Goal: Information Seeking & Learning: Find specific fact

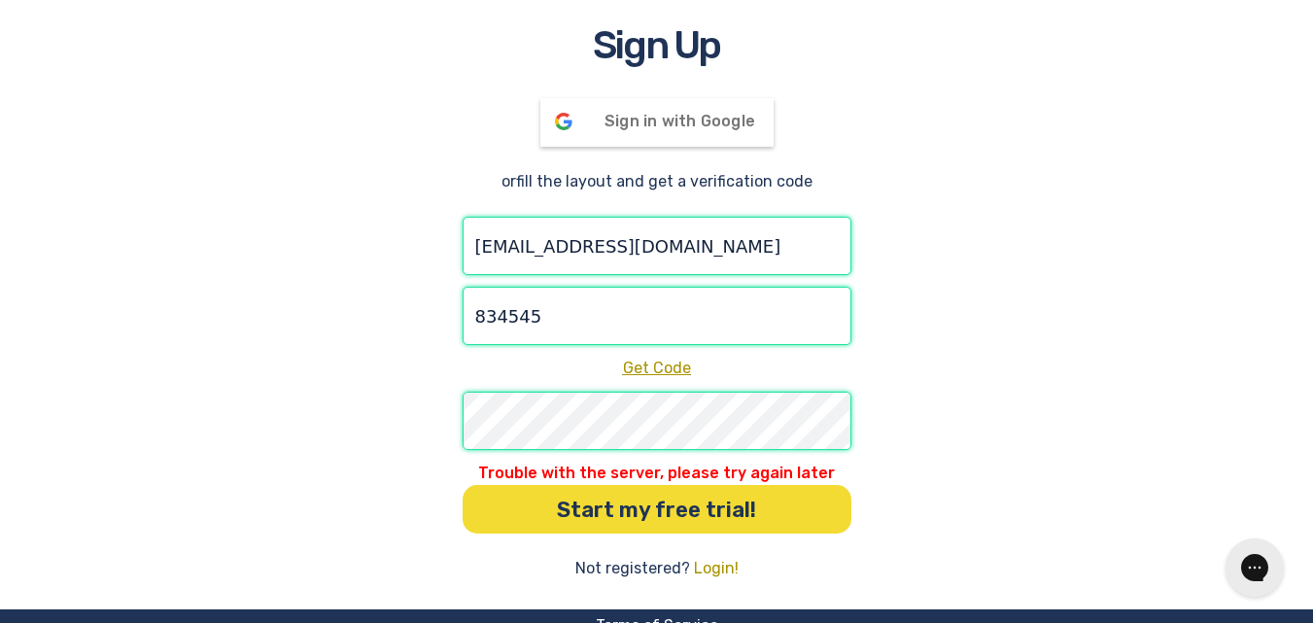
type input "834545"
click at [641, 516] on button "Start my free trial!" at bounding box center [657, 509] width 389 height 49
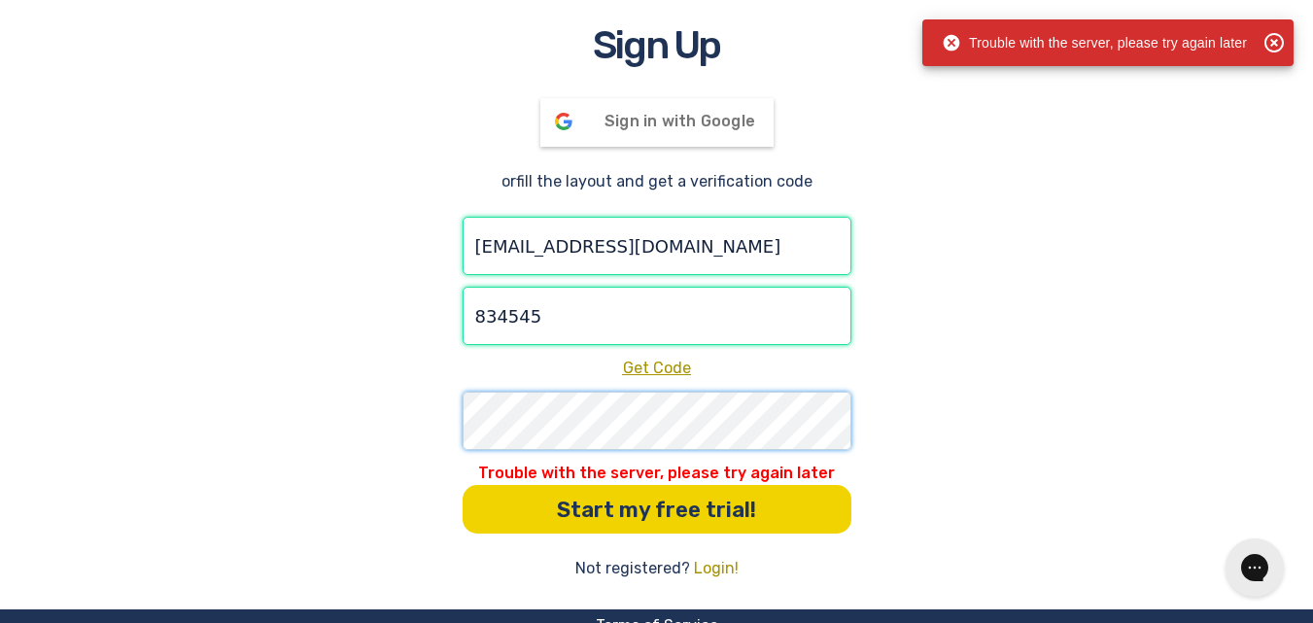
click at [428, 397] on div "Sign Up Sign in with Google Signed in with Google or fill the layout and get a …" at bounding box center [656, 299] width 1313 height 564
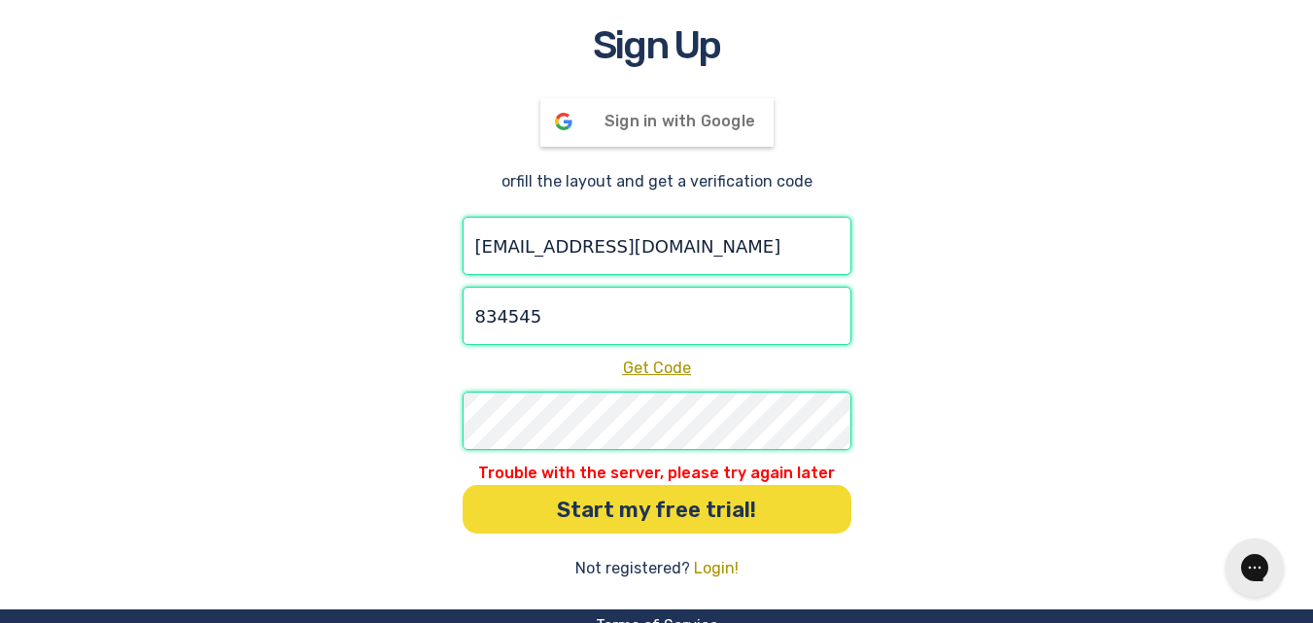
click at [781, 504] on button "Start my free trial!" at bounding box center [657, 509] width 389 height 49
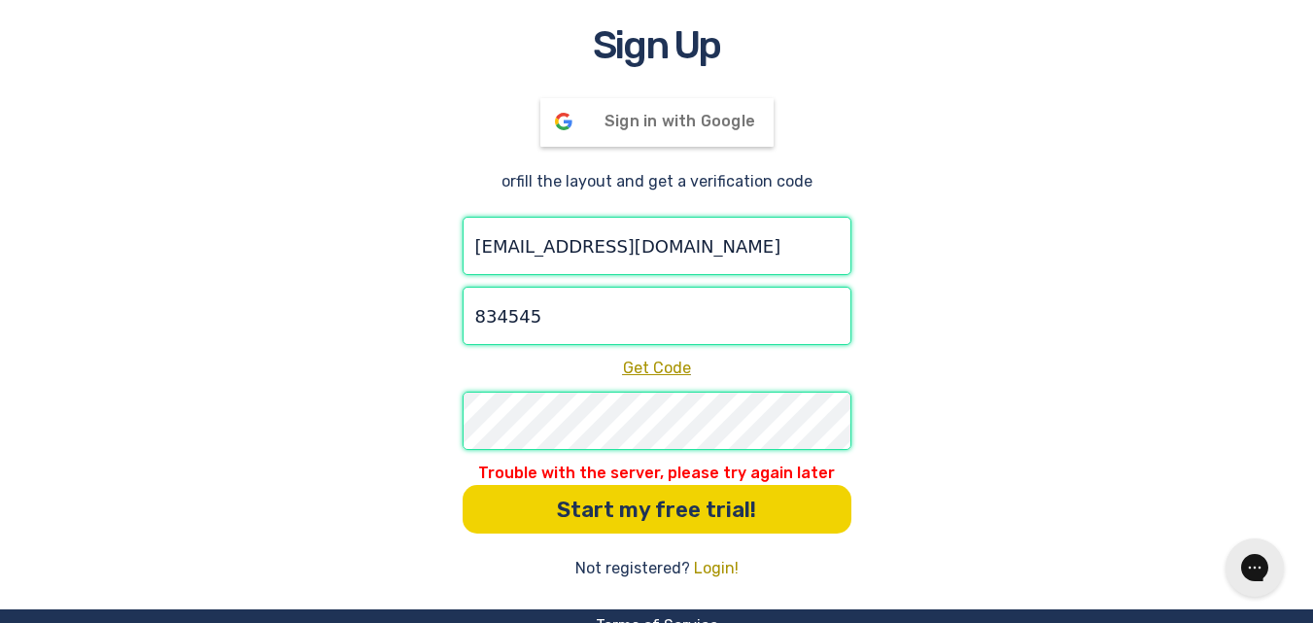
scroll to position [234, 0]
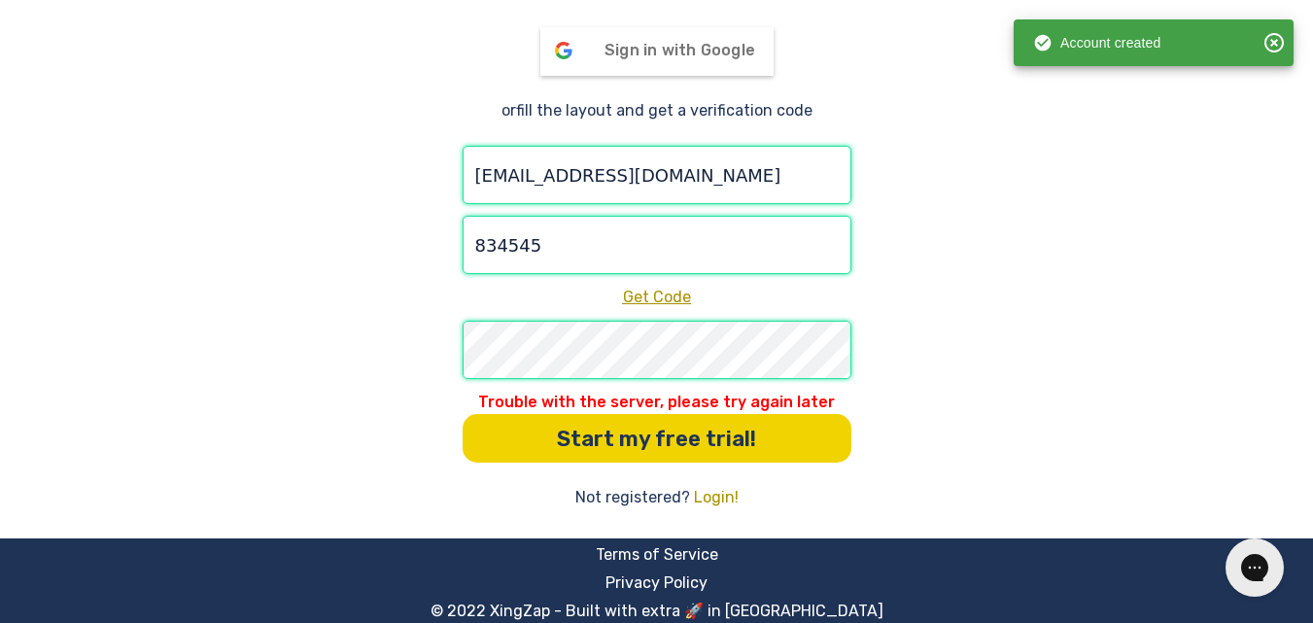
click at [634, 492] on p "Not registered?" at bounding box center [632, 497] width 115 height 23
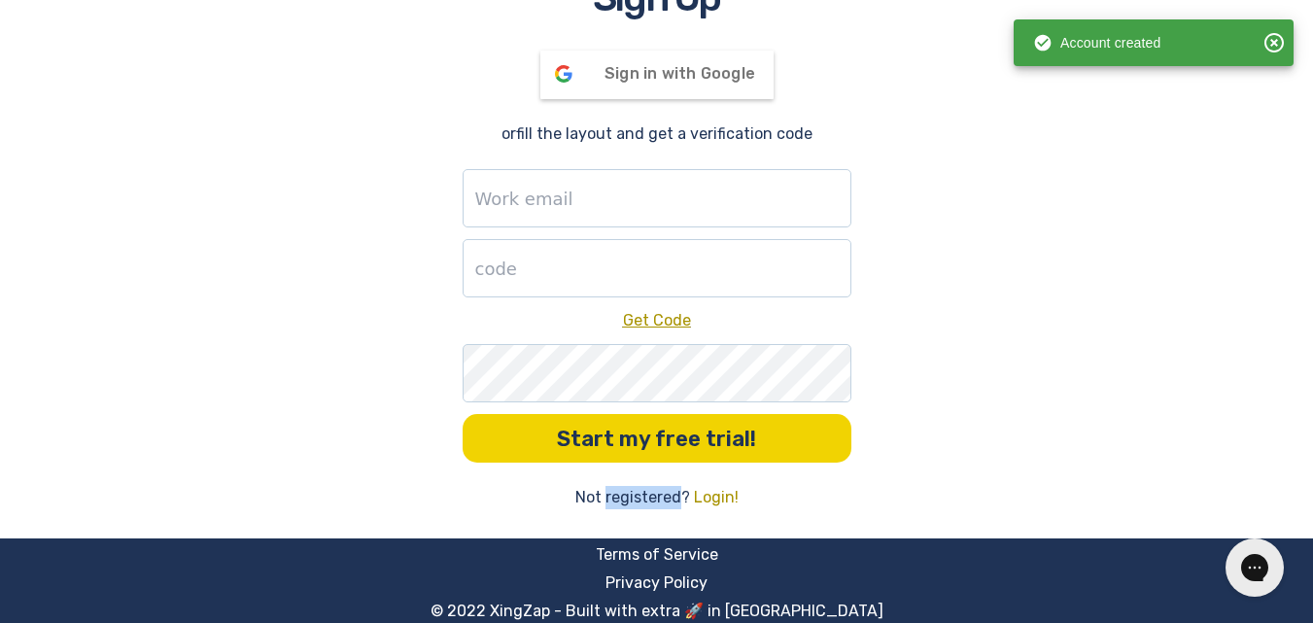
scroll to position [211, 0]
click at [1122, 41] on div "Account created" at bounding box center [1096, 42] width 127 height 35
click at [1137, 111] on div "Sign Up Sign in with Google Signed in with Google or fill the layout and get a …" at bounding box center [656, 239] width 1313 height 540
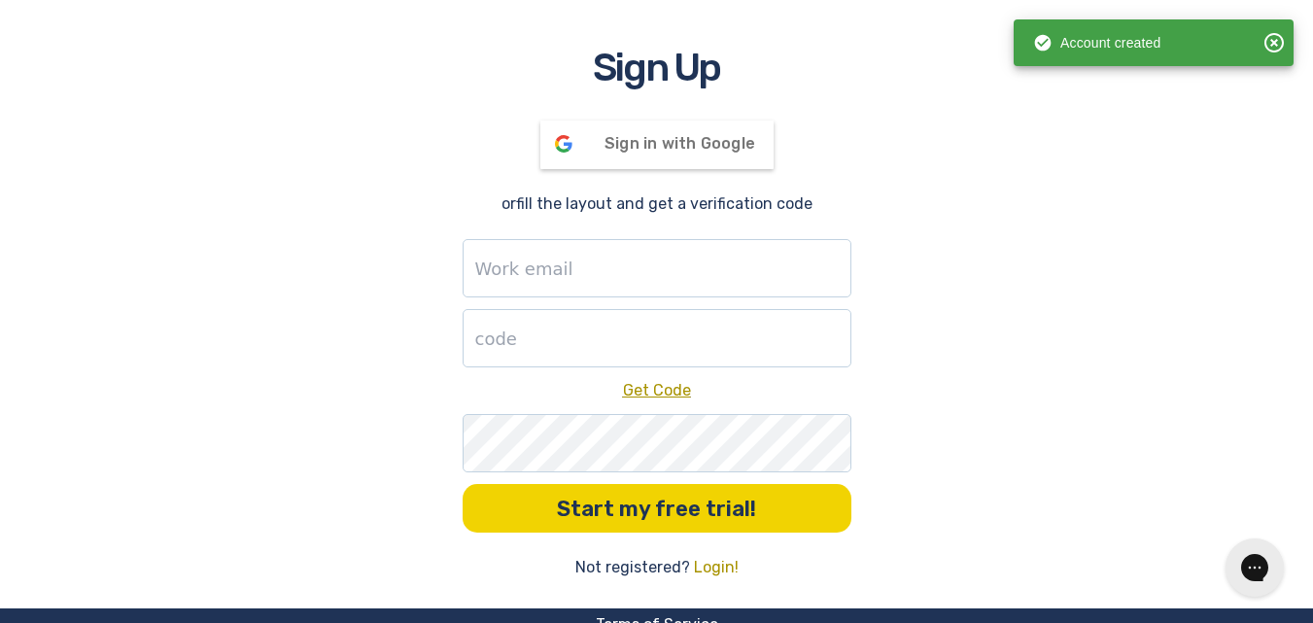
scroll to position [18, 0]
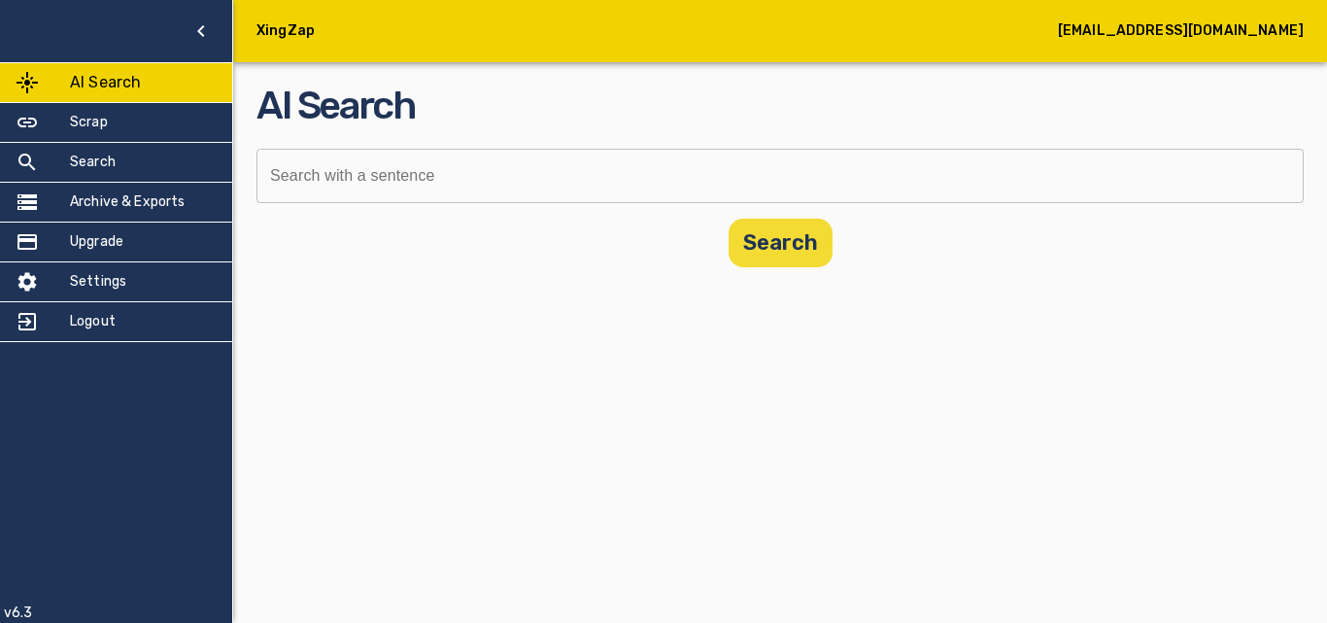
click at [760, 240] on button "Search" at bounding box center [781, 243] width 104 height 49
click at [538, 178] on input "text" at bounding box center [774, 176] width 1034 height 54
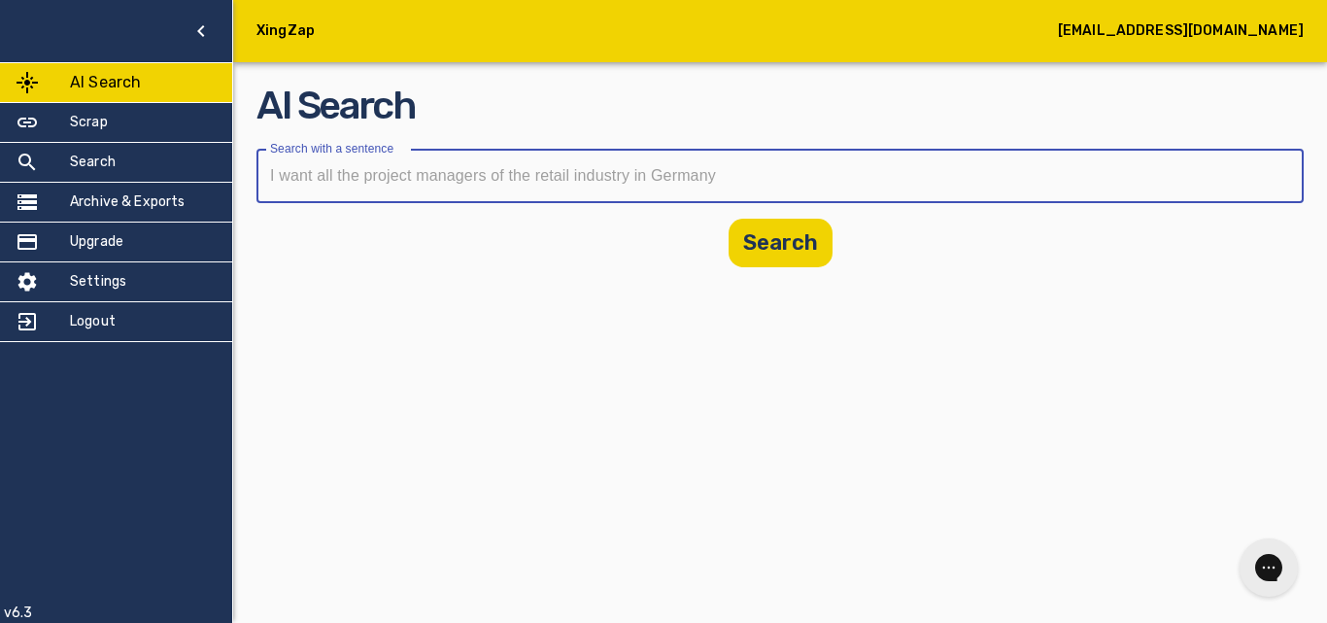
click at [538, 178] on input "text" at bounding box center [774, 176] width 1034 height 54
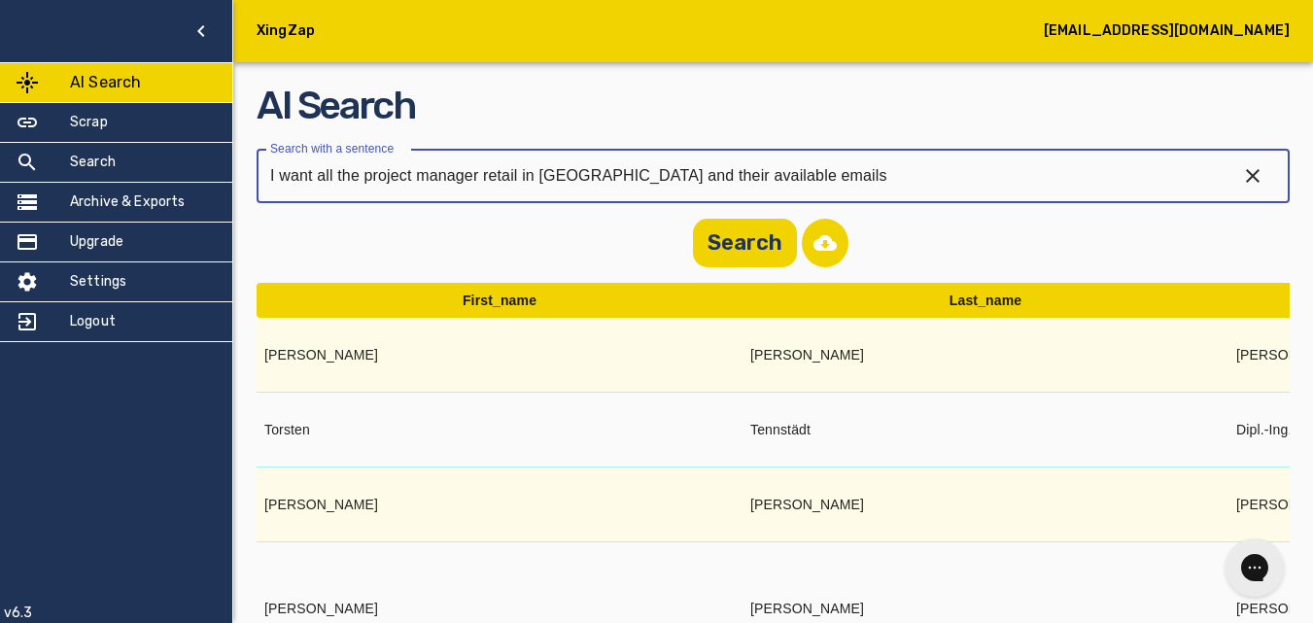
click at [807, 233] on button "button" at bounding box center [825, 243] width 47 height 49
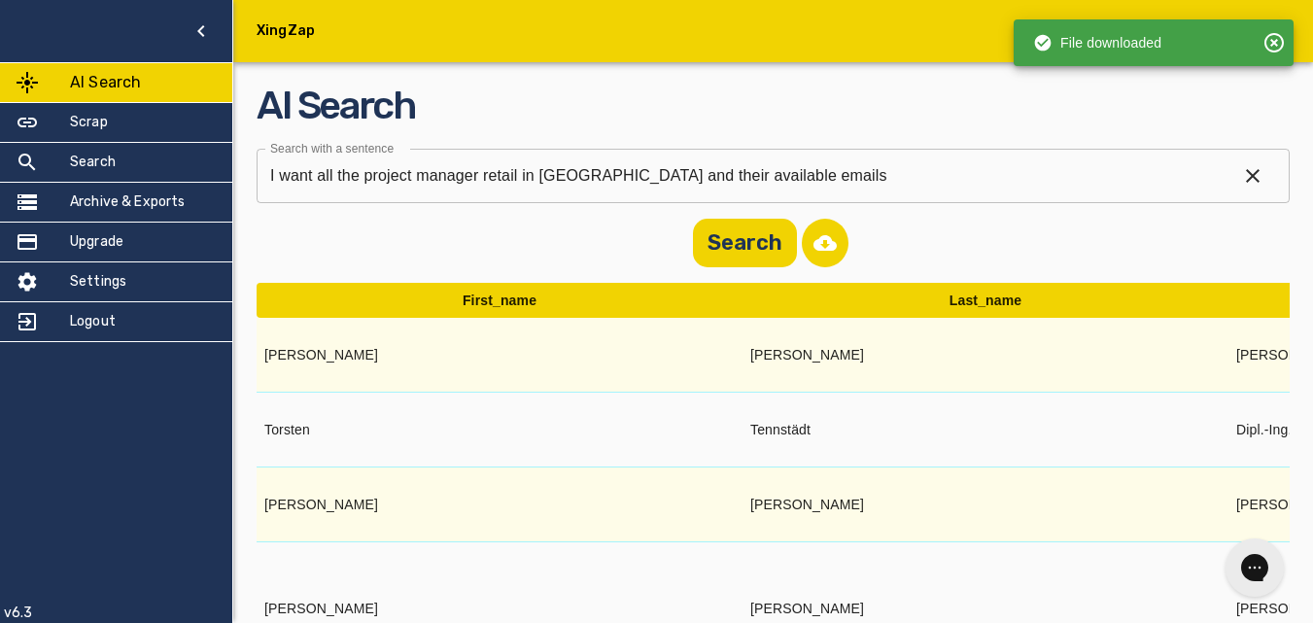
click at [1107, 43] on div "File downloaded" at bounding box center [1097, 42] width 128 height 35
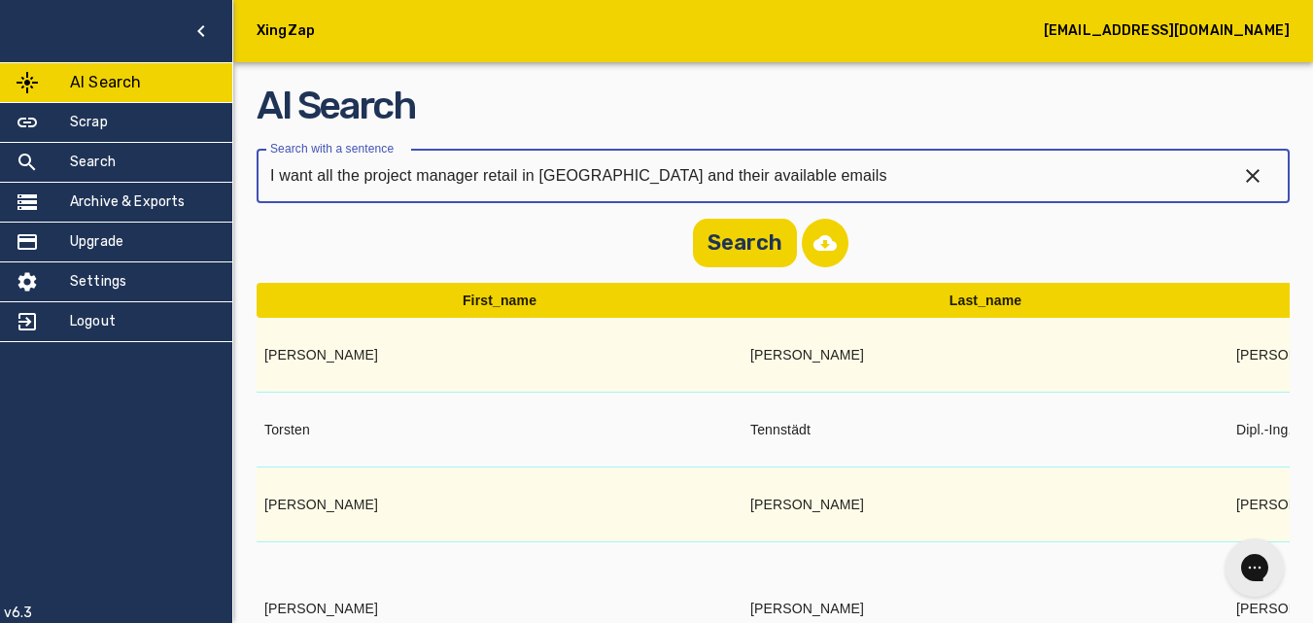
drag, startPoint x: 797, startPoint y: 181, endPoint x: 246, endPoint y: 166, distance: 551.1
click at [246, 166] on main "AI Search Search with a sentence I want all the project manager retail in Germa…" at bounding box center [772, 426] width 1079 height 852
click at [854, 180] on input "I want all the project manager retail in Germany and their available emails" at bounding box center [739, 176] width 965 height 54
click at [513, 173] on input "I want all the project manager retail in Germany" at bounding box center [739, 176] width 965 height 54
click at [515, 173] on input "I want all the project manager retail in Germany" at bounding box center [739, 176] width 965 height 54
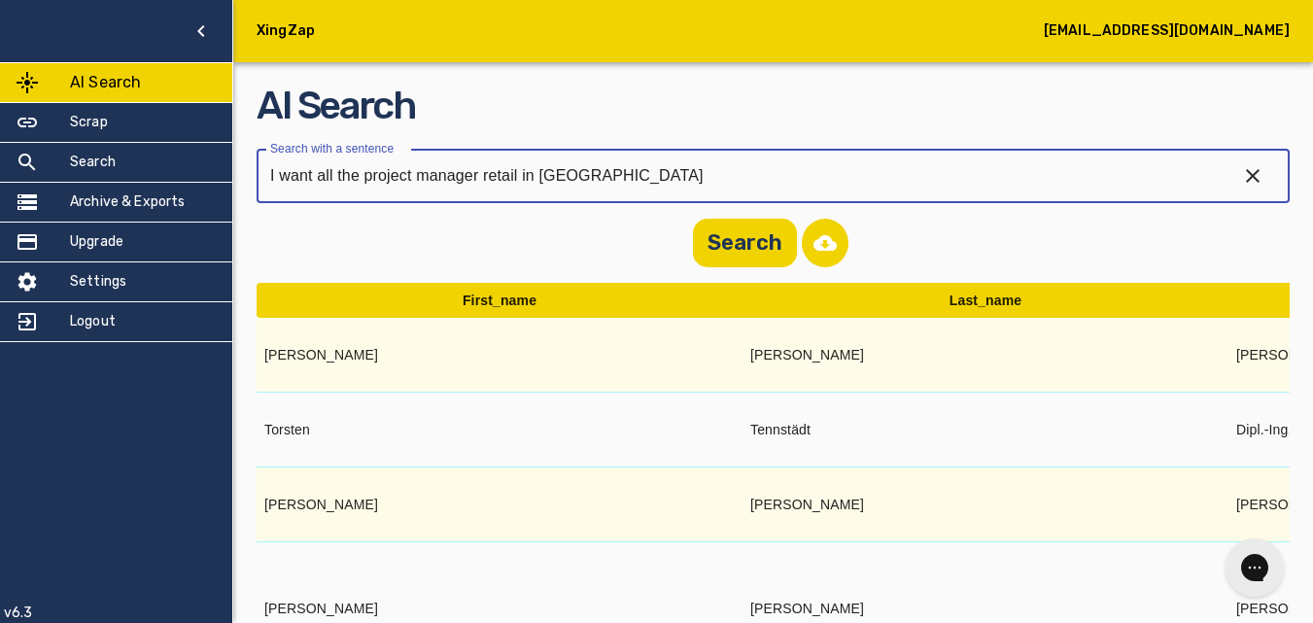
click at [516, 173] on input "I want all the project manager retail in Germany" at bounding box center [739, 176] width 965 height 54
click at [482, 171] on input "I want all the project manager emails in Germany" at bounding box center [739, 176] width 965 height 54
type input "I want all the project manager available emails in Germany"
click at [737, 233] on button "Search" at bounding box center [745, 243] width 104 height 49
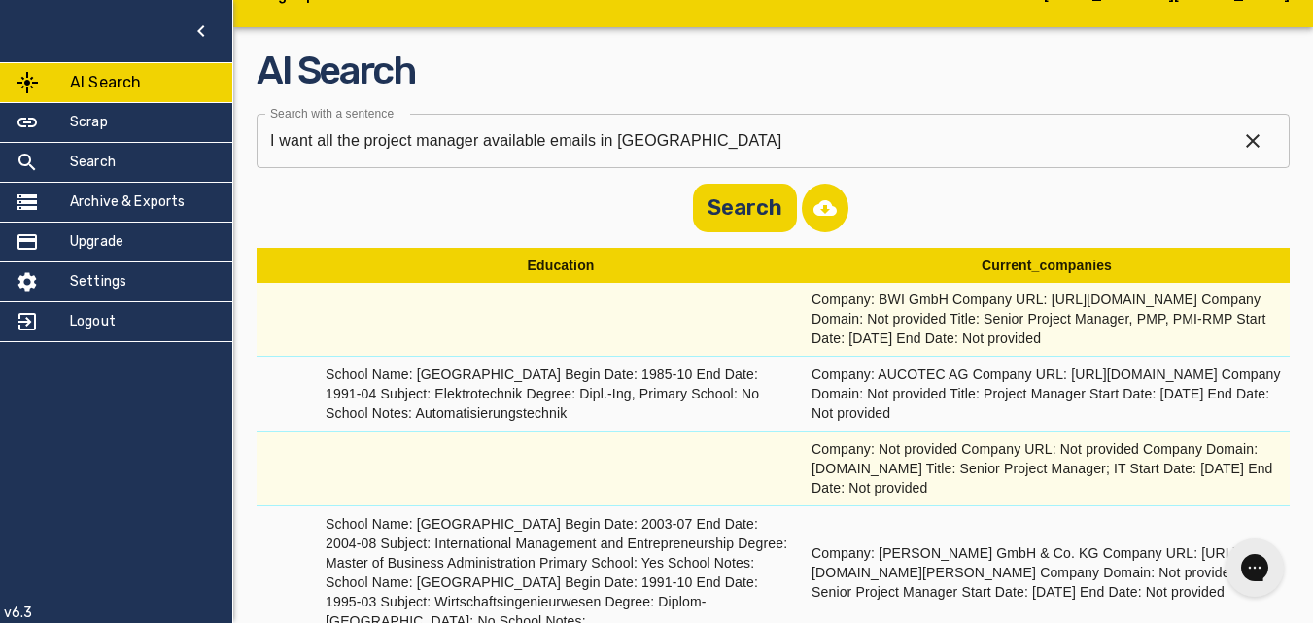
scroll to position [0, 7312]
drag, startPoint x: 791, startPoint y: 317, endPoint x: 1022, endPoint y: 320, distance: 231.3
click at [1022, 320] on td "Company: BWI GmbH Company URL: https://www.xing.com/pages/bwigmbh Company Domai…" at bounding box center [1047, 320] width 486 height 75
copy td "https://www.xing.com/pages/bwigmbh"
drag, startPoint x: 790, startPoint y: 411, endPoint x: 1027, endPoint y: 408, distance: 237.1
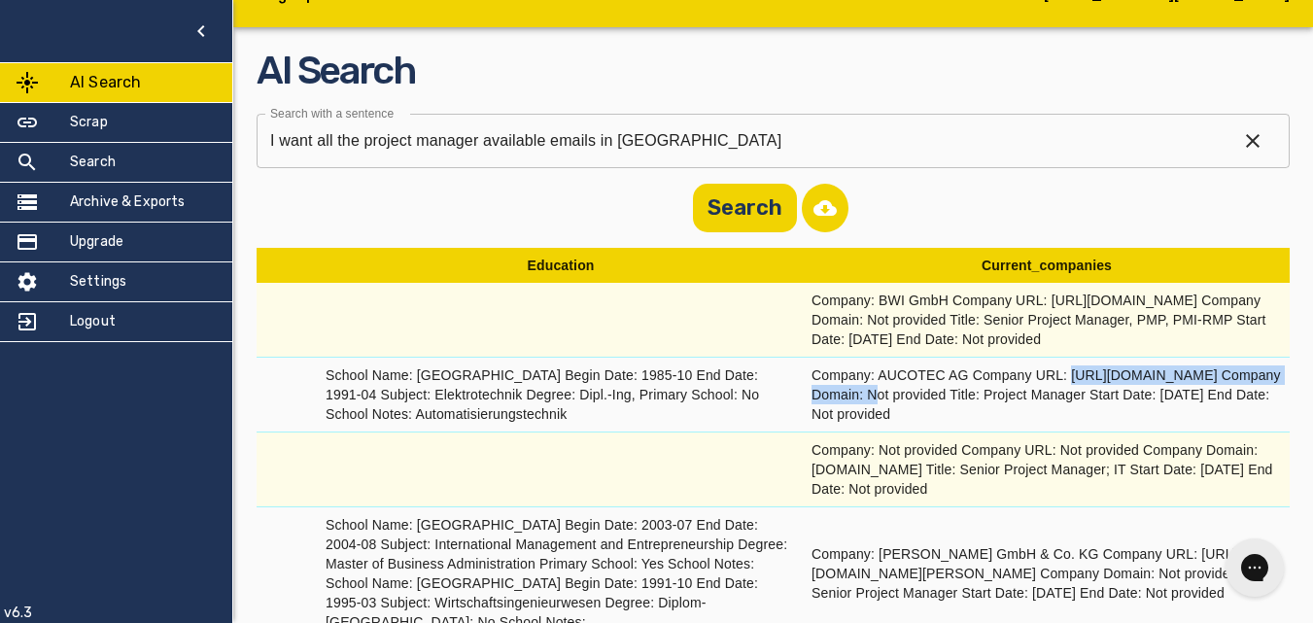
click at [1027, 408] on td "Company: AUCOTEC AG Company URL: https://www.xing.com/pages/aucotecag Company D…" at bounding box center [1047, 395] width 486 height 75
copy td "https://www.xing.com/pages/aucotecag"
click at [1245, 144] on icon "button" at bounding box center [1252, 140] width 23 height 23
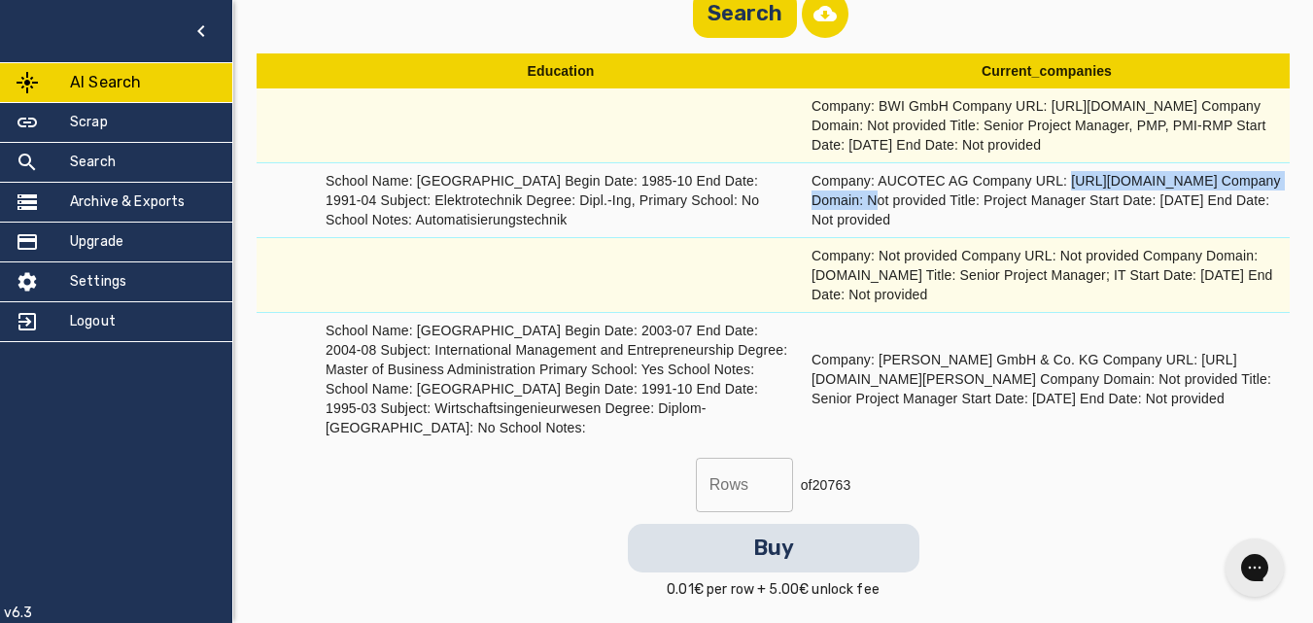
scroll to position [0, 0]
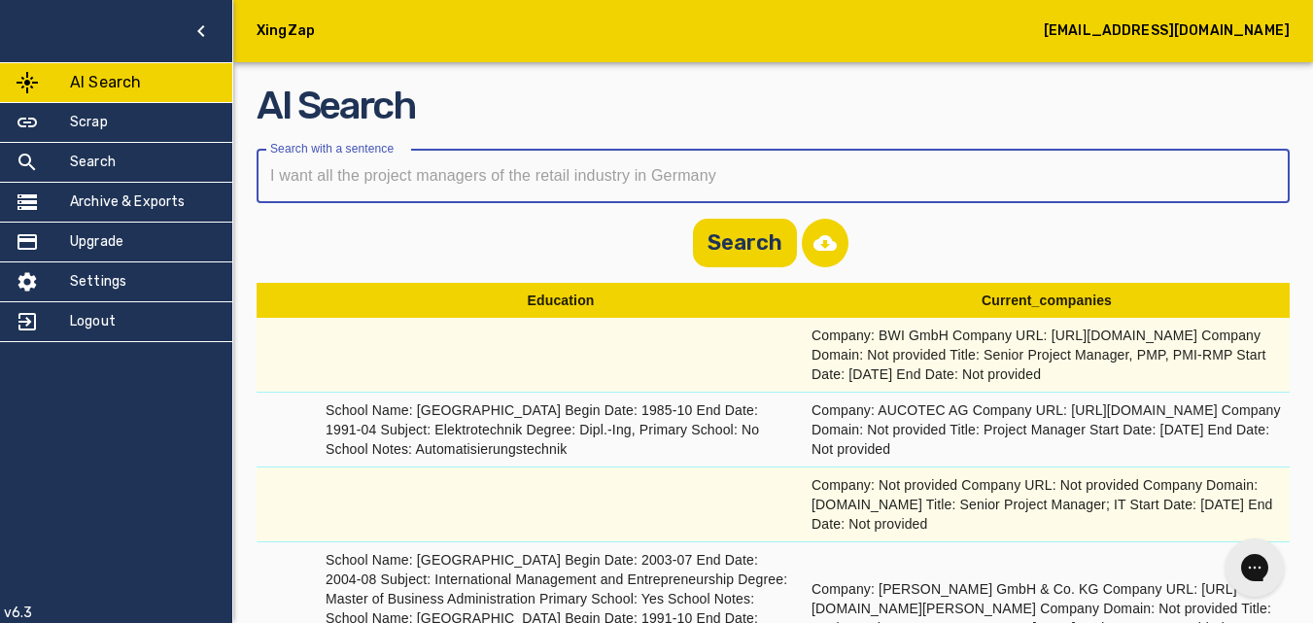
click at [601, 171] on input "text" at bounding box center [766, 176] width 1019 height 54
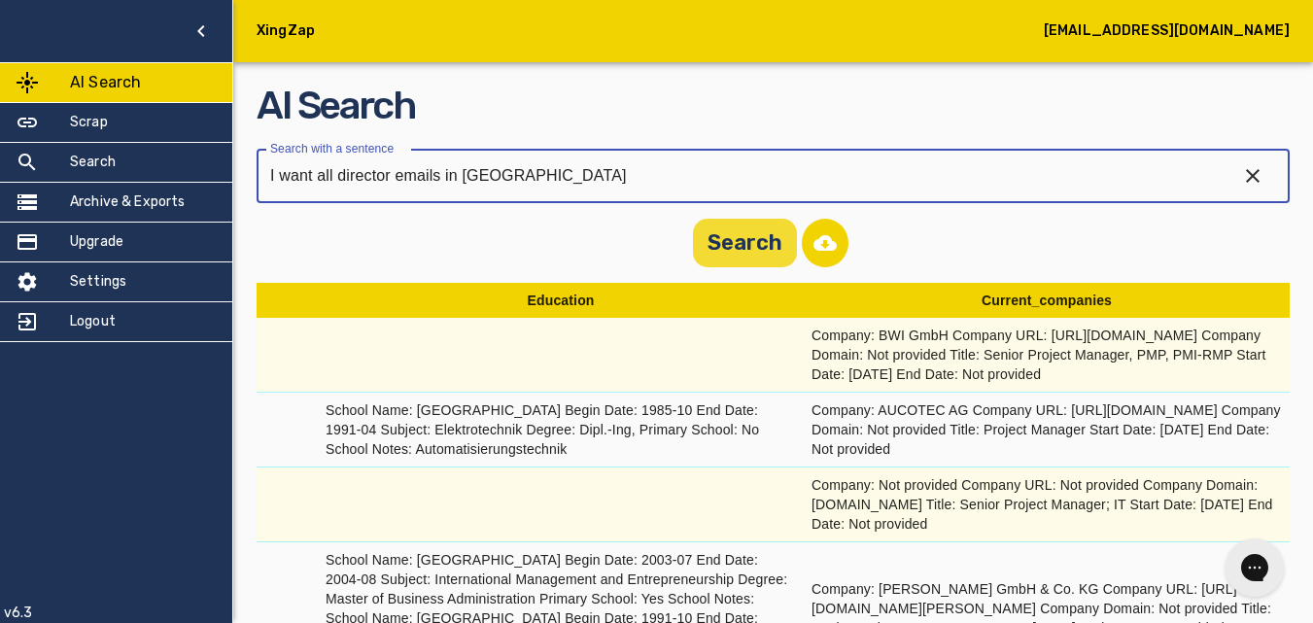
type input "I want all director emails in germany"
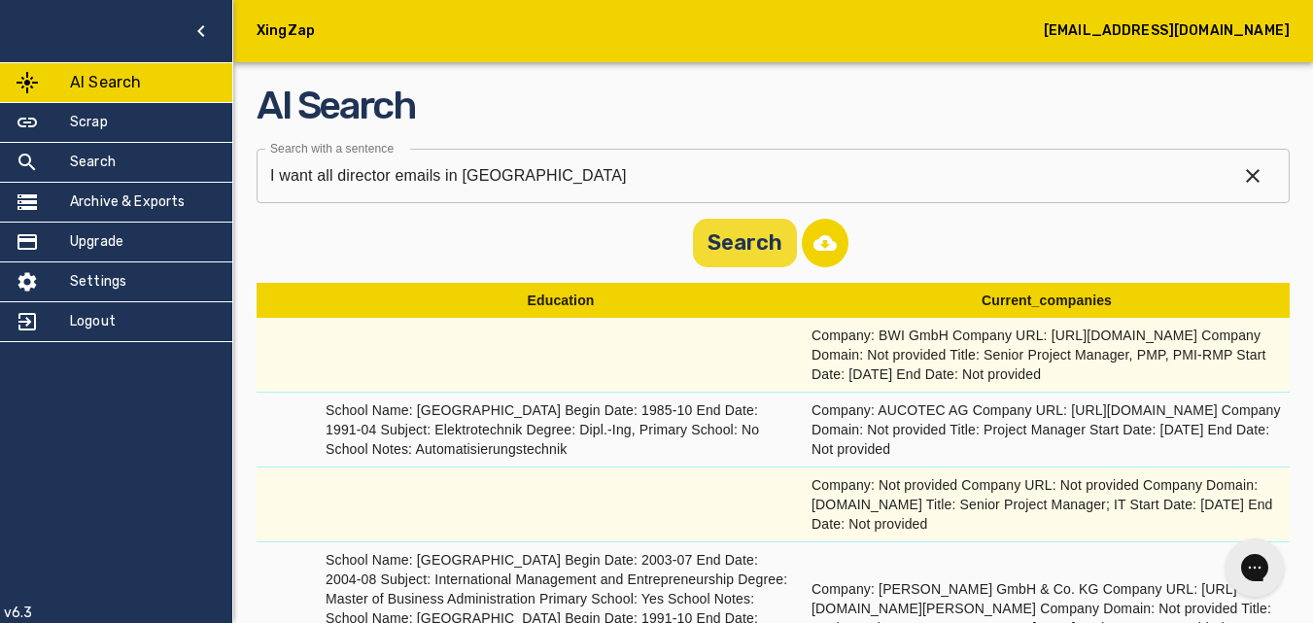
click at [756, 255] on button "Search" at bounding box center [745, 243] width 104 height 49
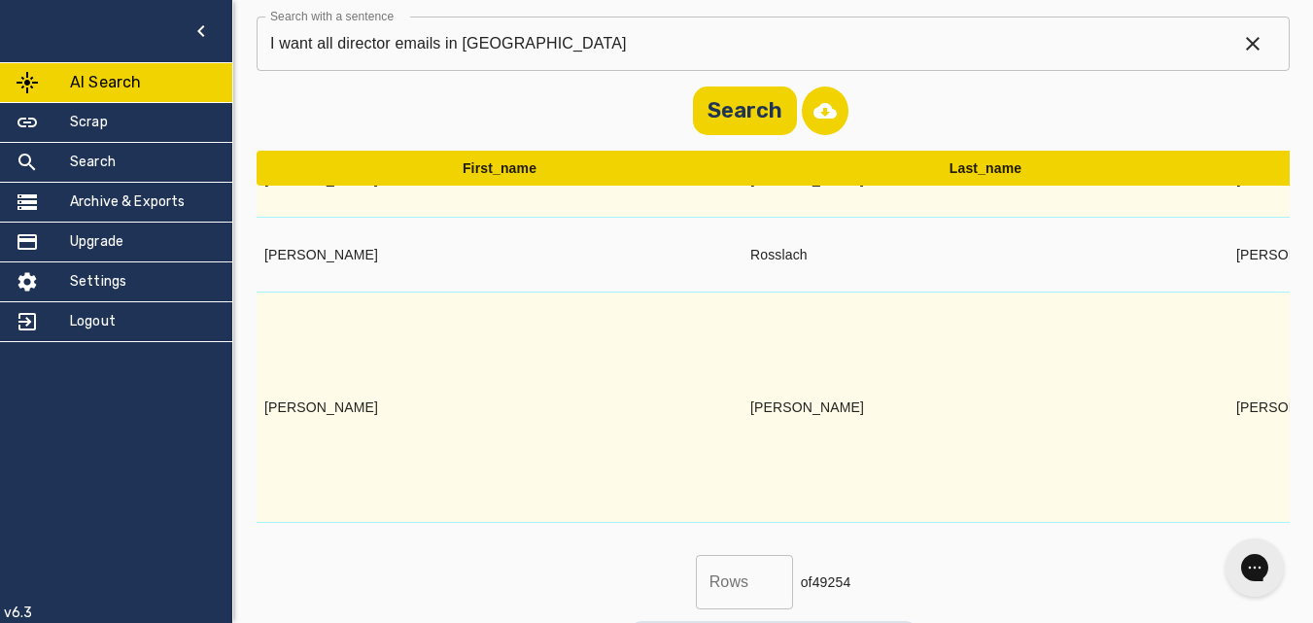
scroll to position [389, 0]
click at [739, 577] on input "text" at bounding box center [744, 582] width 97 height 54
click at [737, 576] on input "text" at bounding box center [744, 582] width 97 height 54
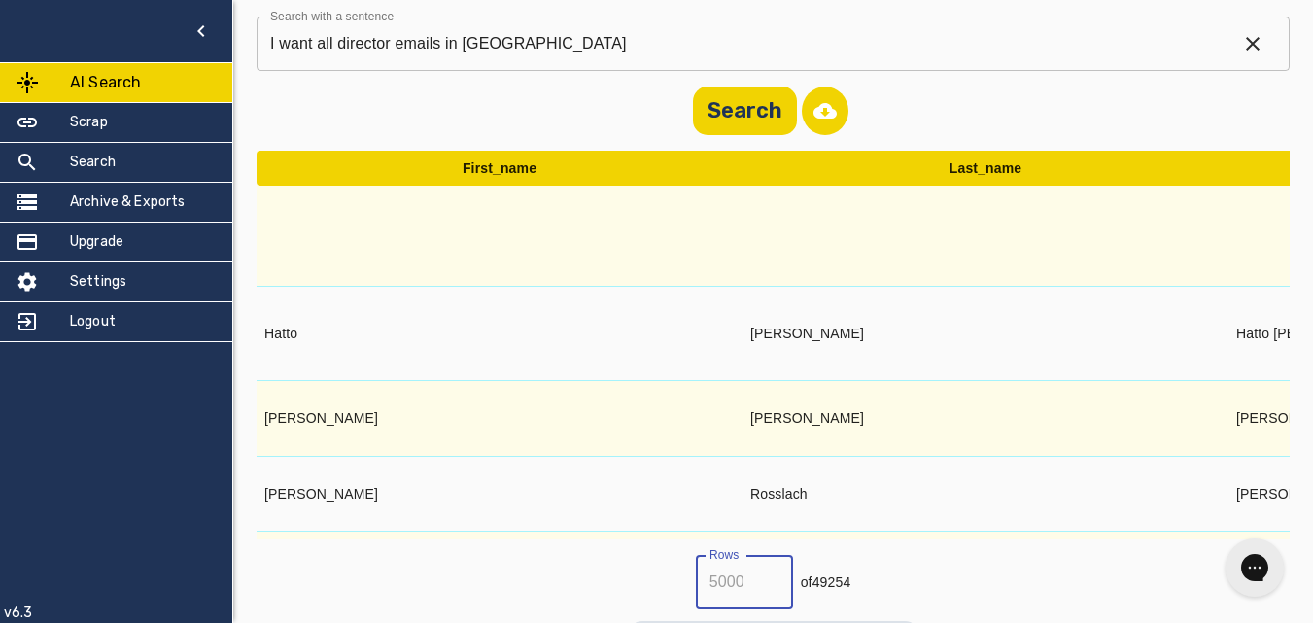
scroll to position [0, 0]
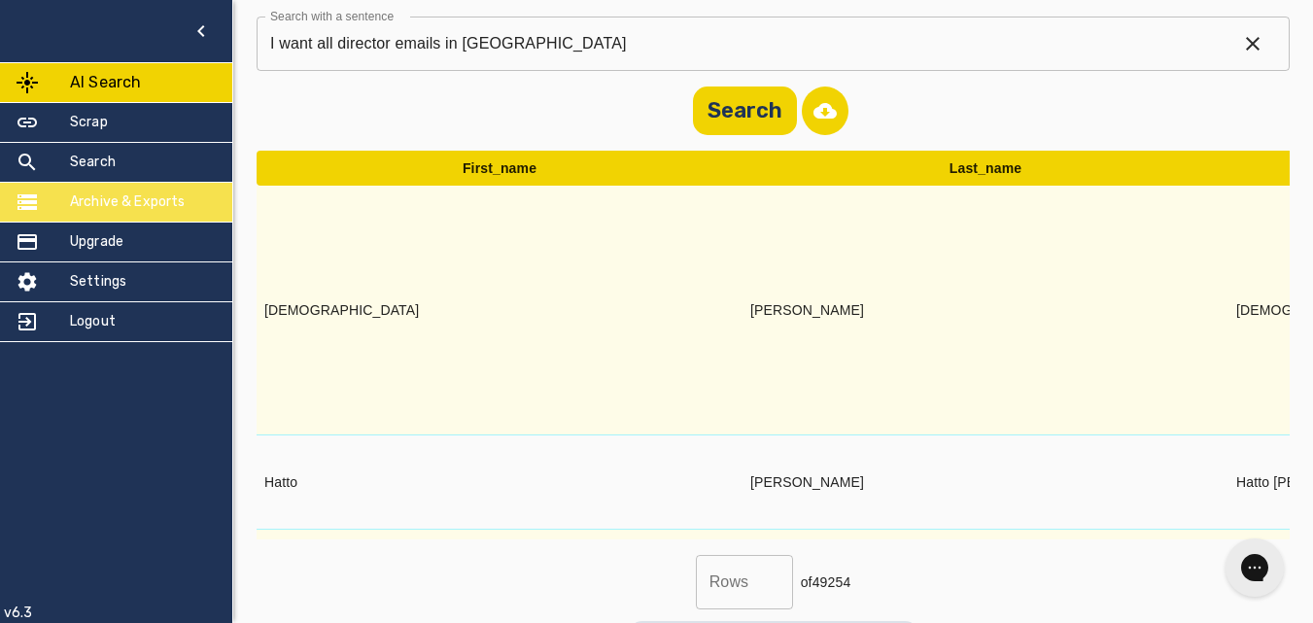
click at [150, 212] on div "Archive & Exports" at bounding box center [116, 202] width 232 height 39
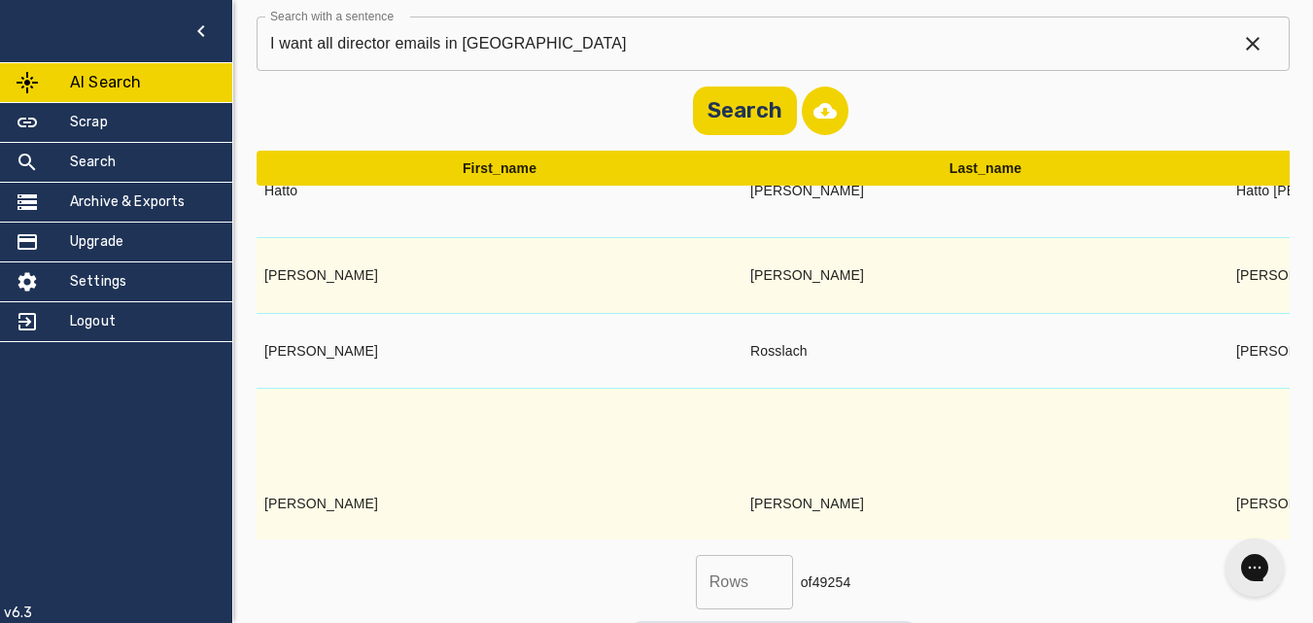
scroll to position [97, 0]
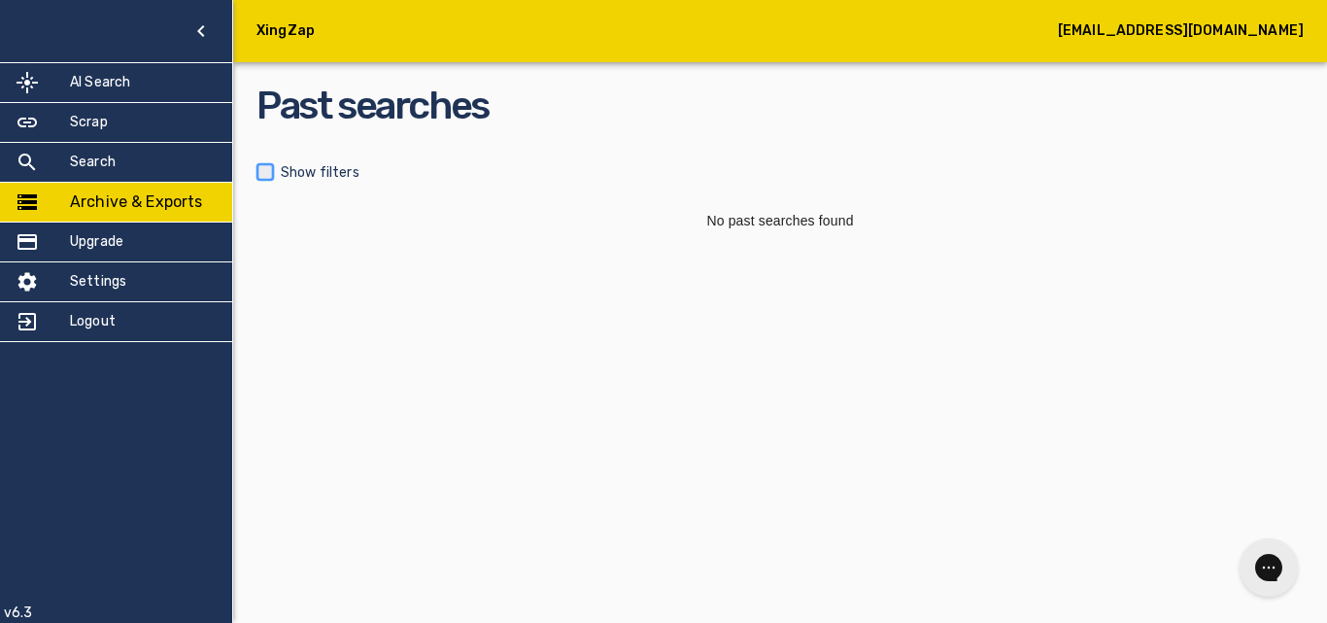
click at [265, 167] on input "checkbox" at bounding box center [265, 171] width 31 height 31
checkbox input "true"
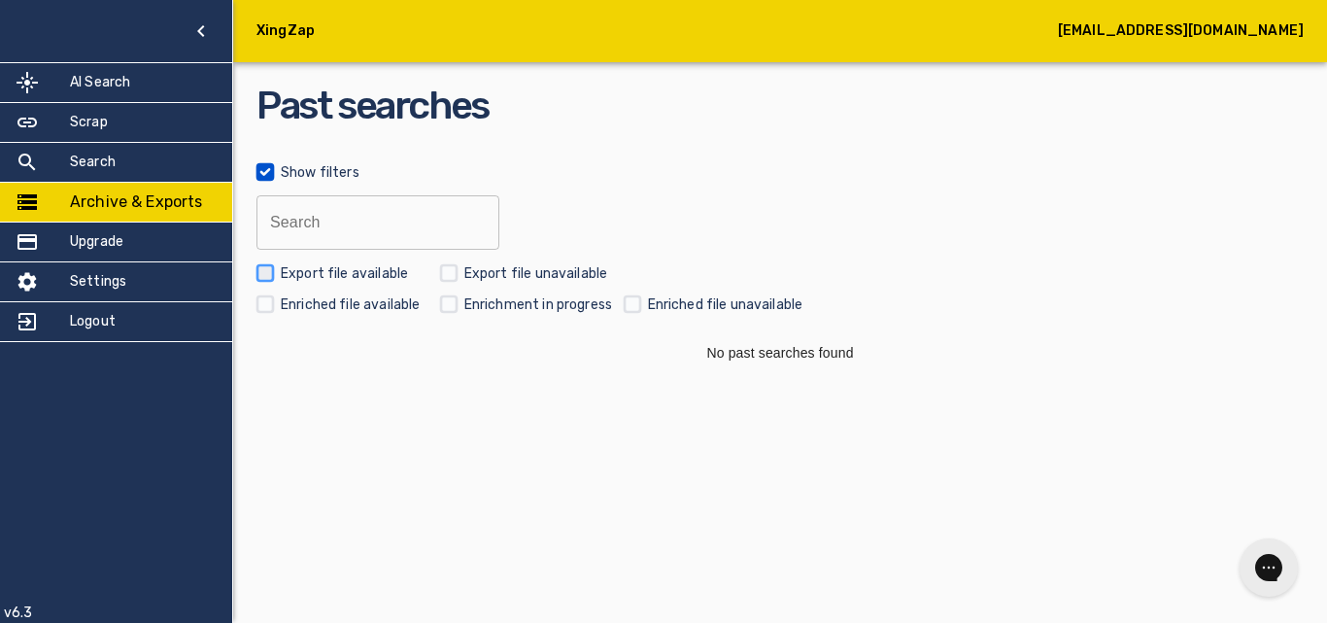
click at [278, 269] on input "checkbox" at bounding box center [265, 272] width 31 height 31
checkbox input "true"
click at [262, 302] on input "checkbox" at bounding box center [265, 304] width 31 height 31
checkbox input "true"
click at [448, 270] on input "checkbox" at bounding box center [448, 272] width 31 height 31
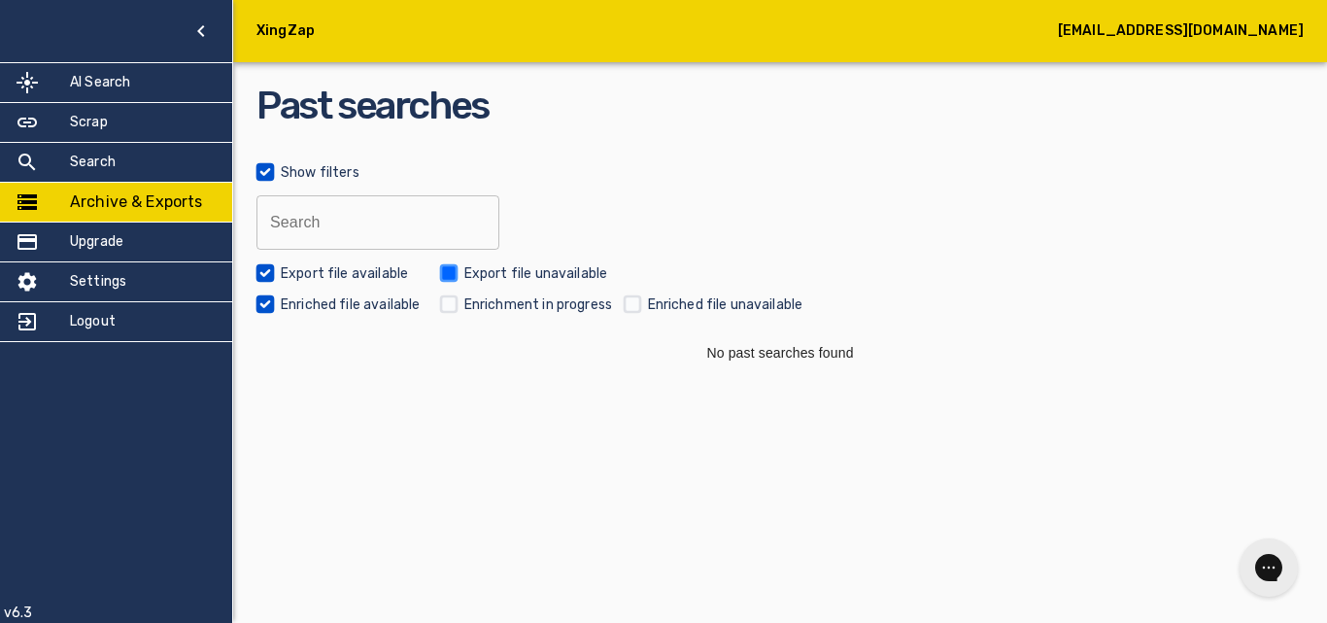
checkbox input "true"
click at [449, 310] on input "checkbox" at bounding box center [448, 304] width 31 height 31
checkbox input "true"
click at [639, 309] on input "checkbox" at bounding box center [632, 304] width 31 height 31
checkbox input "true"
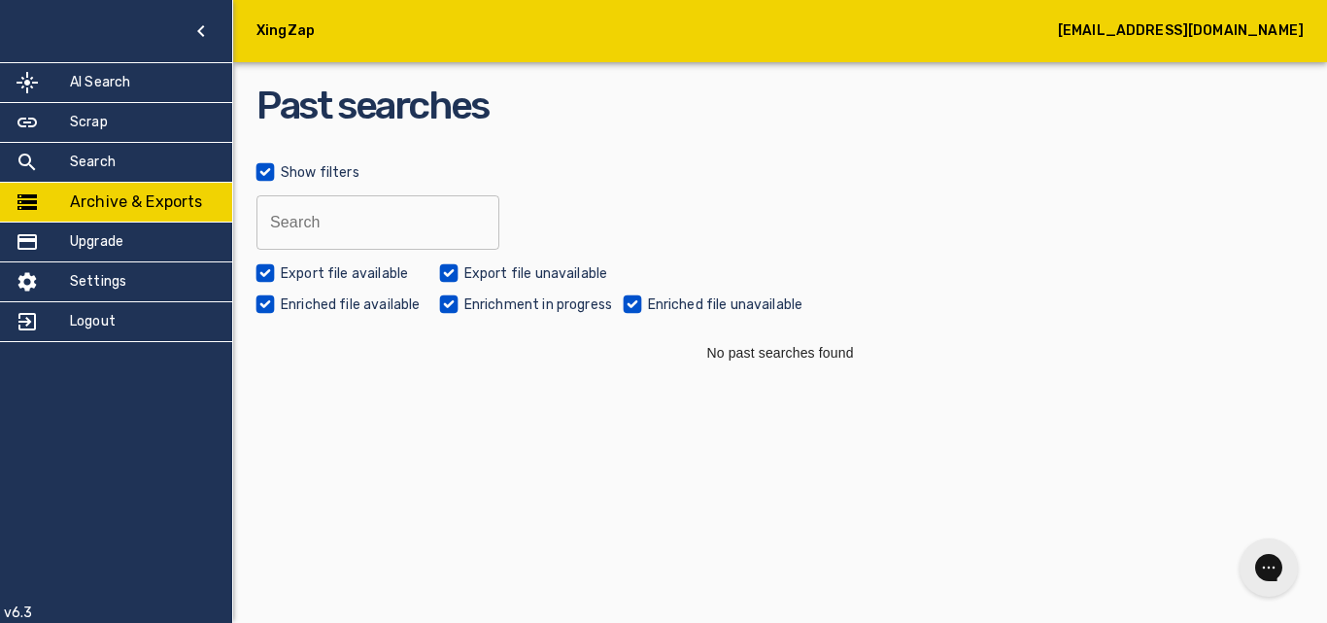
click at [716, 349] on h3 "No past searches found" at bounding box center [780, 352] width 1047 height 19
click at [470, 323] on div "Past searches Show filters Search Search Export file available Export file unav…" at bounding box center [780, 220] width 1047 height 285
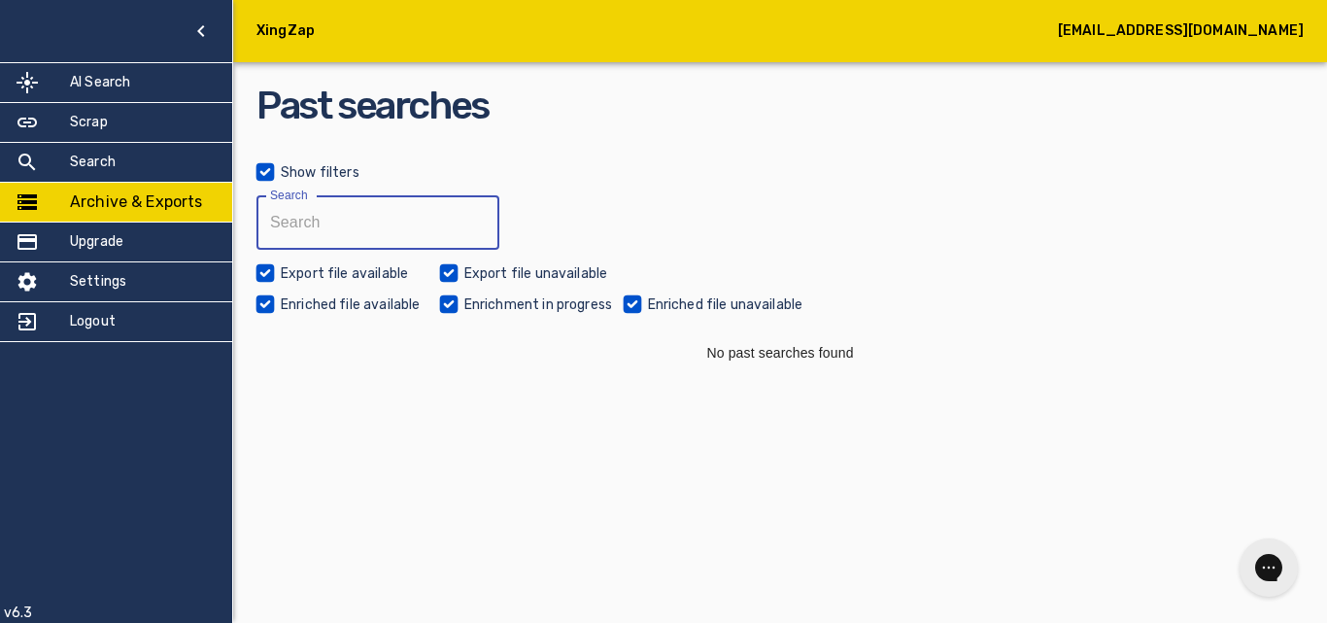
click at [326, 219] on input "text" at bounding box center [371, 222] width 229 height 54
click at [342, 224] on input "text" at bounding box center [371, 222] width 229 height 54
click at [353, 240] on input "text" at bounding box center [371, 222] width 229 height 54
paste input "Excel, Google Sheets)"
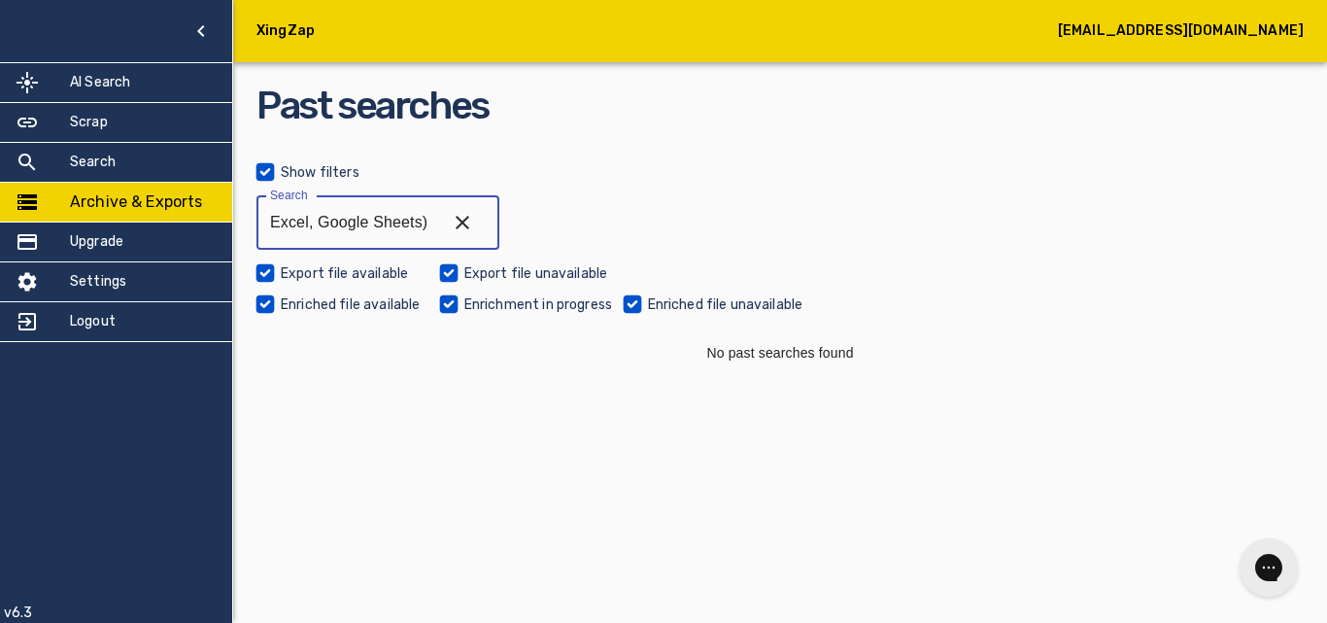
type input "Excel, Google Sheets)"
drag, startPoint x: 464, startPoint y: 223, endPoint x: 488, endPoint y: 193, distance: 38.1
click at [465, 223] on icon "button" at bounding box center [462, 222] width 23 height 23
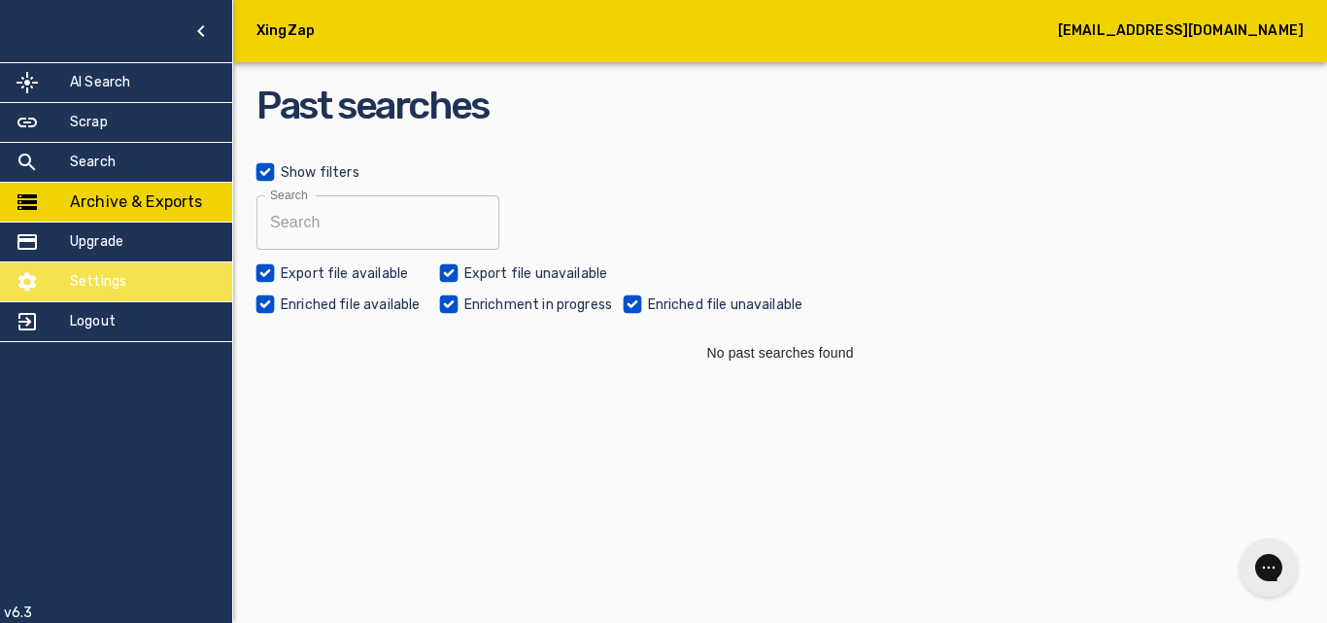
click at [157, 280] on div "Settings" at bounding box center [116, 281] width 232 height 39
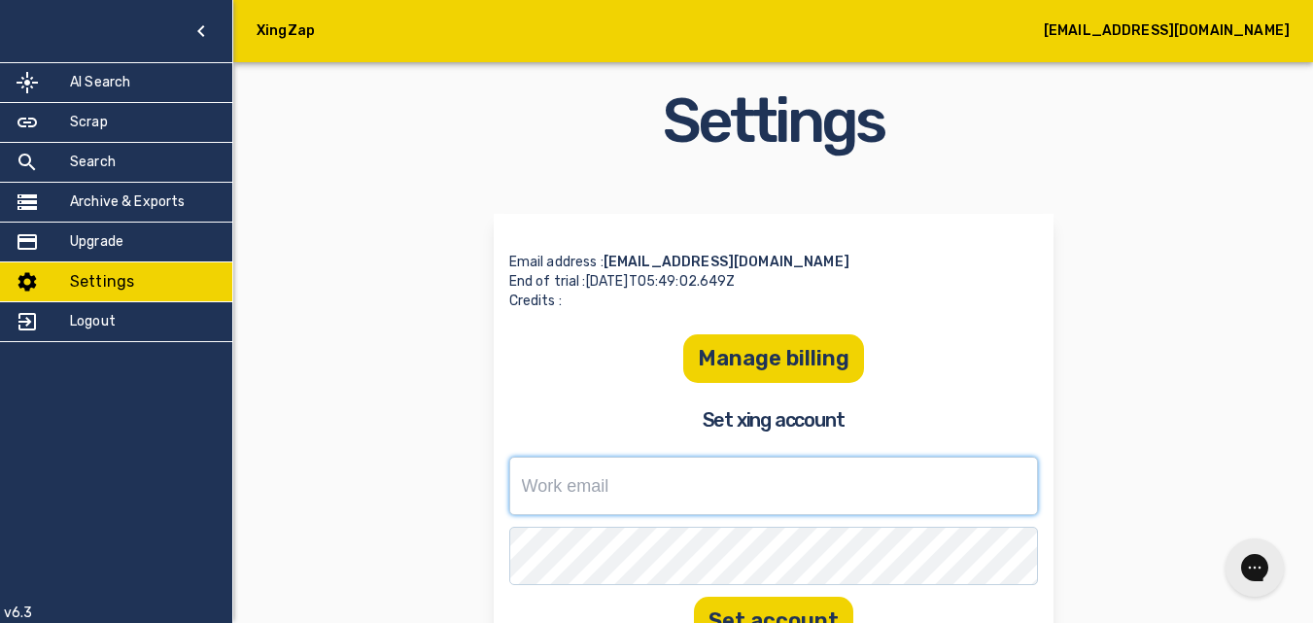
type input "[EMAIL_ADDRESS][DOMAIN_NAME]"
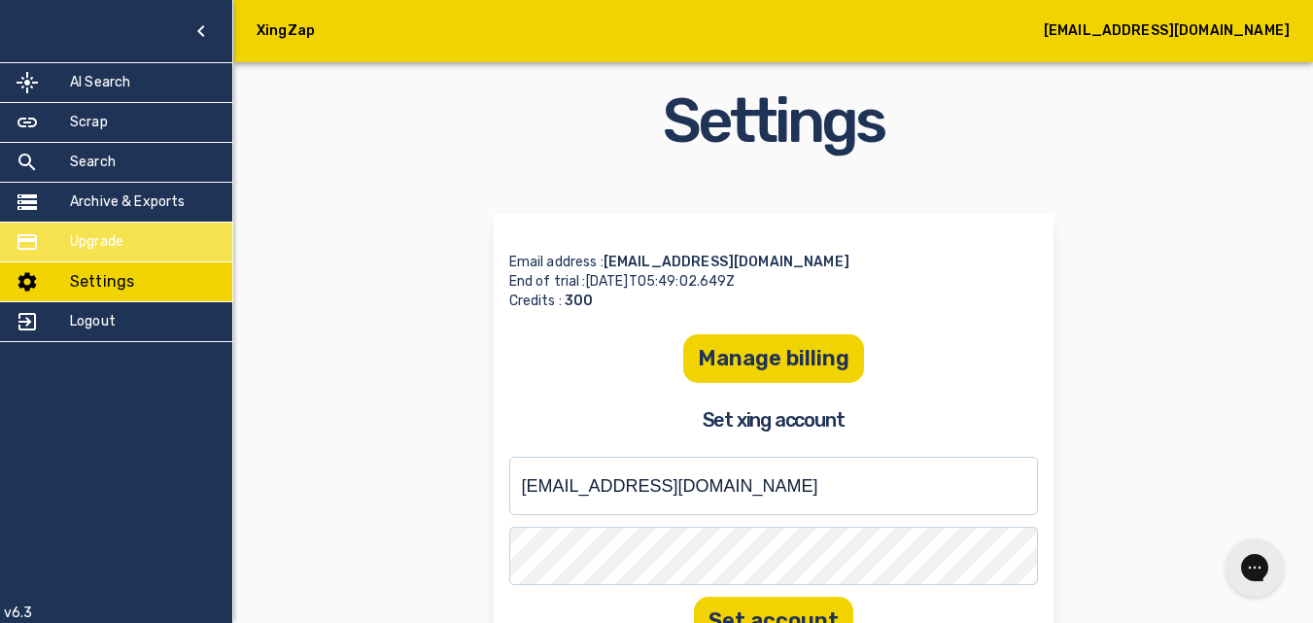
click at [175, 252] on div "Upgrade" at bounding box center [116, 242] width 232 height 39
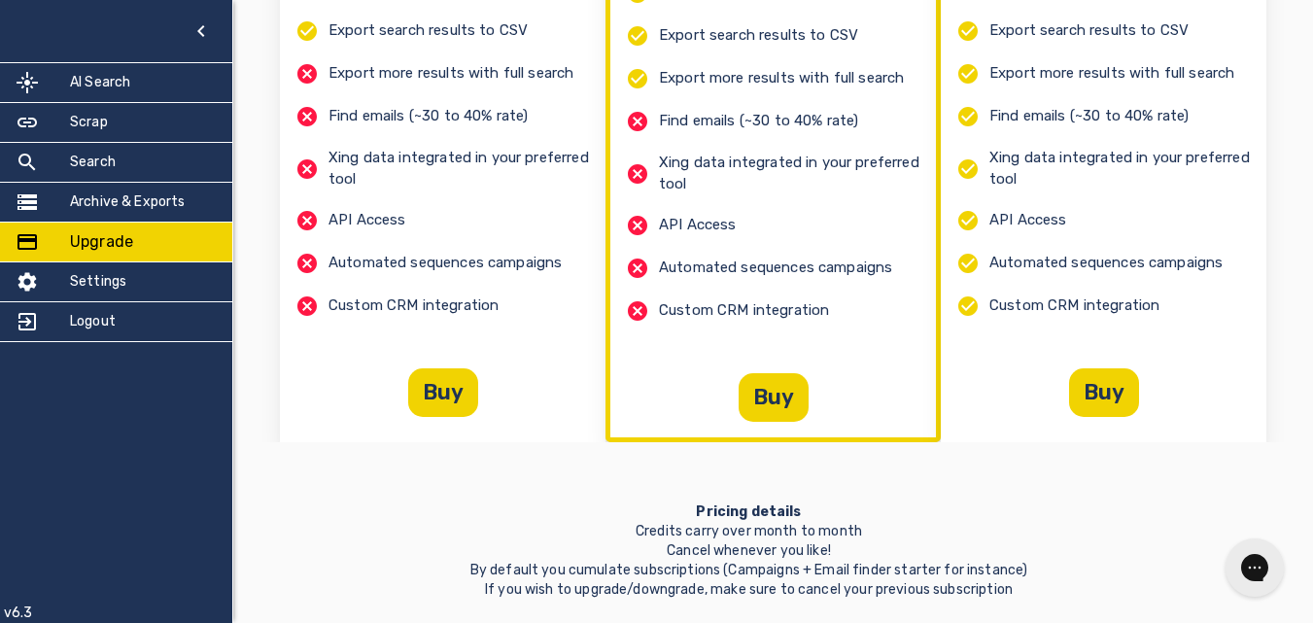
scroll to position [153, 0]
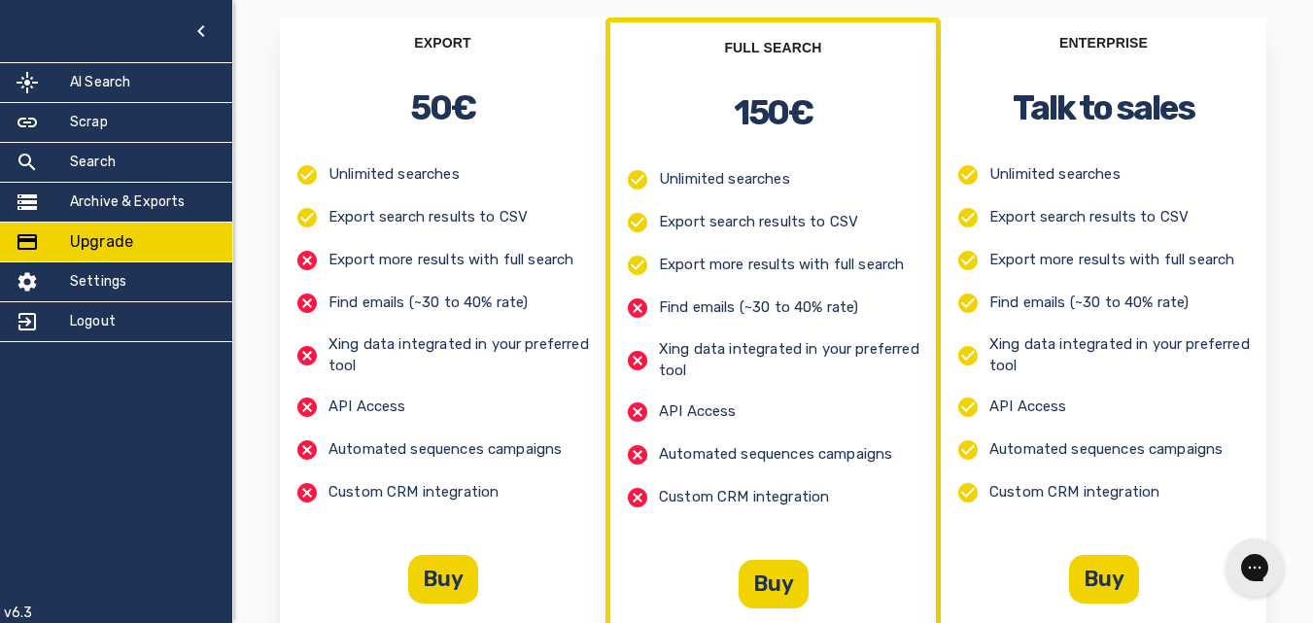
click at [307, 303] on icon at bounding box center [306, 302] width 23 height 23
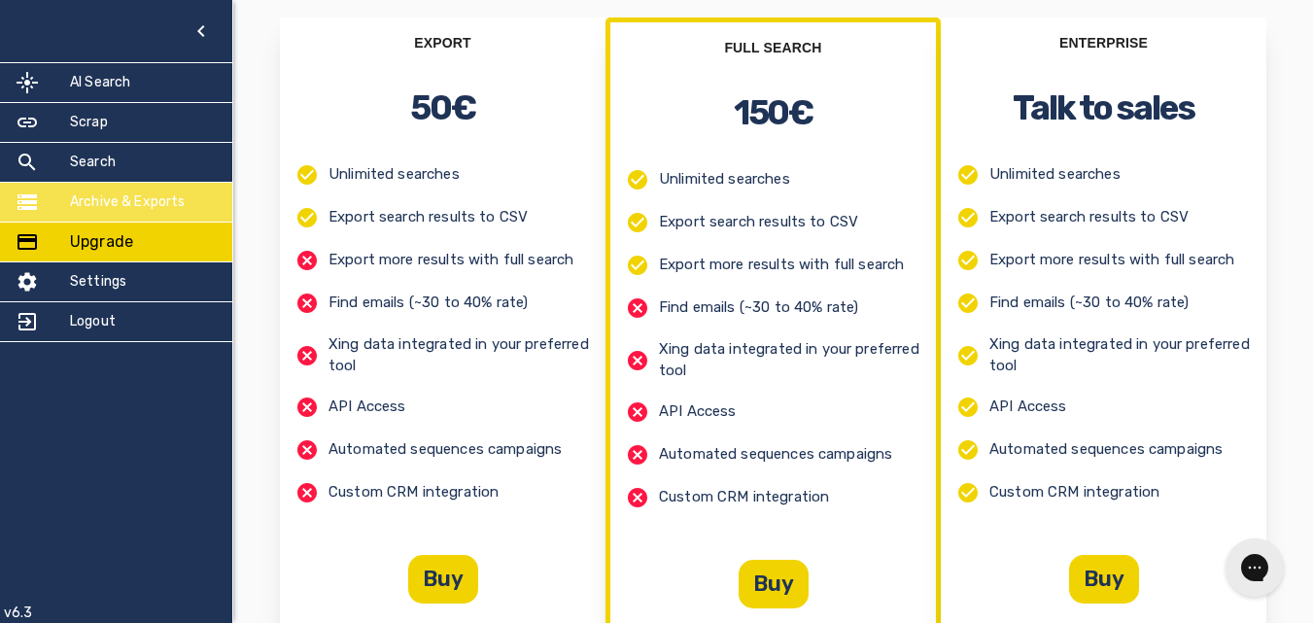
click at [152, 211] on h5 "Archive & Exports" at bounding box center [128, 201] width 116 height 19
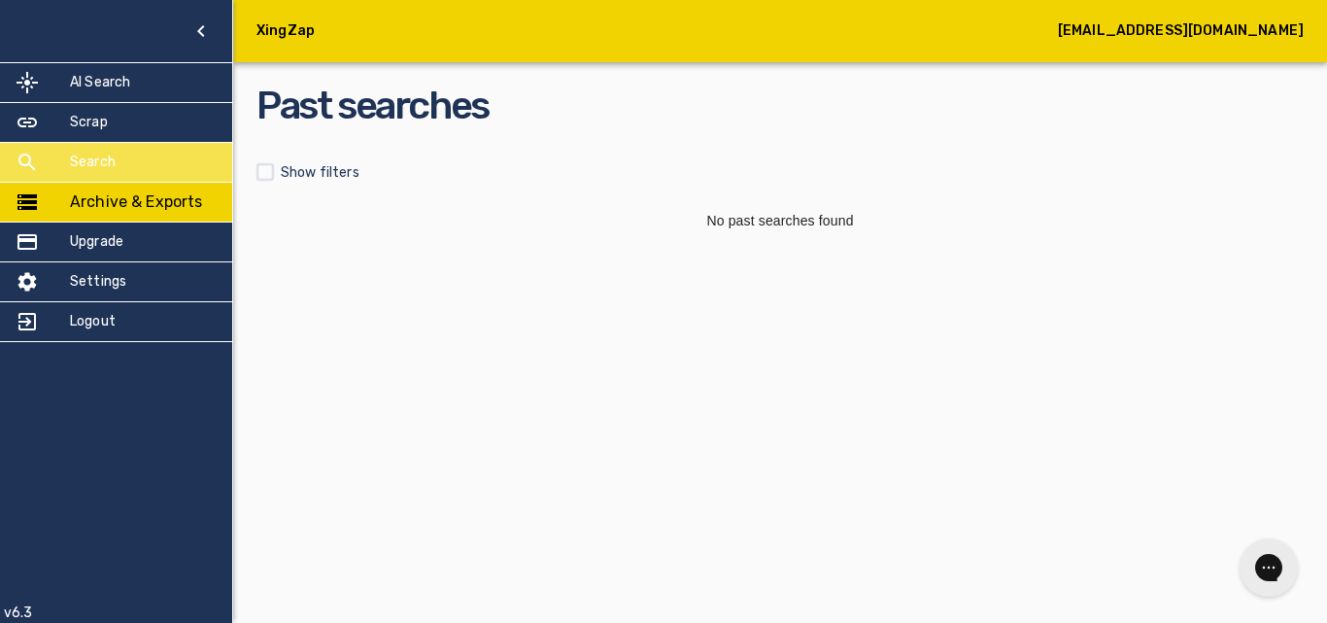
click at [130, 166] on div "Search" at bounding box center [116, 162] width 232 height 39
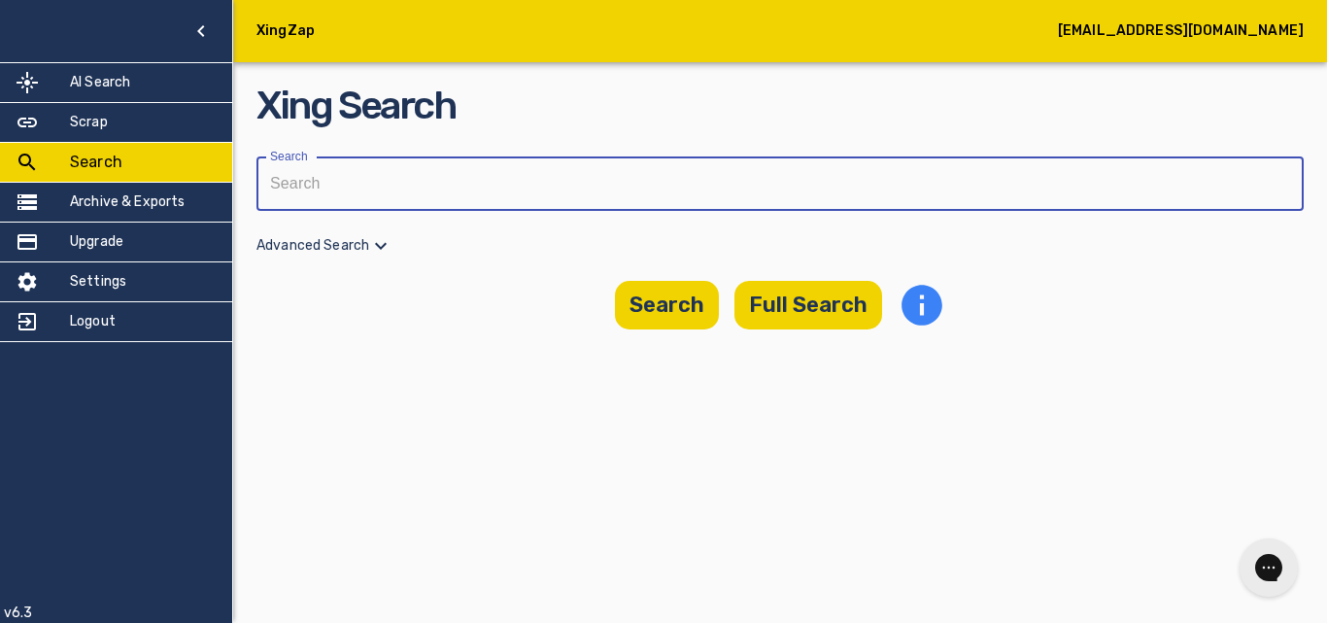
click at [506, 194] on input "text" at bounding box center [774, 183] width 1034 height 54
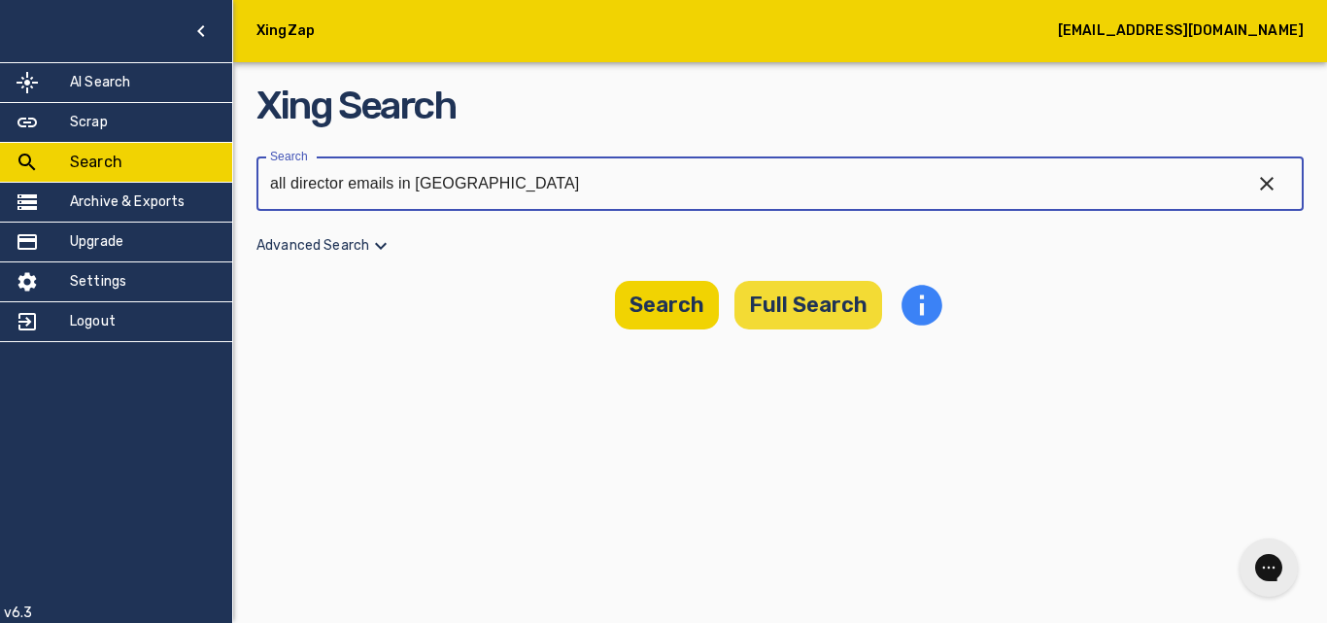
type input "all director emails in [GEOGRAPHIC_DATA]"
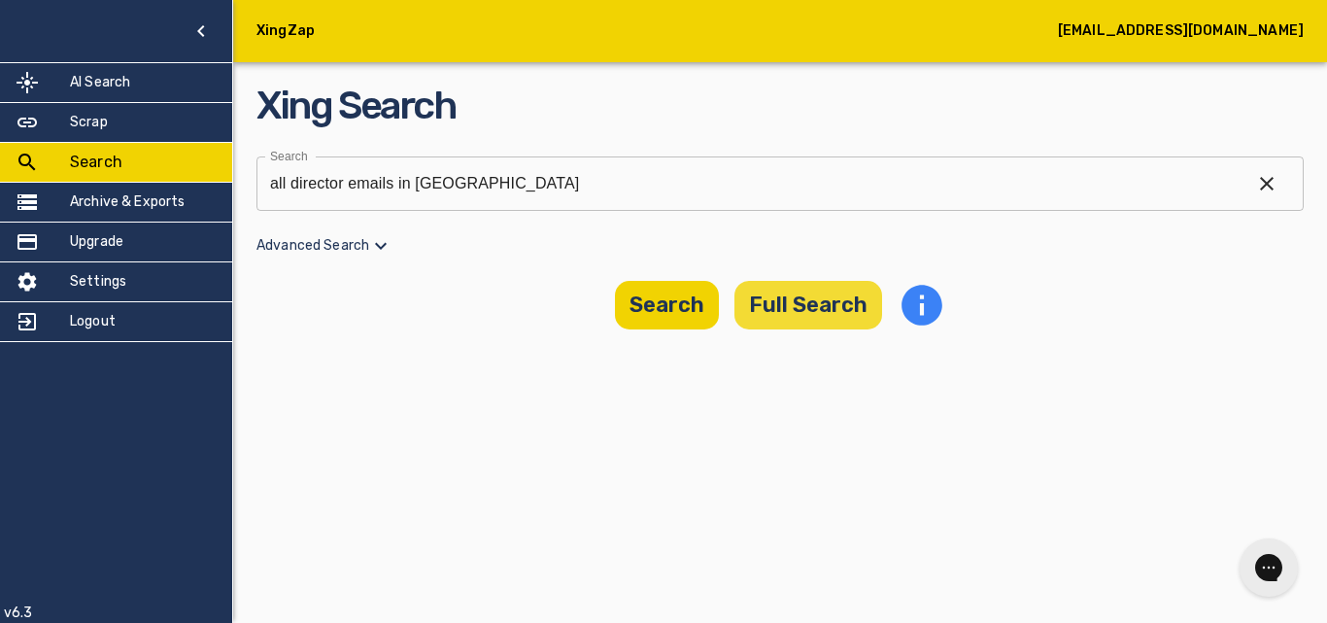
click at [775, 314] on button "Full Search" at bounding box center [809, 305] width 148 height 49
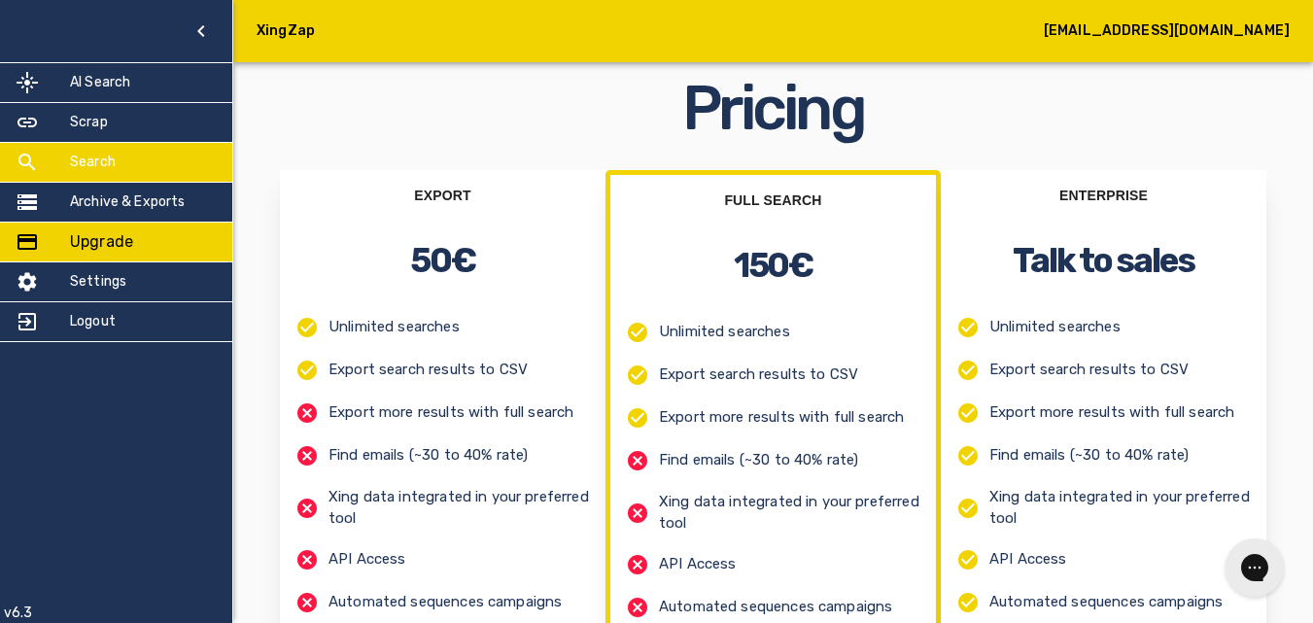
click at [175, 156] on div "Search" at bounding box center [116, 162] width 232 height 39
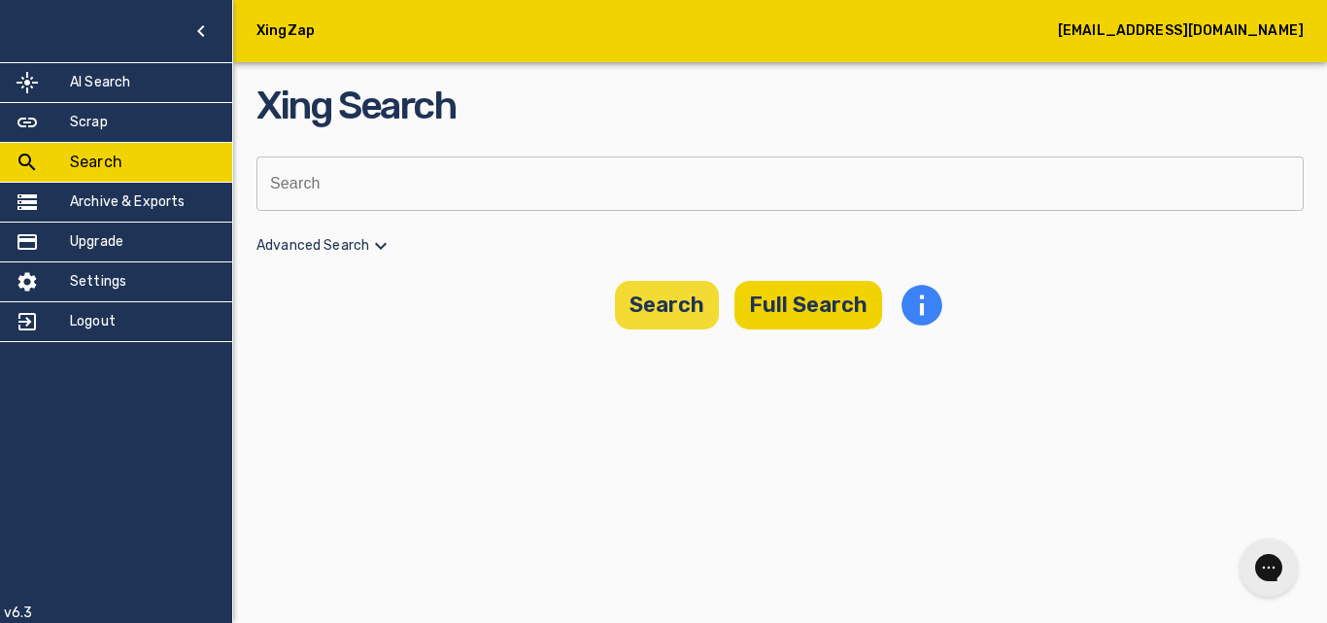
click at [668, 300] on button "Search" at bounding box center [667, 305] width 104 height 49
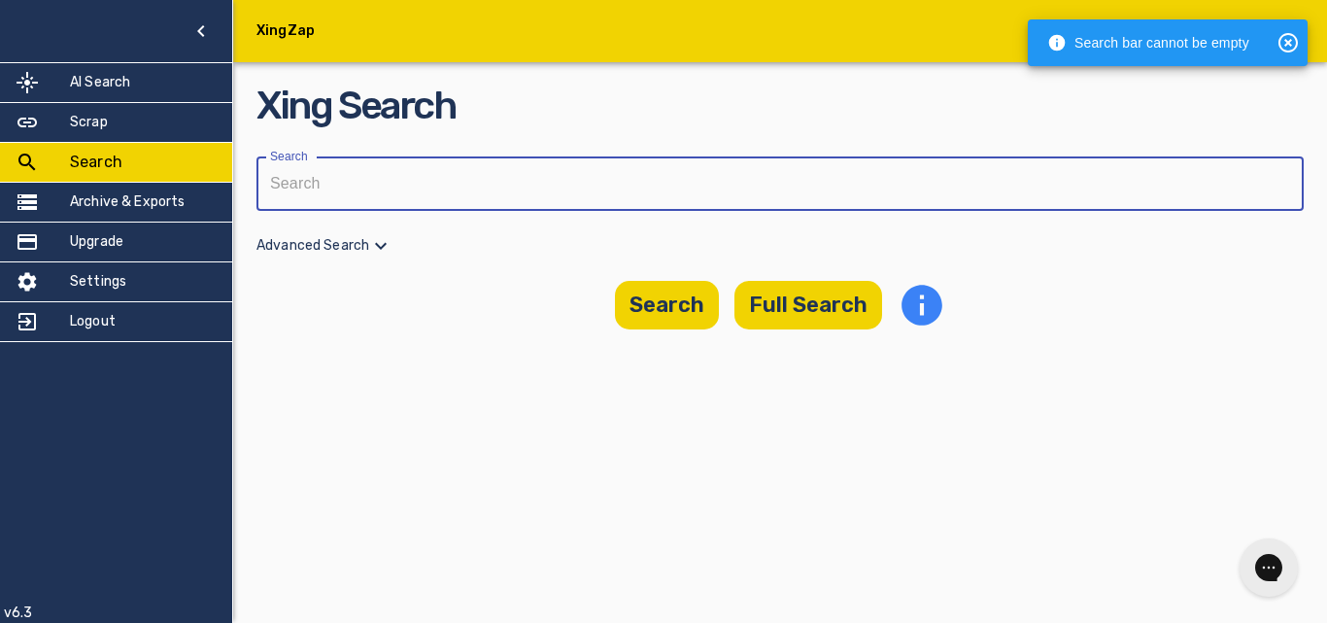
click at [486, 187] on input "text" at bounding box center [774, 183] width 1034 height 54
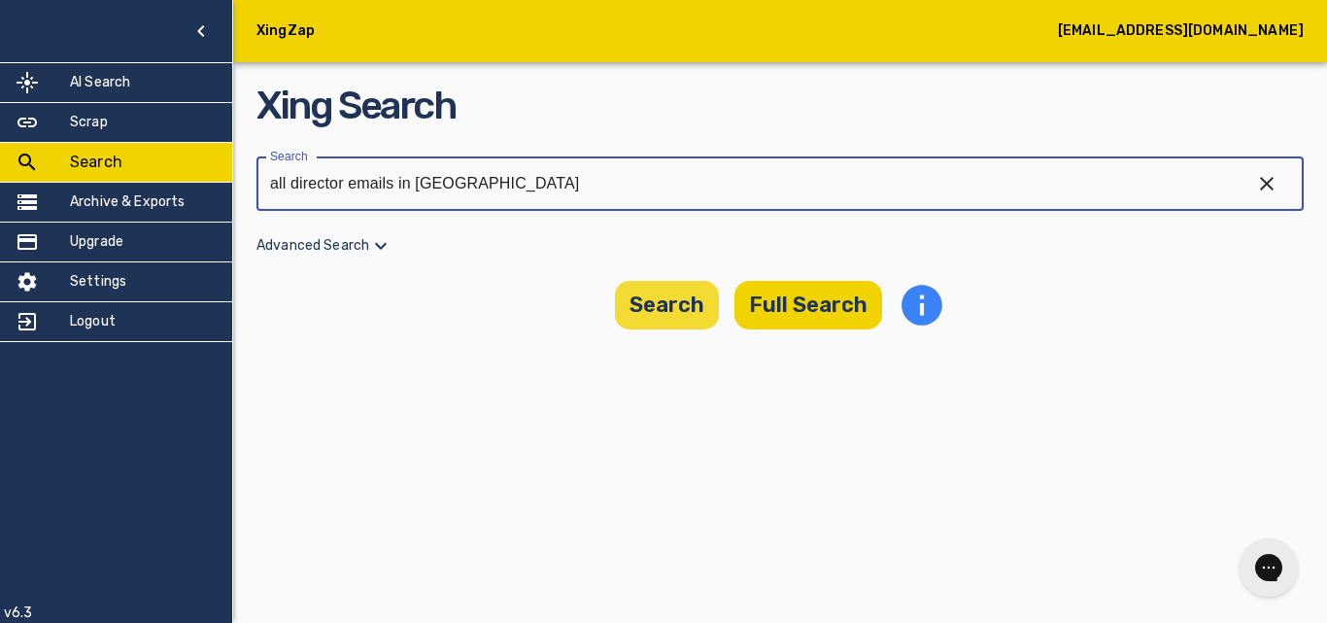
type input "all director emails in [GEOGRAPHIC_DATA]"
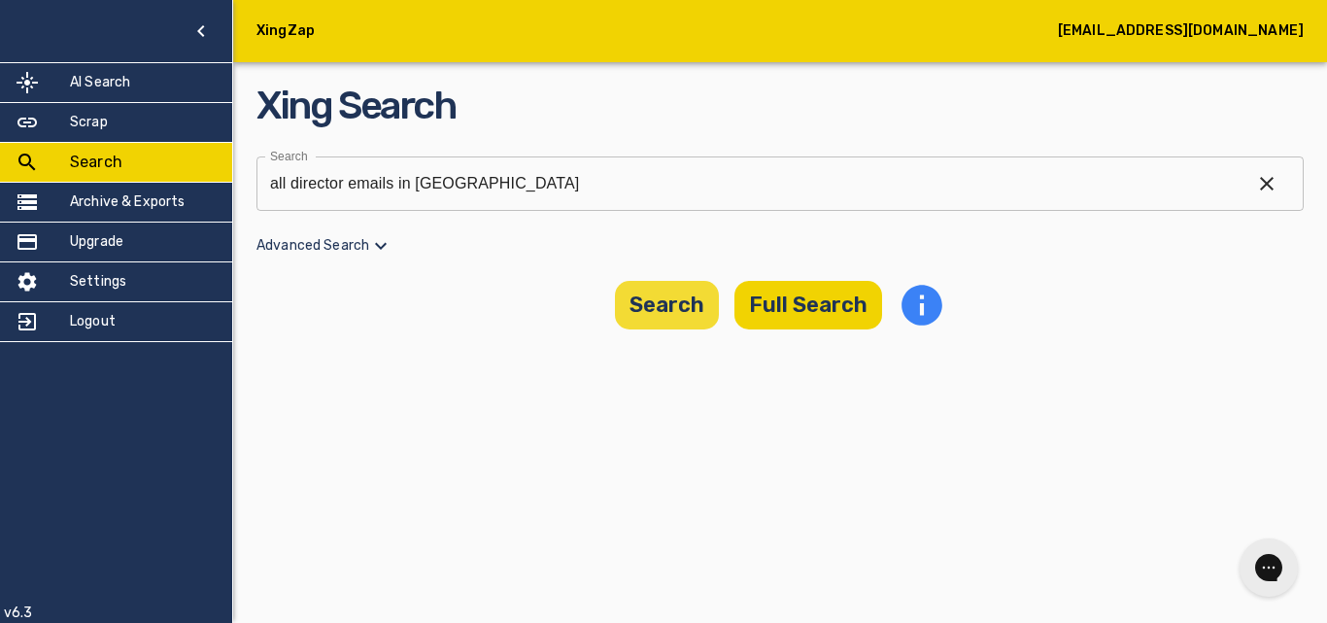
click at [633, 301] on button "Search" at bounding box center [667, 305] width 104 height 49
click at [368, 247] on p "Advanced Search" at bounding box center [780, 245] width 1047 height 23
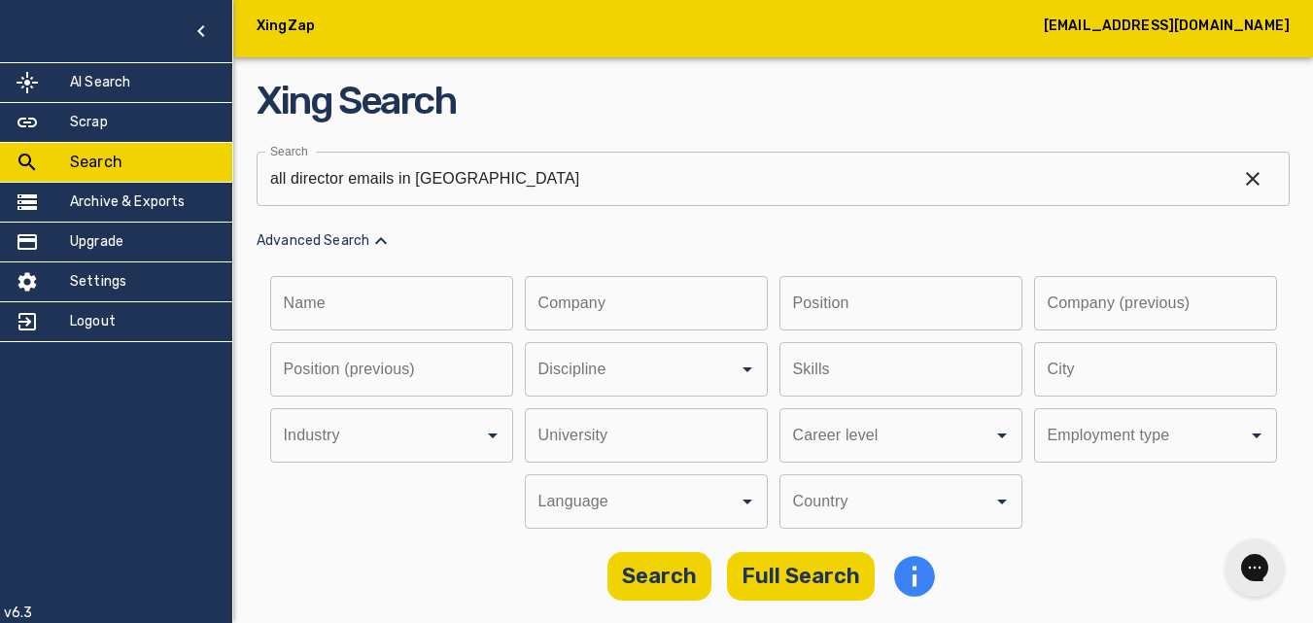
scroll to position [6, 0]
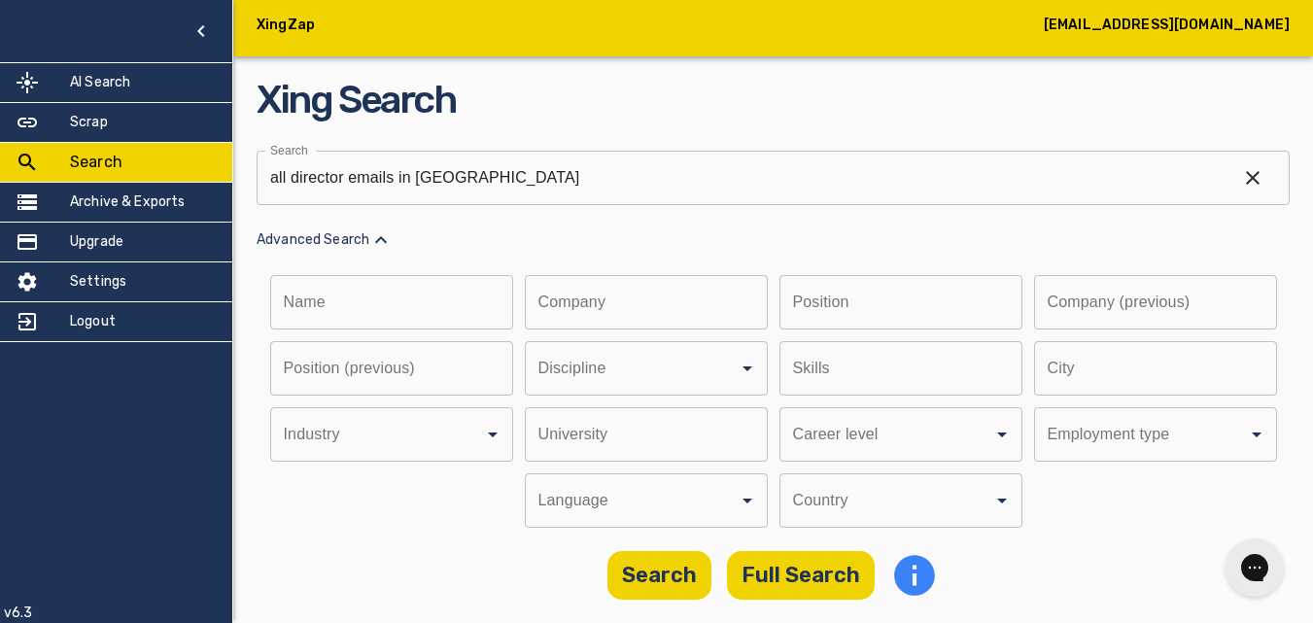
click at [704, 387] on input "Discipline" at bounding box center [618, 368] width 171 height 37
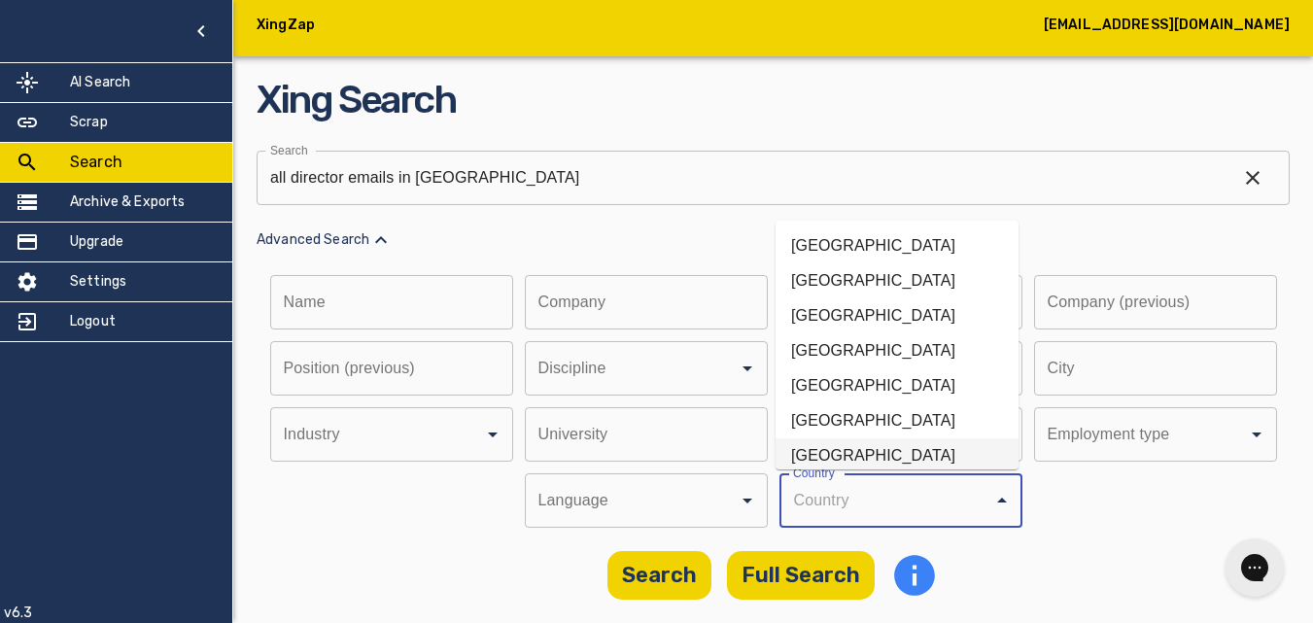
click at [877, 455] on li "[GEOGRAPHIC_DATA]" at bounding box center [896, 455] width 243 height 35
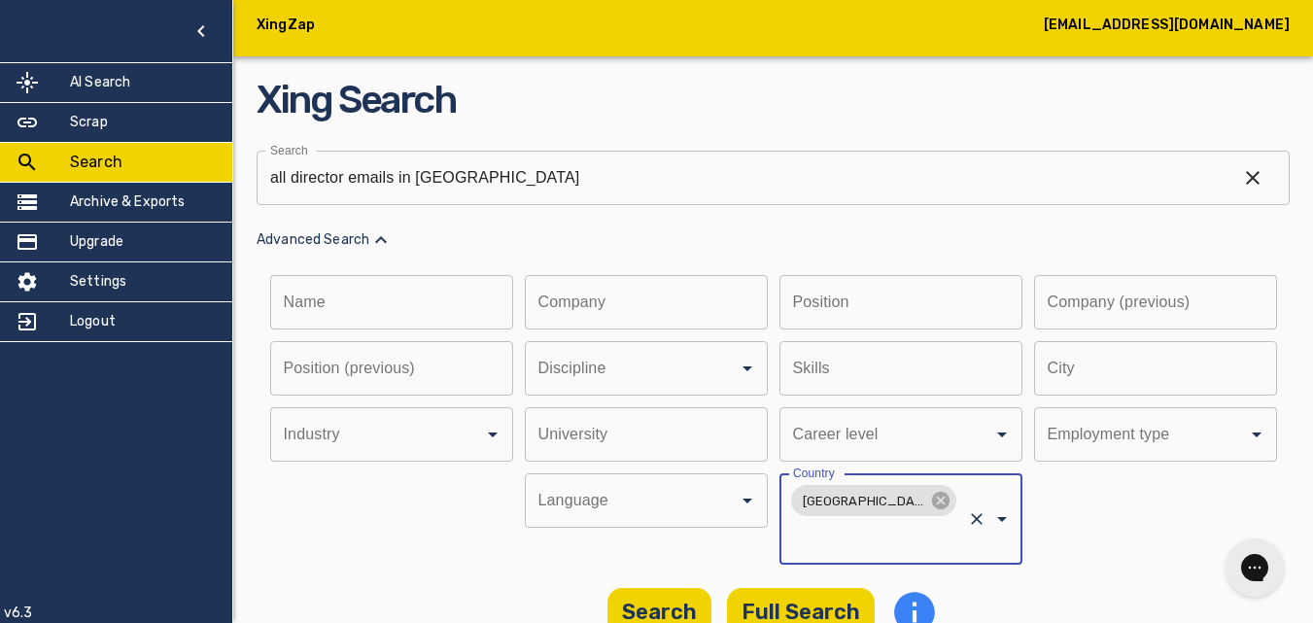
click at [440, 291] on input "text" at bounding box center [384, 302] width 229 height 54
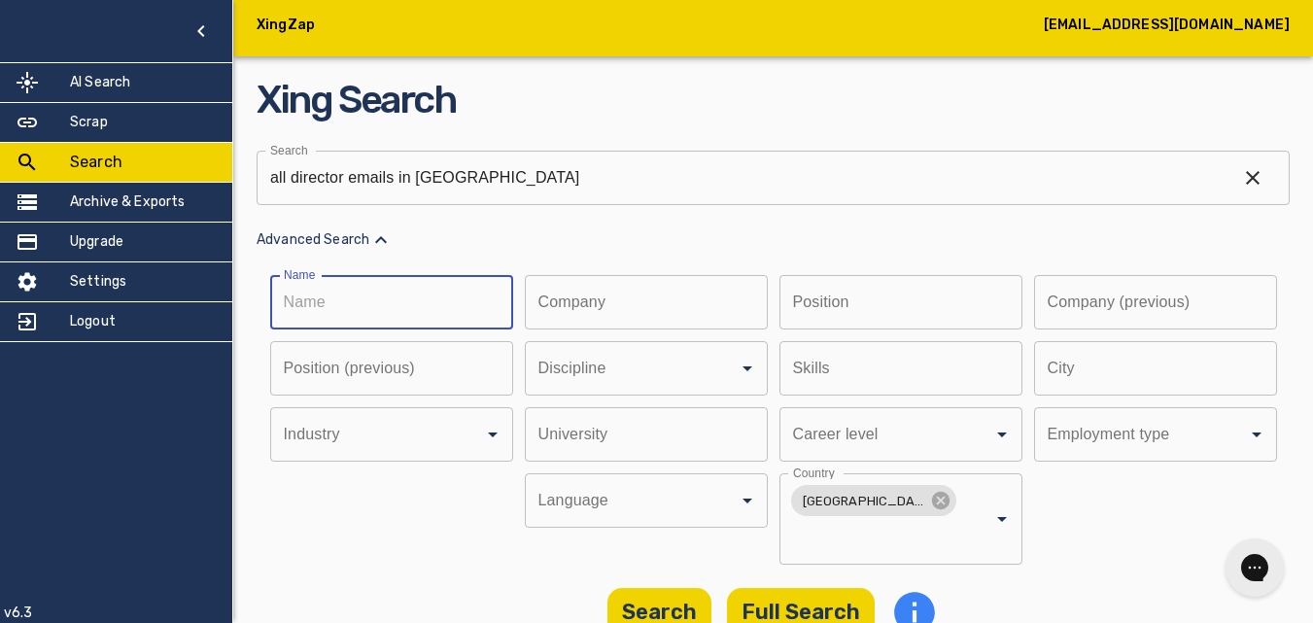
click at [431, 311] on input "text" at bounding box center [384, 302] width 229 height 54
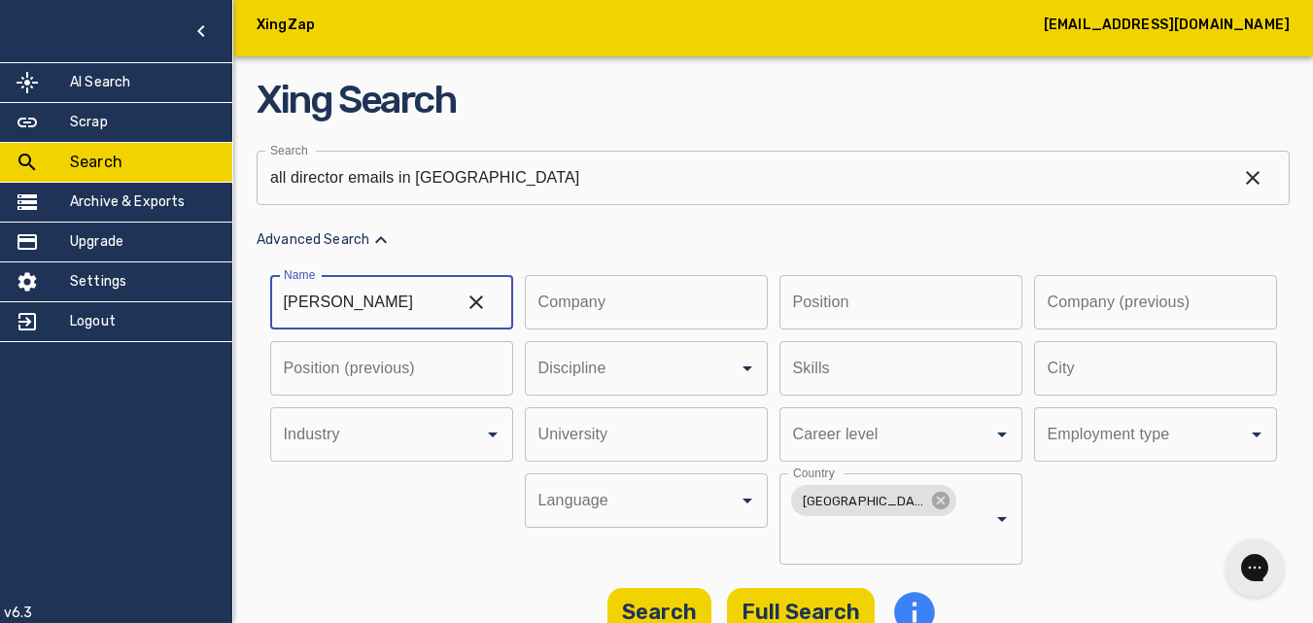
type input "[PERSON_NAME]"
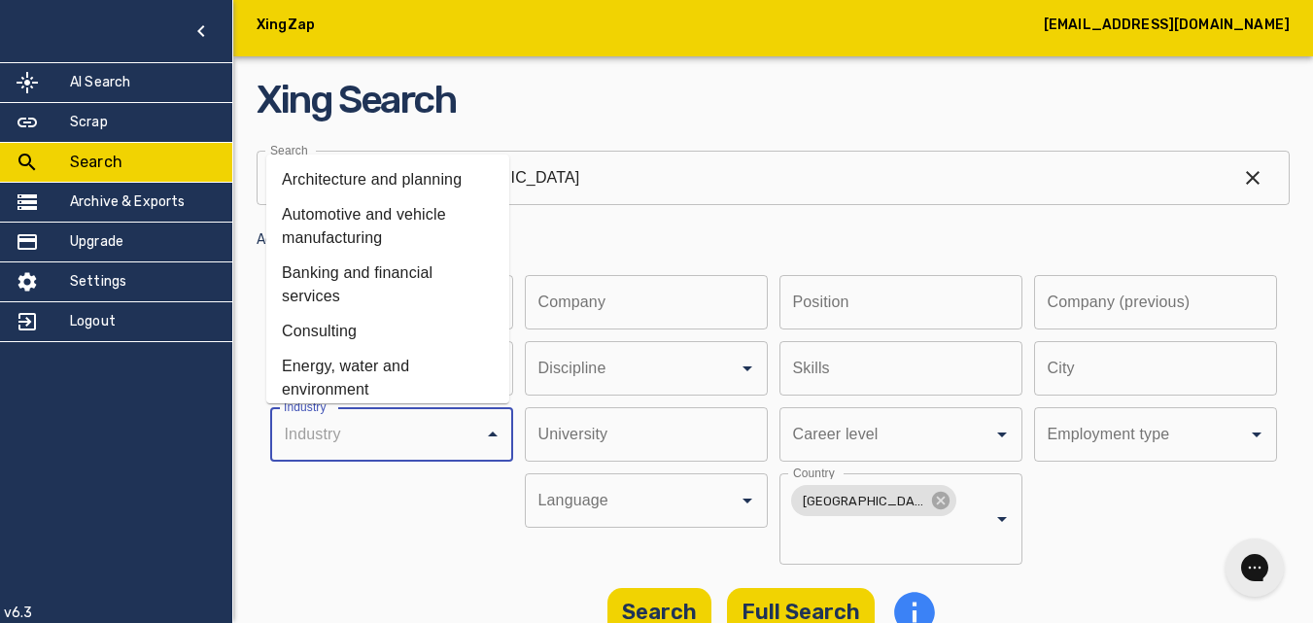
click at [425, 429] on input "Discipline" at bounding box center [364, 434] width 171 height 37
click at [361, 329] on li "Consulting" at bounding box center [387, 331] width 243 height 35
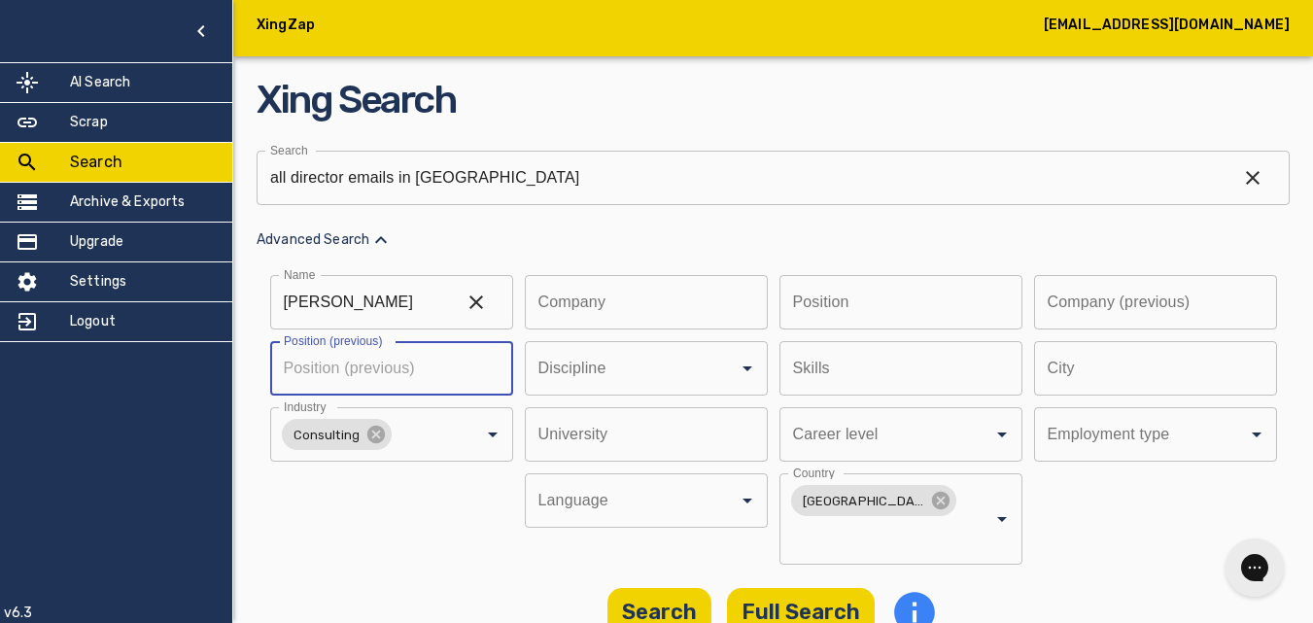
click at [454, 368] on input "text" at bounding box center [384, 368] width 229 height 54
type input "Director"
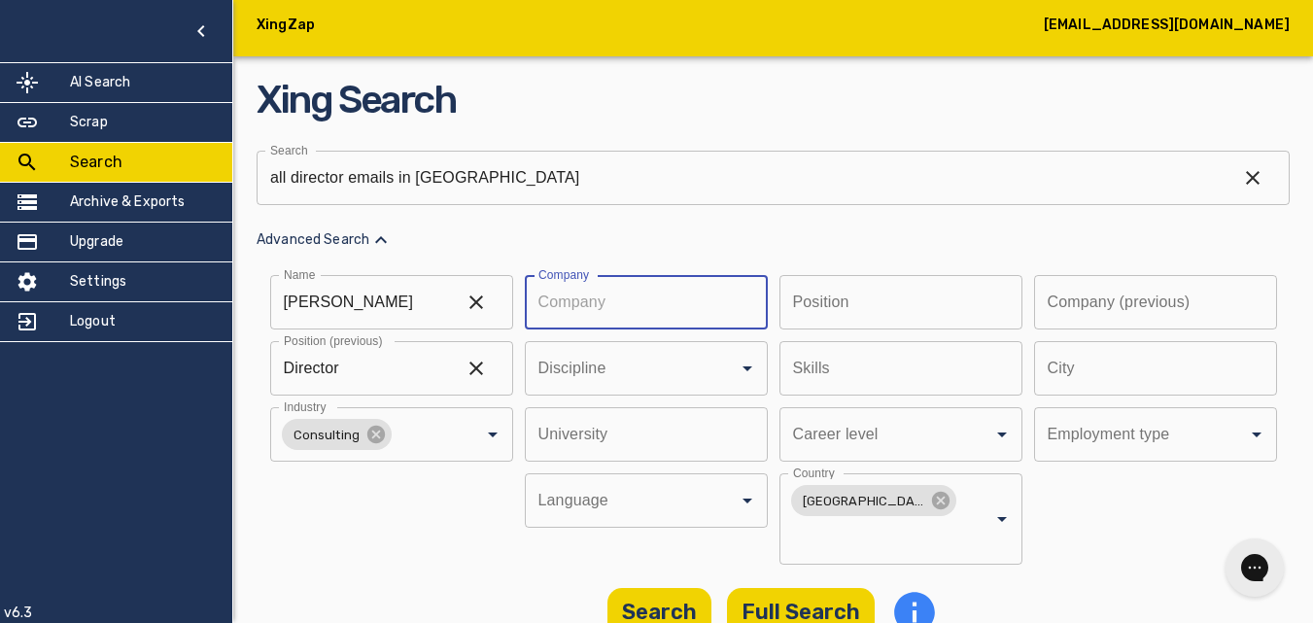
click at [612, 311] on input "text" at bounding box center [639, 302] width 229 height 54
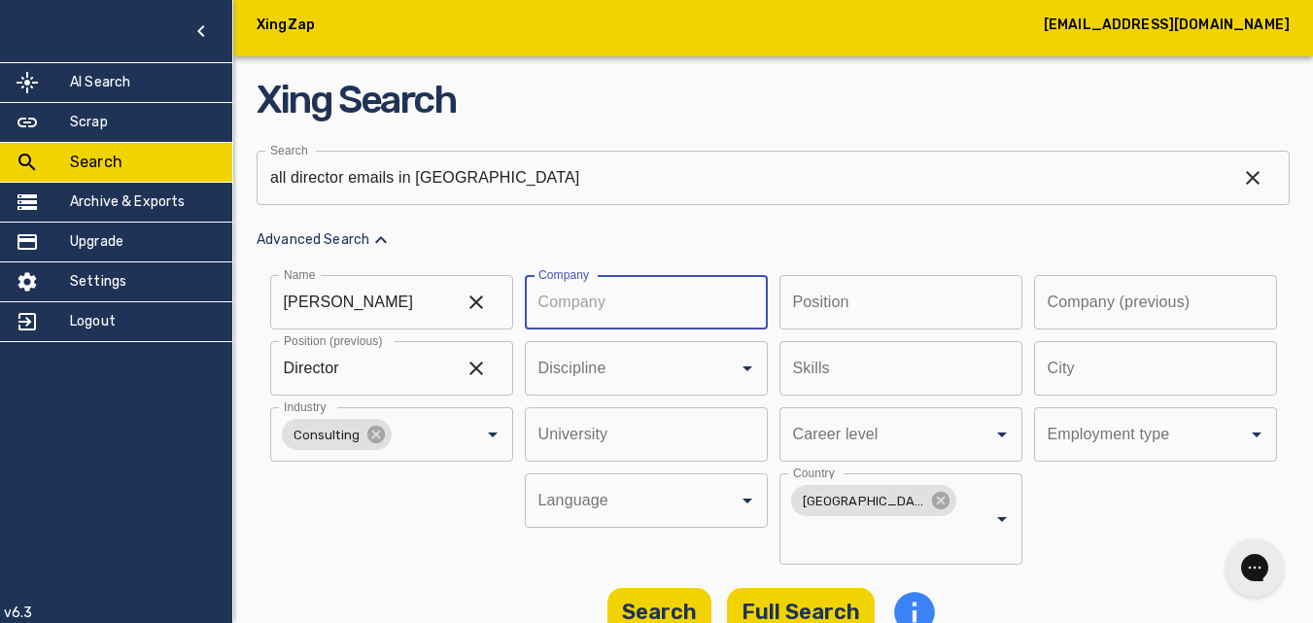
click at [612, 311] on input "text" at bounding box center [639, 302] width 229 height 54
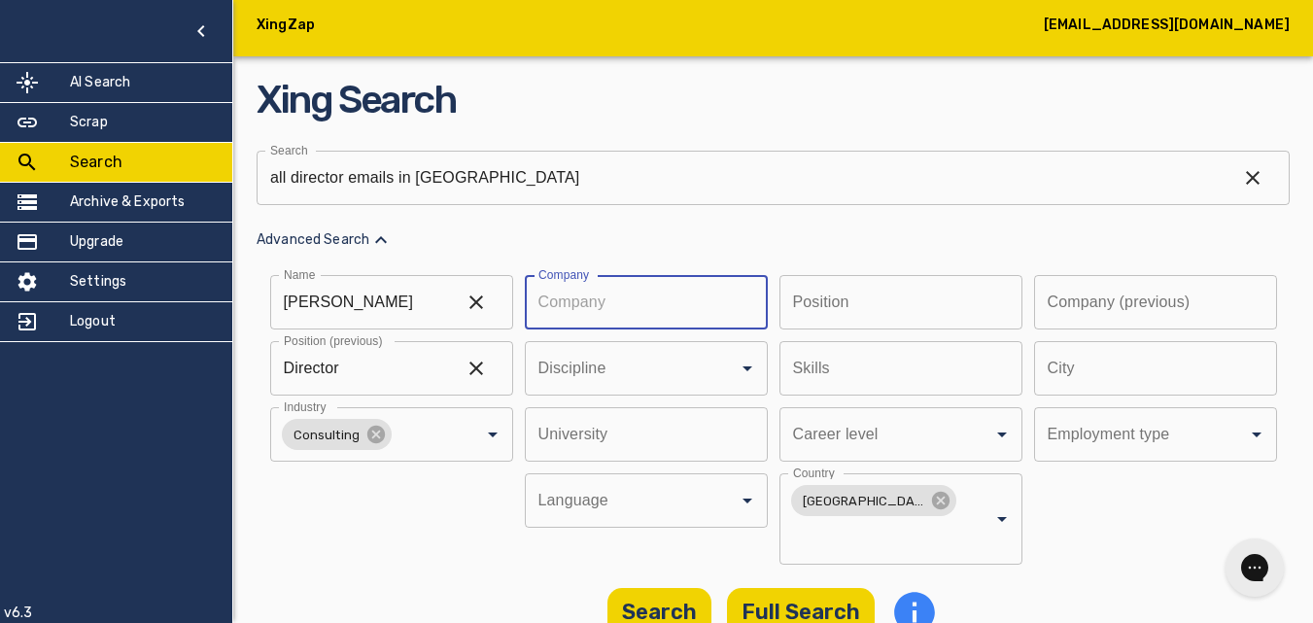
click at [612, 311] on input "text" at bounding box center [639, 302] width 229 height 54
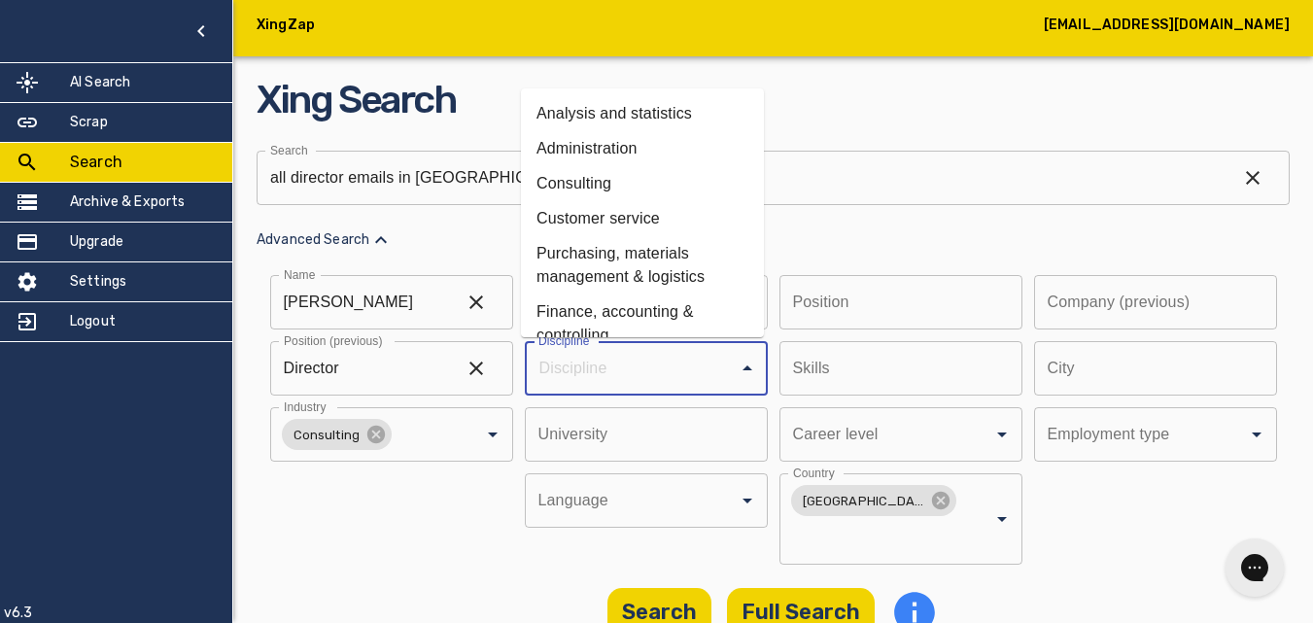
click at [622, 375] on input "Discipline" at bounding box center [618, 368] width 171 height 37
click at [611, 183] on li "Consulting" at bounding box center [642, 183] width 243 height 35
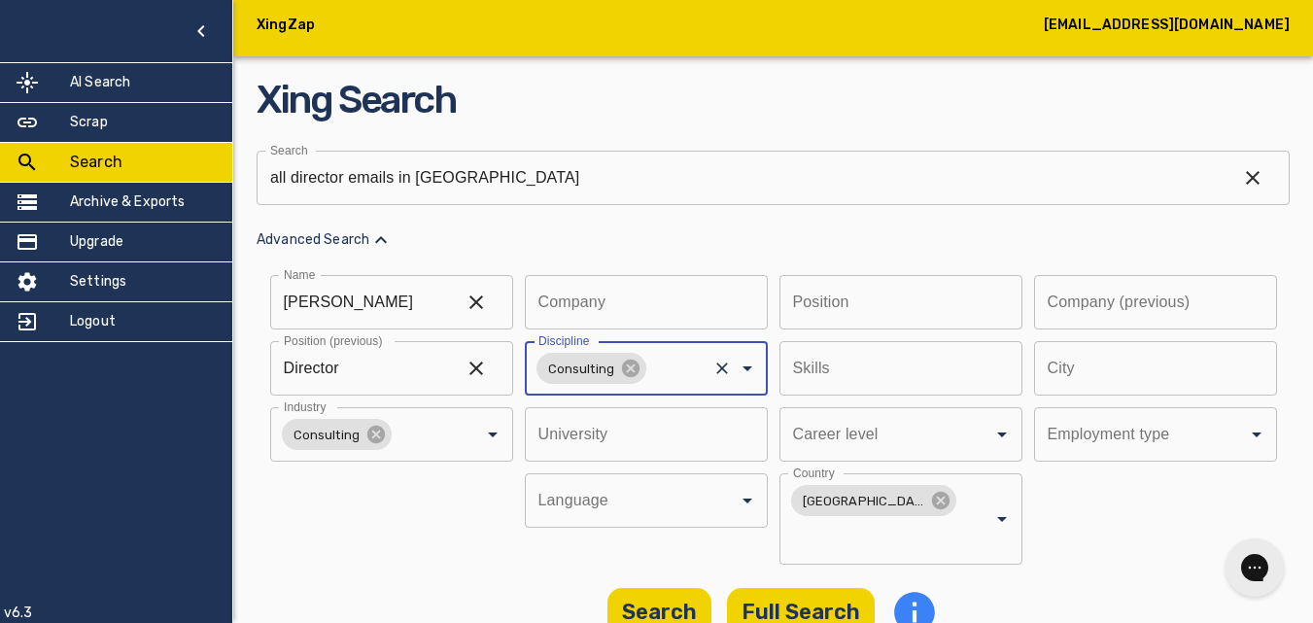
click at [630, 436] on input "text" at bounding box center [639, 434] width 229 height 54
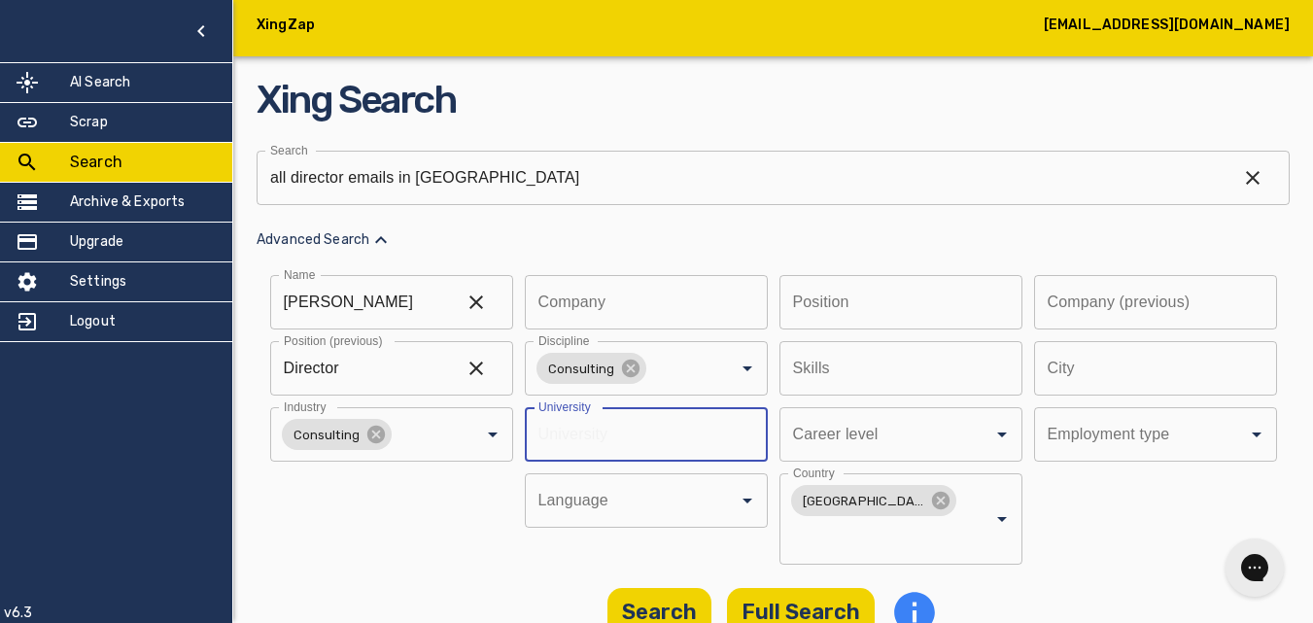
click at [630, 436] on input "text" at bounding box center [639, 434] width 229 height 54
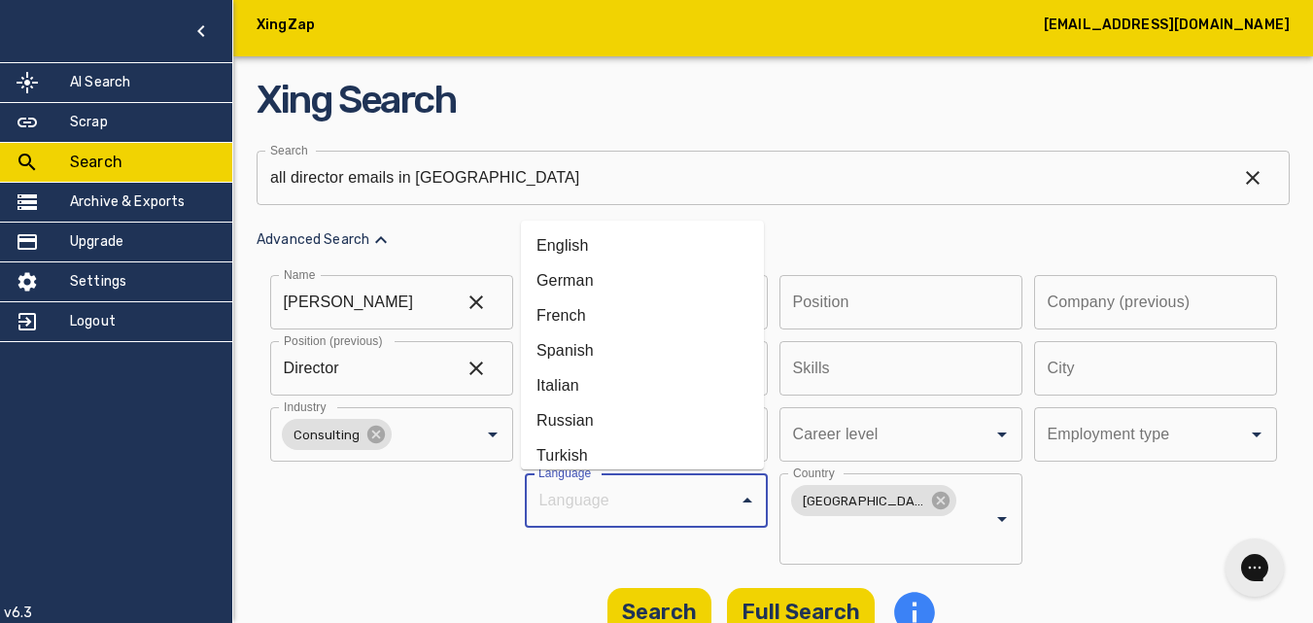
click at [620, 498] on input "Discipline" at bounding box center [618, 500] width 171 height 37
click at [603, 249] on li "English" at bounding box center [642, 245] width 243 height 35
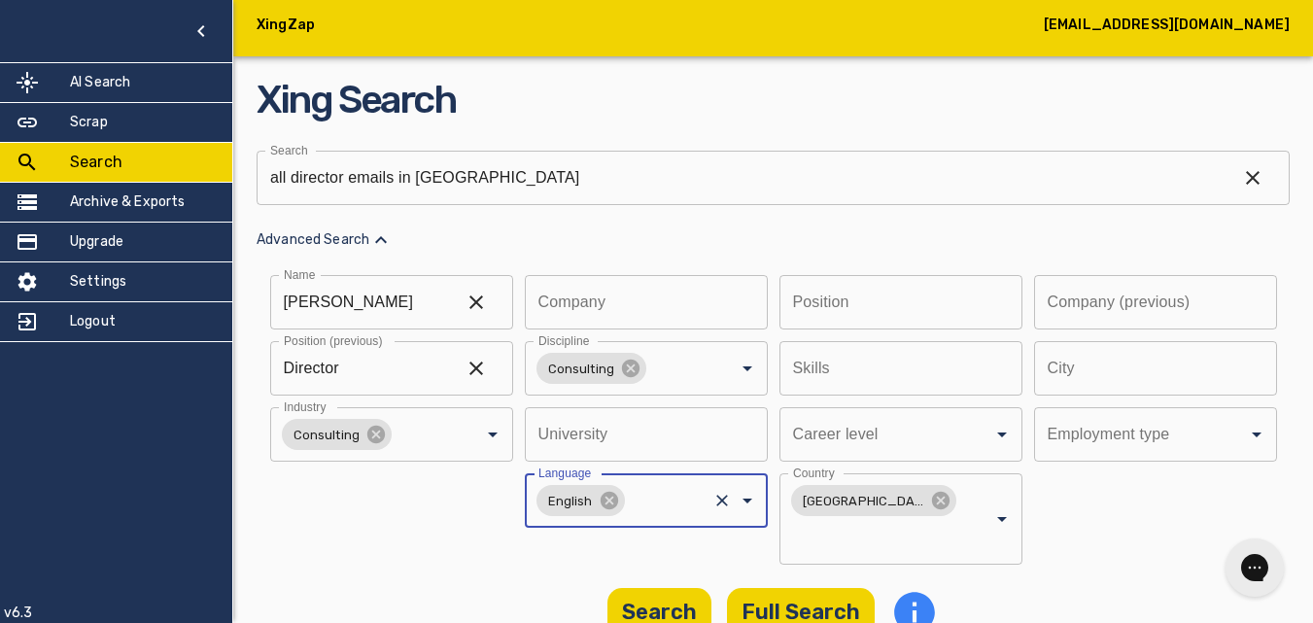
click at [617, 442] on input "text" at bounding box center [639, 434] width 229 height 54
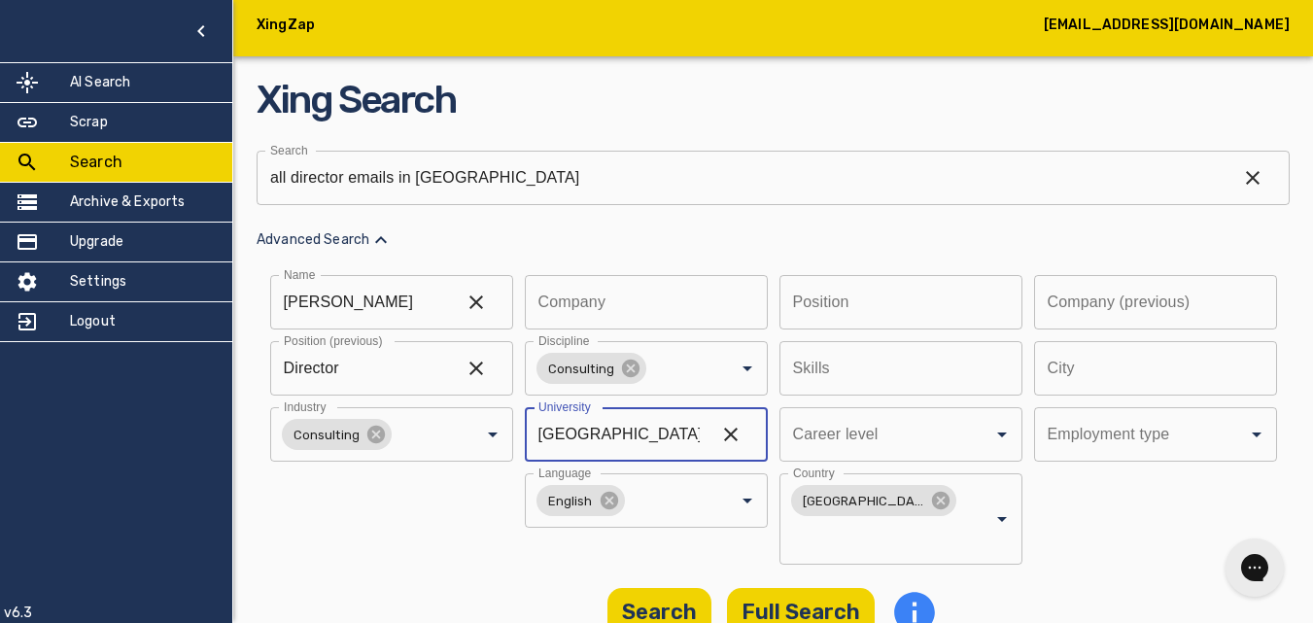
type input "[GEOGRAPHIC_DATA]"
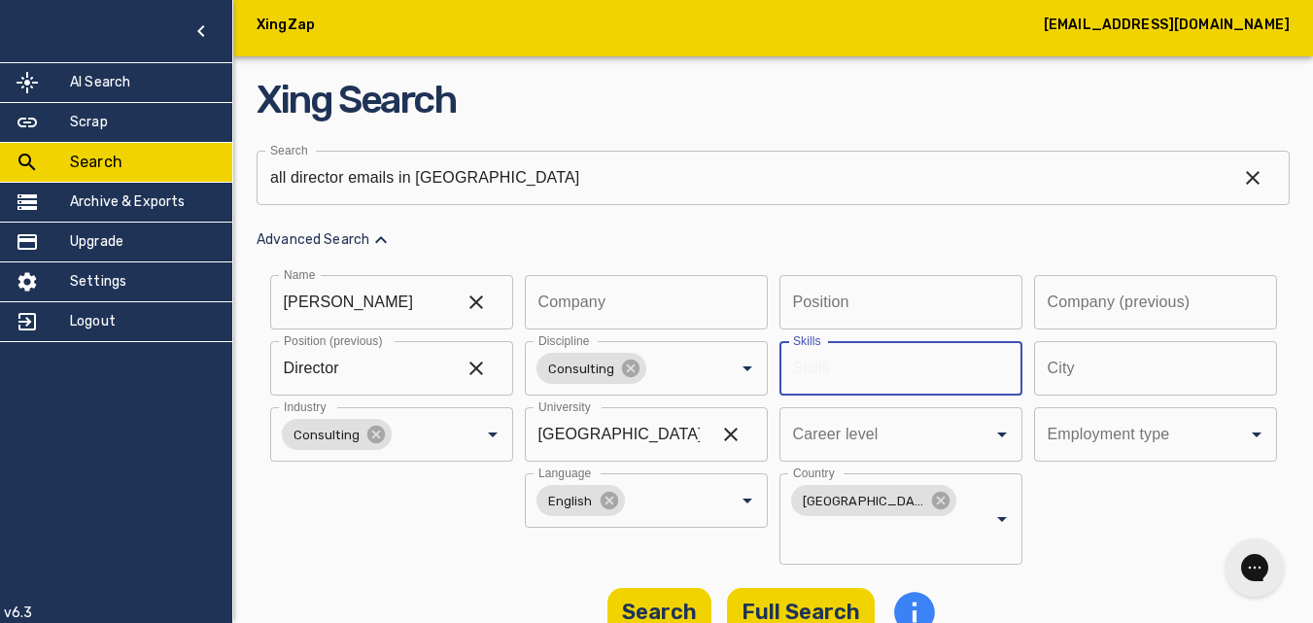
click at [855, 389] on input "text" at bounding box center [893, 368] width 229 height 54
click at [867, 316] on input "text" at bounding box center [893, 302] width 229 height 54
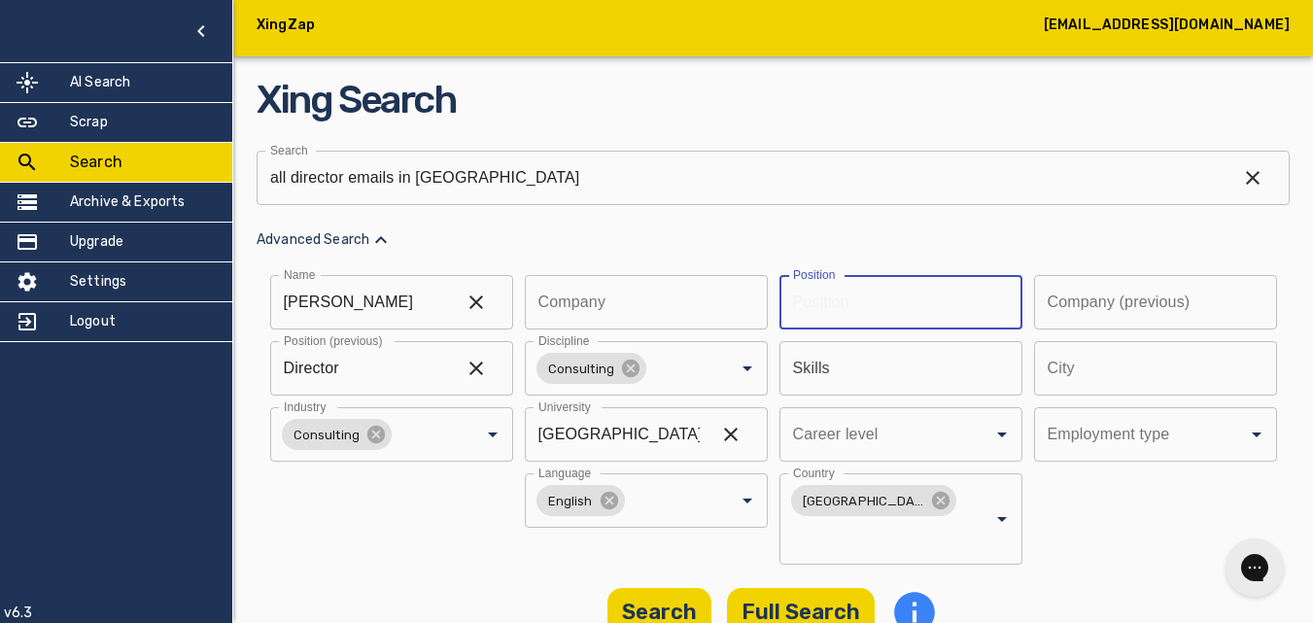
click at [867, 316] on input "text" at bounding box center [893, 302] width 229 height 54
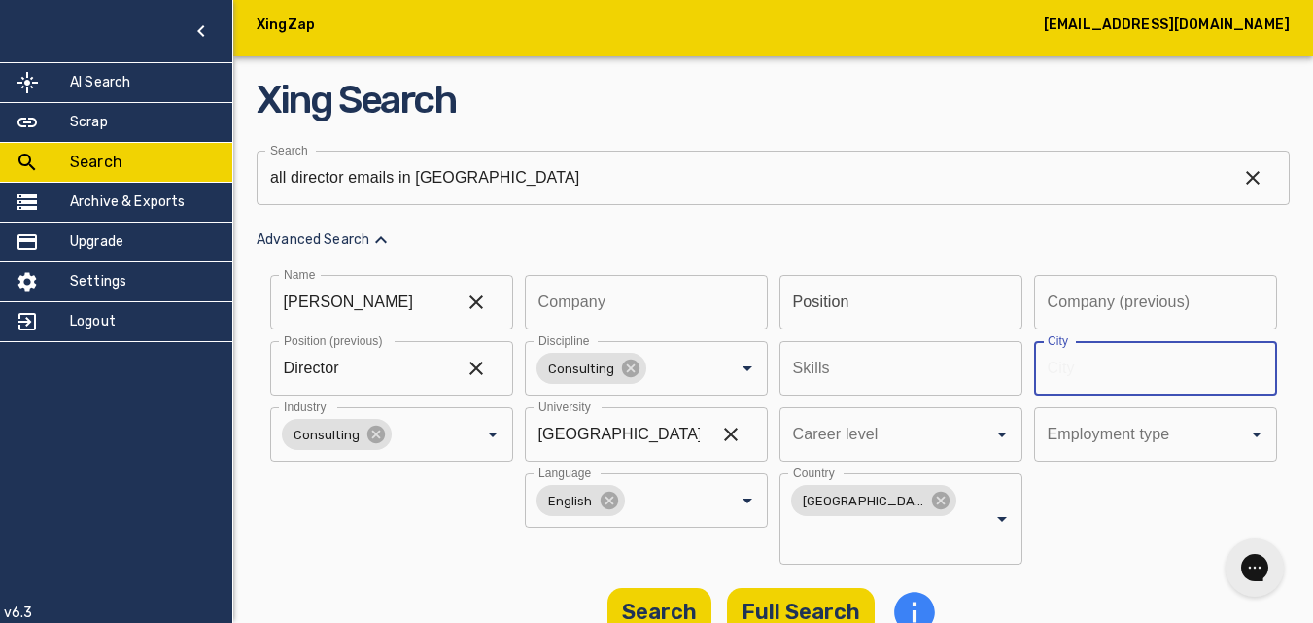
click at [1190, 386] on input "text" at bounding box center [1148, 368] width 229 height 54
type input "[GEOGRAPHIC_DATA]"
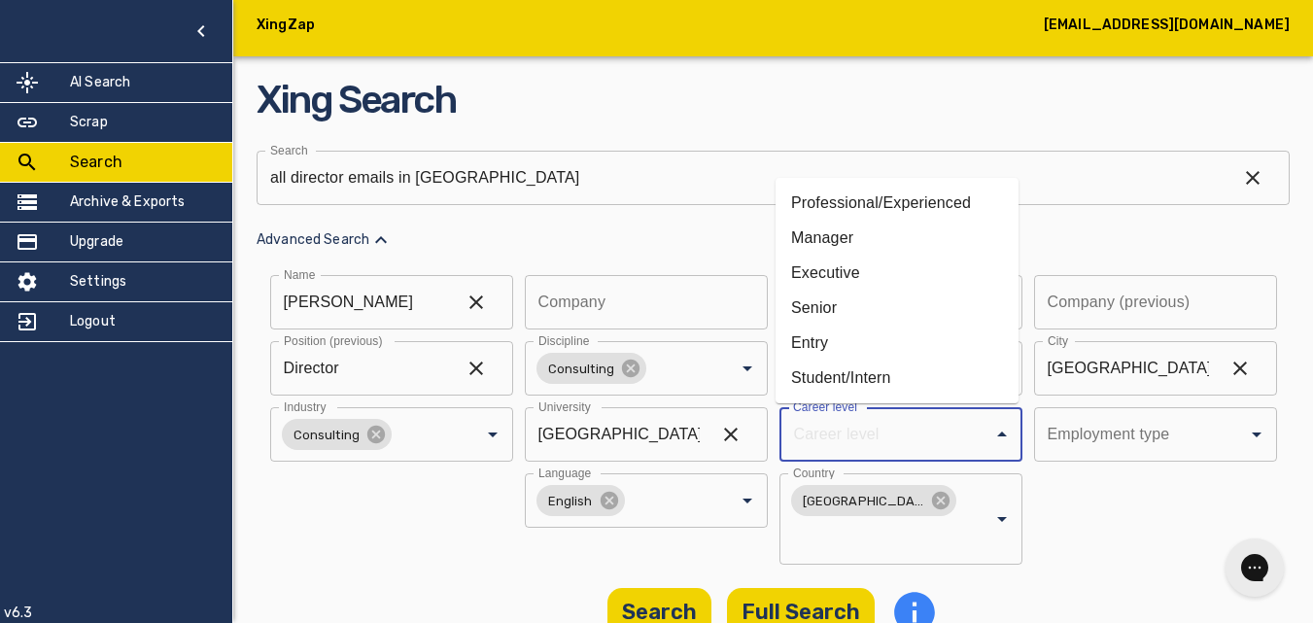
click at [951, 426] on input "Discipline" at bounding box center [873, 434] width 171 height 37
click at [949, 209] on li "Professional/Experienced" at bounding box center [896, 203] width 243 height 35
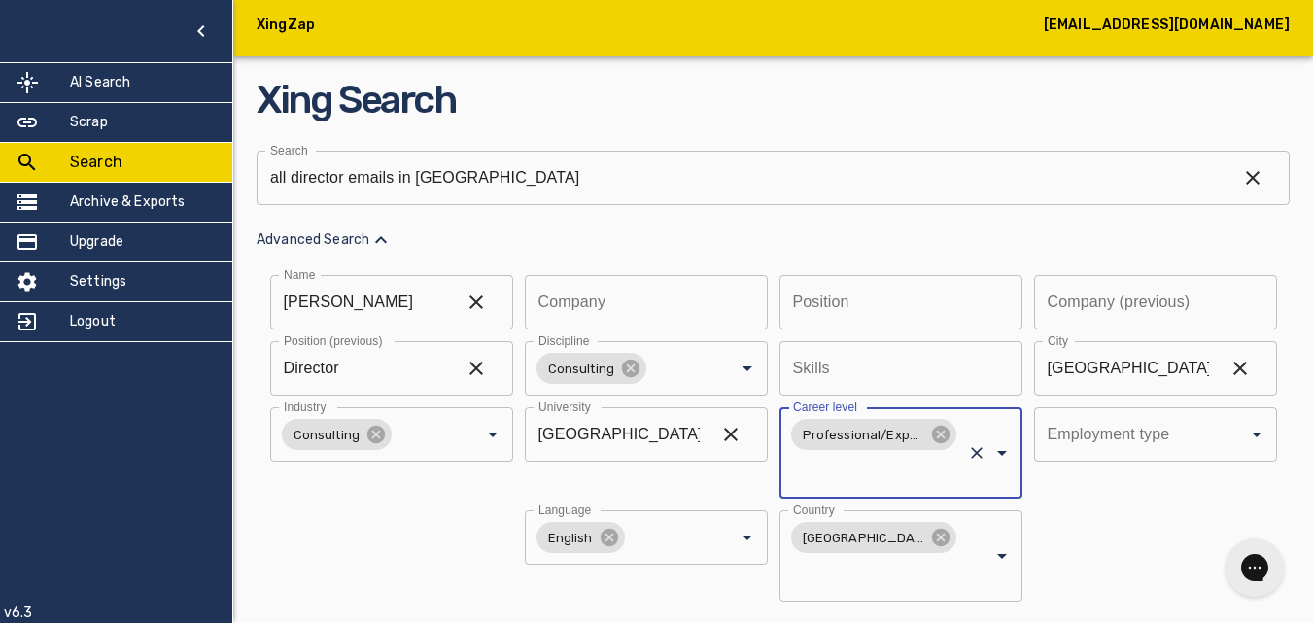
scroll to position [43, 0]
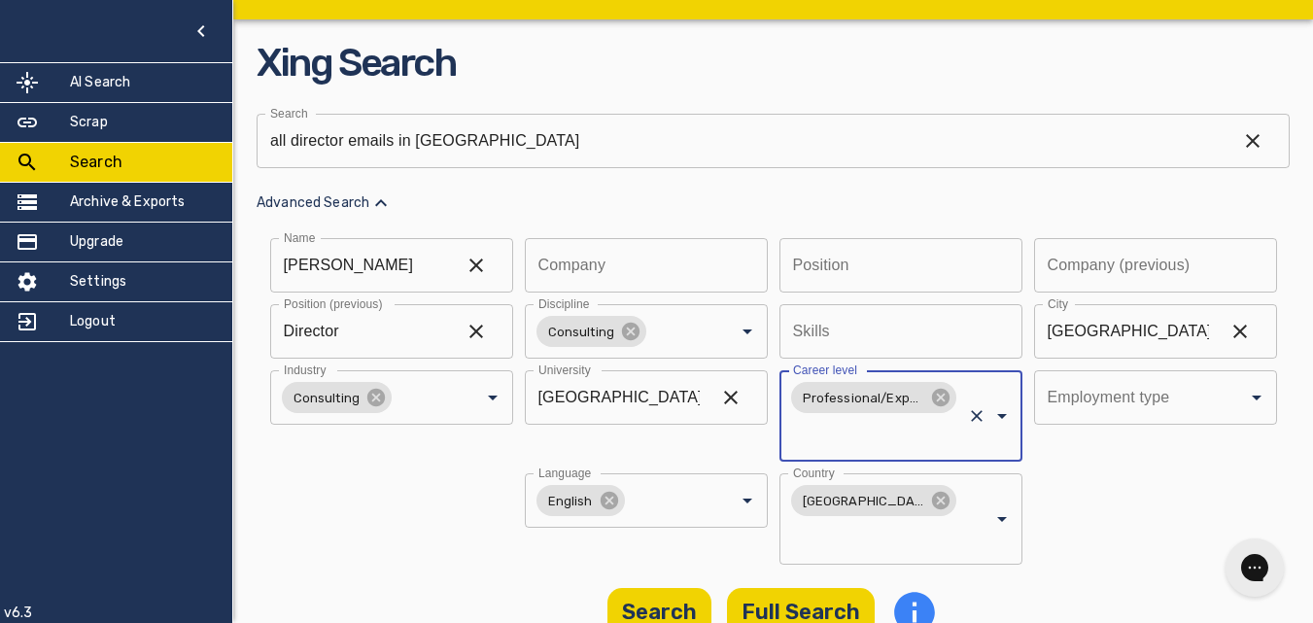
click at [854, 352] on input "text" at bounding box center [893, 331] width 229 height 54
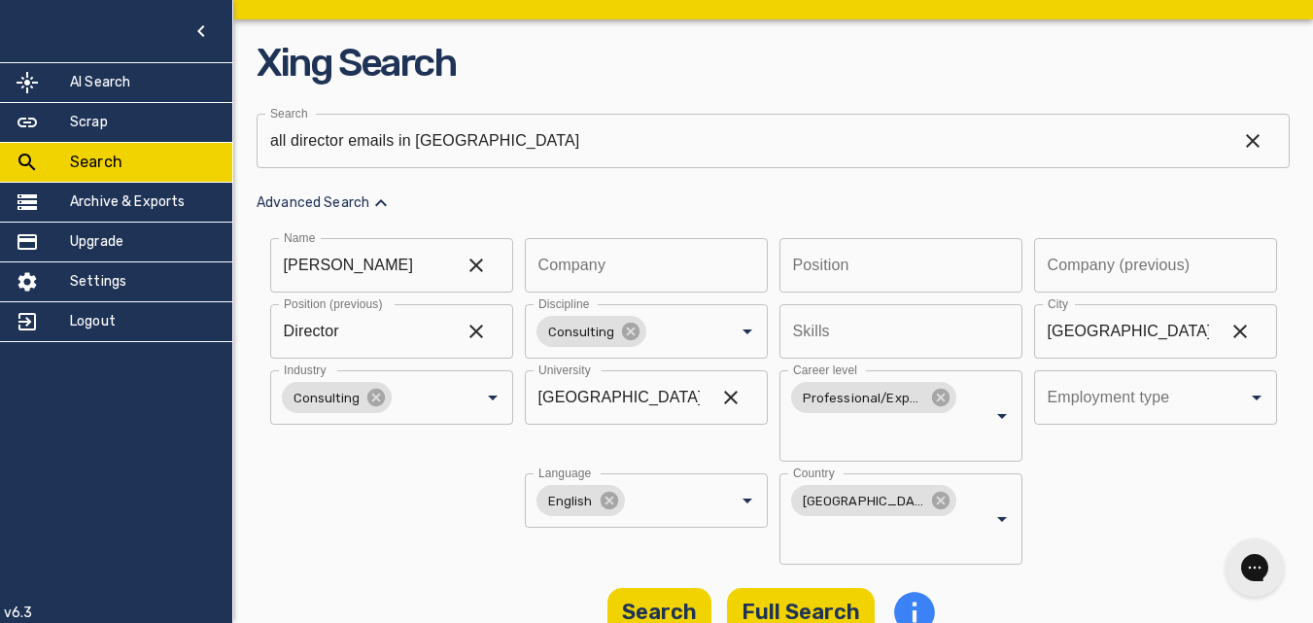
click at [862, 297] on div "Name [PERSON_NAME] Name Company Company Position Position Company (previous) Co…" at bounding box center [773, 401] width 1033 height 326
click at [865, 287] on input "text" at bounding box center [893, 265] width 229 height 54
type input "Director"
click at [1127, 274] on input "text" at bounding box center [1148, 265] width 229 height 54
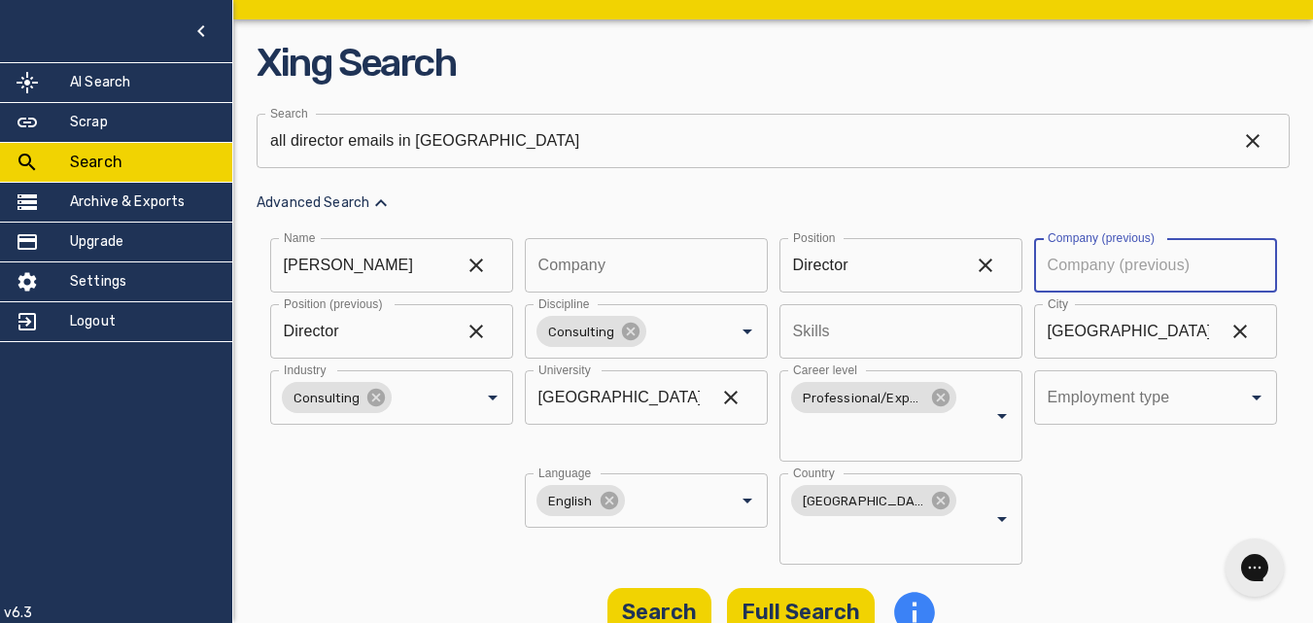
click at [1127, 274] on input "text" at bounding box center [1148, 265] width 229 height 54
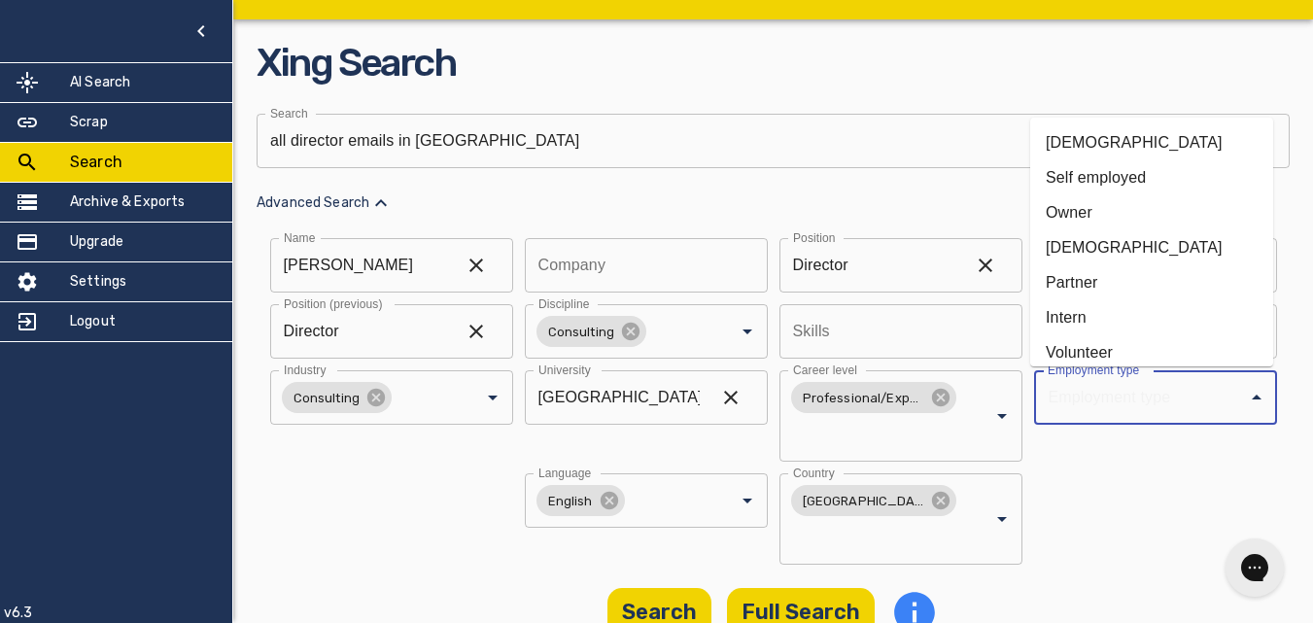
click at [1110, 398] on input "Discipline" at bounding box center [1128, 397] width 171 height 37
click at [1108, 452] on div "Employment type Employment type" at bounding box center [1155, 415] width 243 height 91
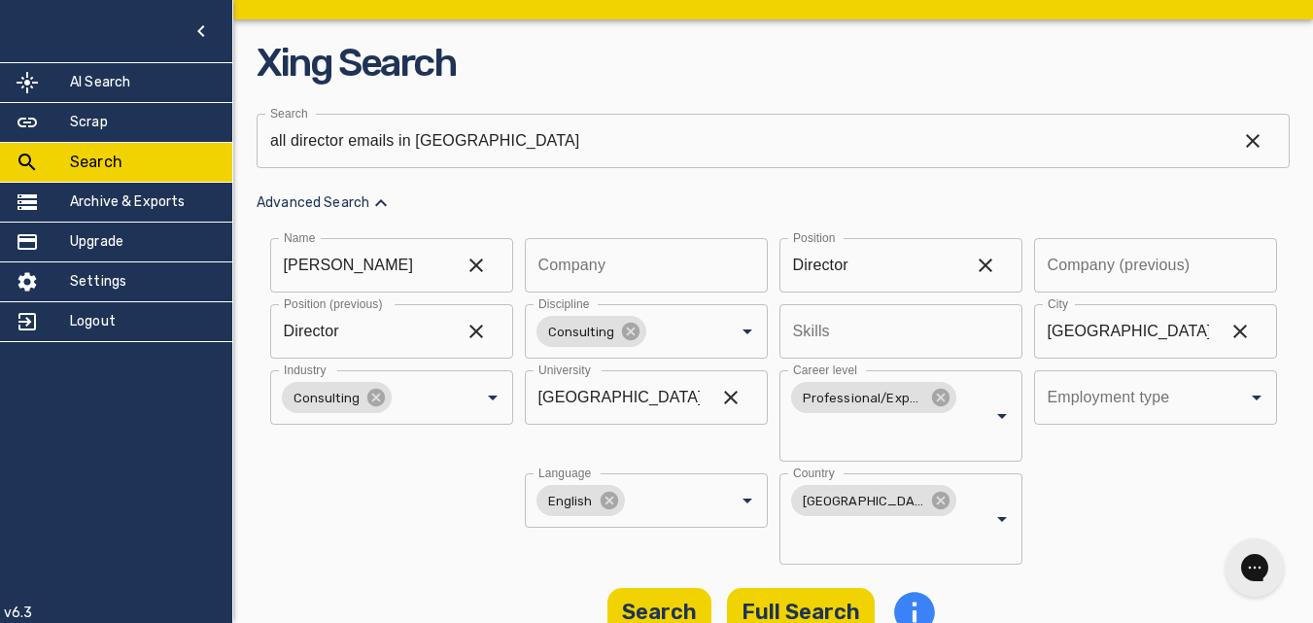
click at [1126, 406] on input "Discipline" at bounding box center [1128, 397] width 171 height 37
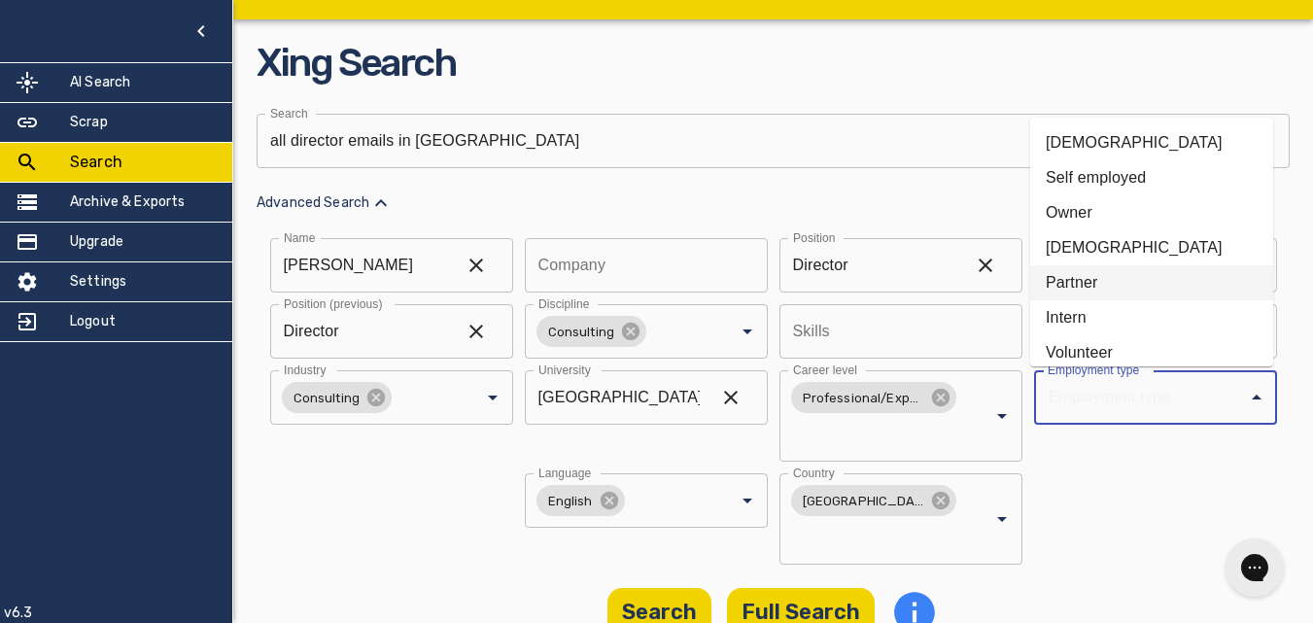
scroll to position [97, 0]
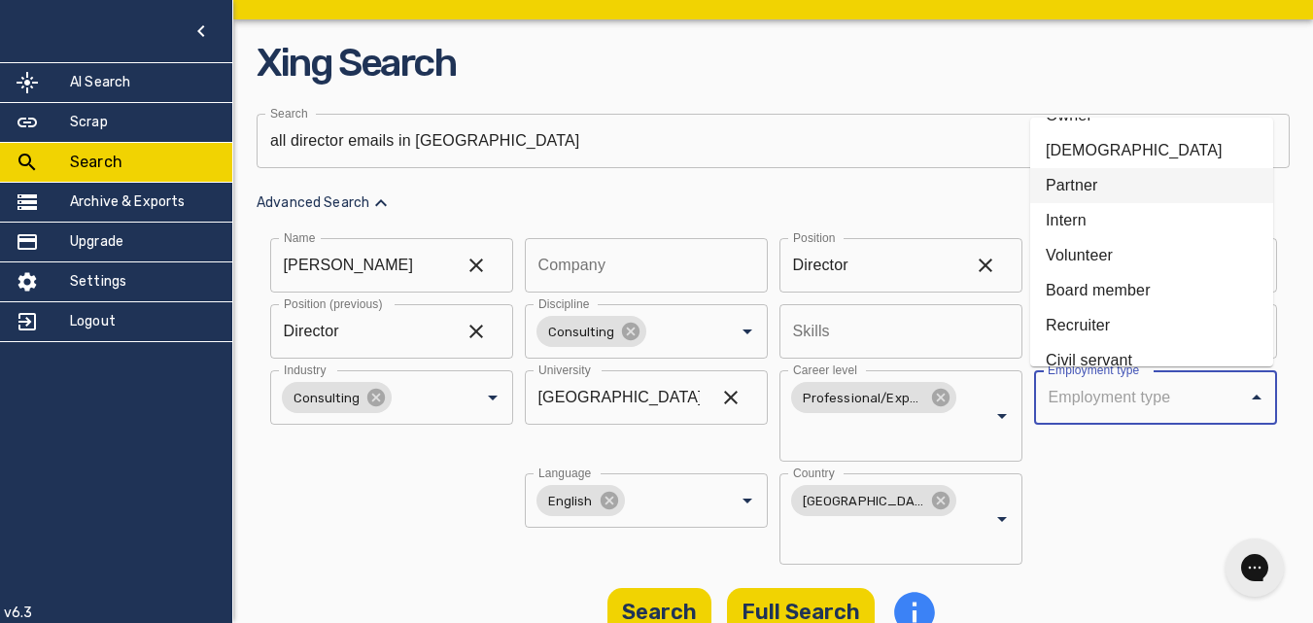
click at [1161, 183] on li "Partner" at bounding box center [1151, 185] width 243 height 35
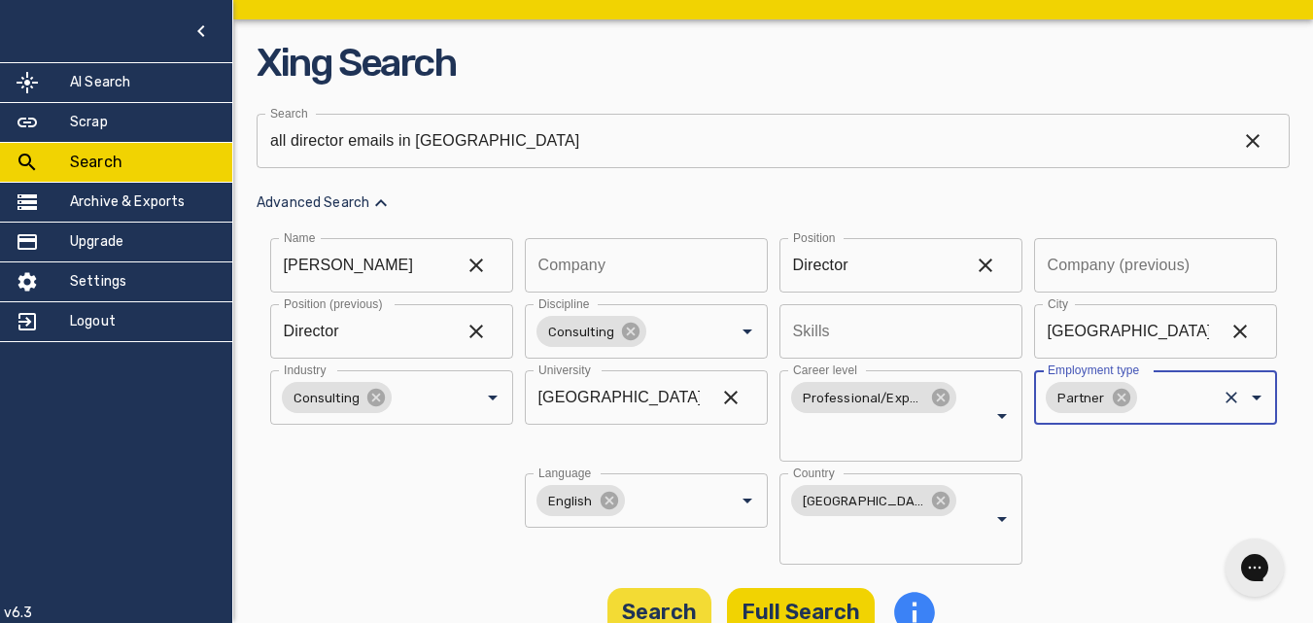
click at [672, 588] on button "Search" at bounding box center [659, 612] width 104 height 49
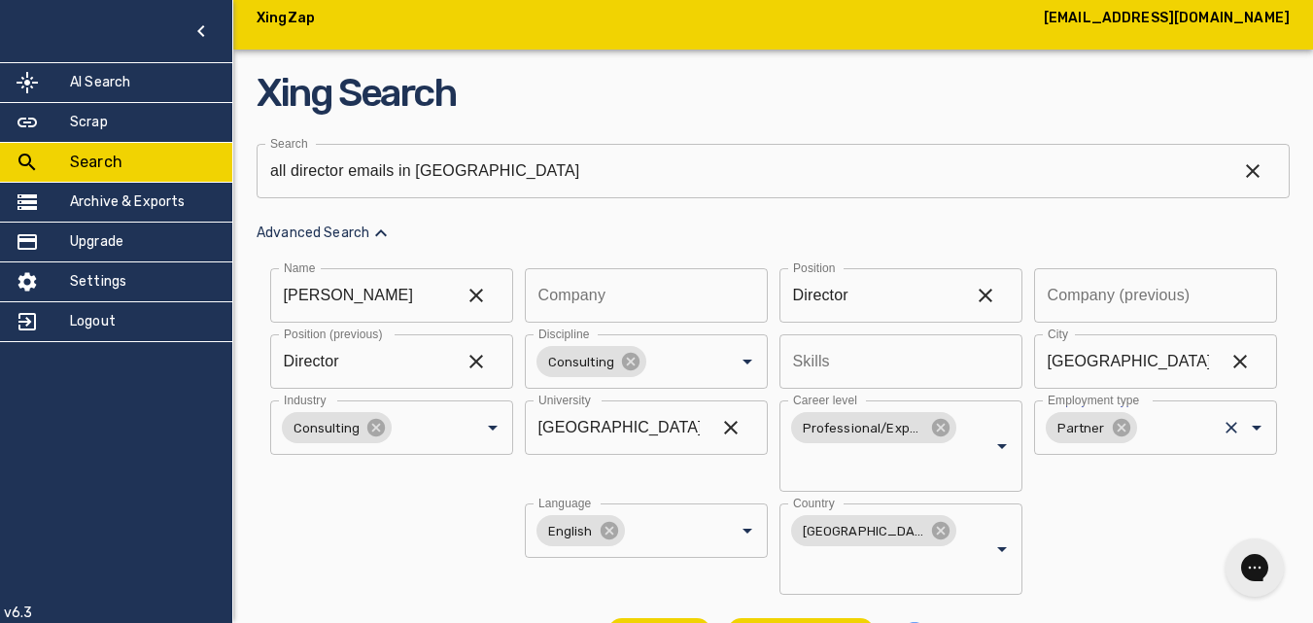
scroll to position [0, 0]
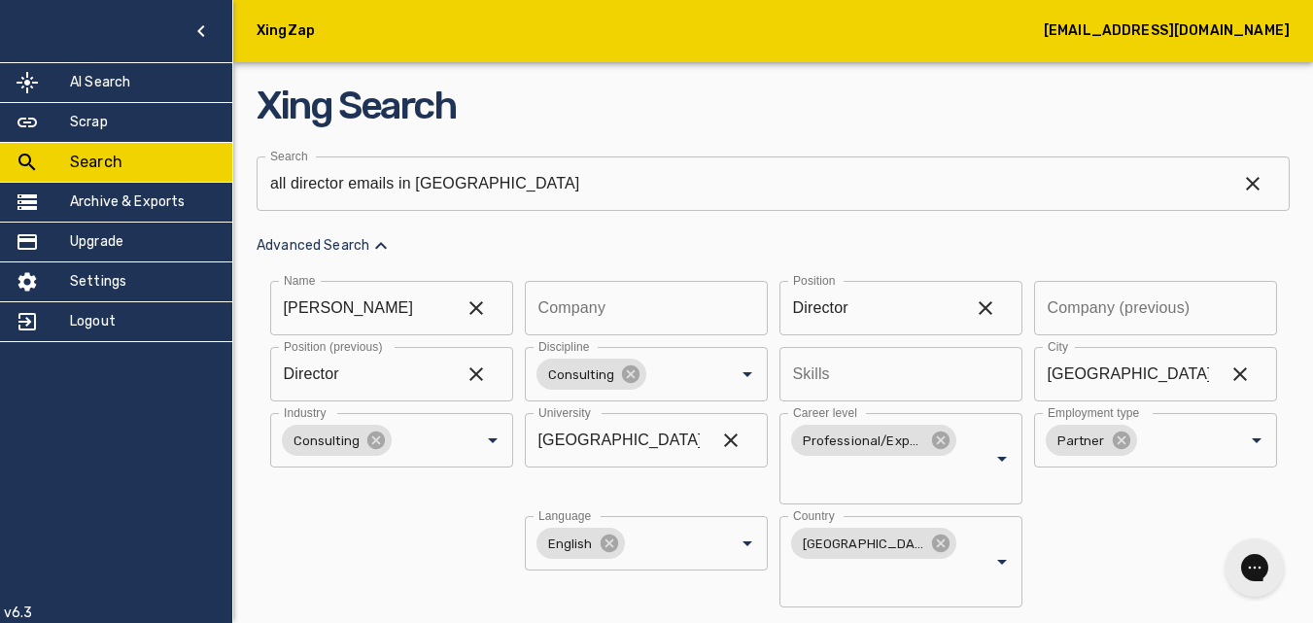
click at [206, 29] on icon "button" at bounding box center [200, 30] width 23 height 23
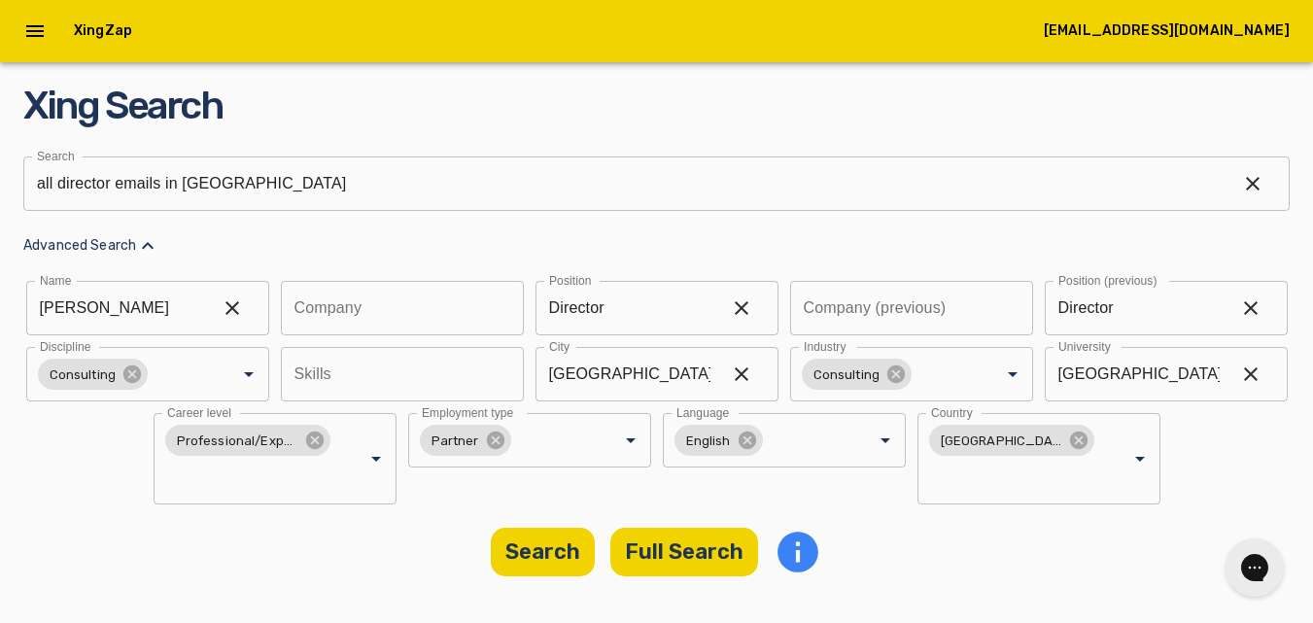
click at [37, 28] on icon "open drawer" at bounding box center [34, 30] width 23 height 23
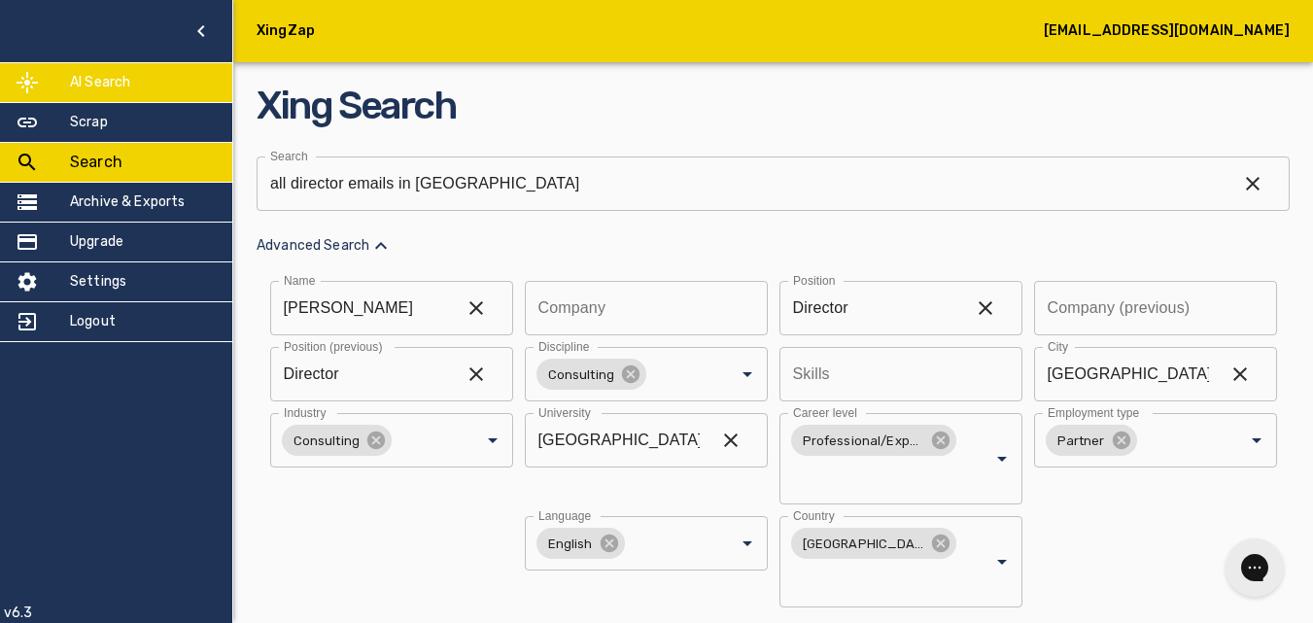
click at [92, 83] on h5 "AI Search" at bounding box center [100, 82] width 60 height 19
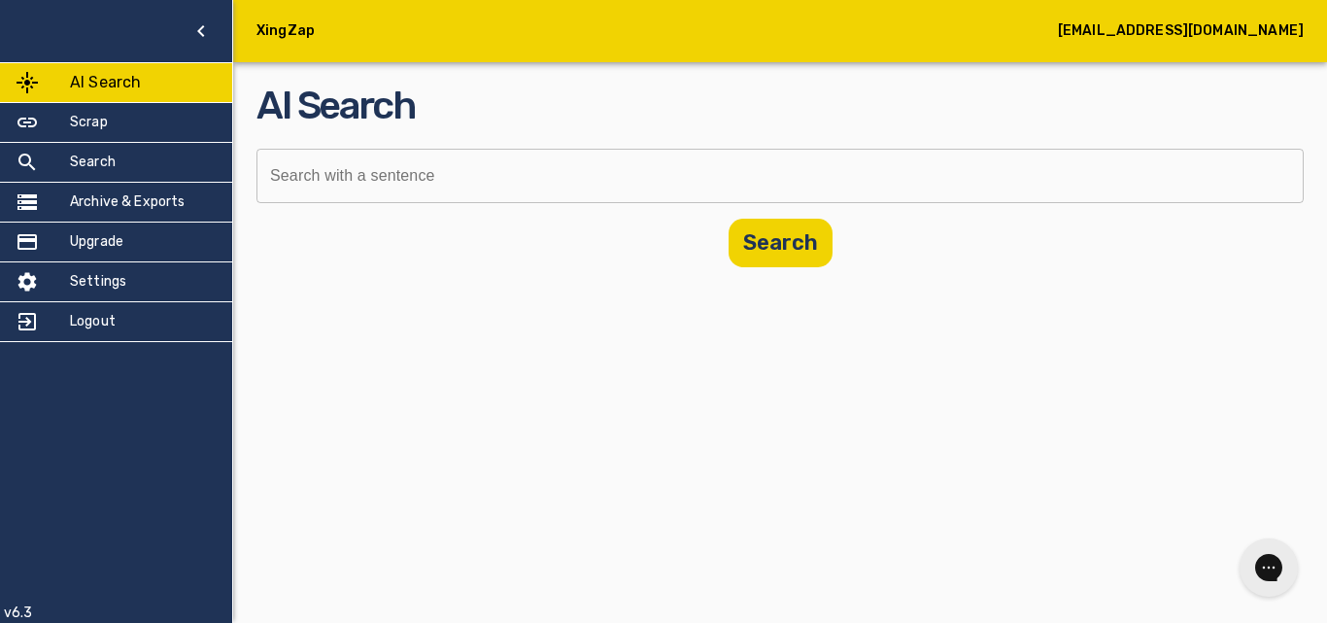
click at [517, 204] on div "AI Search Search with a sentence Search with a sentence Search" at bounding box center [780, 172] width 1047 height 189
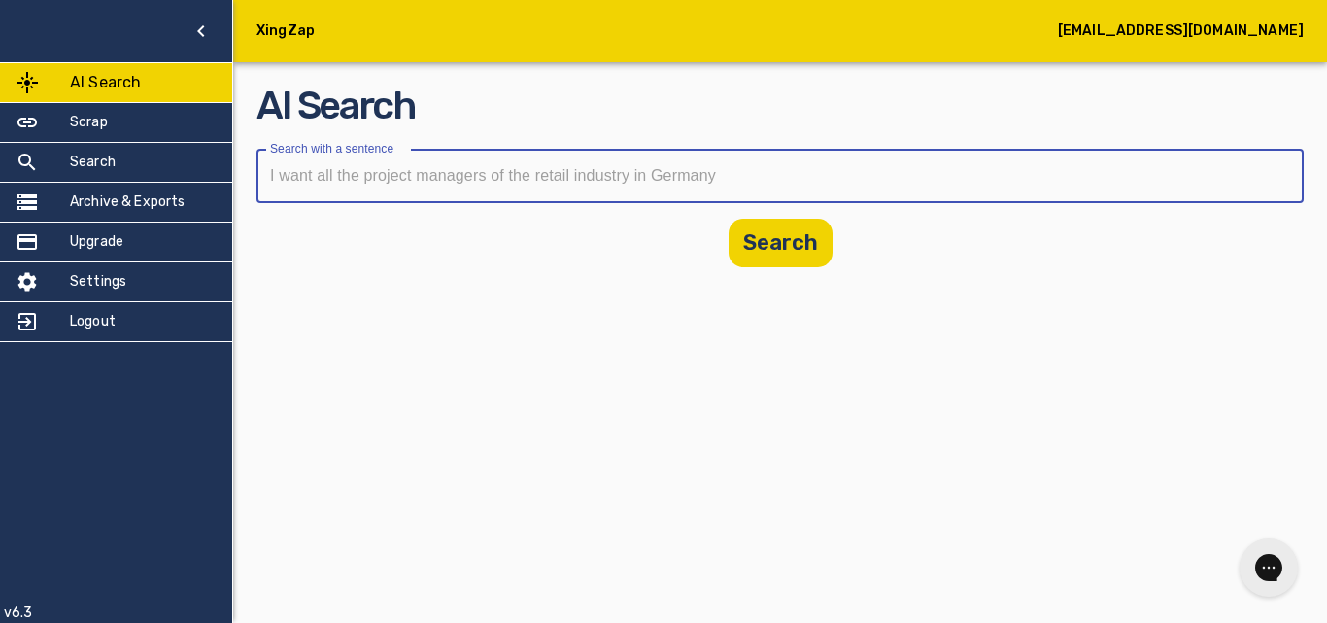
click at [524, 175] on input "text" at bounding box center [774, 176] width 1034 height 54
click at [800, 186] on input "text" at bounding box center [774, 176] width 1034 height 54
click at [561, 165] on input "text" at bounding box center [774, 176] width 1034 height 54
drag, startPoint x: 753, startPoint y: 180, endPoint x: 347, endPoint y: 178, distance: 406.2
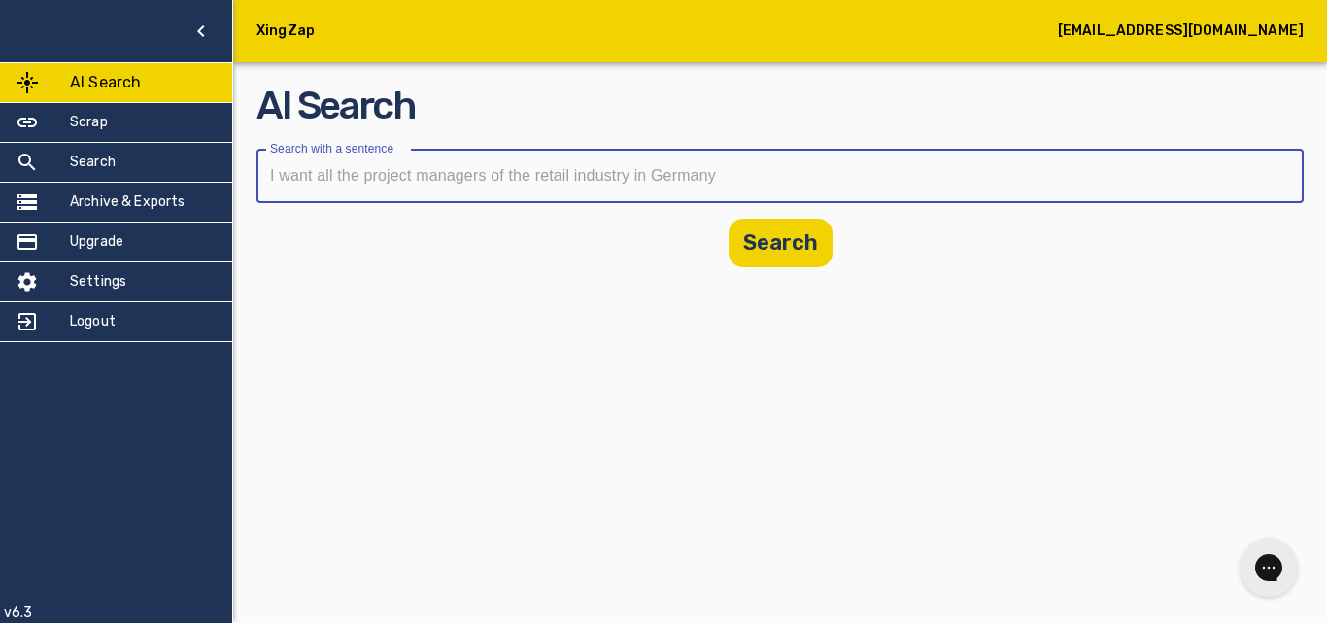
click at [347, 178] on input "text" at bounding box center [774, 176] width 1034 height 54
type input "I wan"
click at [1276, 181] on button "button" at bounding box center [1267, 176] width 47 height 47
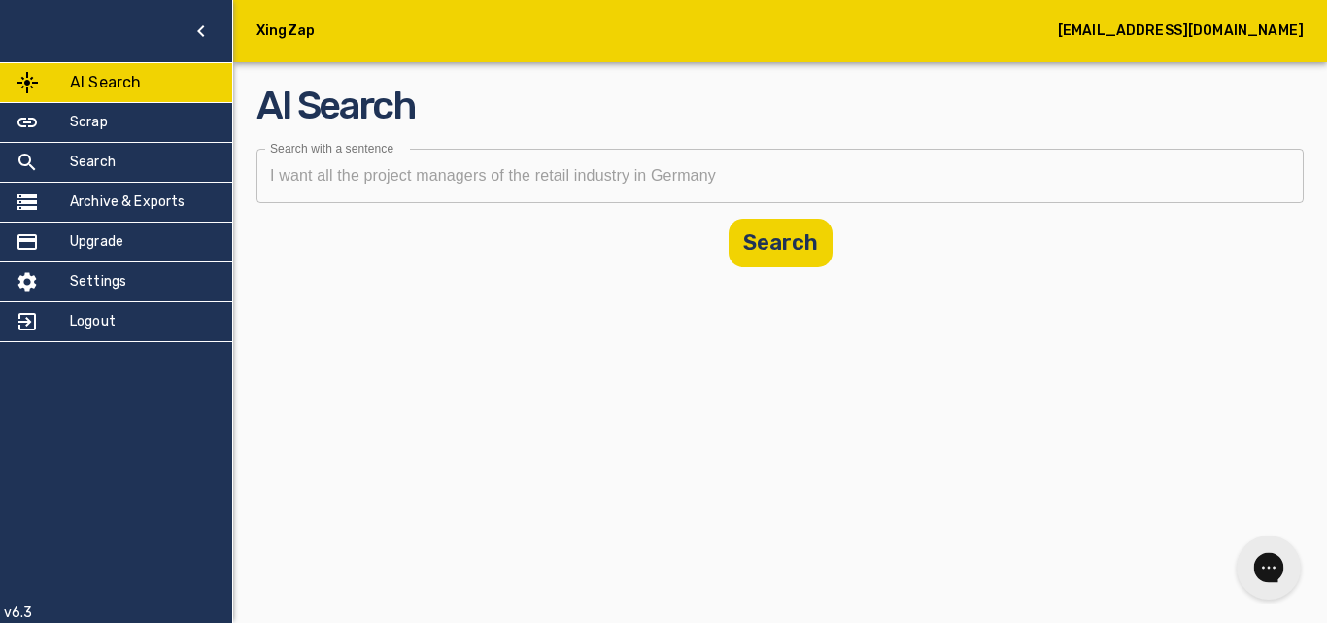
click at [1263, 582] on div "Gorgias live chat" at bounding box center [1269, 567] width 43 height 43
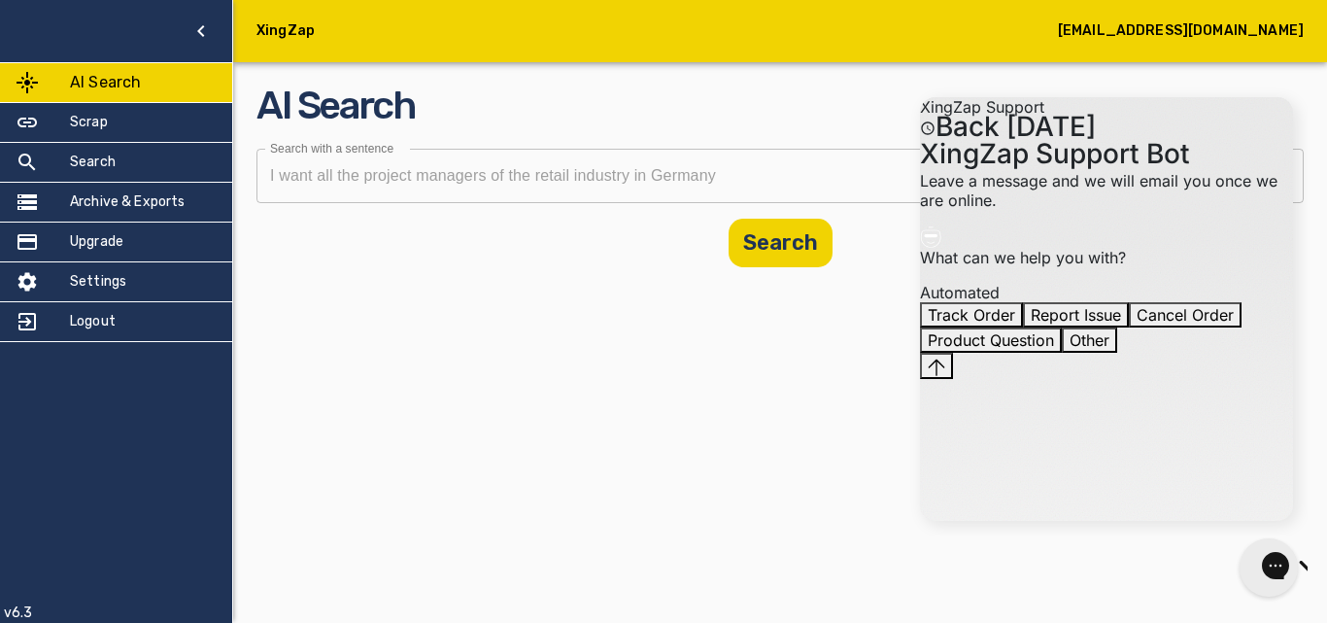
click at [1119, 353] on div "Track Order Report Issue Cancel Order Product Question Other" at bounding box center [1106, 327] width 373 height 51
click at [1122, 178] on div "3:20 PM. XingZap Support Bot says: XingZap Support Bot Leave a message and we w…" at bounding box center [1106, 223] width 373 height 158
click at [1326, 572] on icon "Gorgias live chat" at bounding box center [1345, 565] width 20 height 20
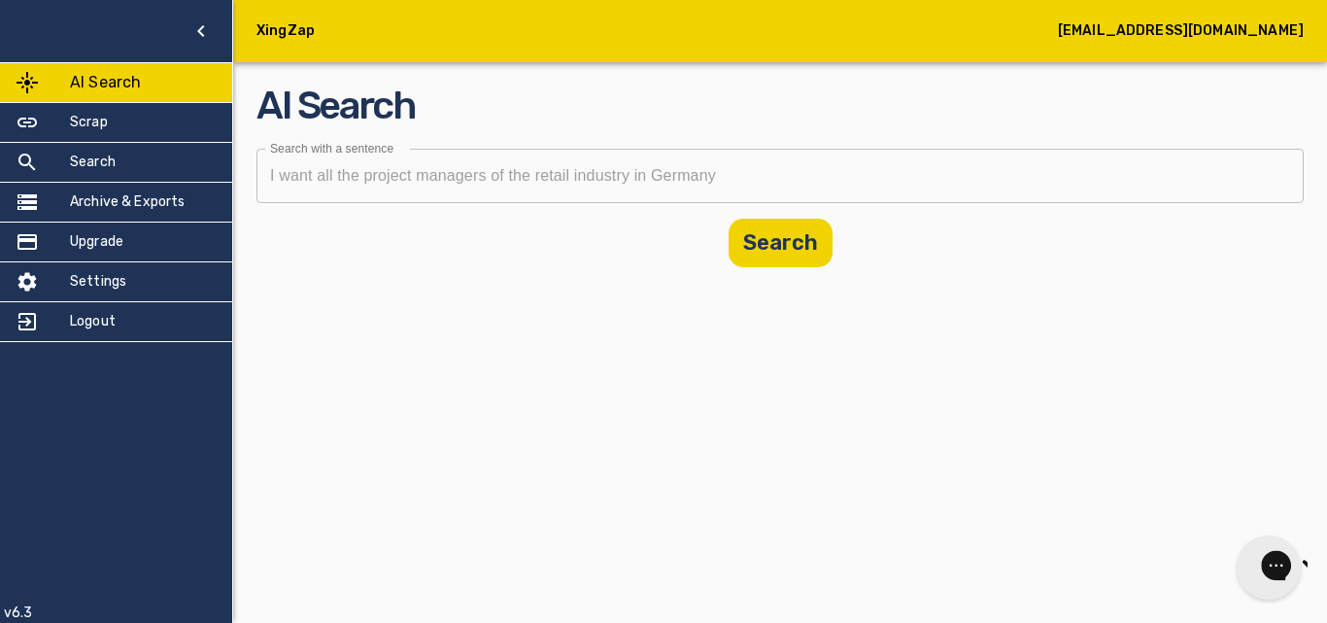
click at [1326, 581] on div "Gorgias live chat" at bounding box center [1344, 567] width 21 height 27
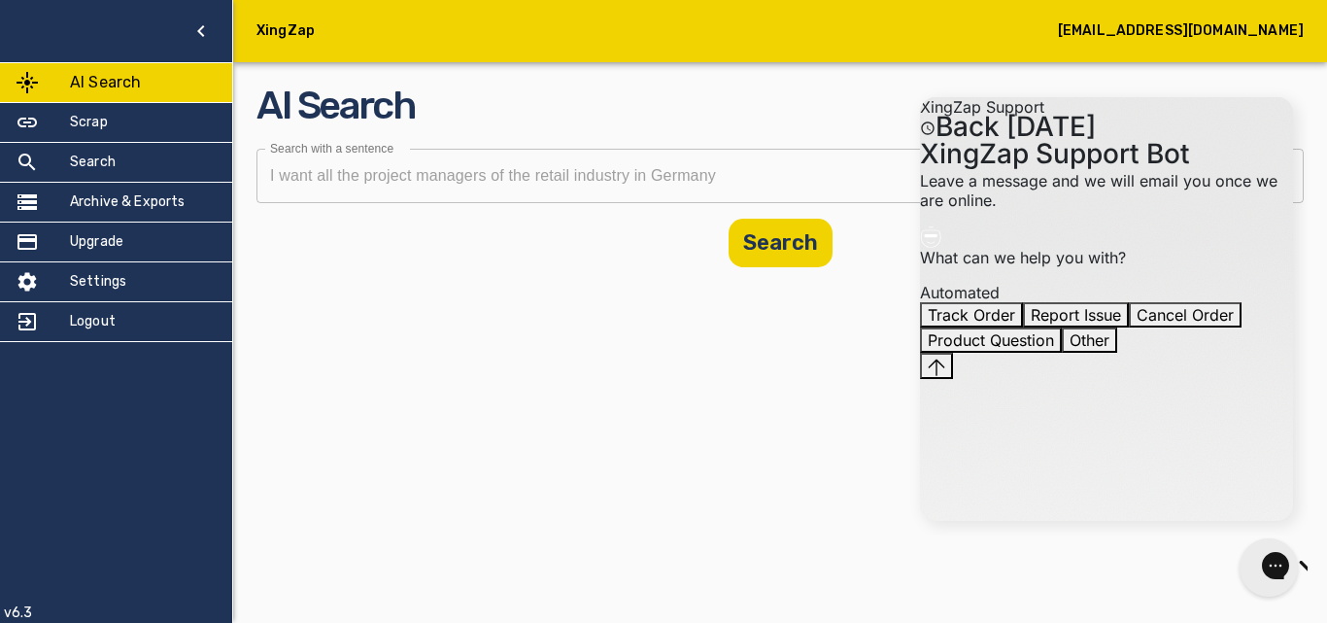
click at [701, 462] on body "XingZap [EMAIL_ADDRESS][DOMAIN_NAME] AI Search Scrap Search Archive & Exports U…" at bounding box center [663, 311] width 1327 height 623
click at [1326, 565] on icon "Gorgias live chat" at bounding box center [1344, 564] width 21 height 21
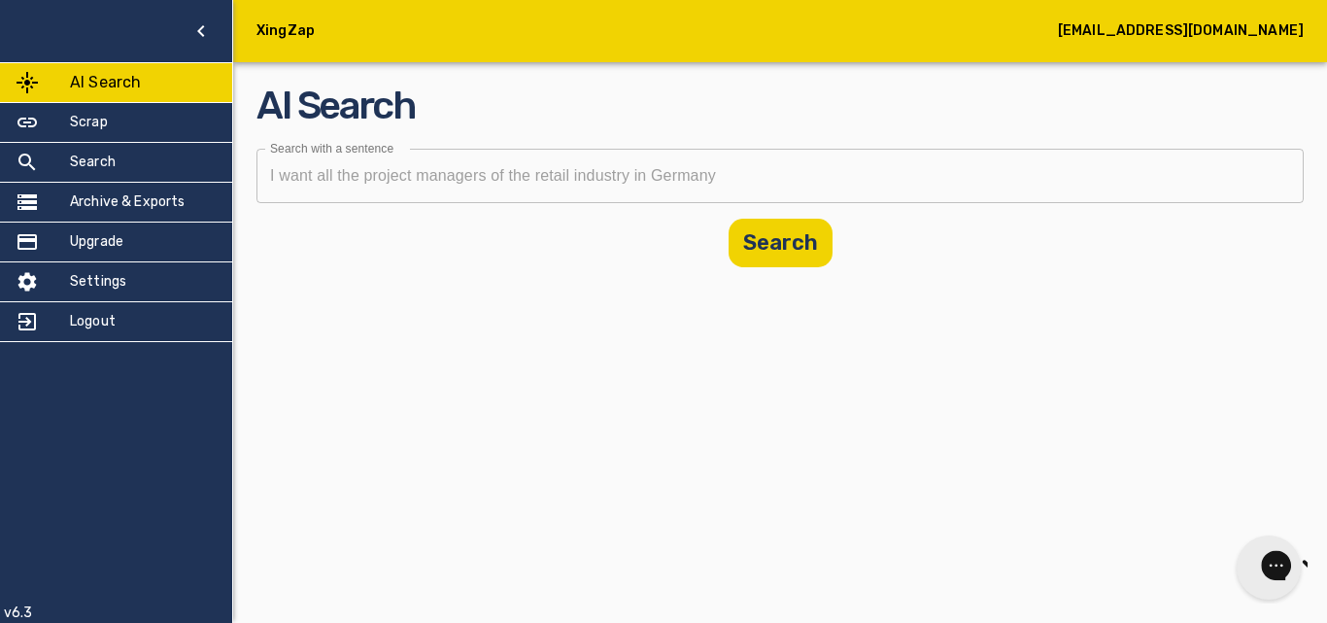
click at [1326, 565] on icon "Gorgias live chat" at bounding box center [1344, 564] width 21 height 21
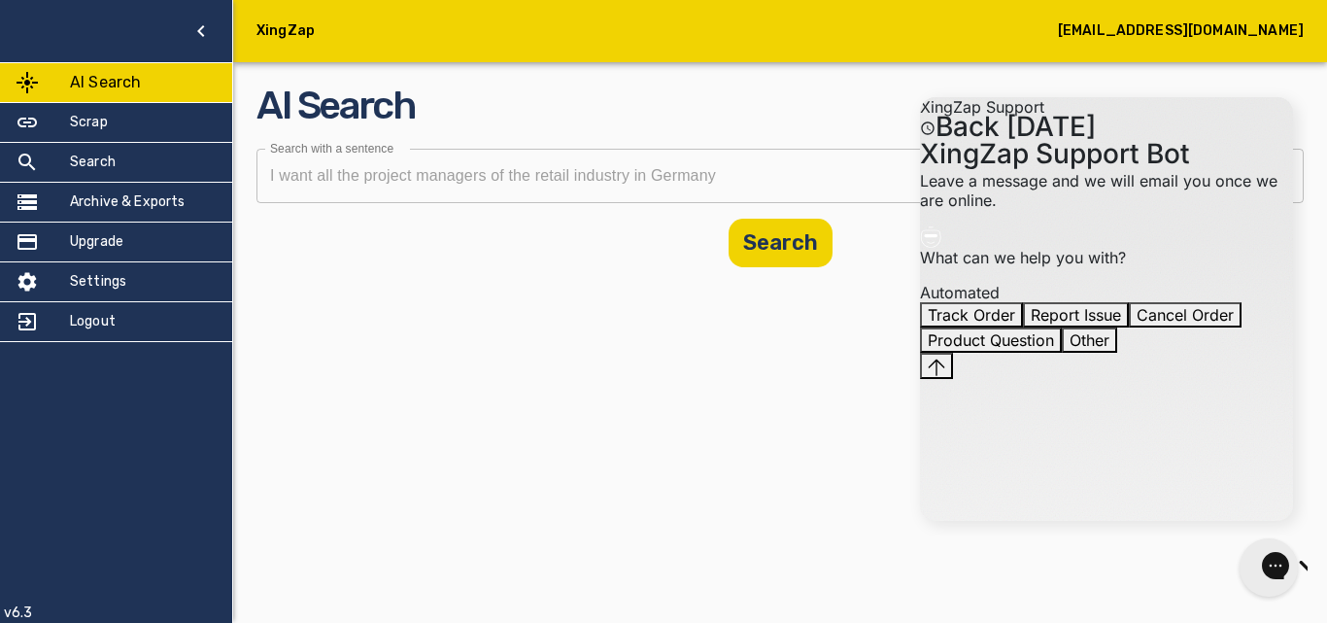
click at [1229, 302] on div "3:20 PM. XingZap Support Bot says: What can we help you with? , Automated" at bounding box center [1106, 263] width 373 height 77
click at [1062, 353] on button "Product Question" at bounding box center [991, 339] width 142 height 25
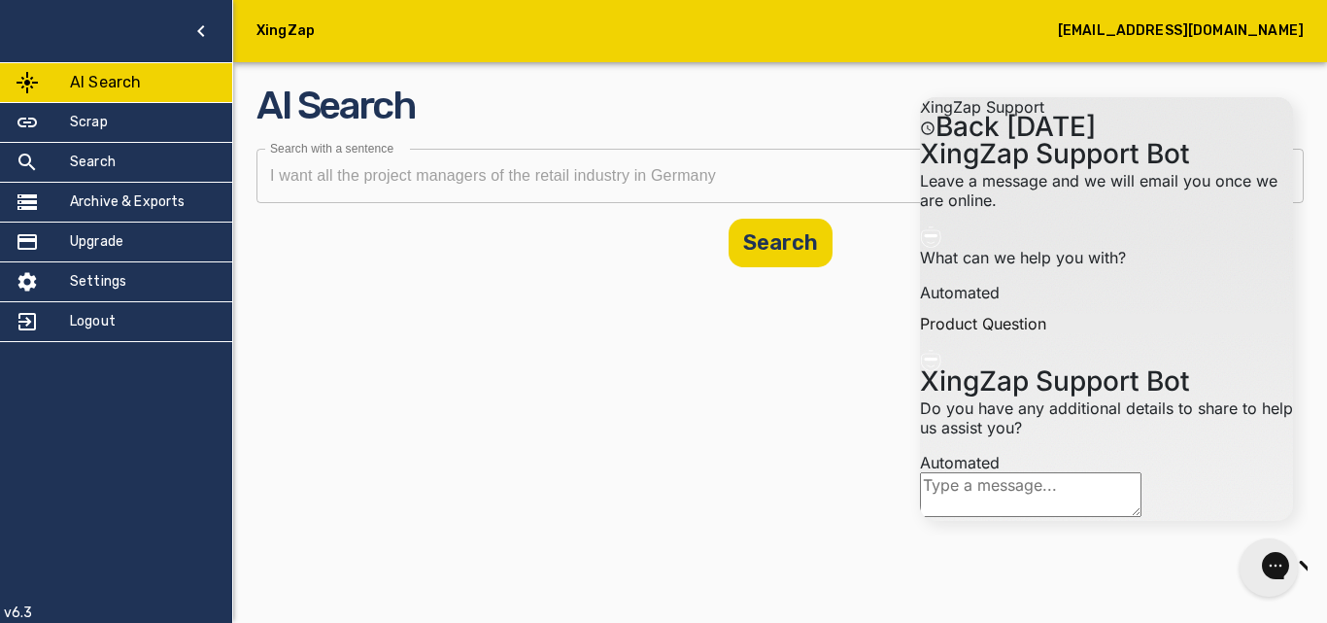
scroll to position [124, 0]
click at [1134, 489] on textarea "live chat message input" at bounding box center [1031, 494] width 222 height 45
type textarea "how can i get someone email on xingzap"
click at [992, 521] on button "Send message" at bounding box center [975, 534] width 33 height 26
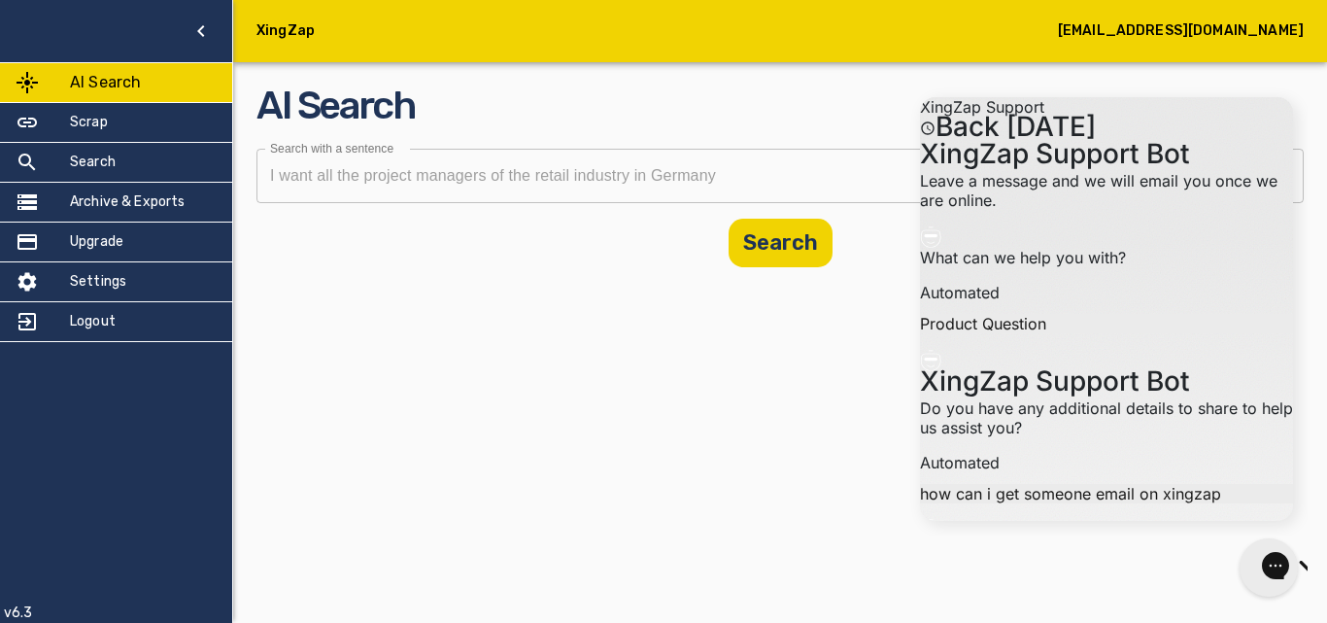
click at [1120, 622] on input "Email" at bounding box center [1045, 635] width 251 height 25
paste input "[EMAIL_ADDRESS][DOMAIN_NAME]"
type input "[EMAIL_ADDRESS][DOMAIN_NAME]"
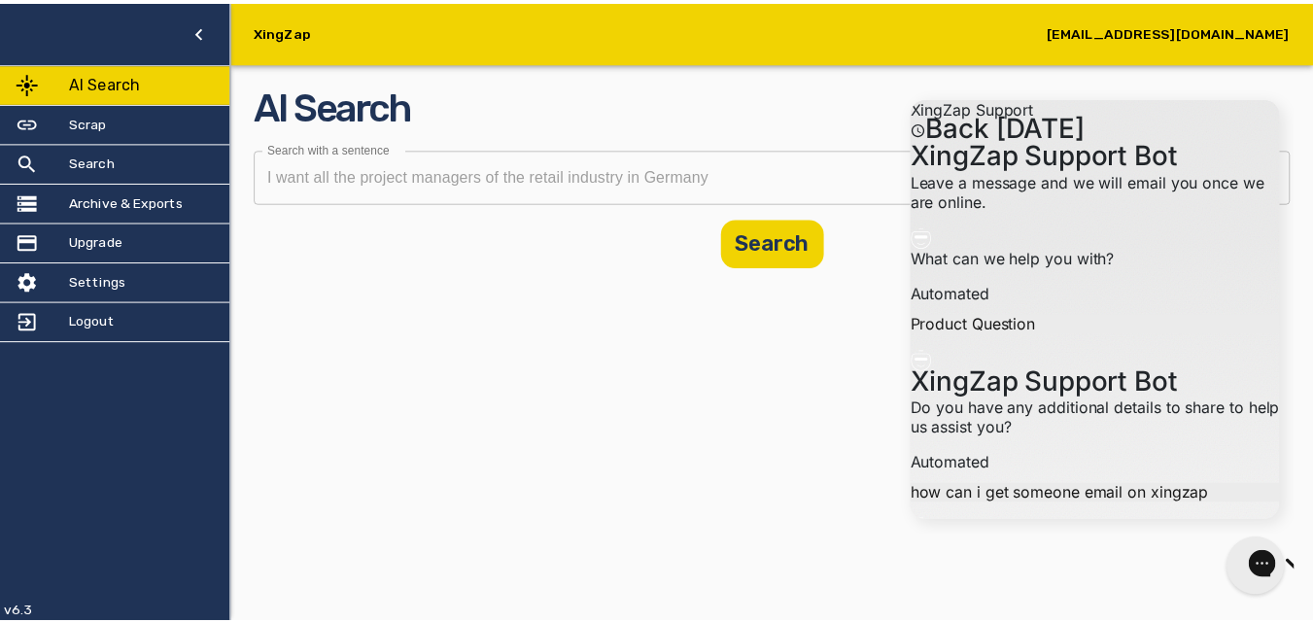
scroll to position [0, 43]
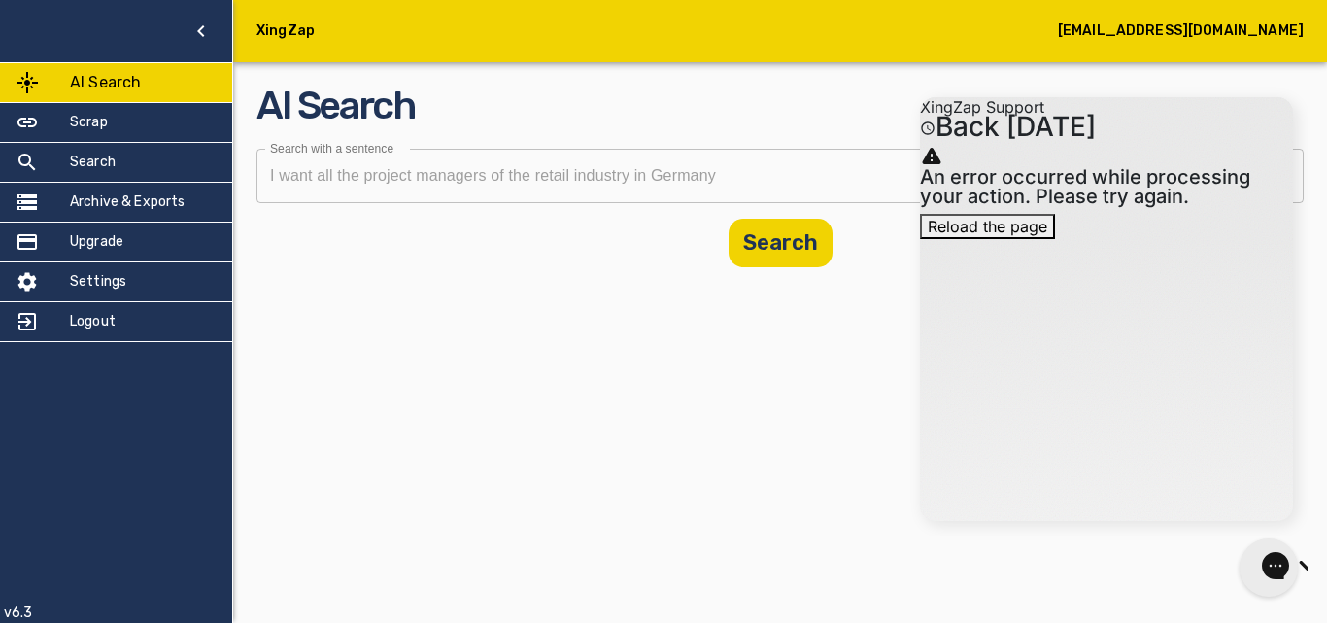
click at [509, 473] on body "XingZap [EMAIL_ADDRESS][DOMAIN_NAME] AI Search Scrap Search Archive & Exports U…" at bounding box center [663, 311] width 1327 height 623
click at [399, 293] on div "XingZap [EMAIL_ADDRESS][DOMAIN_NAME] AI Search Scrap Search Archive & Exports U…" at bounding box center [663, 311] width 1327 height 623
click at [1114, 196] on div "An error occurred while processing your action. Please try again. Reload the pa…" at bounding box center [1106, 191] width 373 height 95
click at [1326, 562] on icon "Gorgias live chat" at bounding box center [1344, 564] width 21 height 21
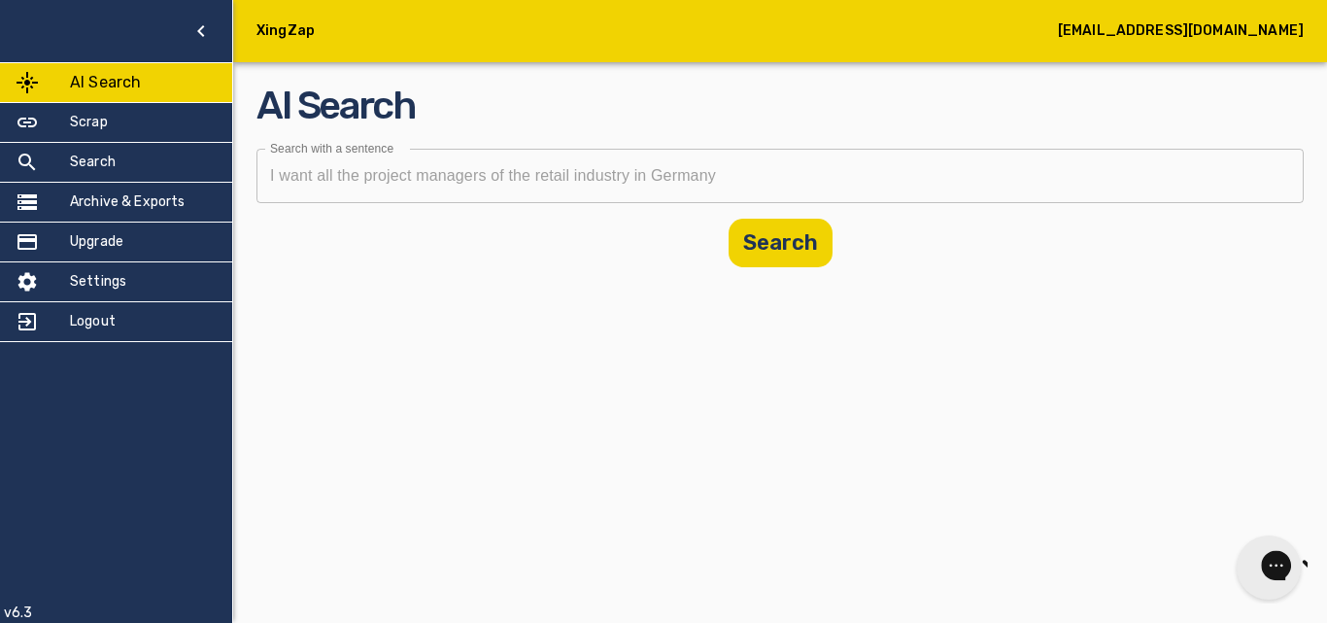
click at [1326, 562] on icon "Gorgias live chat" at bounding box center [1344, 564] width 21 height 21
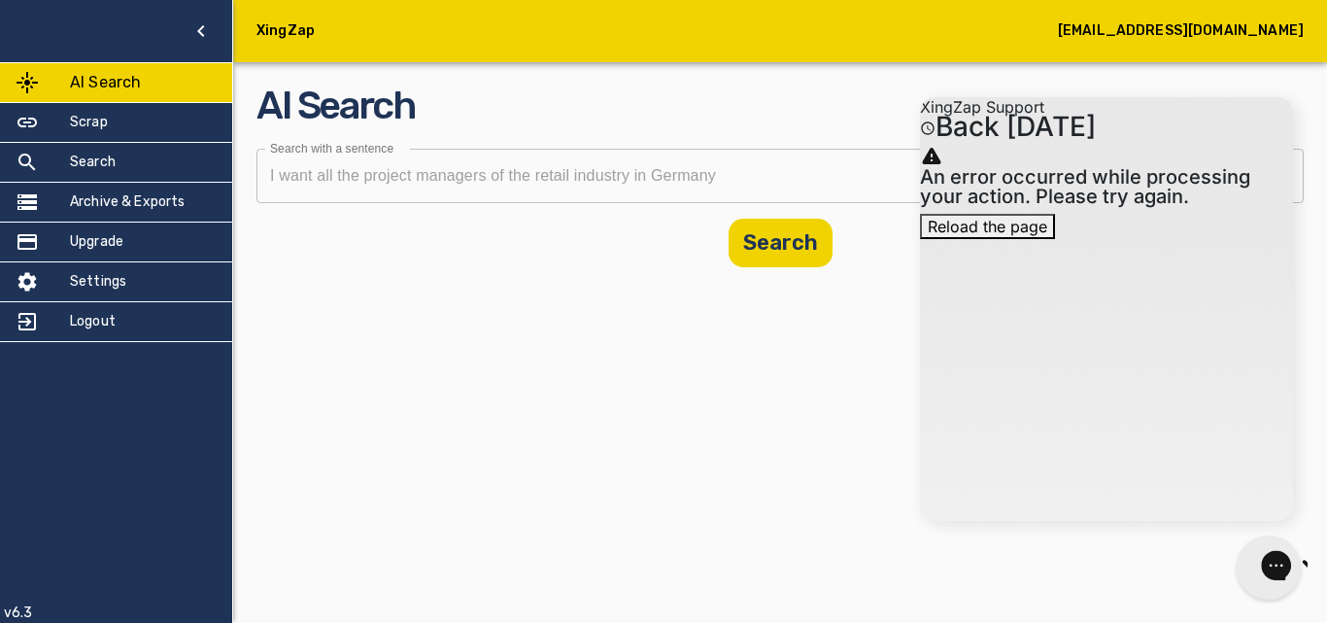
click at [1326, 554] on div "Gorgias live chat" at bounding box center [1344, 567] width 21 height 27
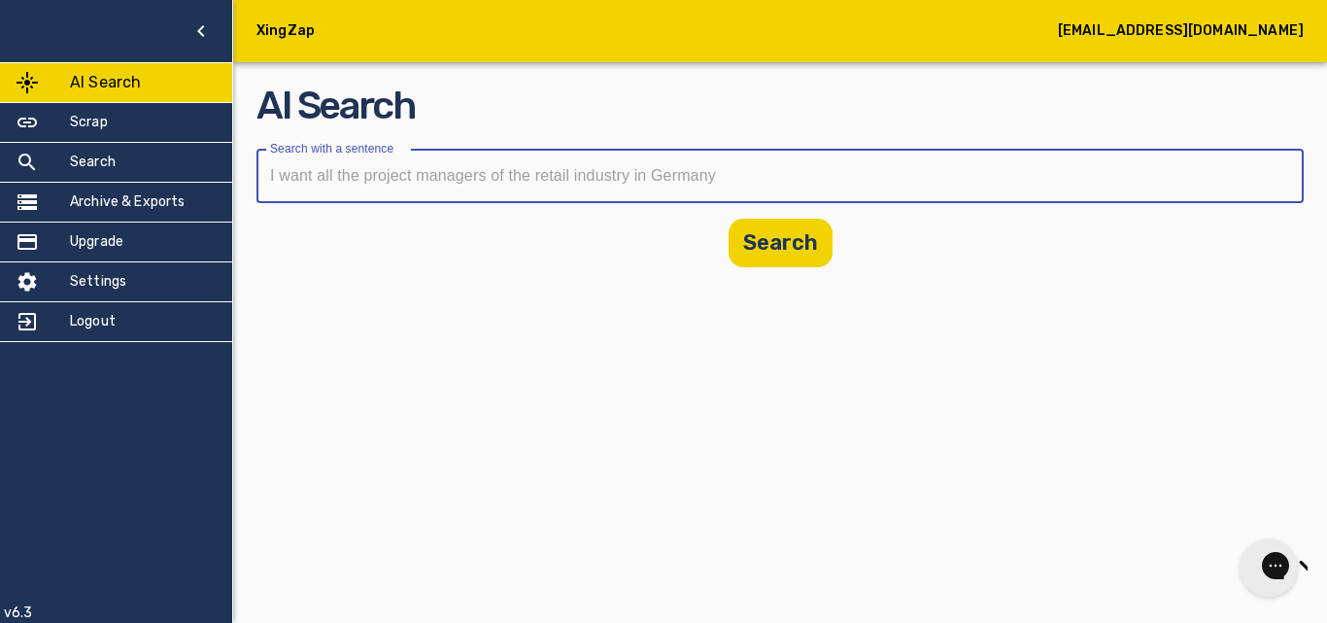
click at [433, 171] on input "text" at bounding box center [774, 176] width 1034 height 54
type input "d"
click at [400, 177] on input "Names of director emails" at bounding box center [746, 176] width 979 height 54
click at [447, 176] on input "Names of director and thier emails" at bounding box center [746, 176] width 979 height 54
click at [450, 174] on input "Names of director and ther emails" at bounding box center [746, 176] width 979 height 54
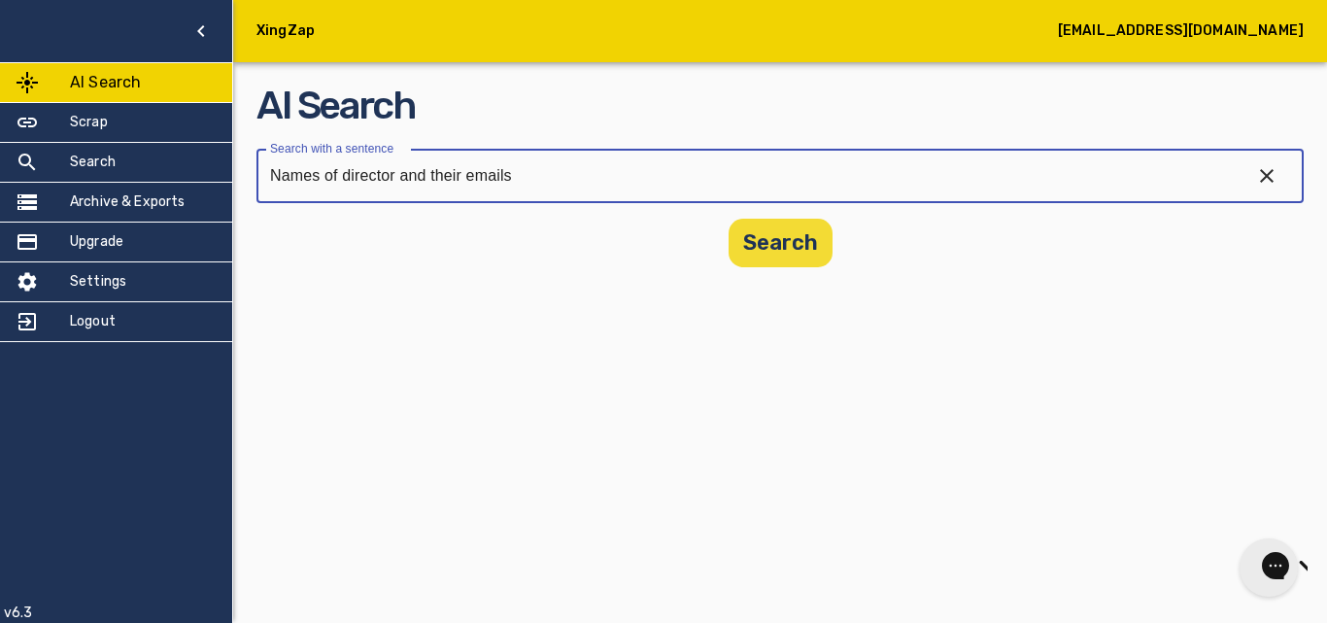
type input "Names of director and their emails"
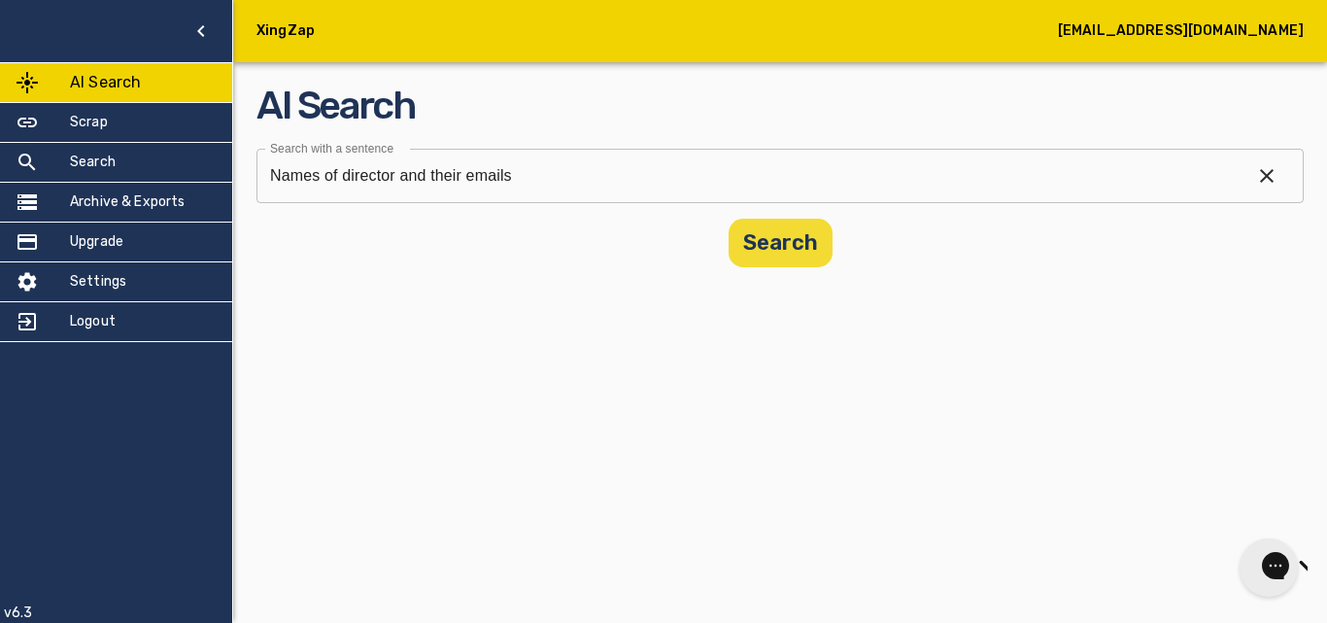
click at [784, 240] on button "Search" at bounding box center [781, 243] width 104 height 49
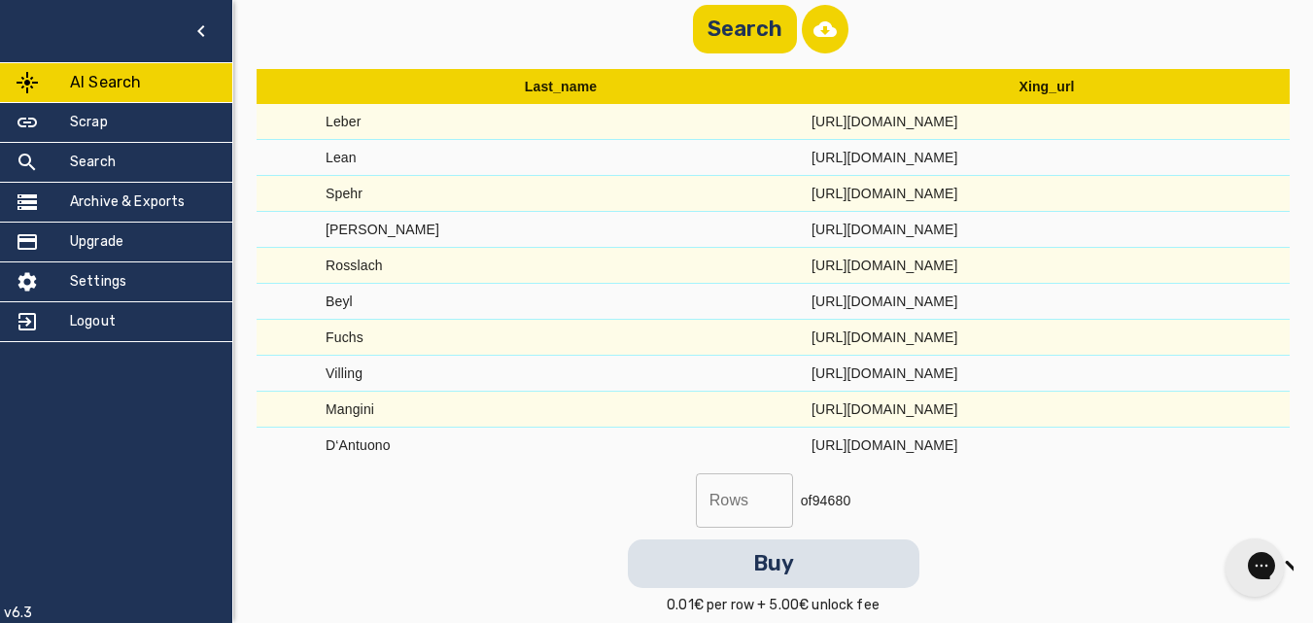
scroll to position [229, 0]
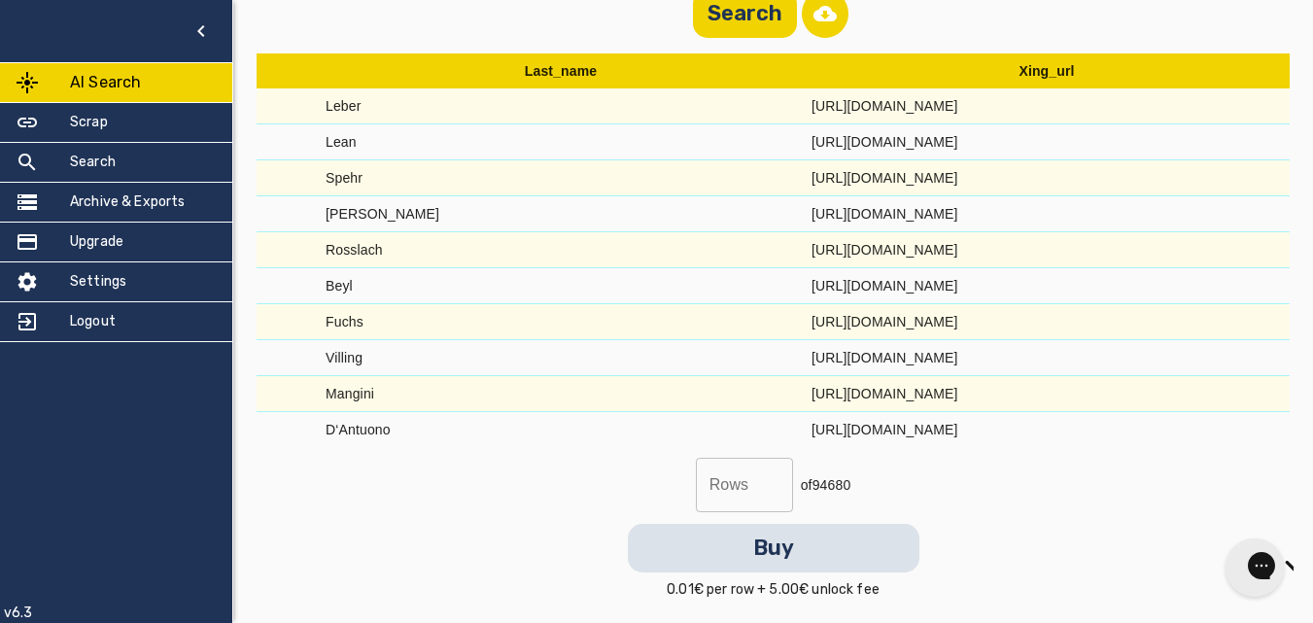
drag, startPoint x: 790, startPoint y: 104, endPoint x: 1093, endPoint y: 106, distance: 303.2
click at [1093, 106] on td "[URL][DOMAIN_NAME]" at bounding box center [1047, 106] width 486 height 36
copy td "[URL][DOMAIN_NAME]"
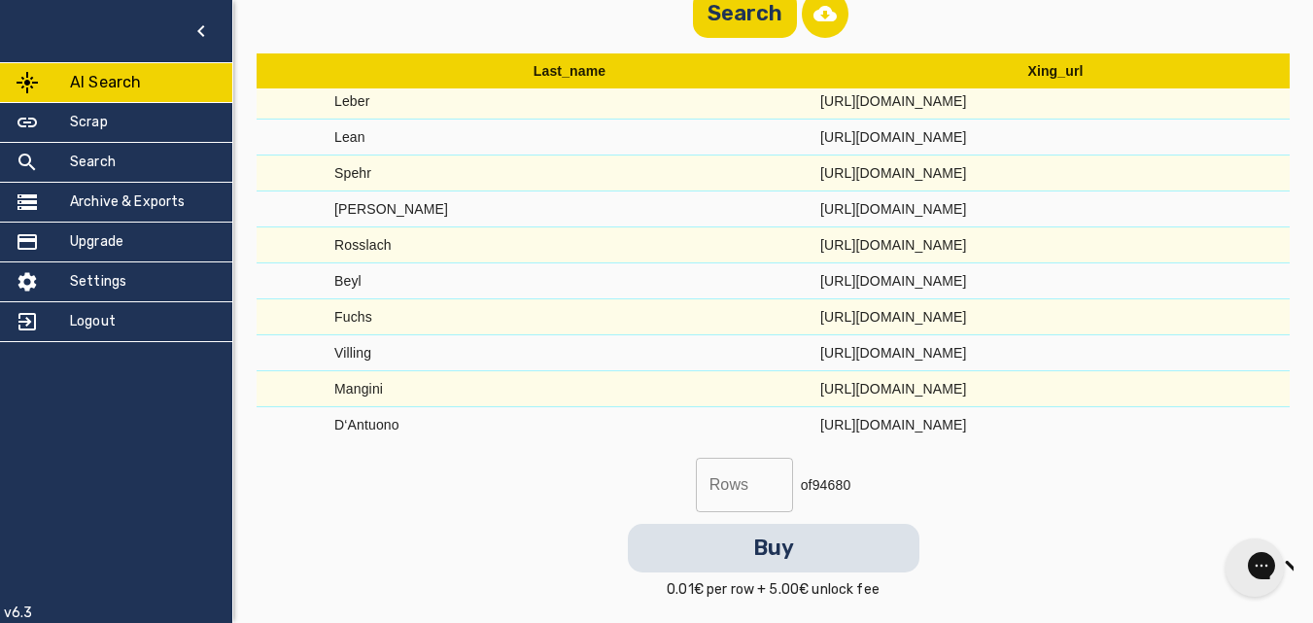
scroll to position [19, 446]
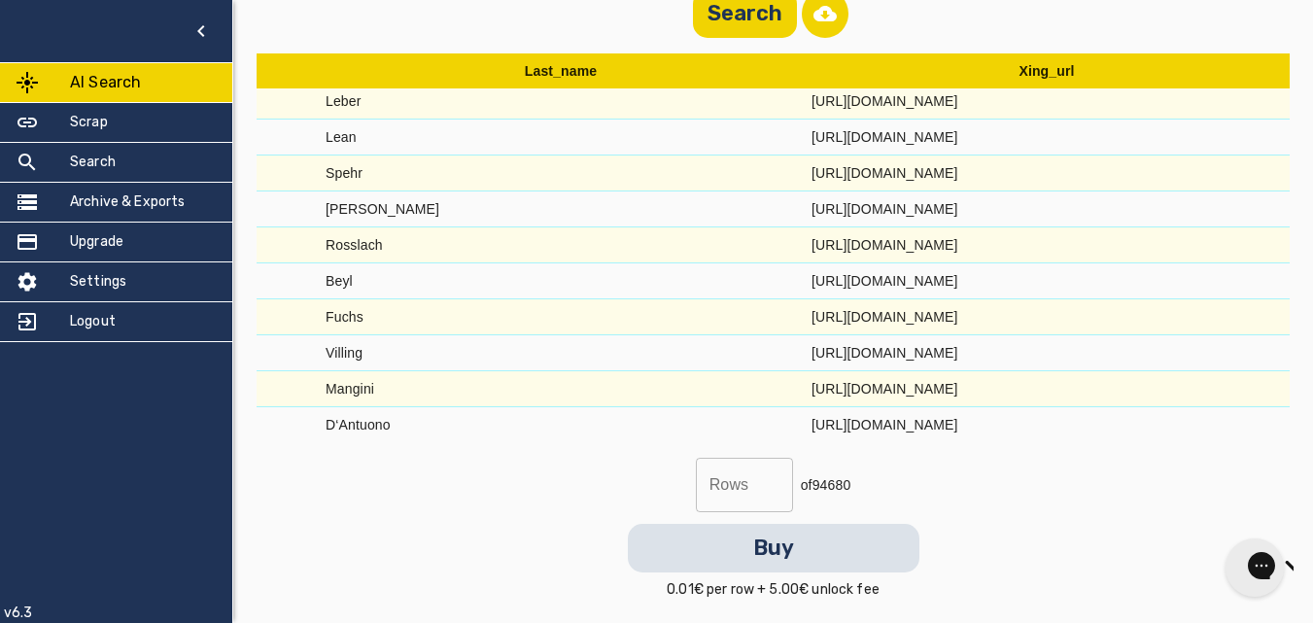
copy td "[URL][DOMAIN_NAME]"
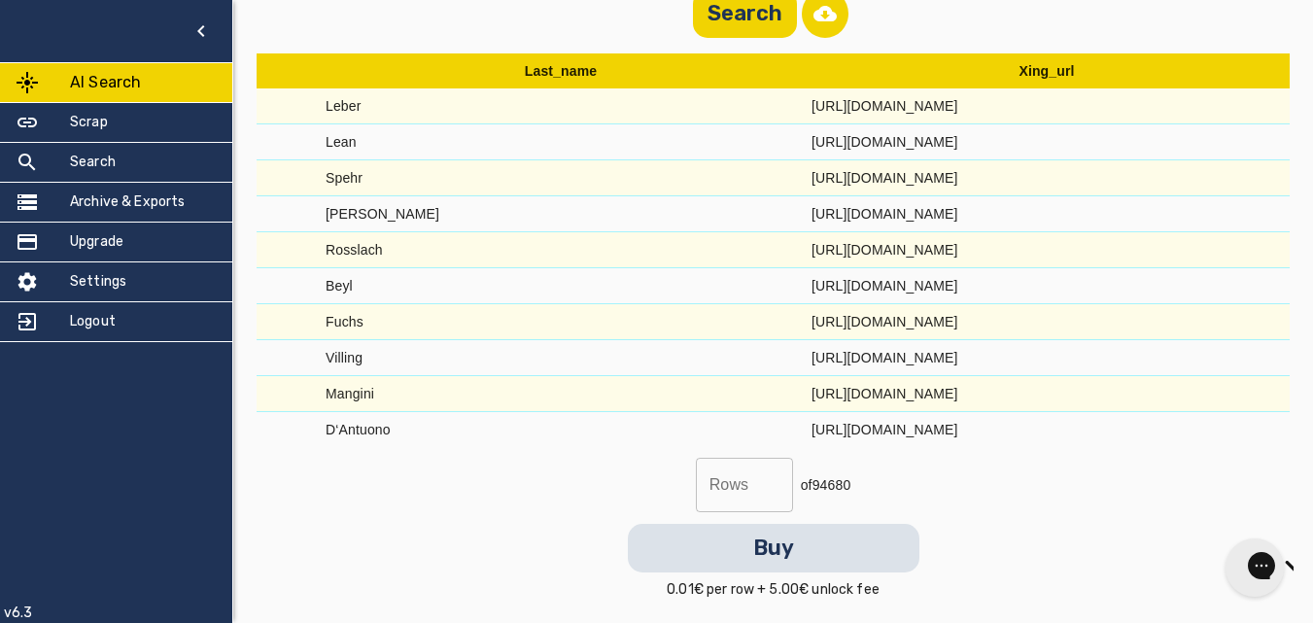
drag, startPoint x: 1095, startPoint y: 148, endPoint x: 766, endPoint y: 144, distance: 329.4
click at [776, 143] on tr "[PERSON_NAME] [URL][DOMAIN_NAME]" at bounding box center [560, 142] width 1457 height 36
copy tr "[URL][DOMAIN_NAME]"
click at [1037, 548] on div "Rows Rows of 94680 Buy 0.01€ per row + 5.00€ unlock fee" at bounding box center [773, 529] width 1033 height 142
click at [1007, 483] on div "Rows Rows of 94680 Buy 0.01€ per row + 5.00€ unlock fee" at bounding box center [773, 529] width 1033 height 142
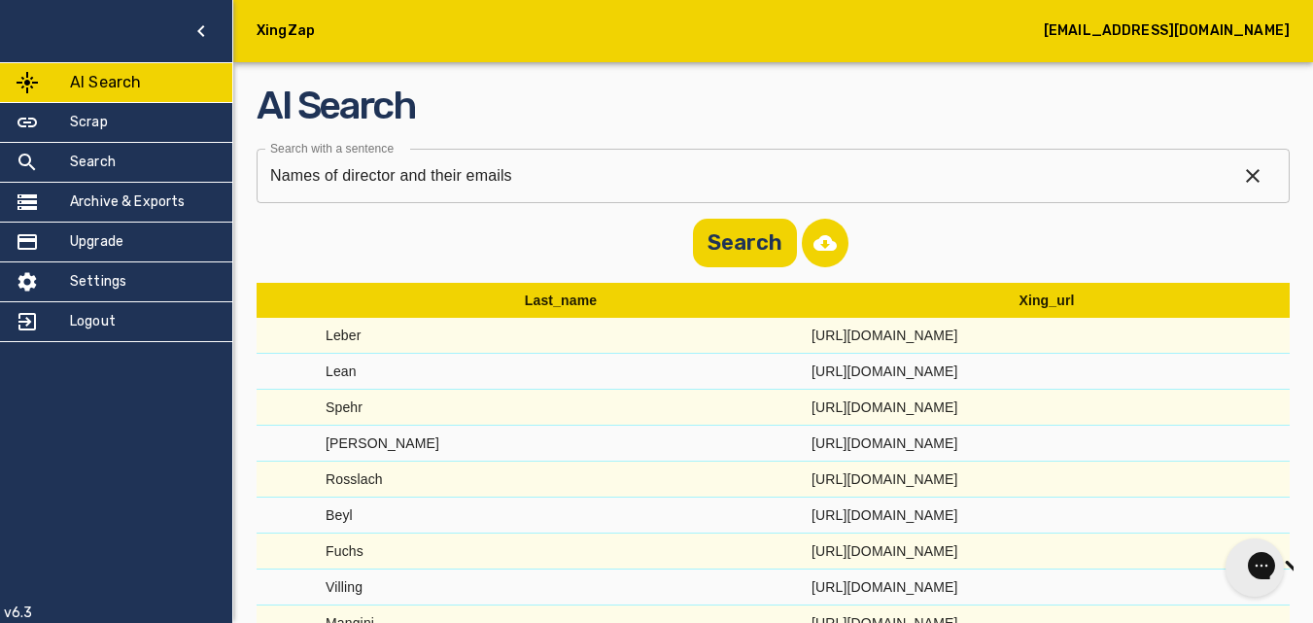
drag, startPoint x: 1075, startPoint y: 407, endPoint x: 785, endPoint y: 397, distance: 289.7
click at [804, 397] on td "[URL][DOMAIN_NAME]" at bounding box center [1047, 408] width 486 height 36
copy td "[URL][DOMAIN_NAME]"
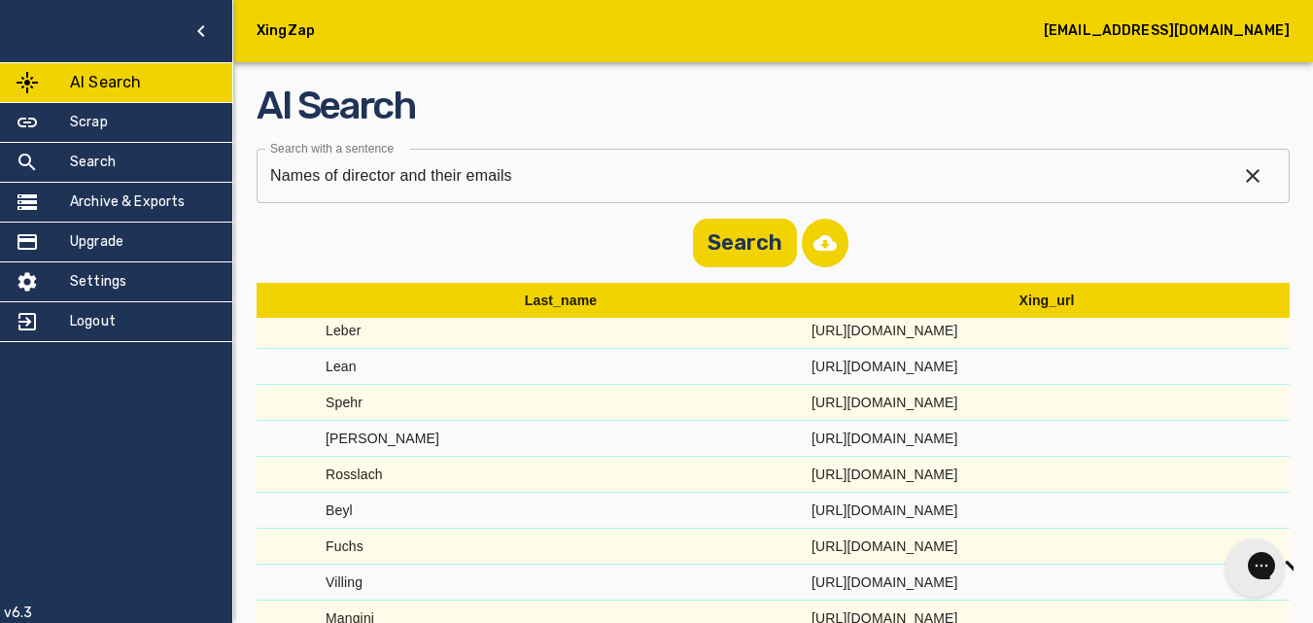
scroll to position [19, 446]
drag, startPoint x: 1107, startPoint y: 418, endPoint x: 782, endPoint y: 434, distance: 324.9
click at [804, 434] on td "[URL][DOMAIN_NAME]" at bounding box center [1047, 439] width 486 height 36
copy td "[URL][DOMAIN_NAME]"
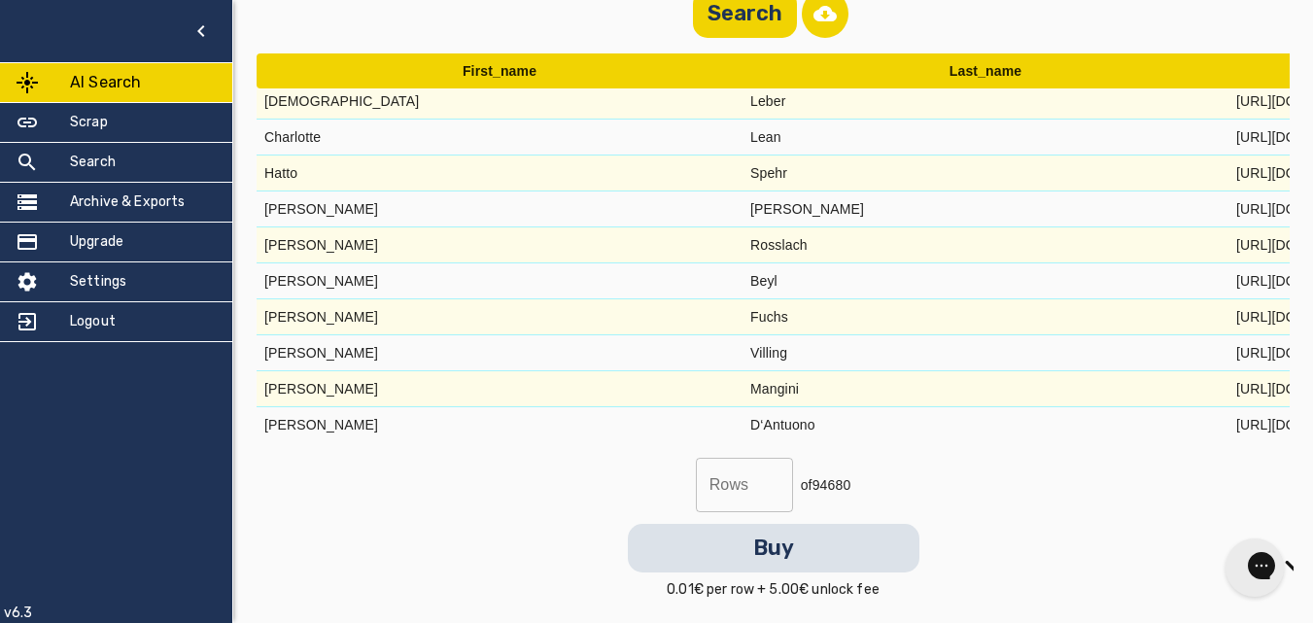
scroll to position [0, 0]
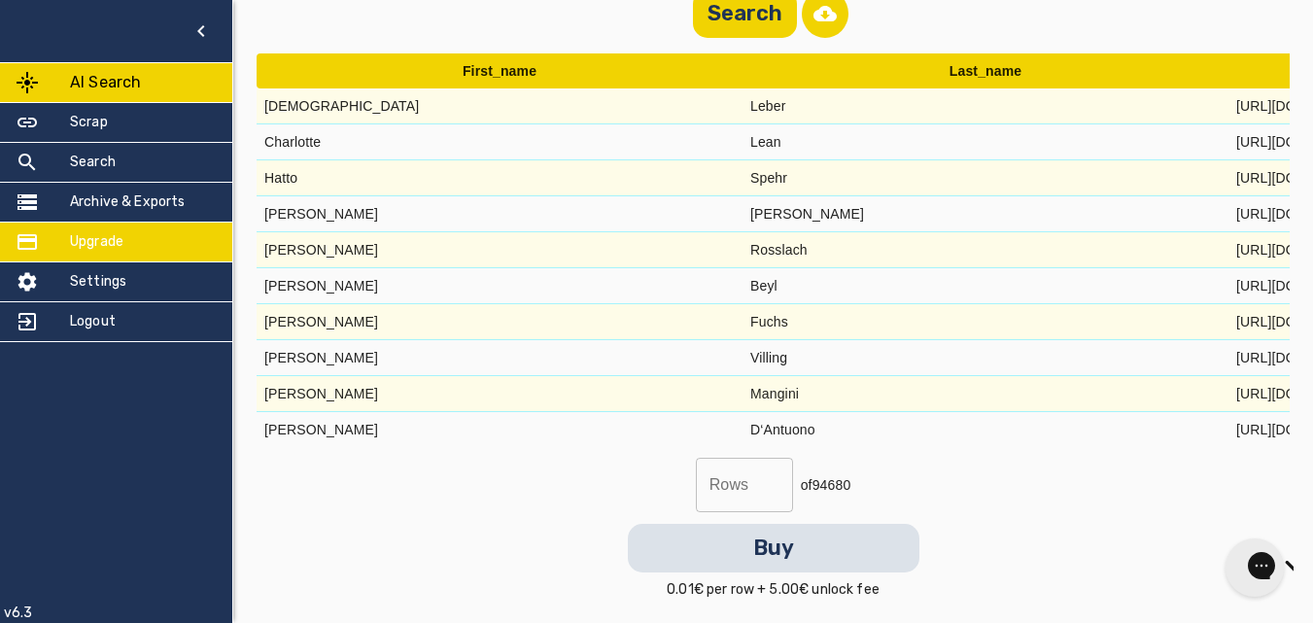
click at [134, 243] on div "Upgrade" at bounding box center [116, 242] width 232 height 39
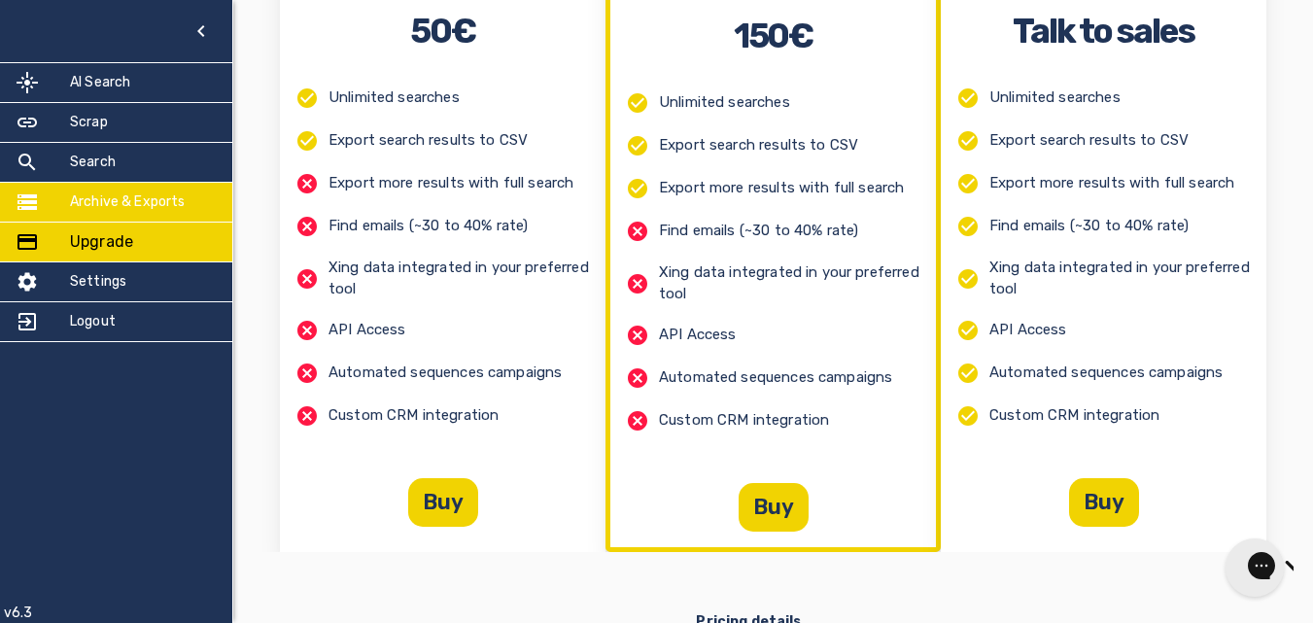
click at [159, 206] on h5 "Archive & Exports" at bounding box center [128, 201] width 116 height 19
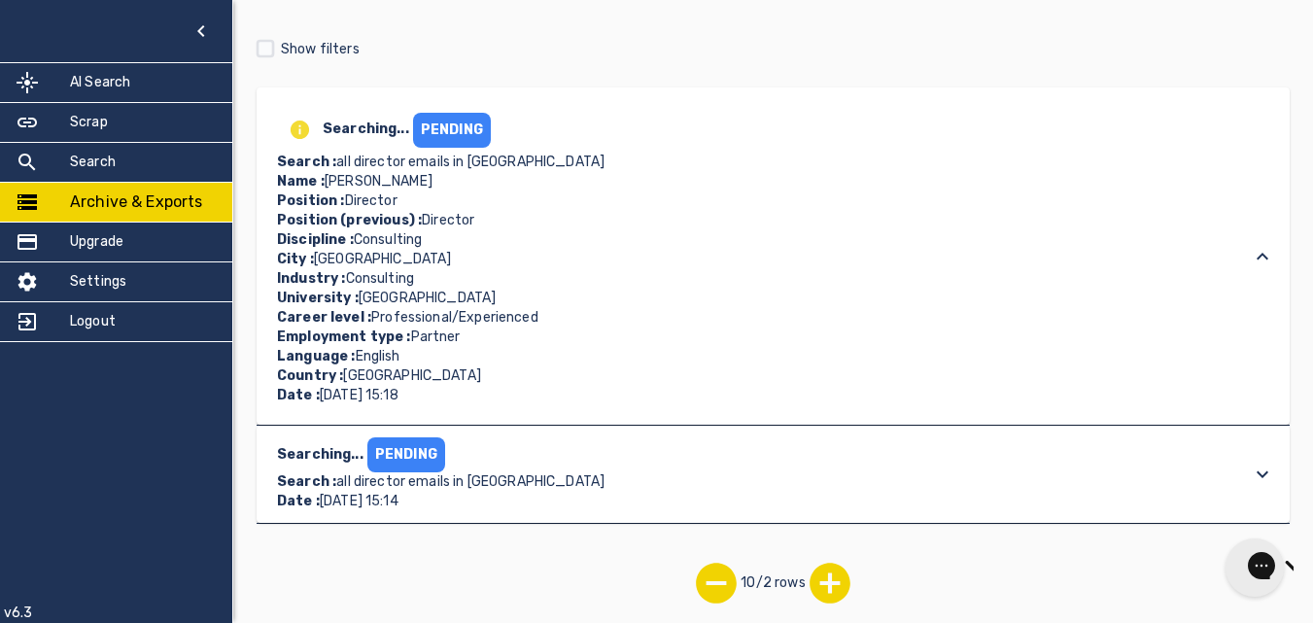
scroll to position [131, 0]
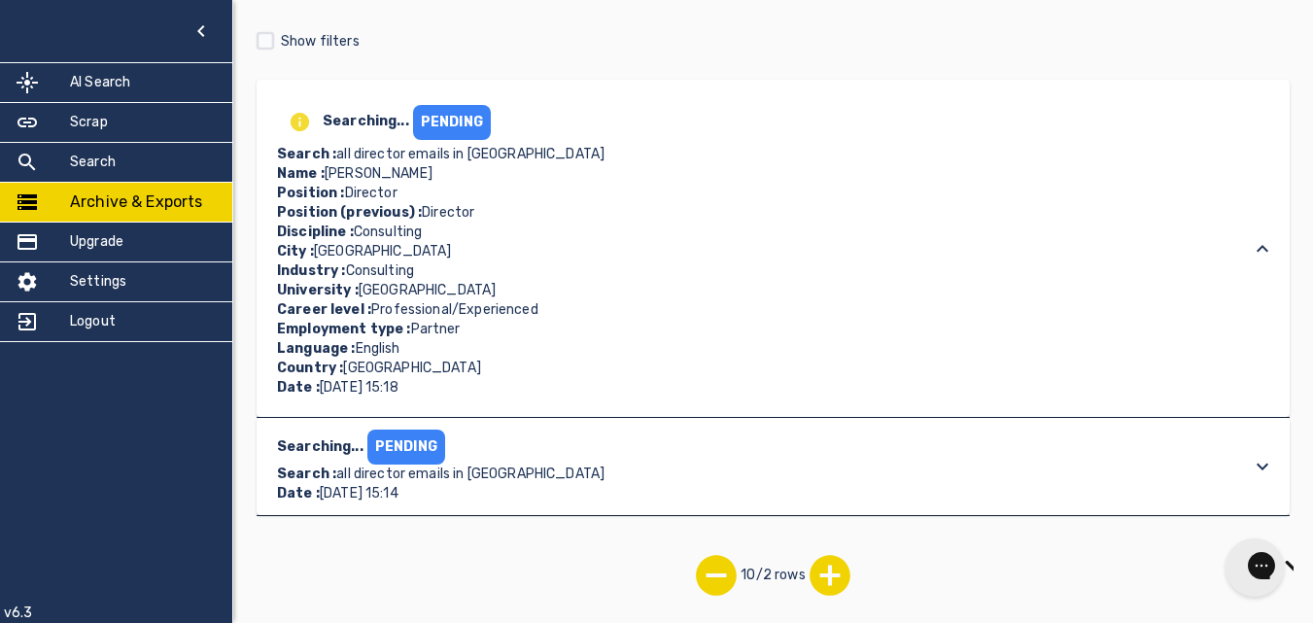
click at [1258, 245] on icon at bounding box center [1262, 248] width 23 height 23
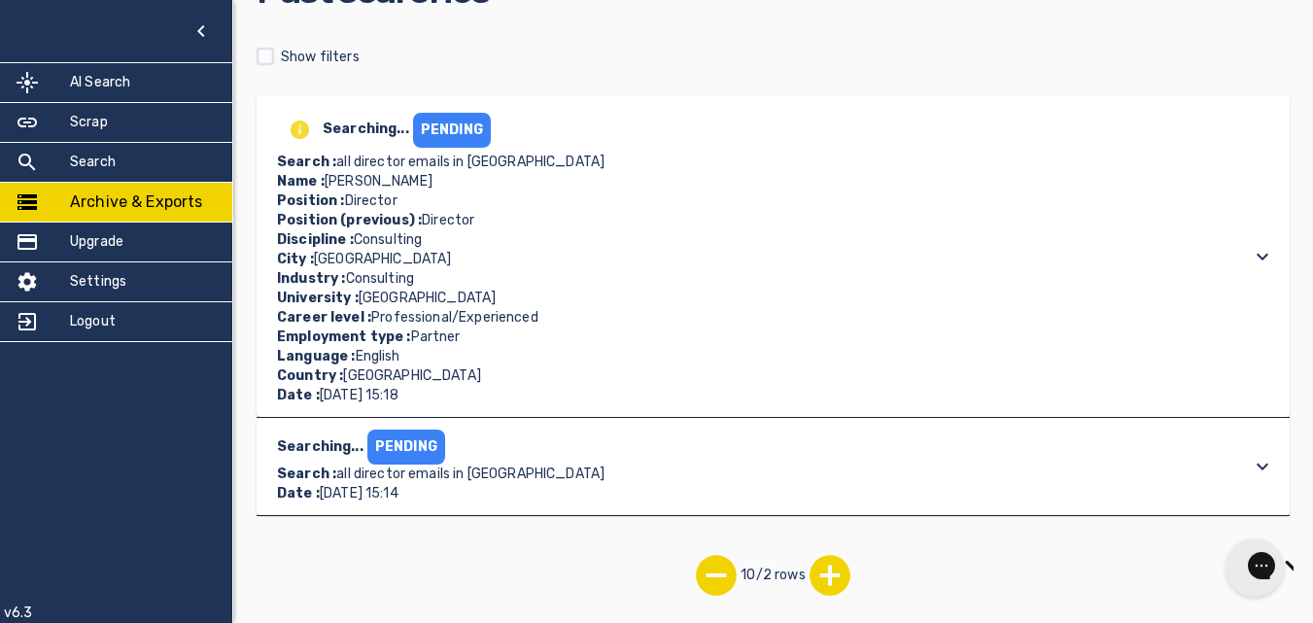
scroll to position [116, 0]
click at [1258, 254] on icon at bounding box center [1262, 256] width 23 height 23
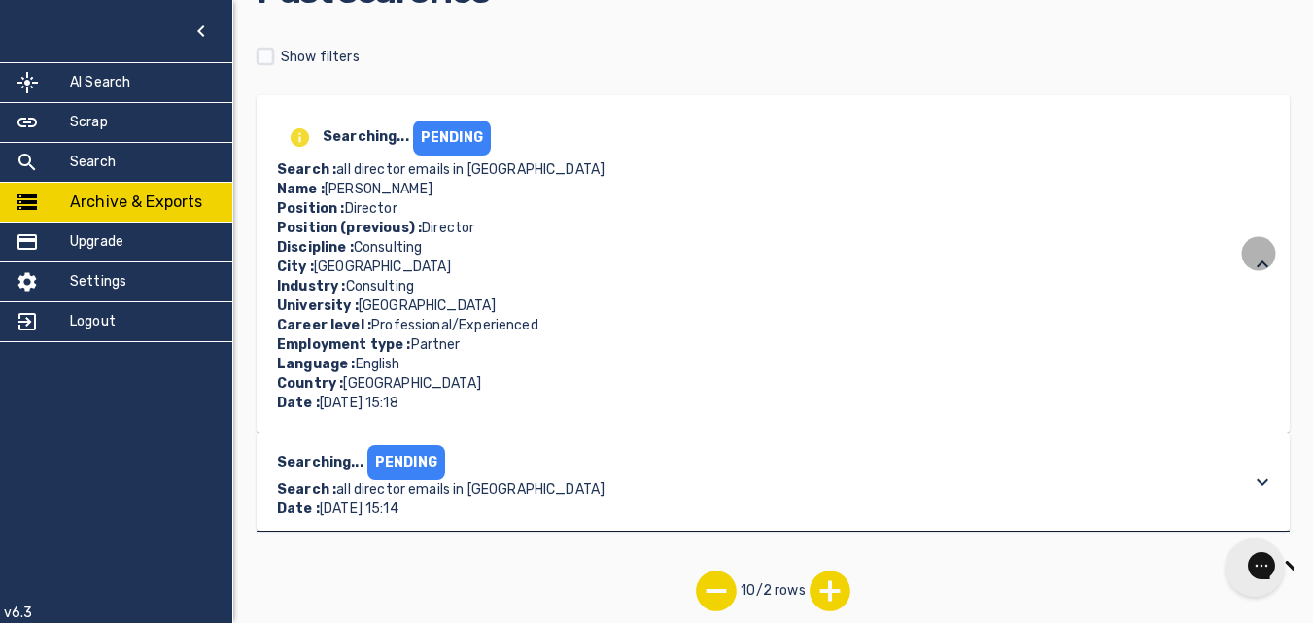
scroll to position [131, 0]
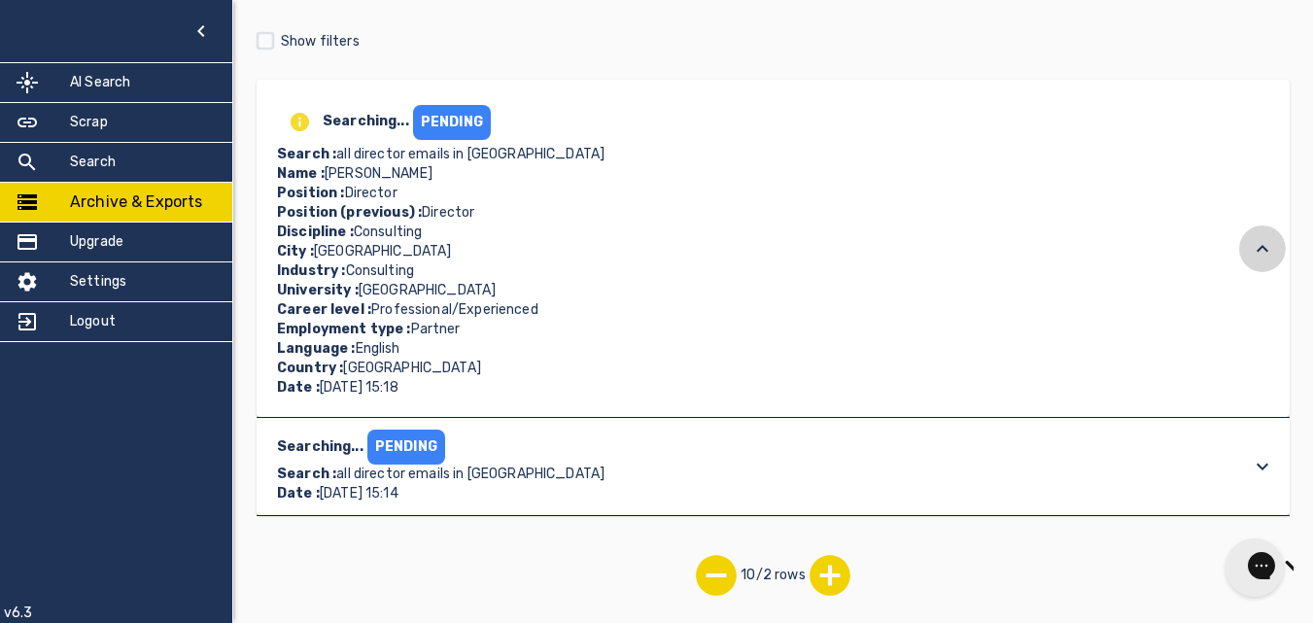
click at [1258, 254] on icon at bounding box center [1262, 248] width 23 height 23
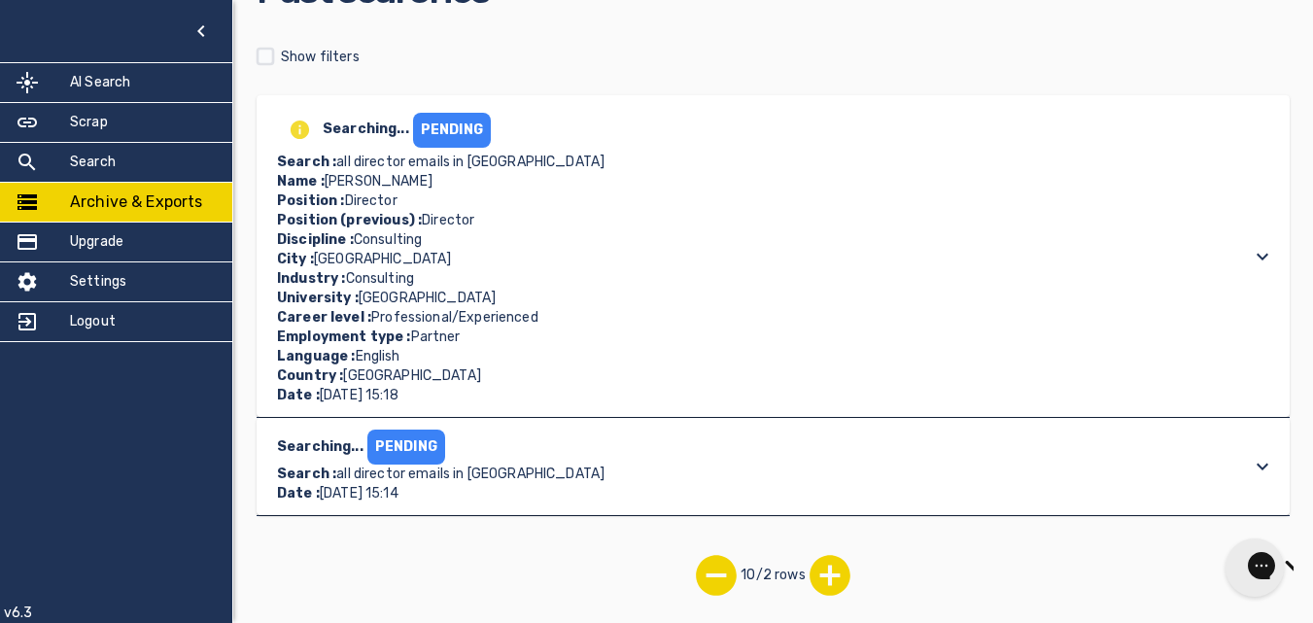
scroll to position [116, 0]
click at [1258, 254] on icon at bounding box center [1262, 256] width 23 height 23
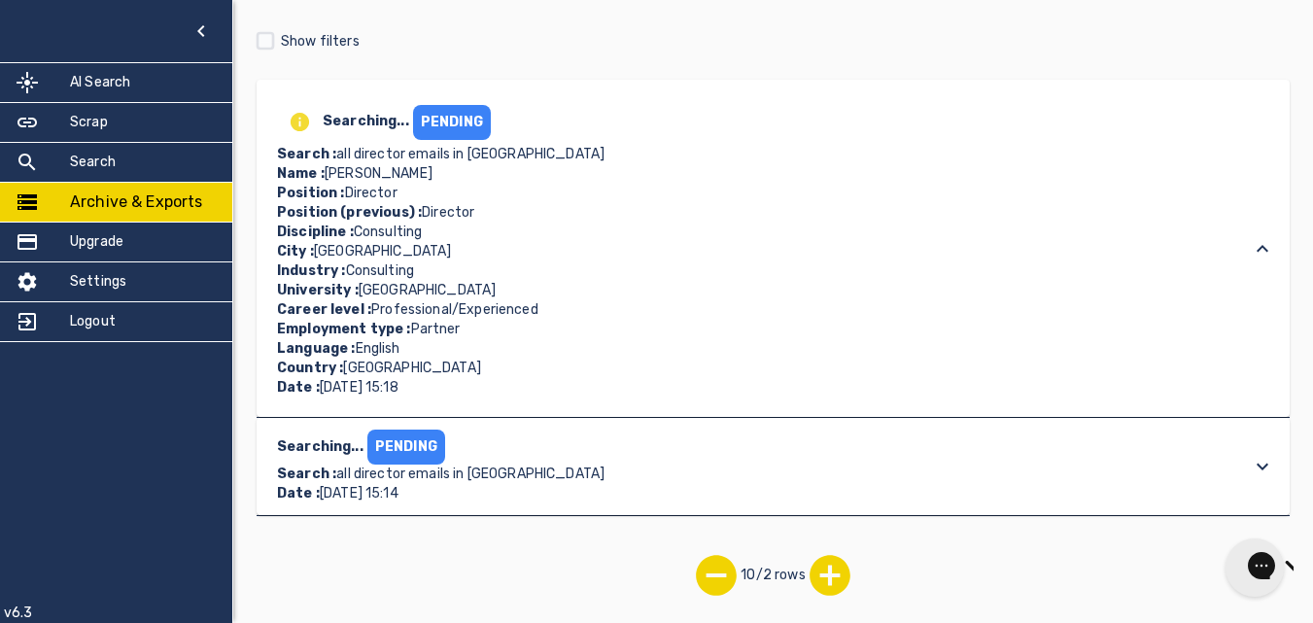
click at [1258, 254] on icon at bounding box center [1262, 248] width 23 height 23
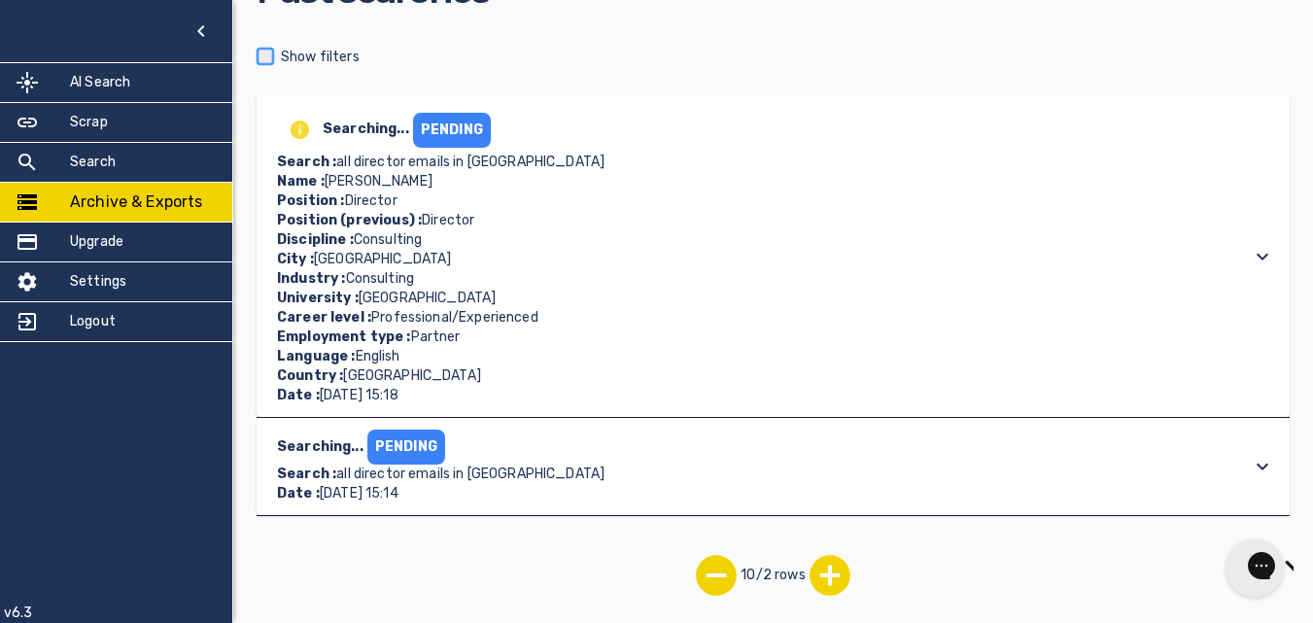
click at [278, 50] on input "checkbox" at bounding box center [265, 56] width 31 height 31
checkbox input "true"
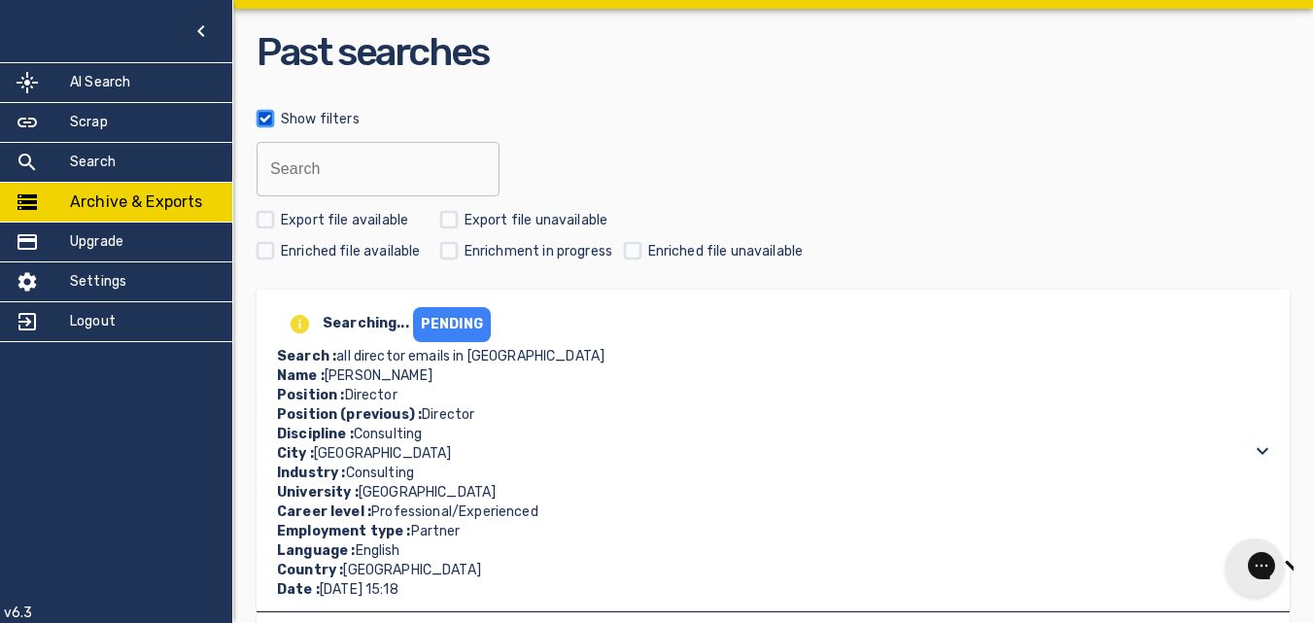
scroll to position [248, 0]
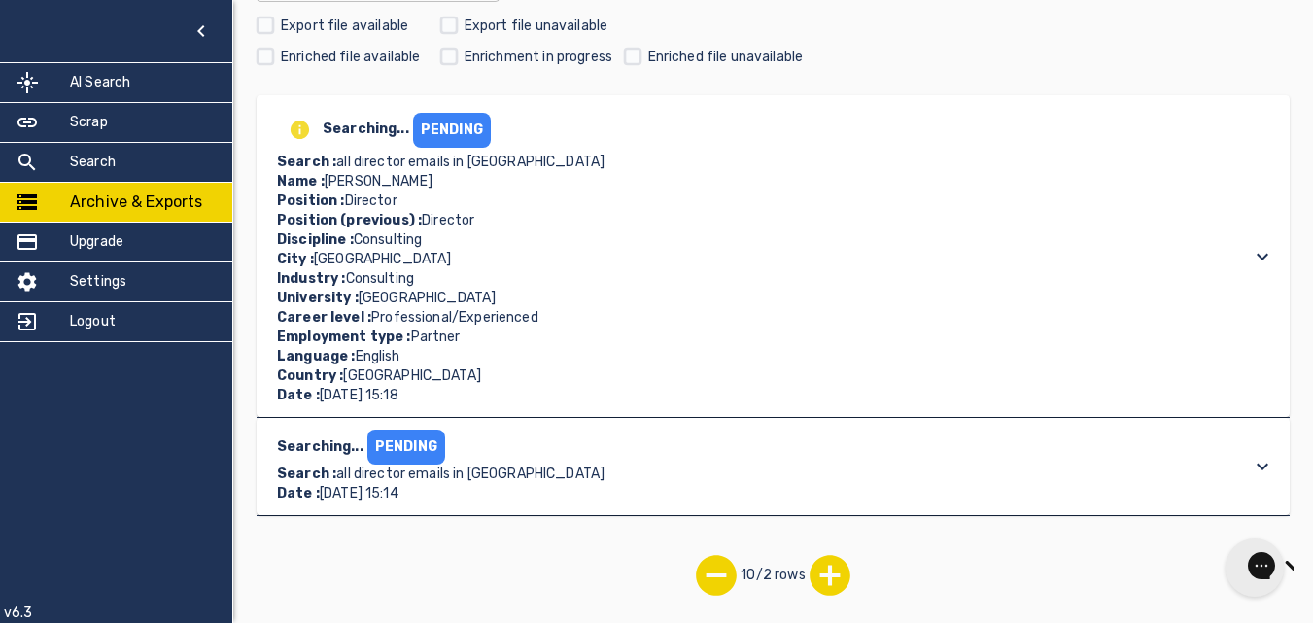
click at [466, 128] on div "PENDING" at bounding box center [452, 130] width 78 height 35
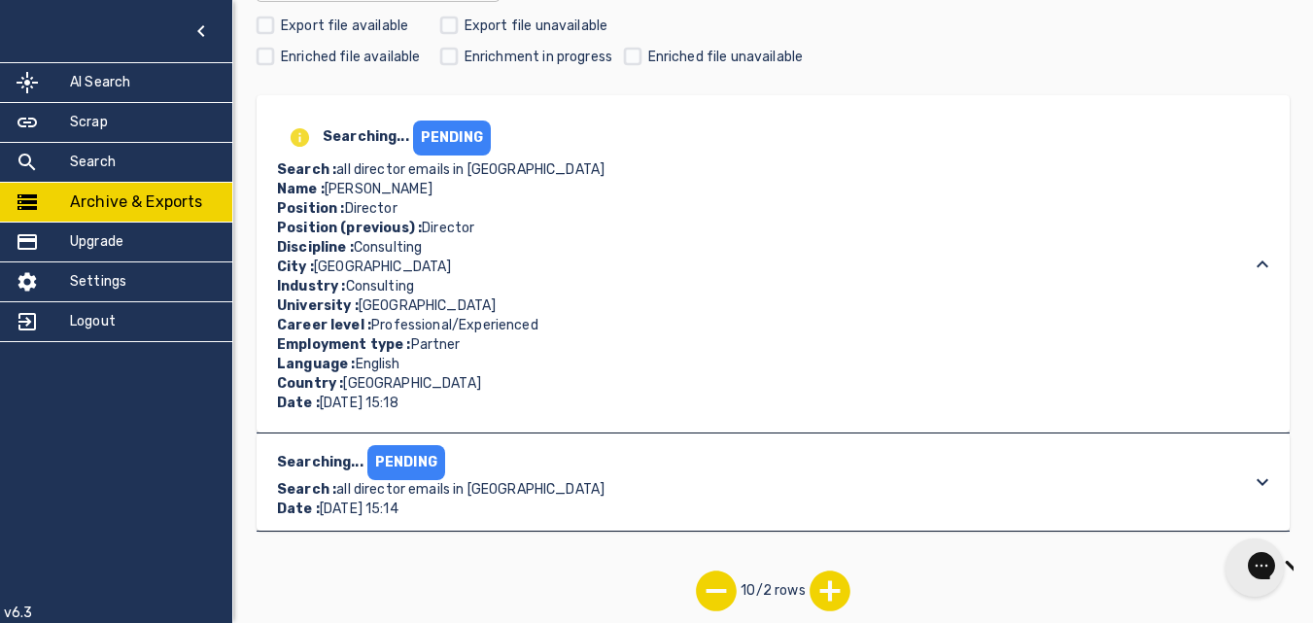
click at [466, 128] on div "PENDING" at bounding box center [452, 137] width 78 height 35
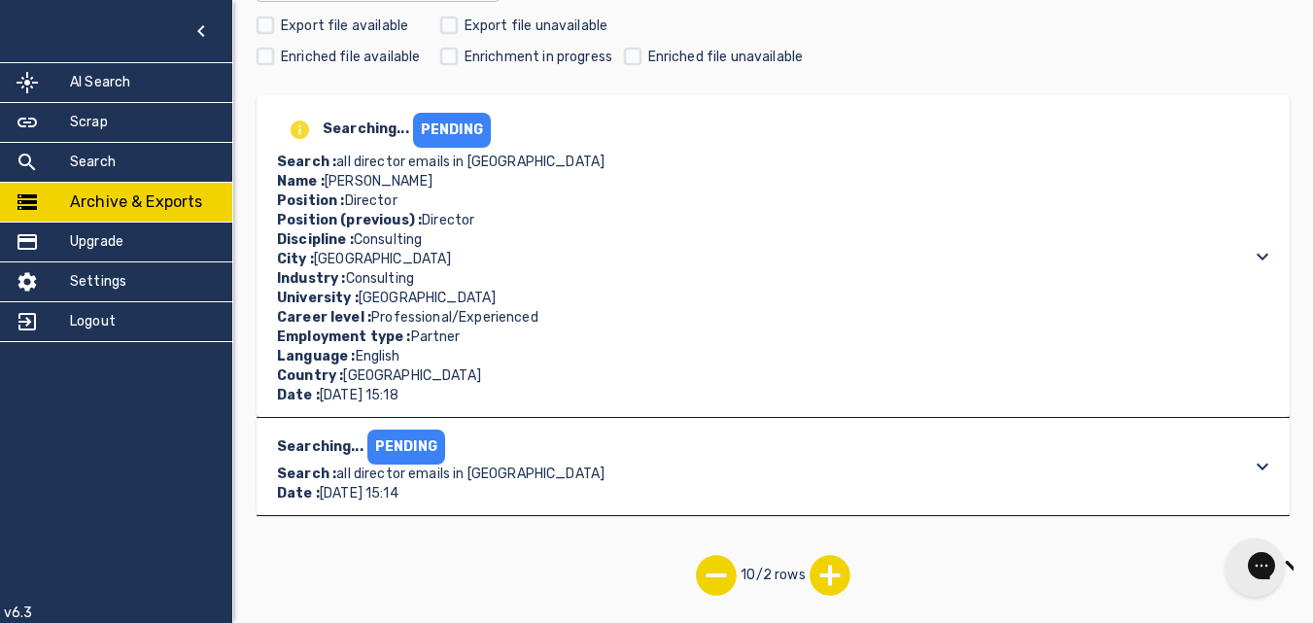
click at [466, 128] on div "PENDING" at bounding box center [452, 130] width 78 height 35
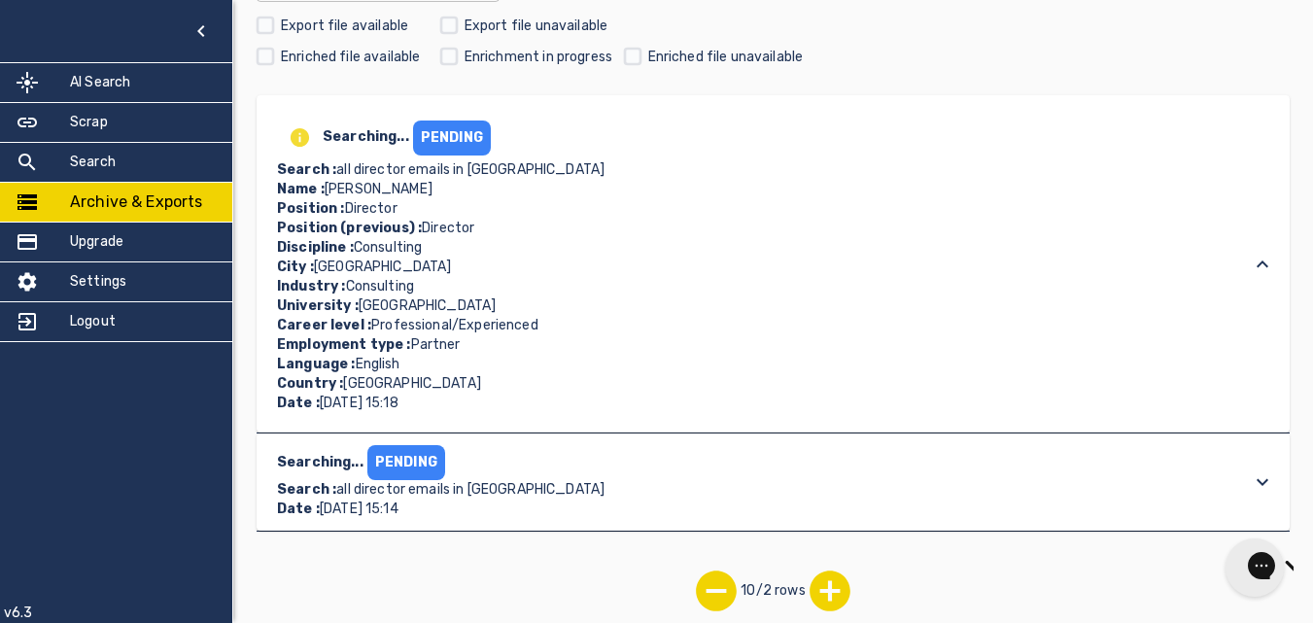
click at [466, 128] on div "PENDING" at bounding box center [452, 137] width 78 height 35
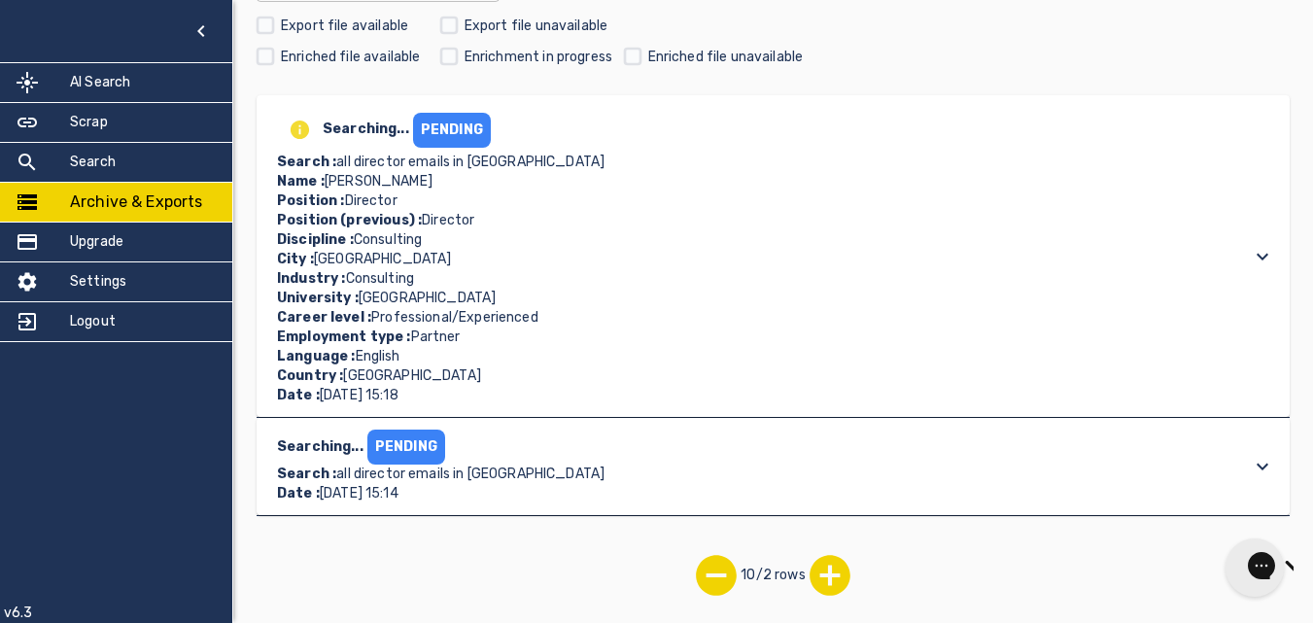
click at [466, 128] on div "PENDING" at bounding box center [452, 130] width 78 height 35
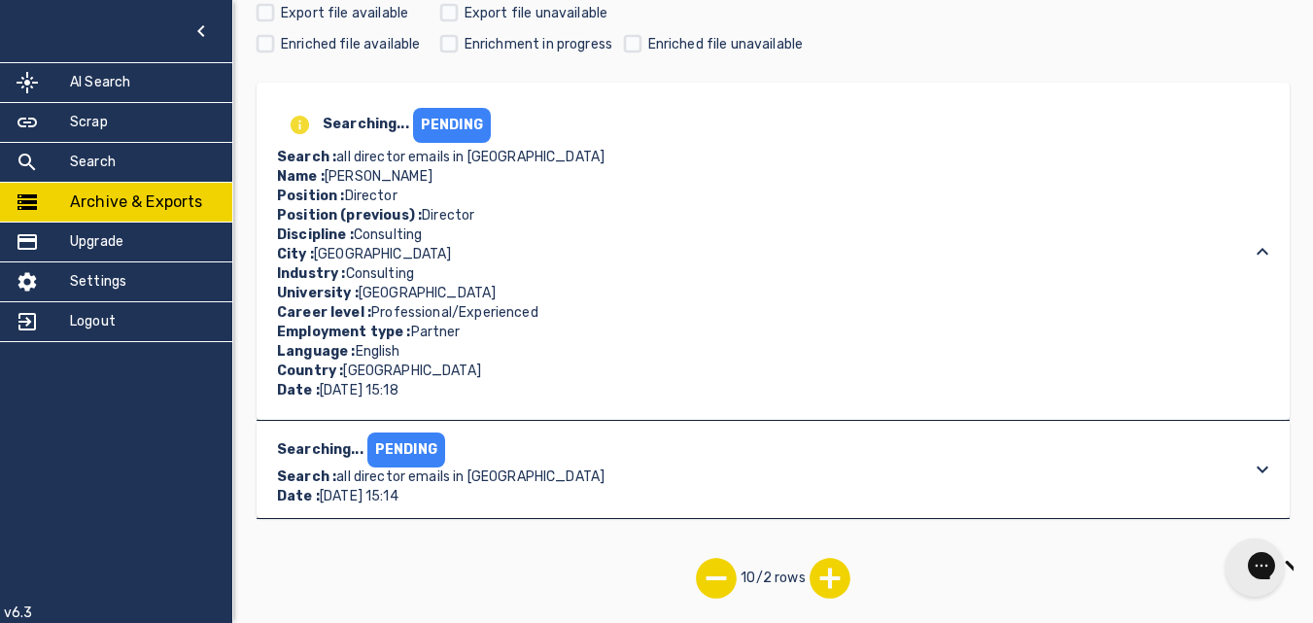
scroll to position [263, 0]
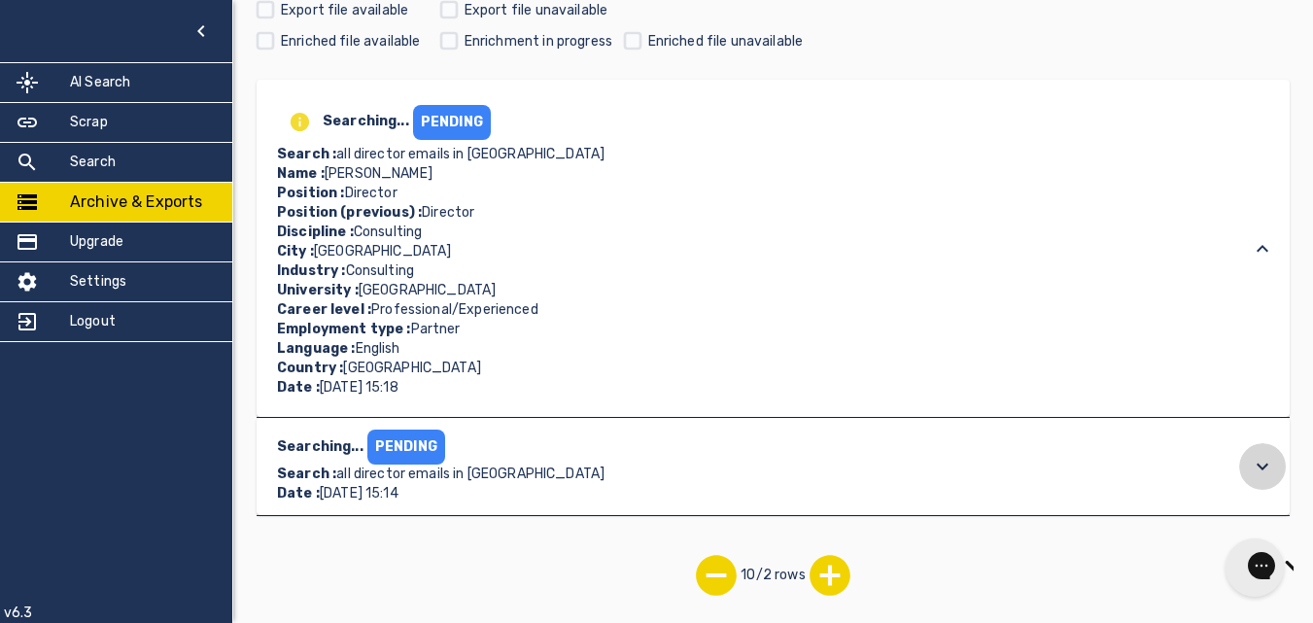
click at [1256, 260] on icon at bounding box center [1262, 248] width 23 height 23
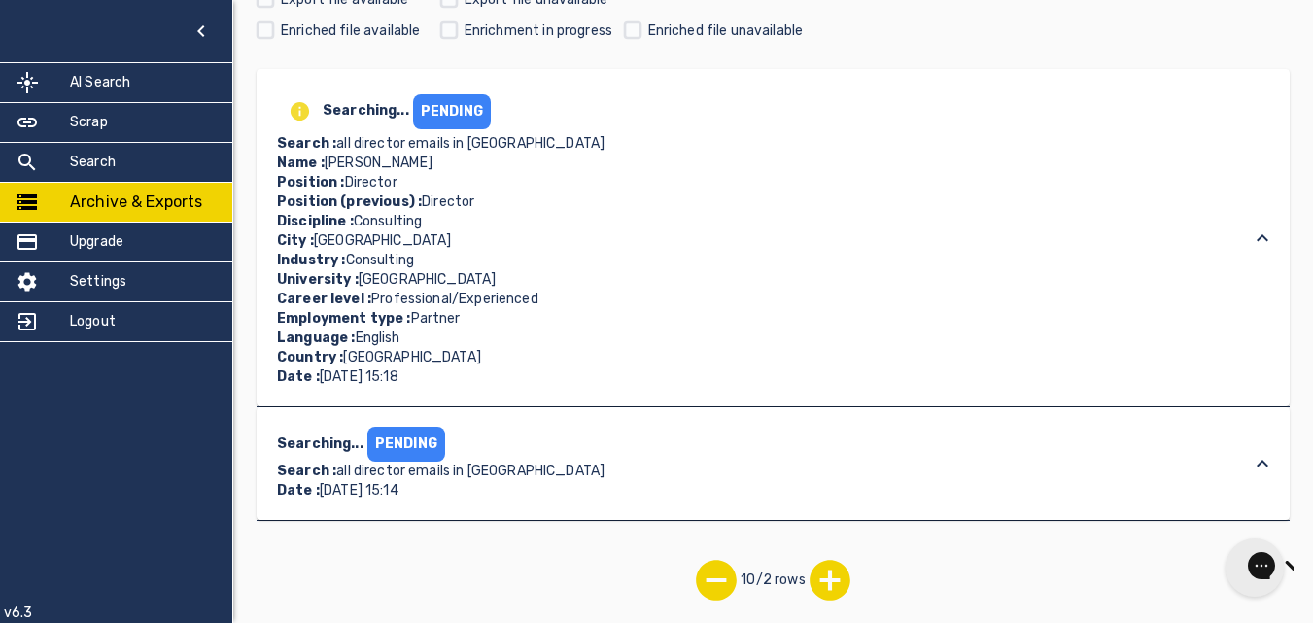
scroll to position [279, 0]
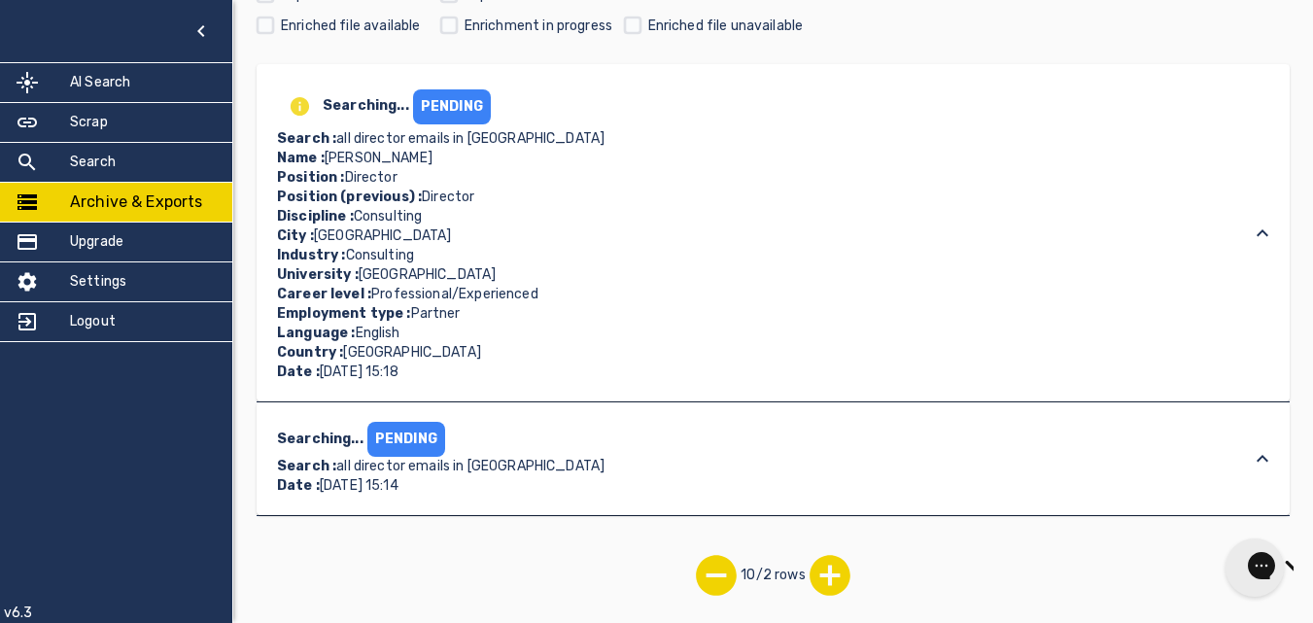
click at [820, 581] on icon at bounding box center [829, 576] width 41 height 41
click at [820, 581] on icon at bounding box center [826, 576] width 41 height 41
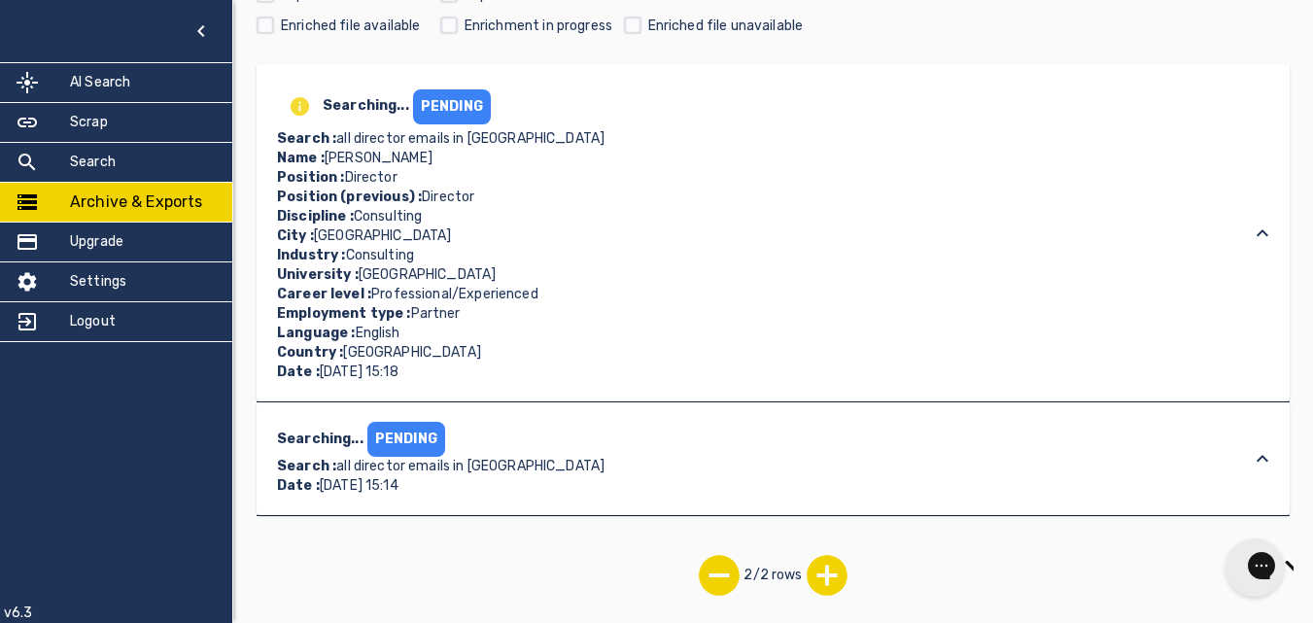
click at [711, 577] on icon at bounding box center [719, 575] width 49 height 49
click at [711, 577] on icon at bounding box center [716, 575] width 49 height 49
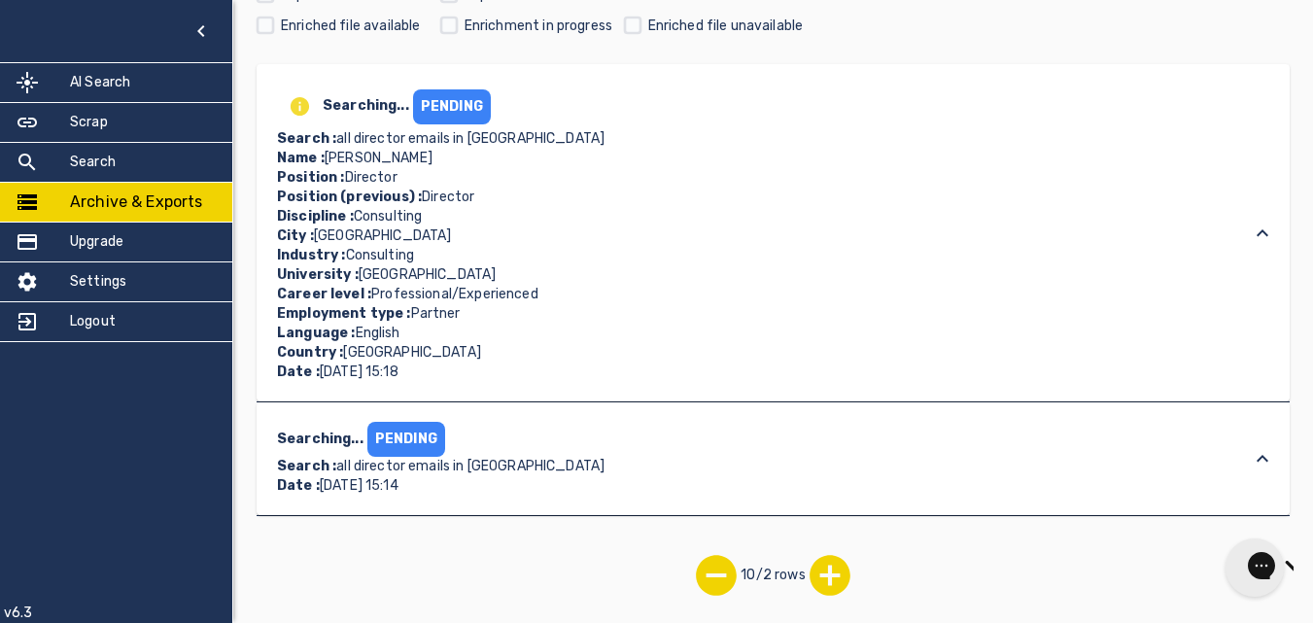
click at [711, 577] on icon at bounding box center [716, 575] width 49 height 49
click at [819, 571] on icon at bounding box center [829, 576] width 41 height 41
click at [820, 570] on icon at bounding box center [826, 576] width 41 height 41
click at [1253, 225] on icon at bounding box center [1262, 233] width 23 height 23
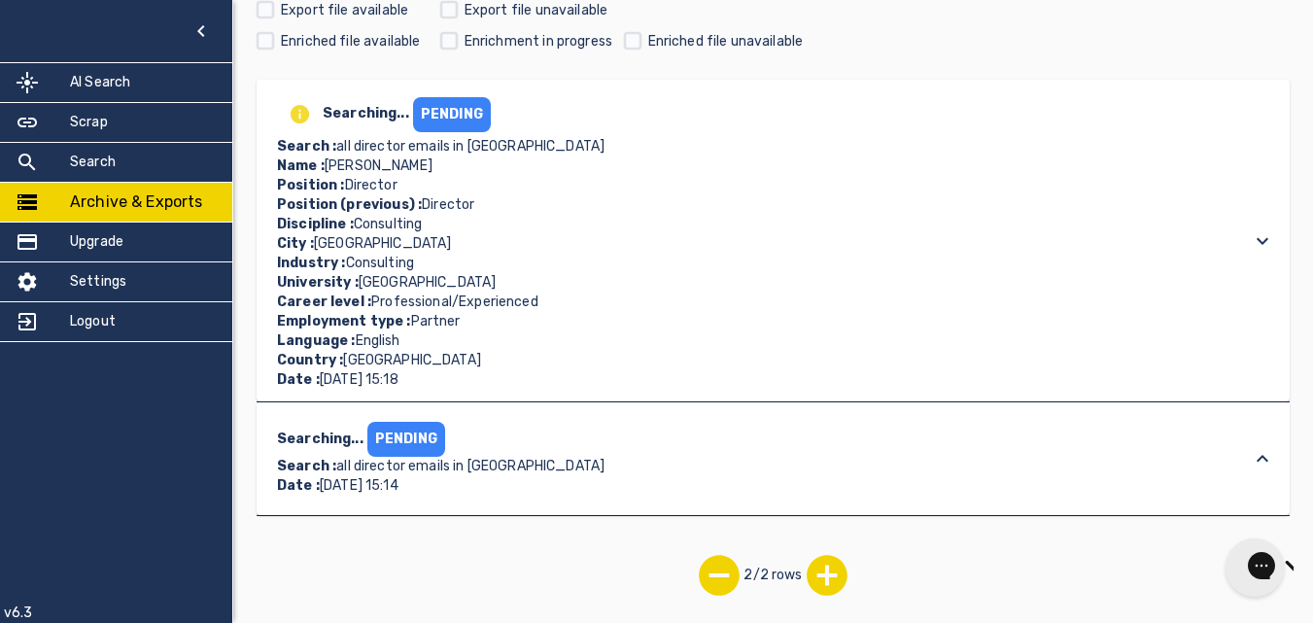
scroll to position [263, 0]
click at [448, 108] on div "PENDING" at bounding box center [452, 114] width 78 height 35
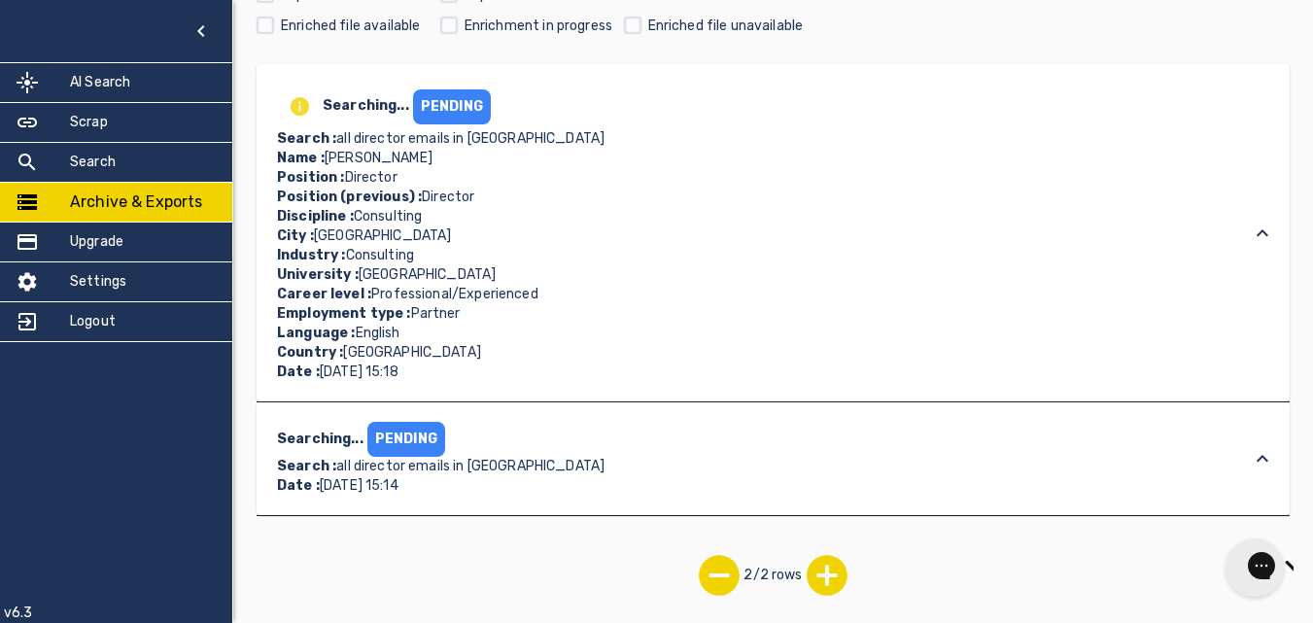
scroll to position [0, 0]
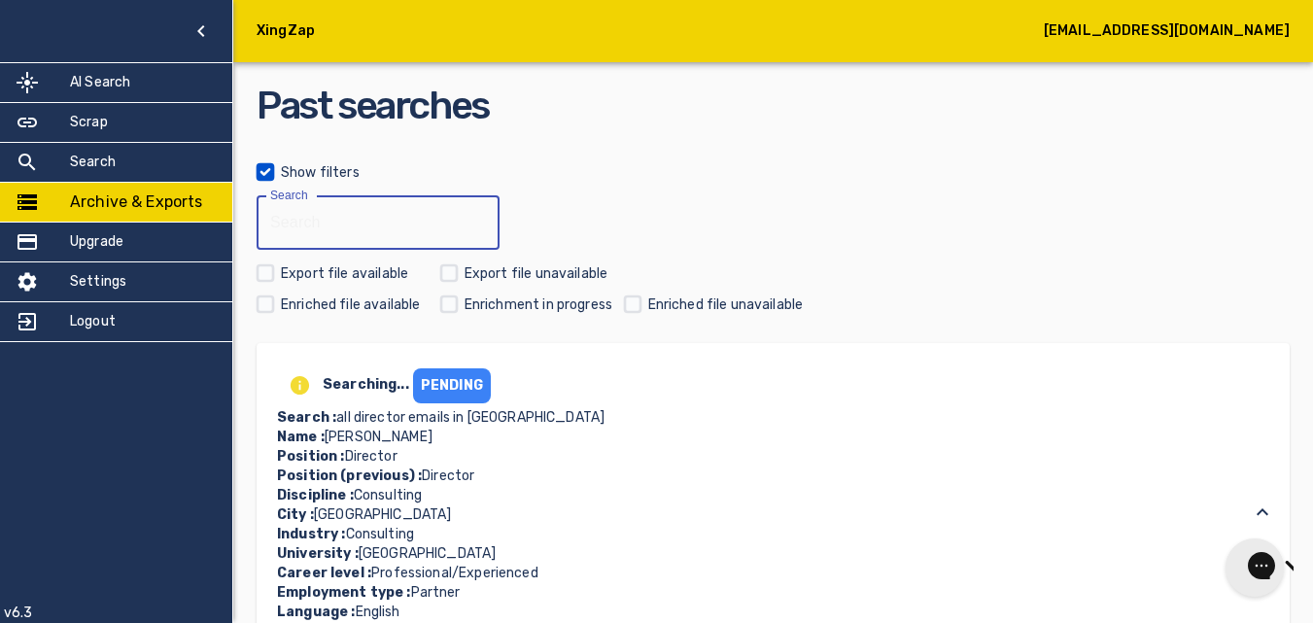
click at [374, 212] on input "text" at bounding box center [371, 222] width 229 height 54
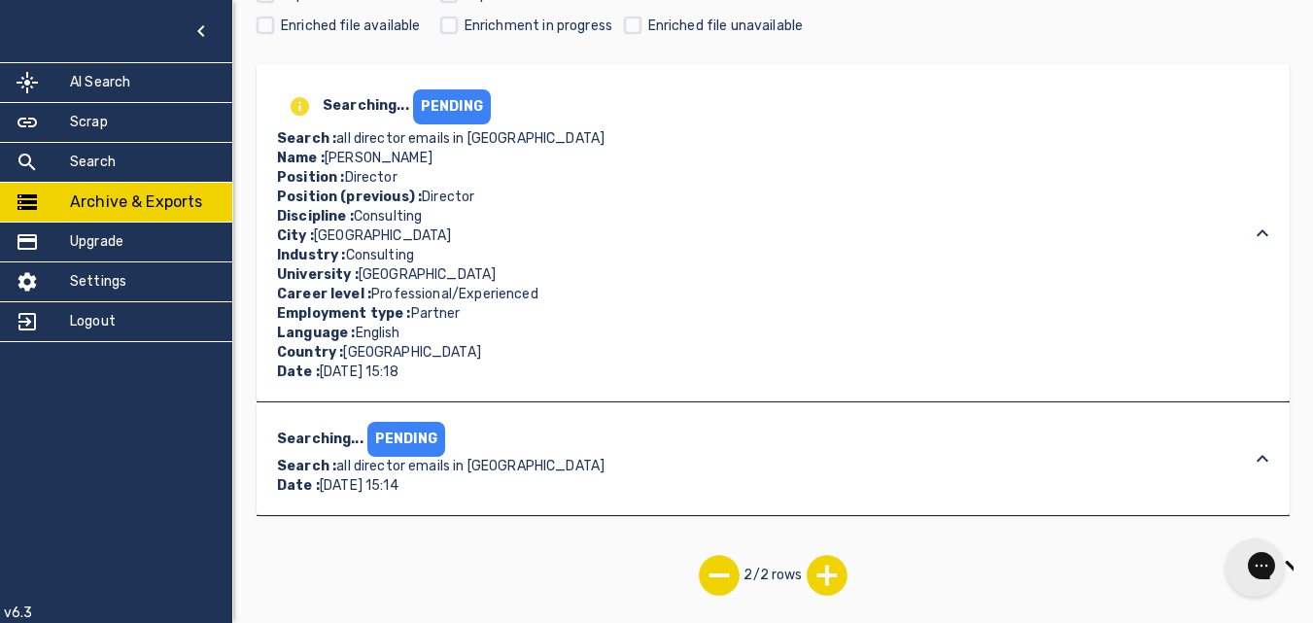
drag, startPoint x: 332, startPoint y: 399, endPoint x: 349, endPoint y: 397, distance: 16.6
click at [334, 399] on div "Searching... PENDING Search : all director emails in [GEOGRAPHIC_DATA] Name : […" at bounding box center [773, 232] width 1033 height 337
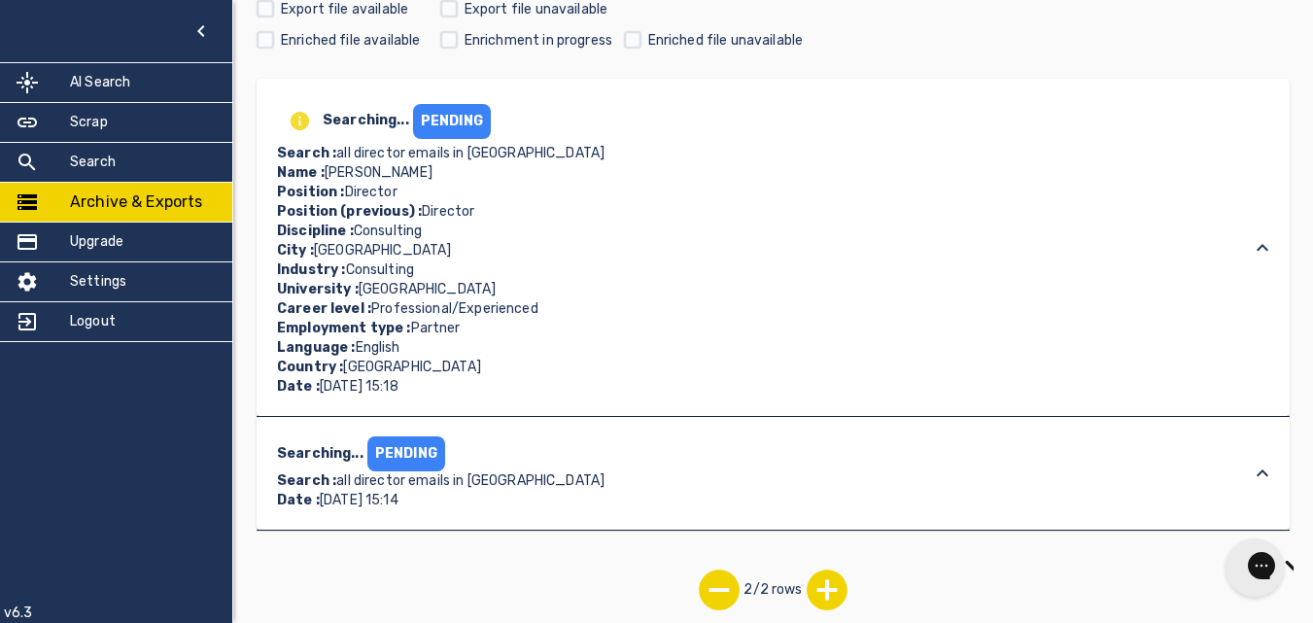
click at [351, 395] on div "Searching... PENDING Search : all director emails in [GEOGRAPHIC_DATA] Name : […" at bounding box center [773, 247] width 1033 height 337
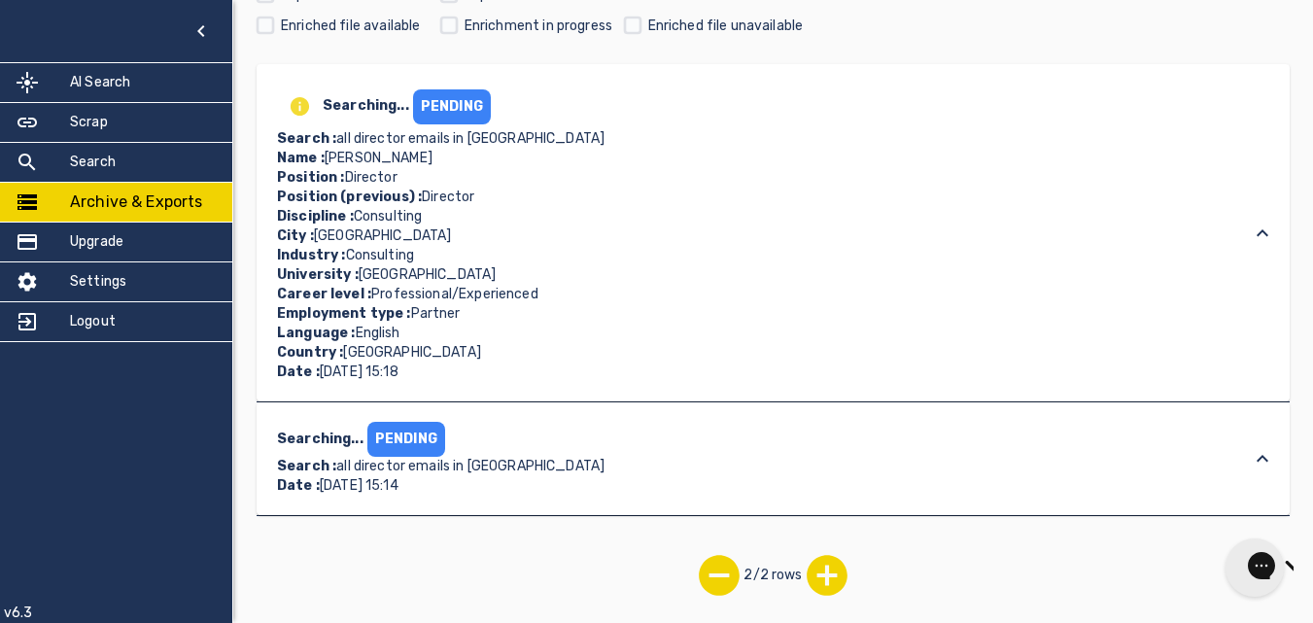
click at [364, 386] on div "Searching... PENDING Search : all director emails in [GEOGRAPHIC_DATA] Name : […" at bounding box center [773, 232] width 1033 height 337
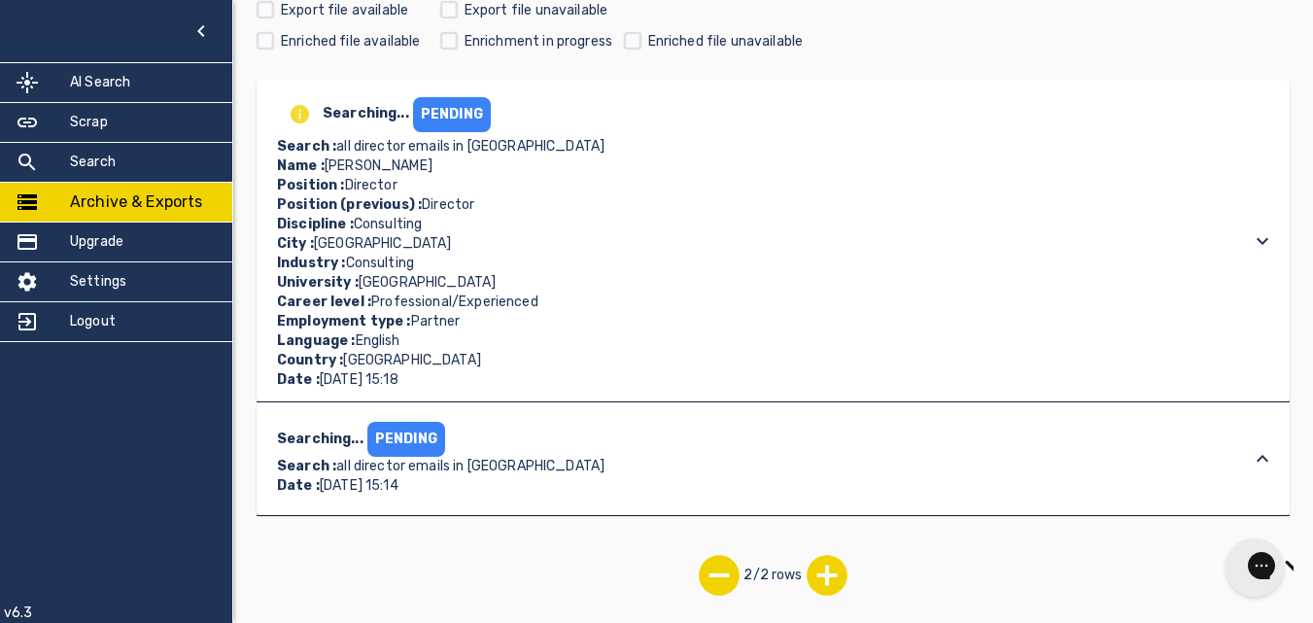
click at [672, 266] on div "Searching... PENDING Search : all director emails in [GEOGRAPHIC_DATA] Name : […" at bounding box center [755, 240] width 967 height 298
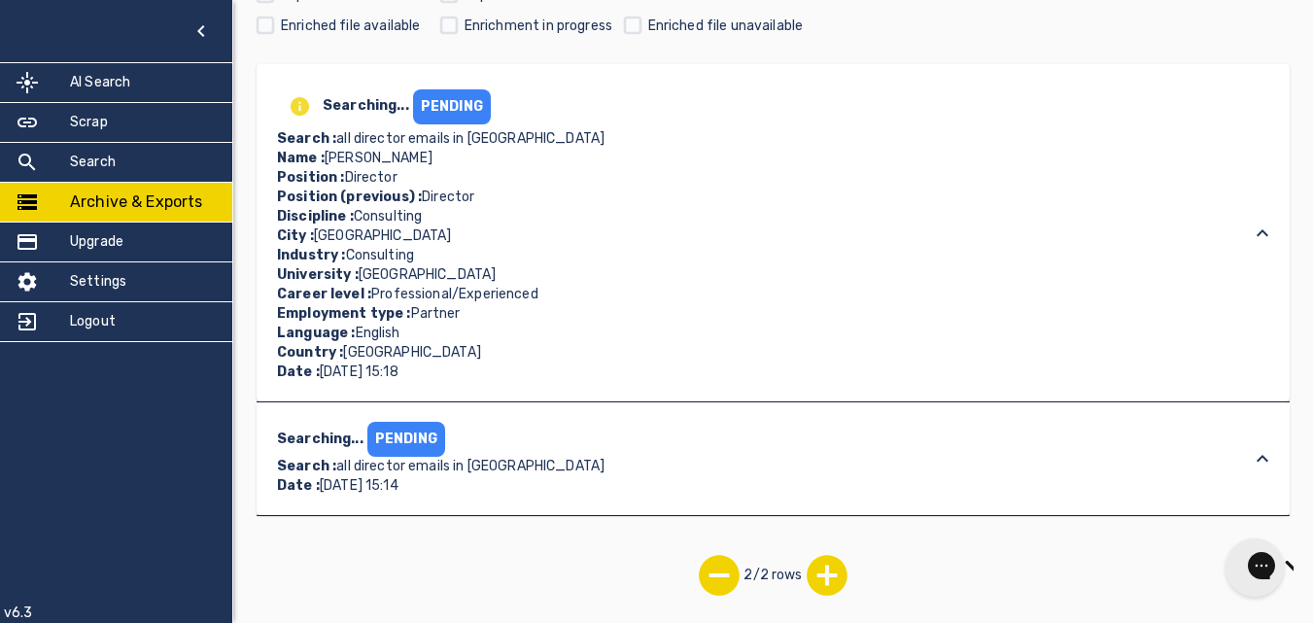
click at [672, 266] on div "Searching... PENDING Search : all director emails in [GEOGRAPHIC_DATA] Name : […" at bounding box center [755, 233] width 967 height 298
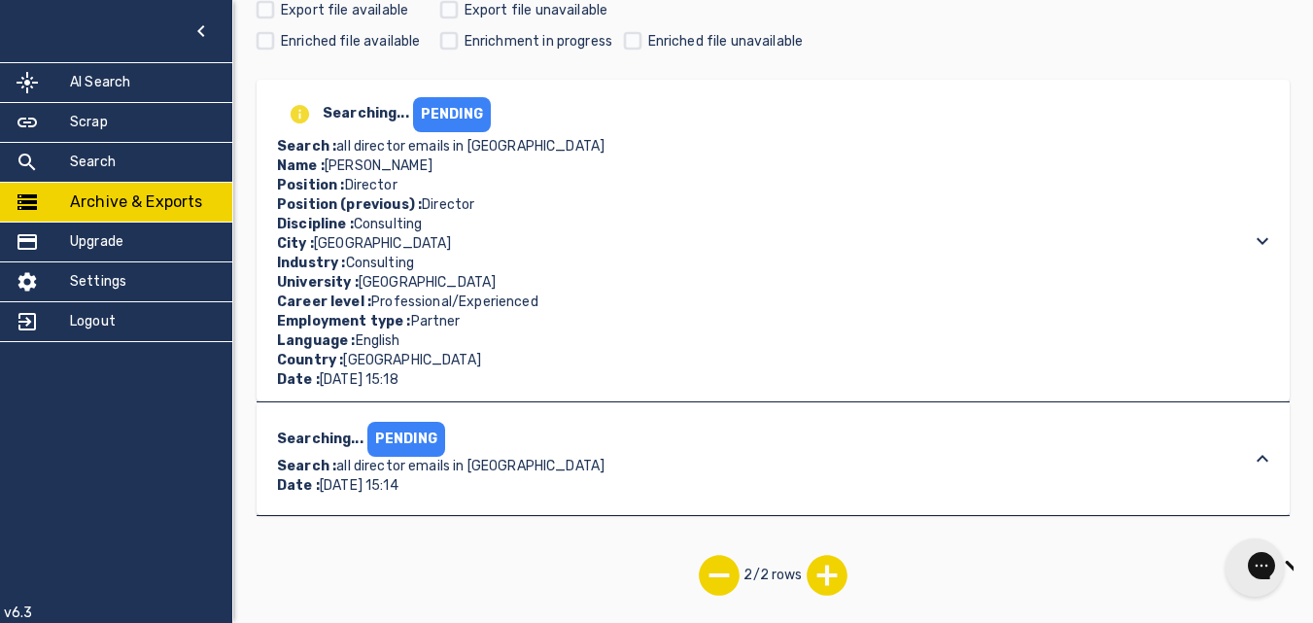
click at [672, 266] on div "Searching... PENDING Search : all director emails in [GEOGRAPHIC_DATA] Name : […" at bounding box center [755, 240] width 967 height 298
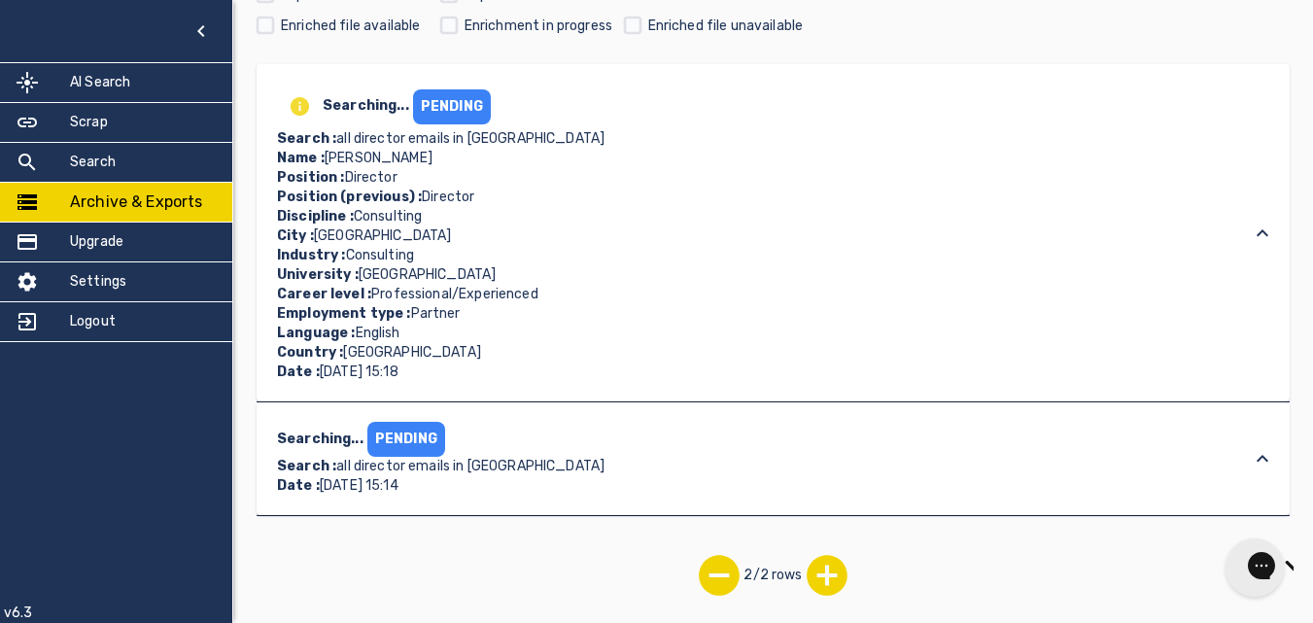
click at [672, 266] on div "Searching... PENDING Search : all director emails in [GEOGRAPHIC_DATA] Name : […" at bounding box center [755, 233] width 967 height 298
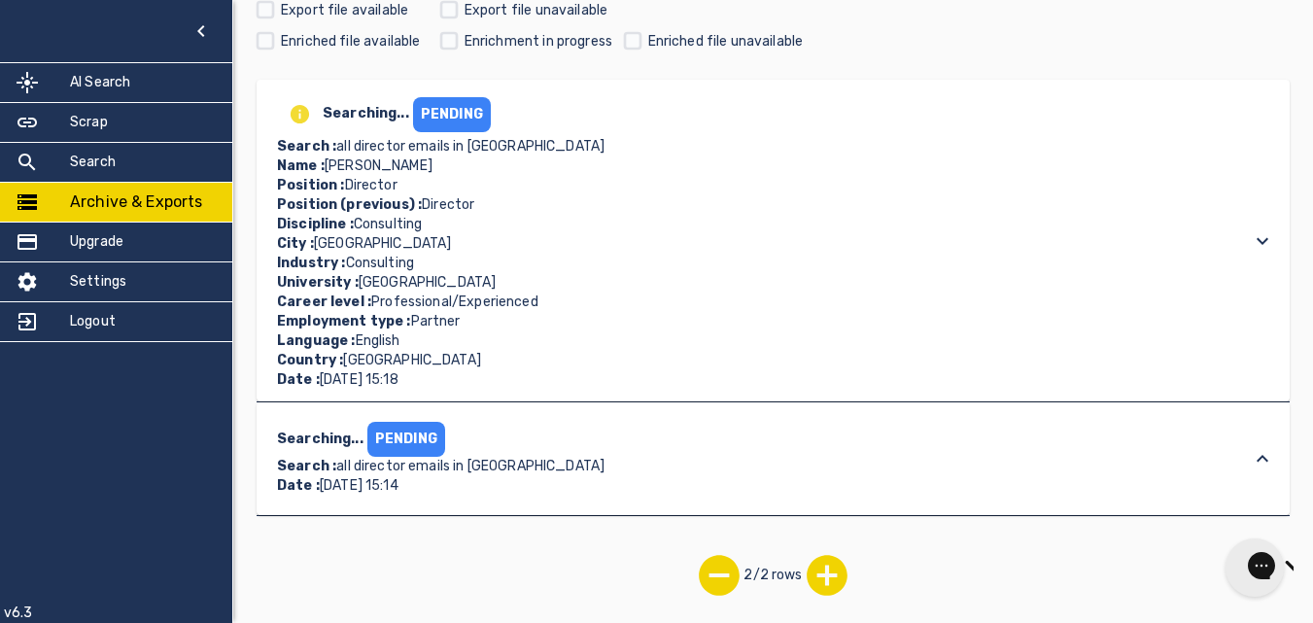
scroll to position [69, 0]
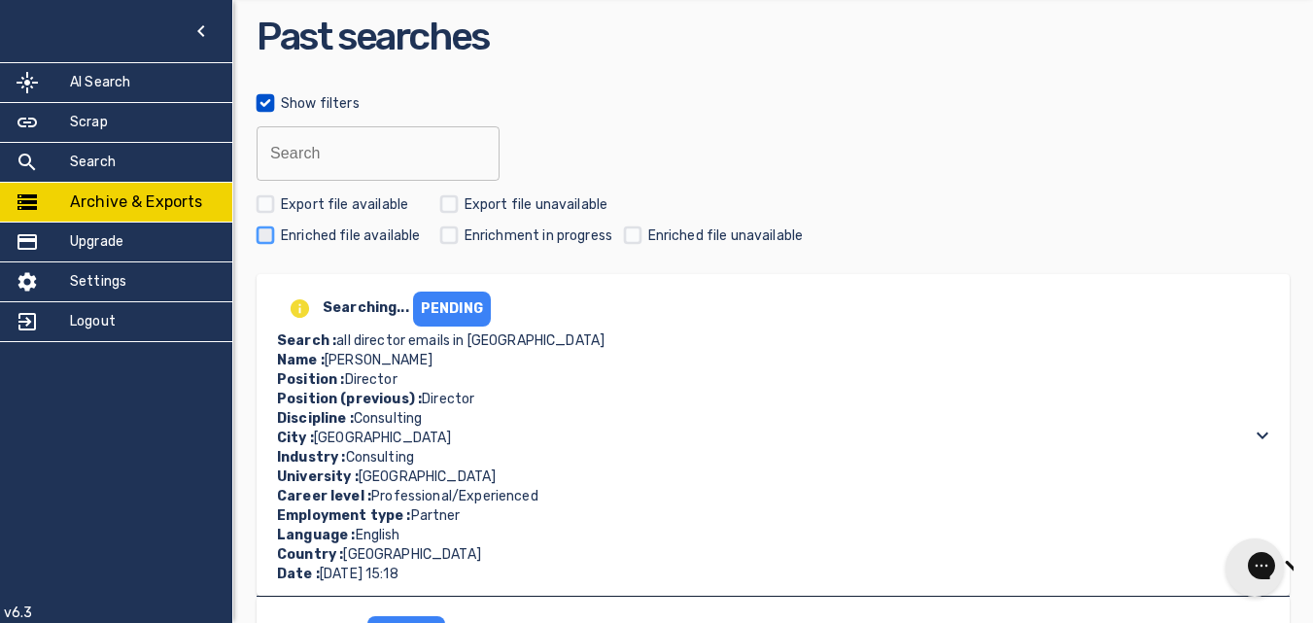
click at [272, 230] on input "checkbox" at bounding box center [265, 235] width 31 height 31
checkbox input "true"
click at [265, 187] on div "Show filters Search Search Export file available Export file unavailable Enrich…" at bounding box center [773, 168] width 1033 height 163
click at [258, 211] on input "checkbox" at bounding box center [265, 203] width 31 height 31
checkbox input "true"
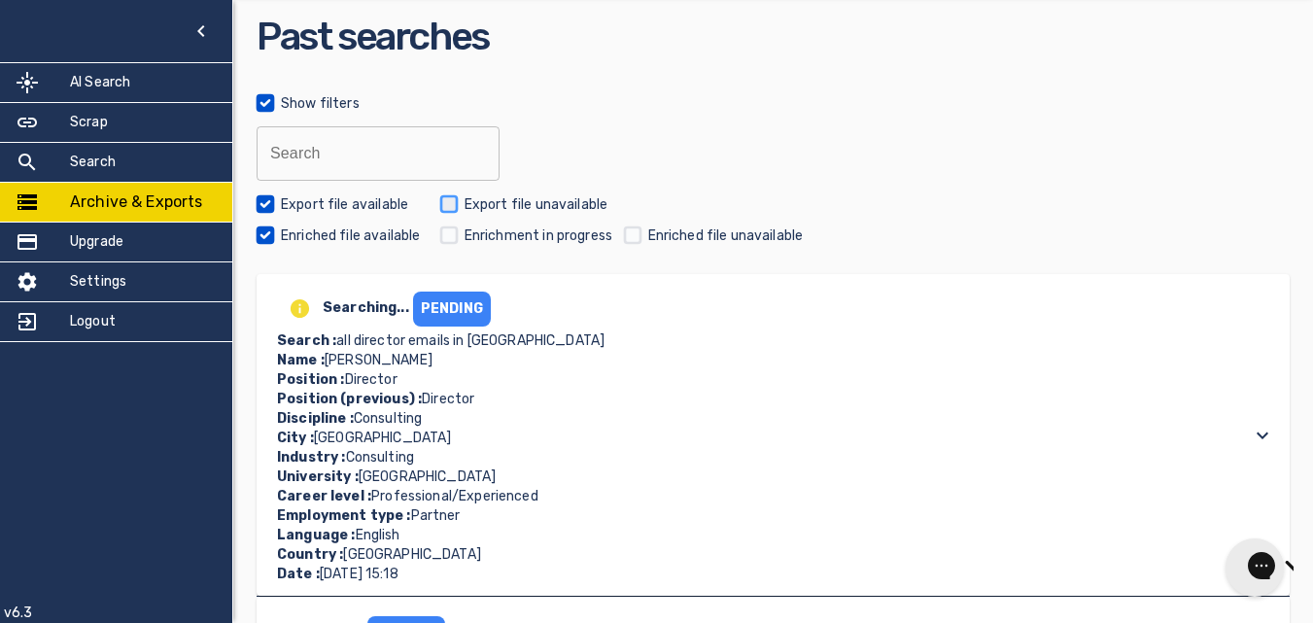
click at [447, 194] on input "checkbox" at bounding box center [448, 203] width 31 height 31
checkbox input "true"
click at [443, 232] on input "checkbox" at bounding box center [448, 235] width 31 height 31
checkbox input "true"
click at [645, 234] on input "checkbox" at bounding box center [632, 235] width 31 height 31
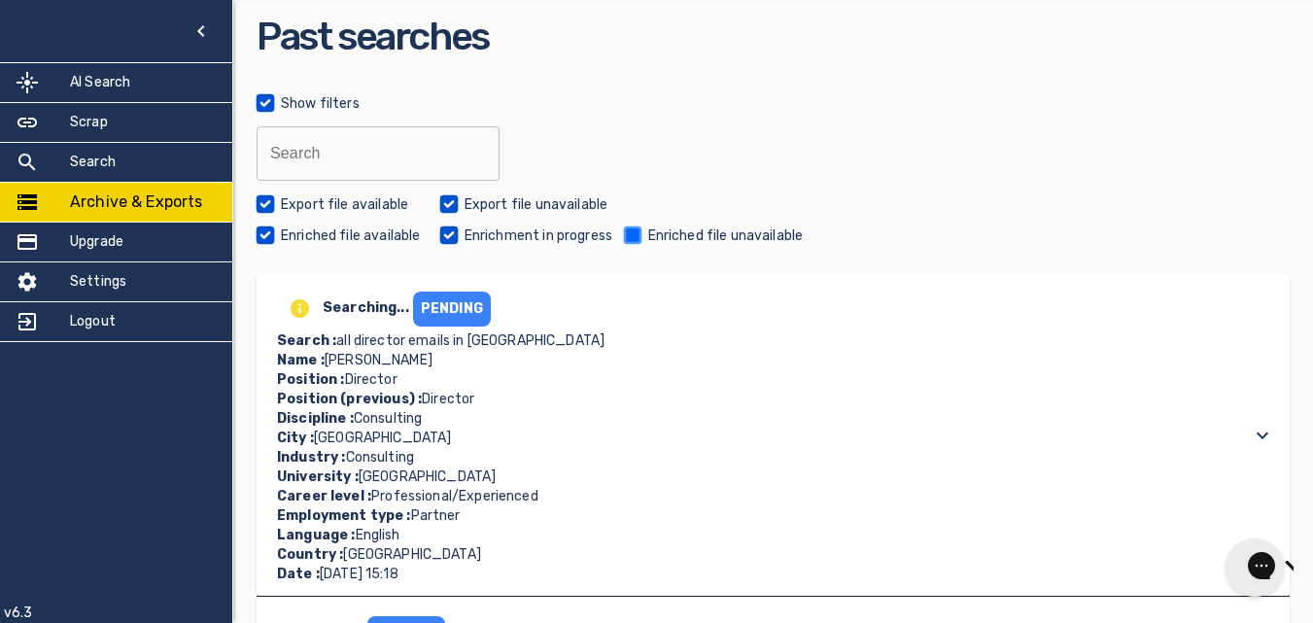
checkbox input "true"
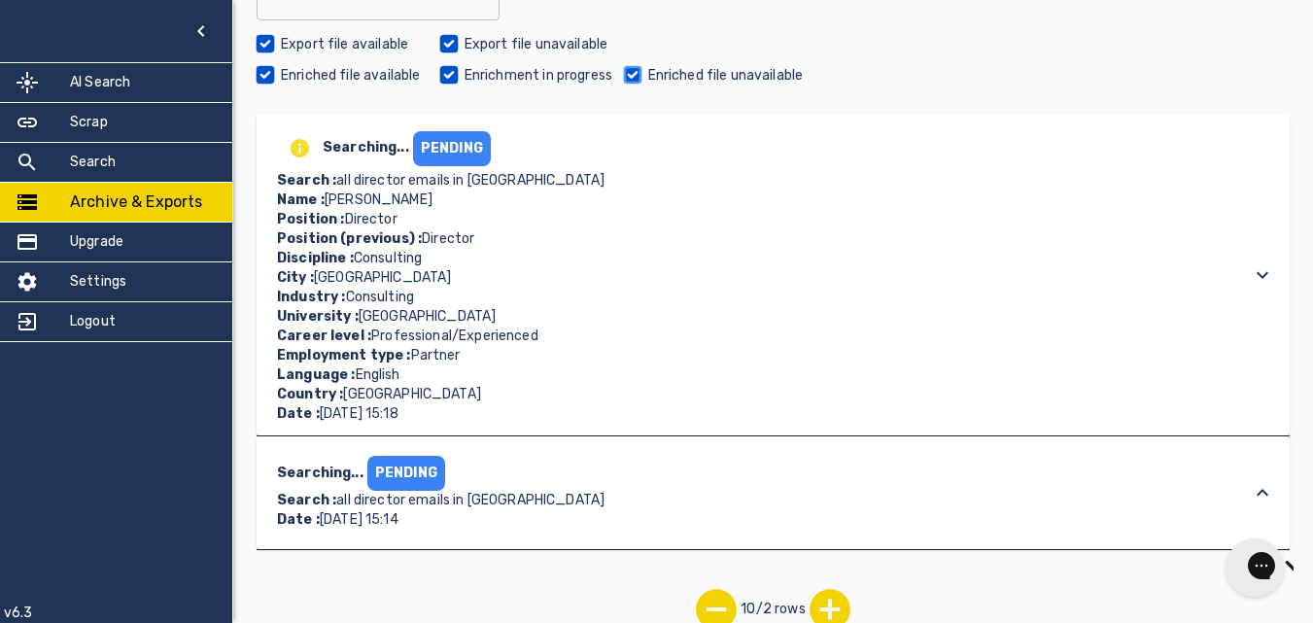
scroll to position [263, 0]
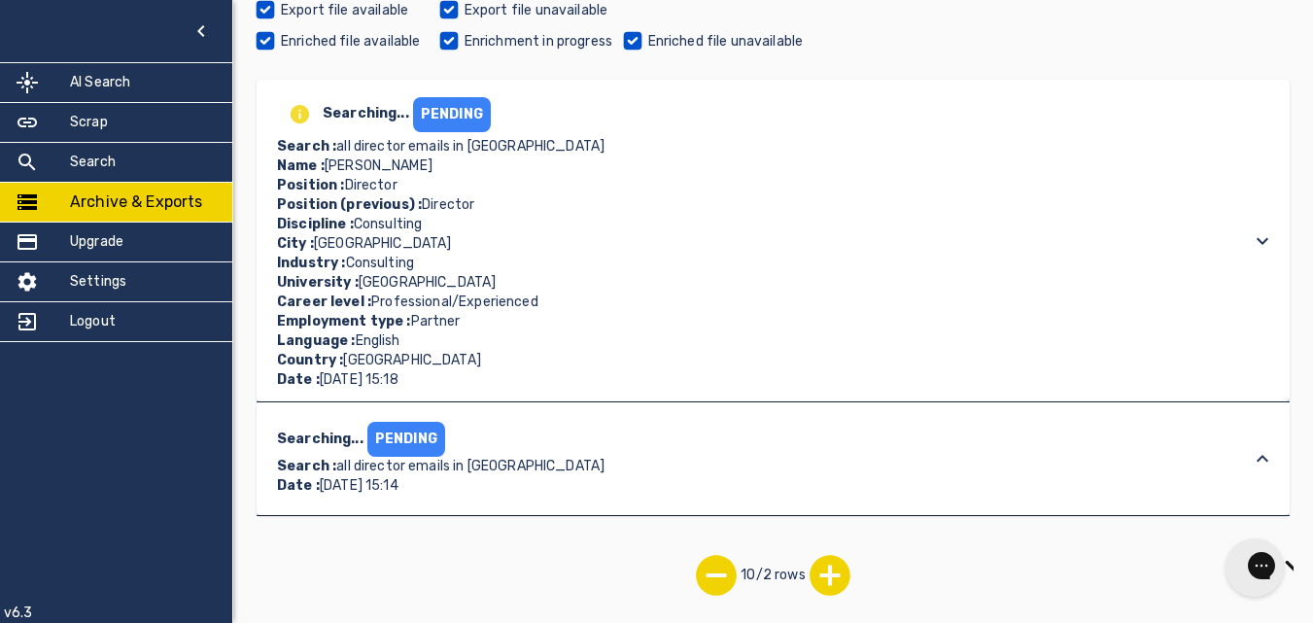
click at [1252, 457] on icon at bounding box center [1262, 458] width 23 height 23
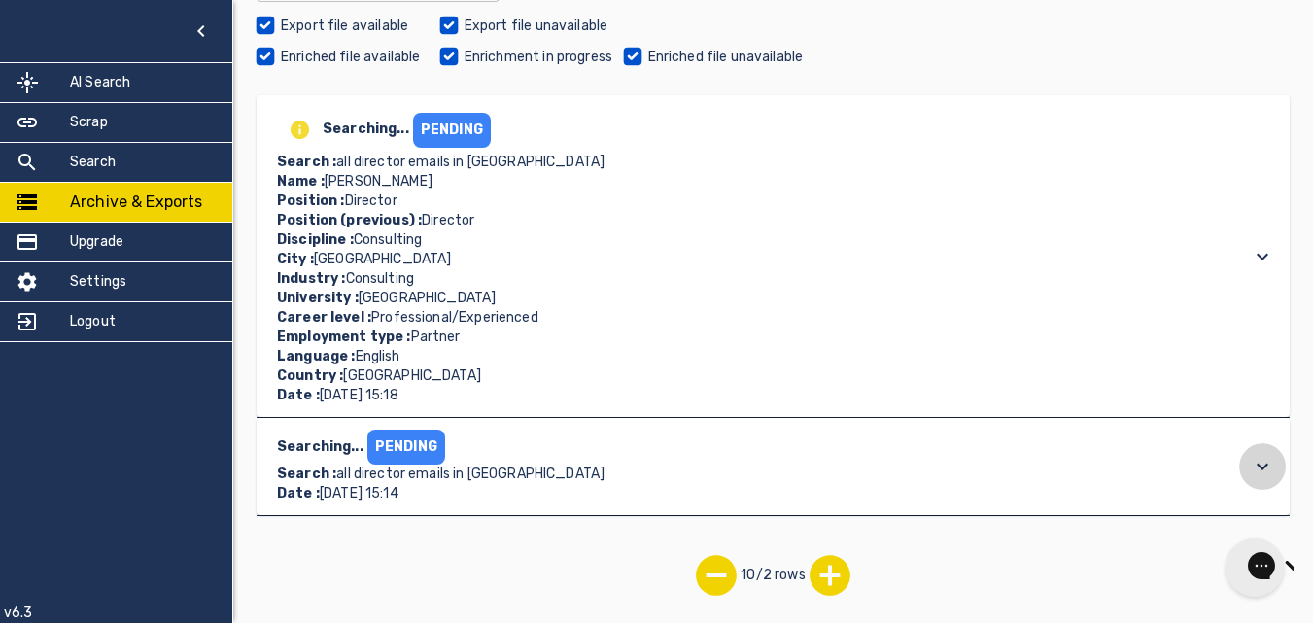
click at [1252, 268] on icon at bounding box center [1262, 256] width 23 height 23
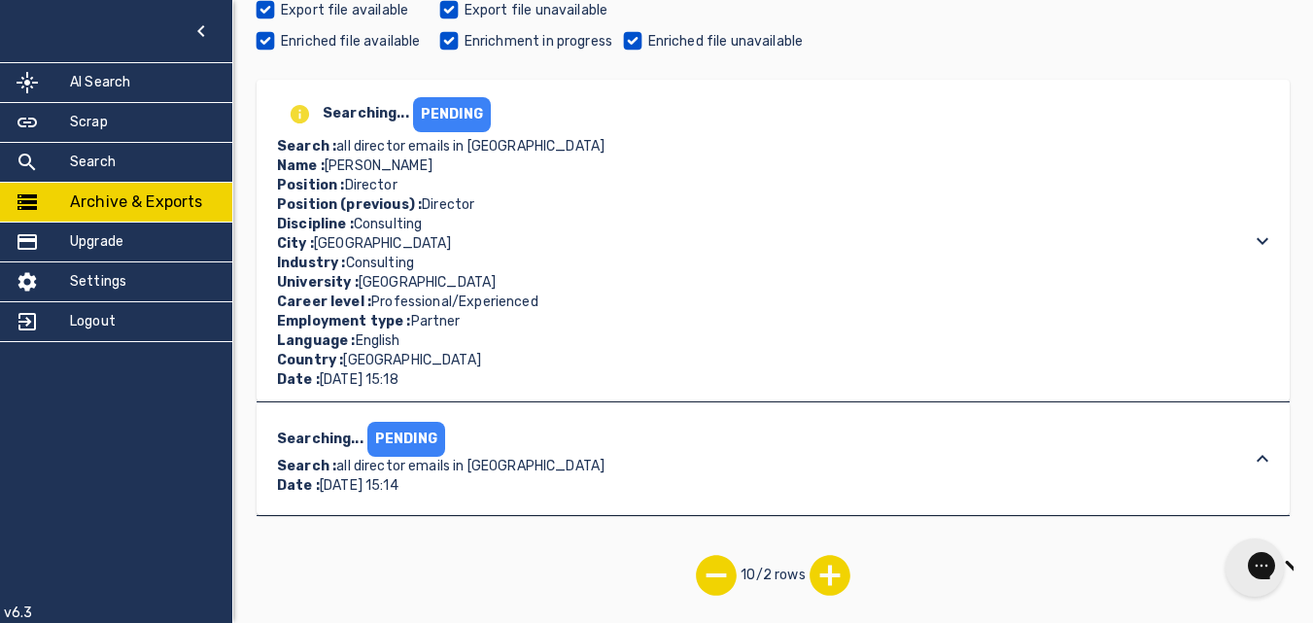
click at [422, 131] on div "PENDING" at bounding box center [452, 114] width 78 height 35
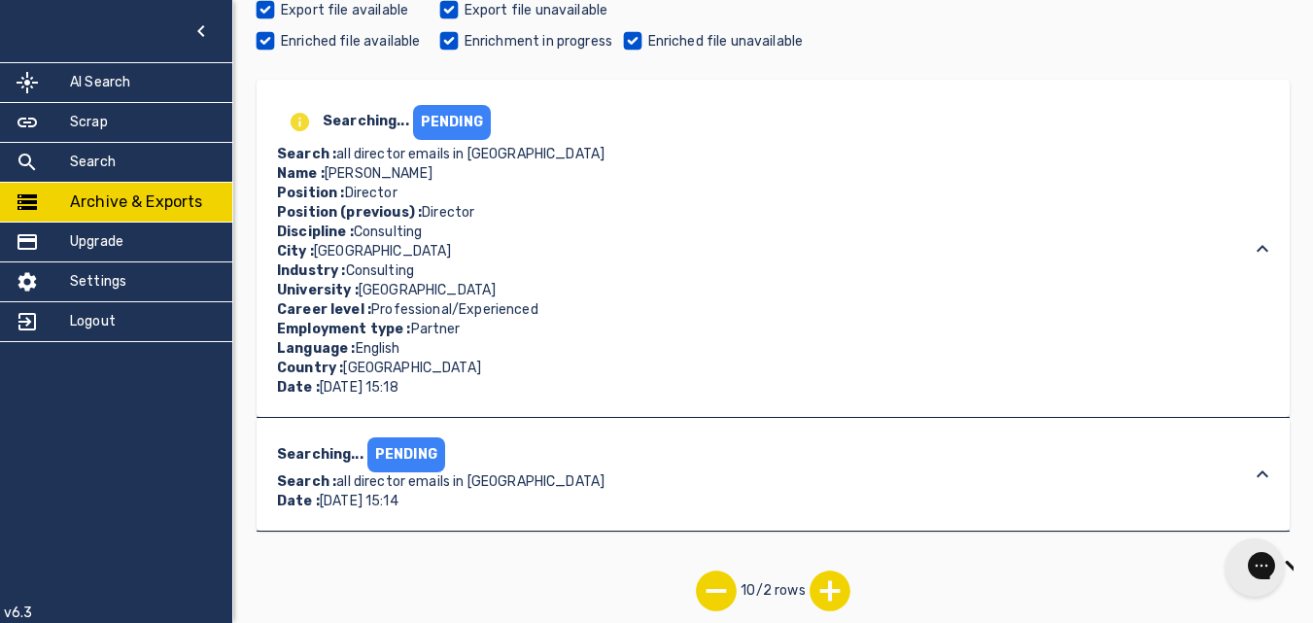
click at [422, 131] on div "PENDING" at bounding box center [452, 122] width 78 height 35
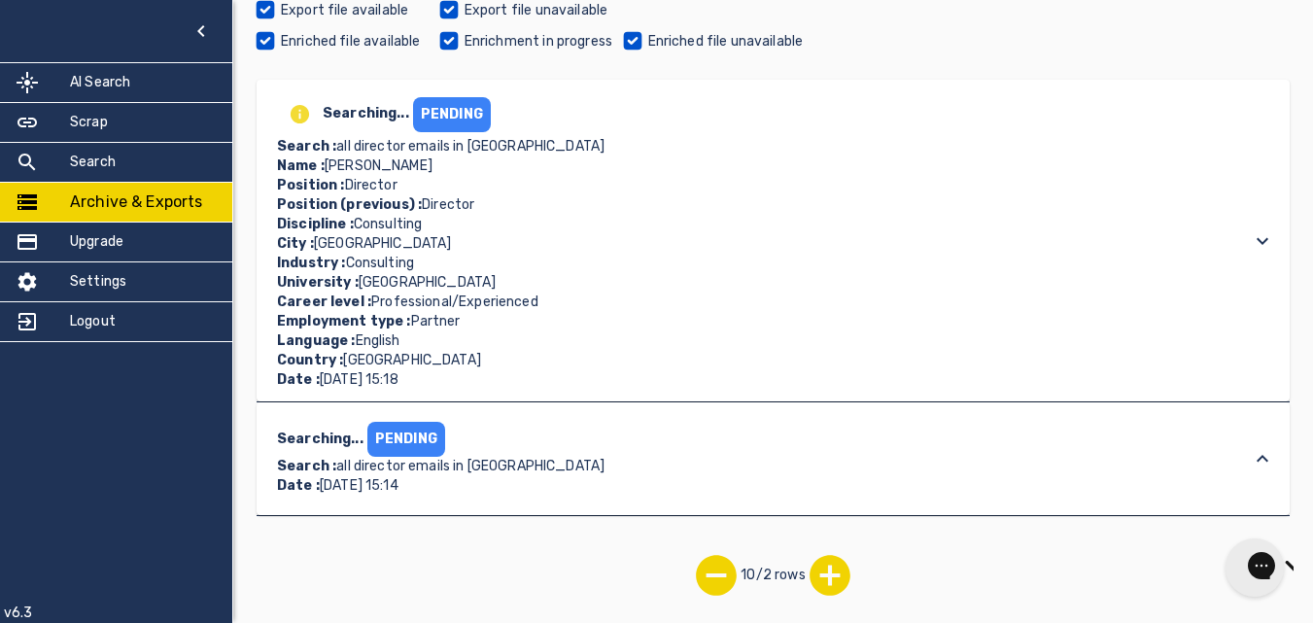
click at [422, 131] on div "PENDING" at bounding box center [452, 114] width 78 height 35
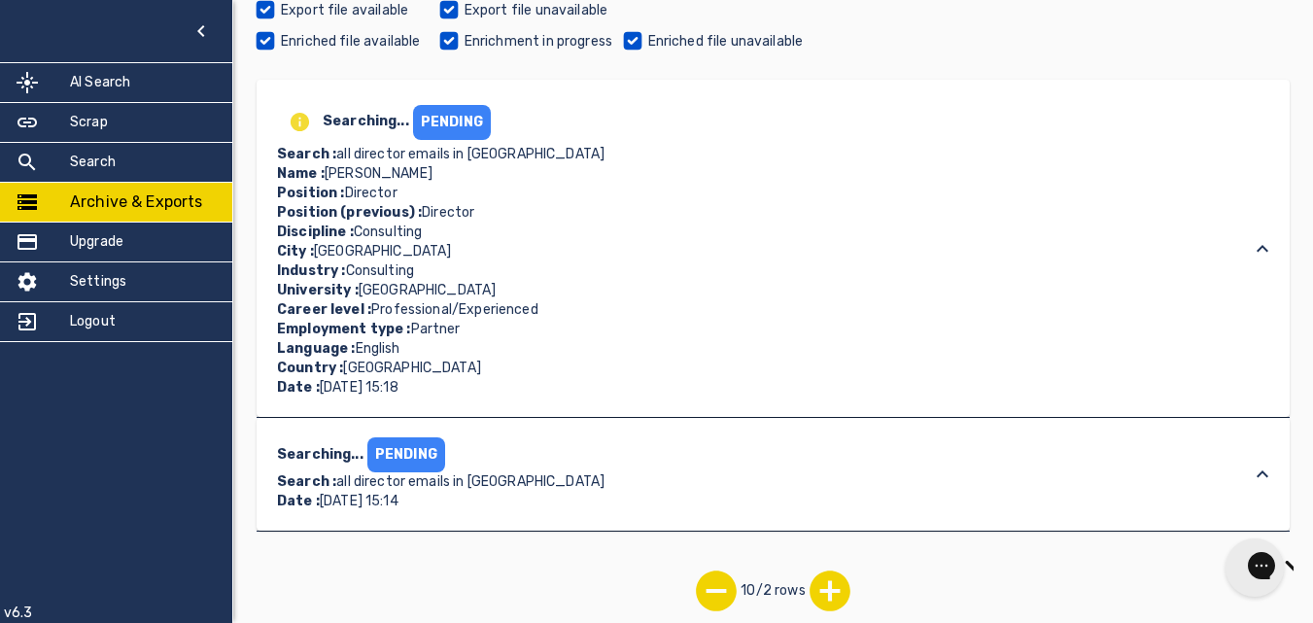
click at [422, 131] on div "PENDING" at bounding box center [452, 122] width 78 height 35
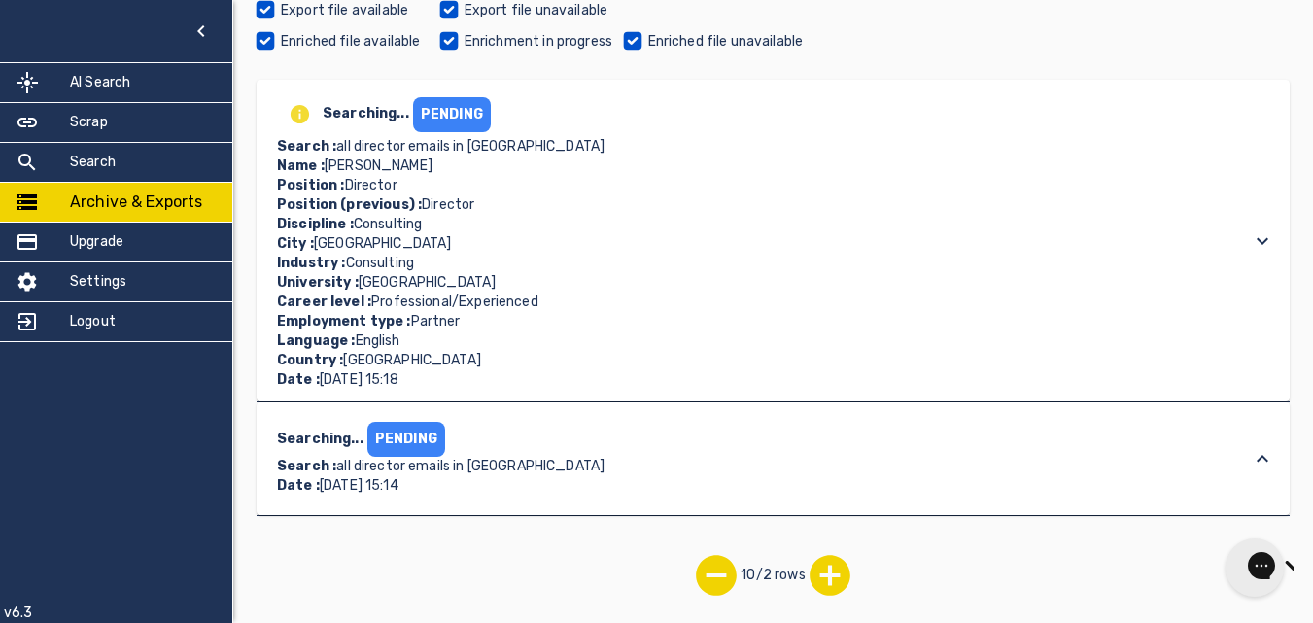
click at [422, 131] on div "PENDING" at bounding box center [452, 114] width 78 height 35
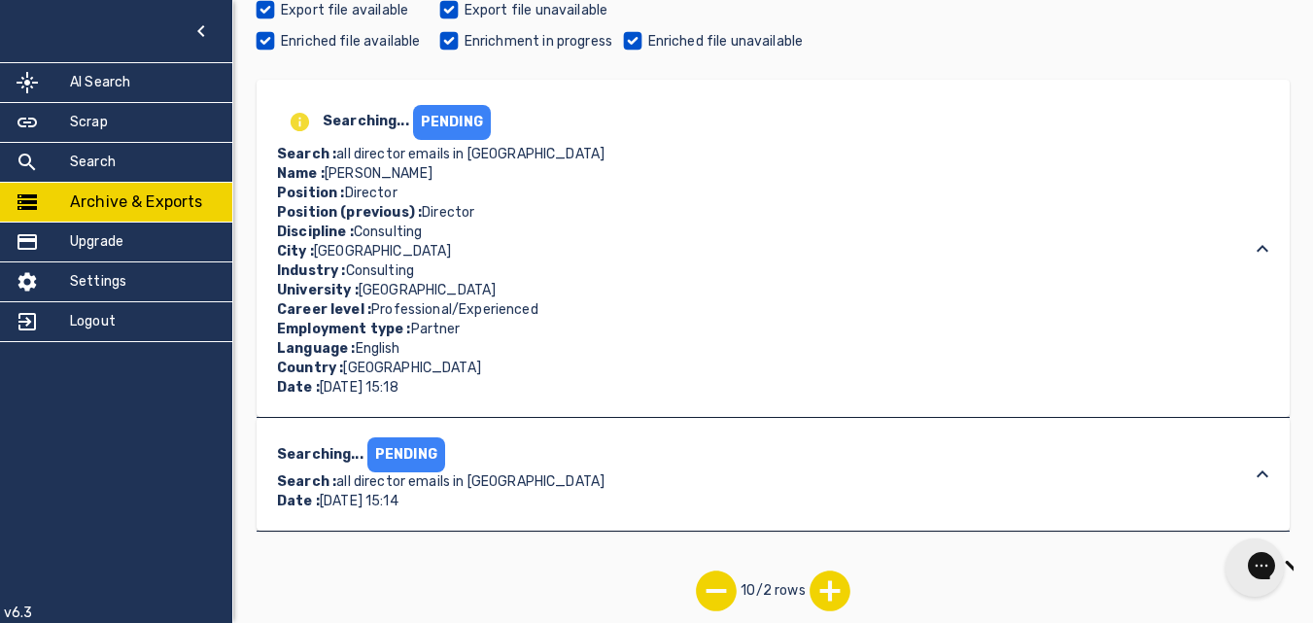
click at [428, 128] on div "PENDING" at bounding box center [452, 122] width 78 height 35
click at [429, 128] on div "PENDING" at bounding box center [452, 122] width 78 height 35
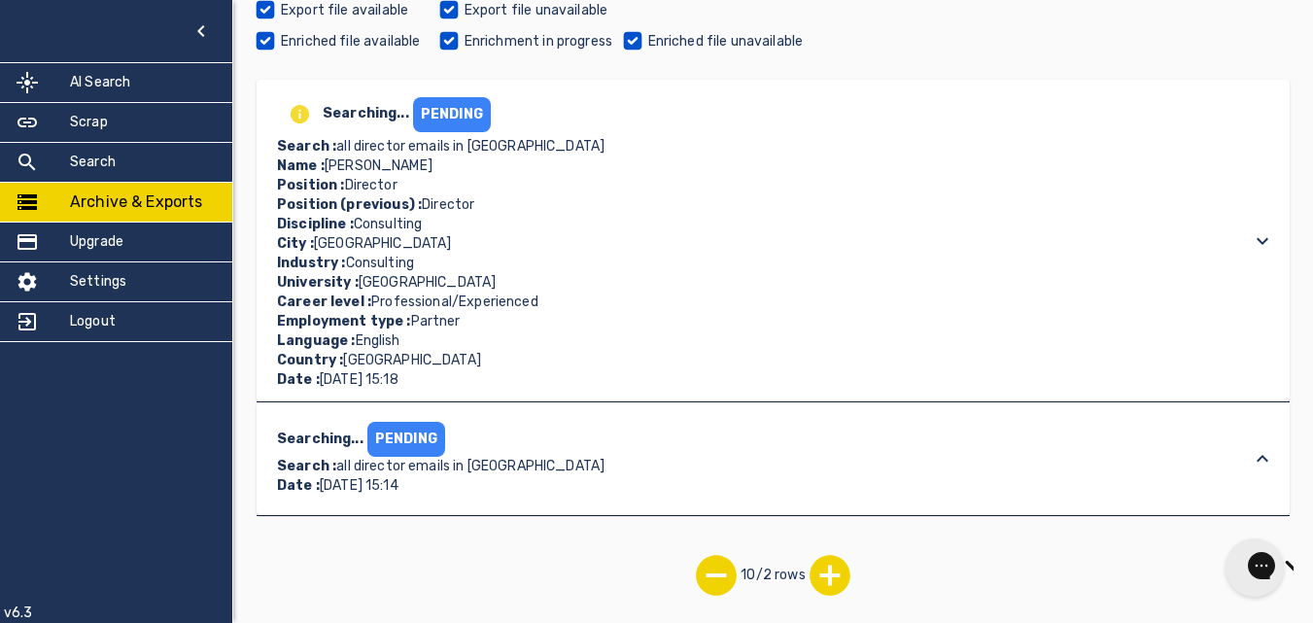
click at [429, 128] on div "PENDING" at bounding box center [452, 114] width 78 height 35
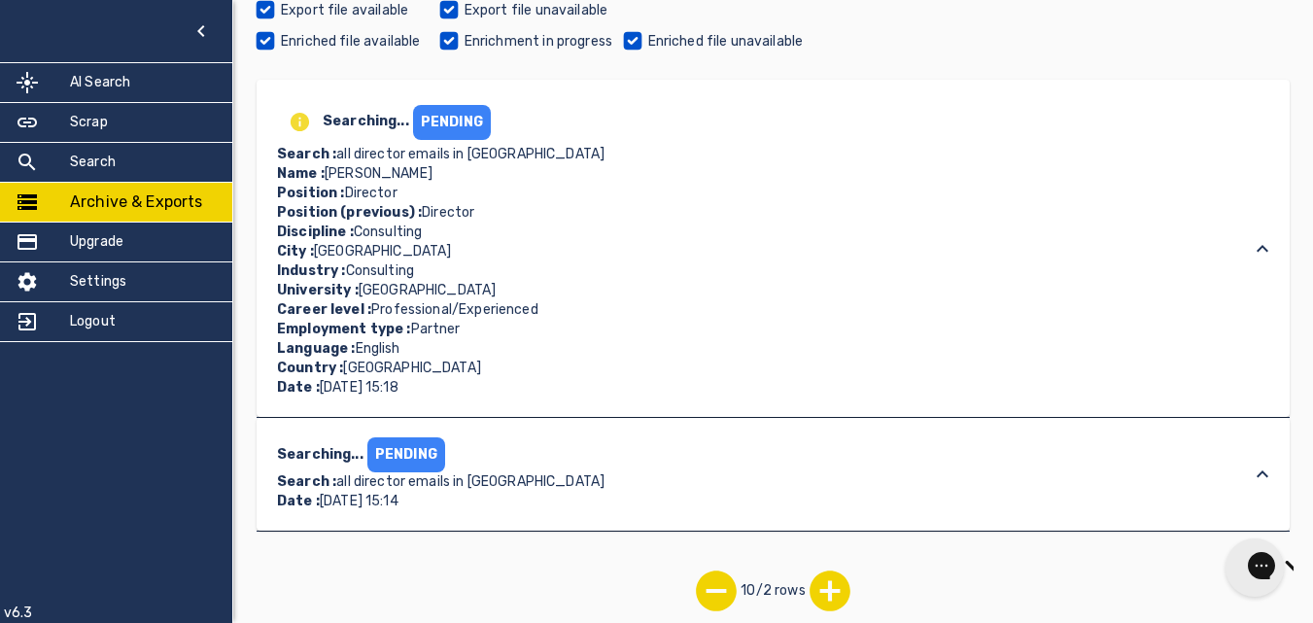
click at [429, 128] on div "PENDING" at bounding box center [452, 122] width 78 height 35
click at [430, 128] on div "PENDING" at bounding box center [452, 122] width 78 height 35
click at [431, 128] on div "PENDING" at bounding box center [452, 122] width 78 height 35
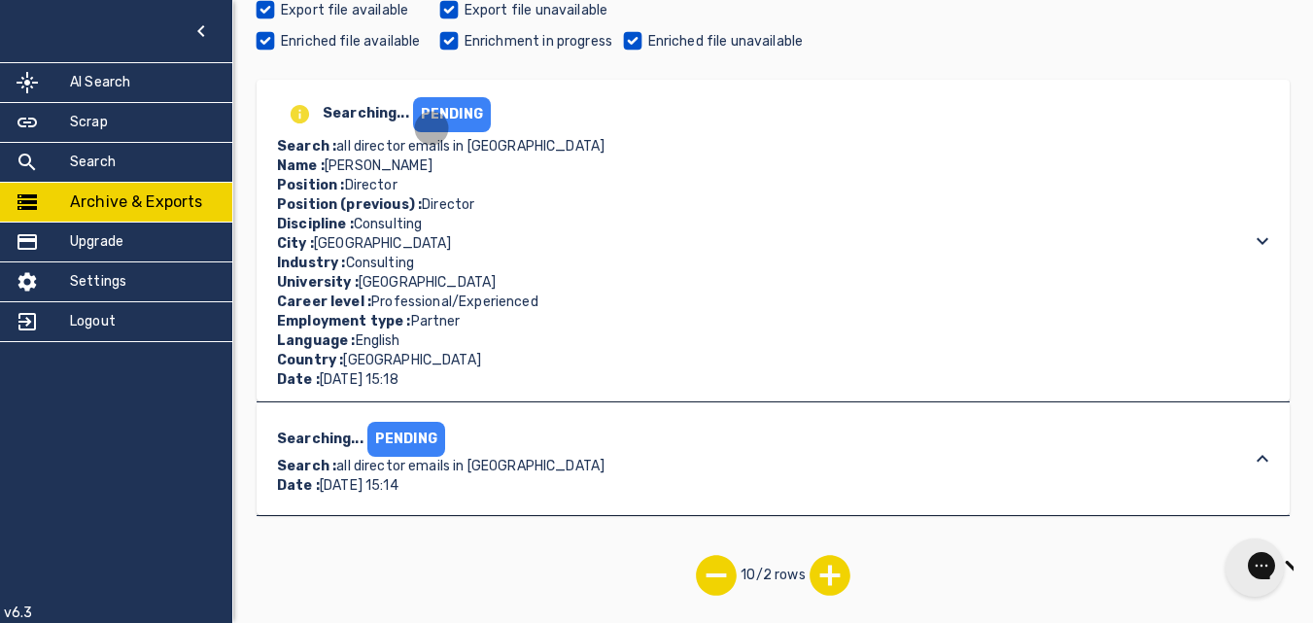
click at [436, 126] on div "PENDING" at bounding box center [452, 114] width 78 height 35
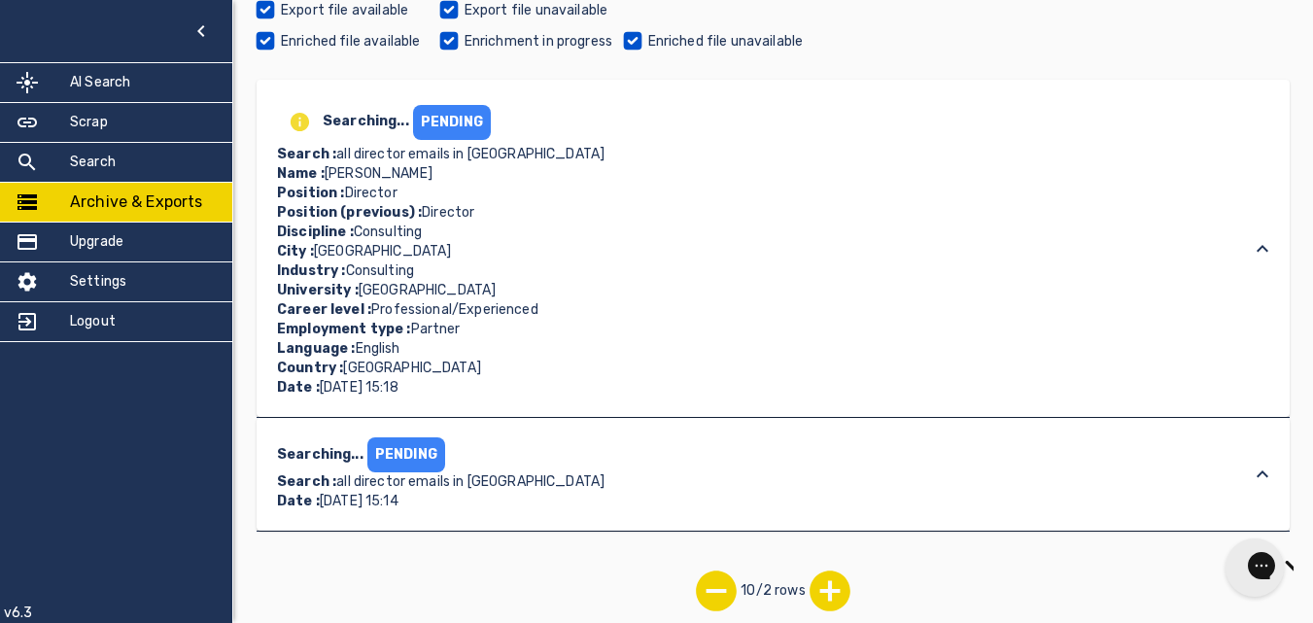
click at [436, 126] on div "PENDING" at bounding box center [452, 122] width 78 height 35
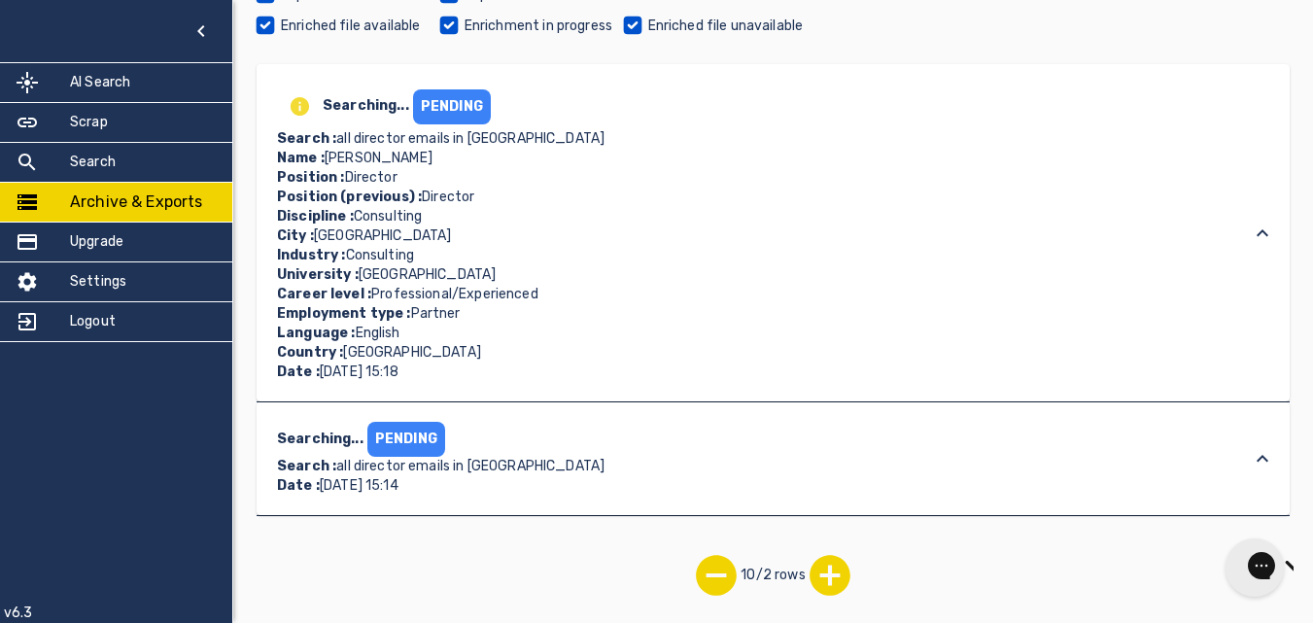
scroll to position [182, 0]
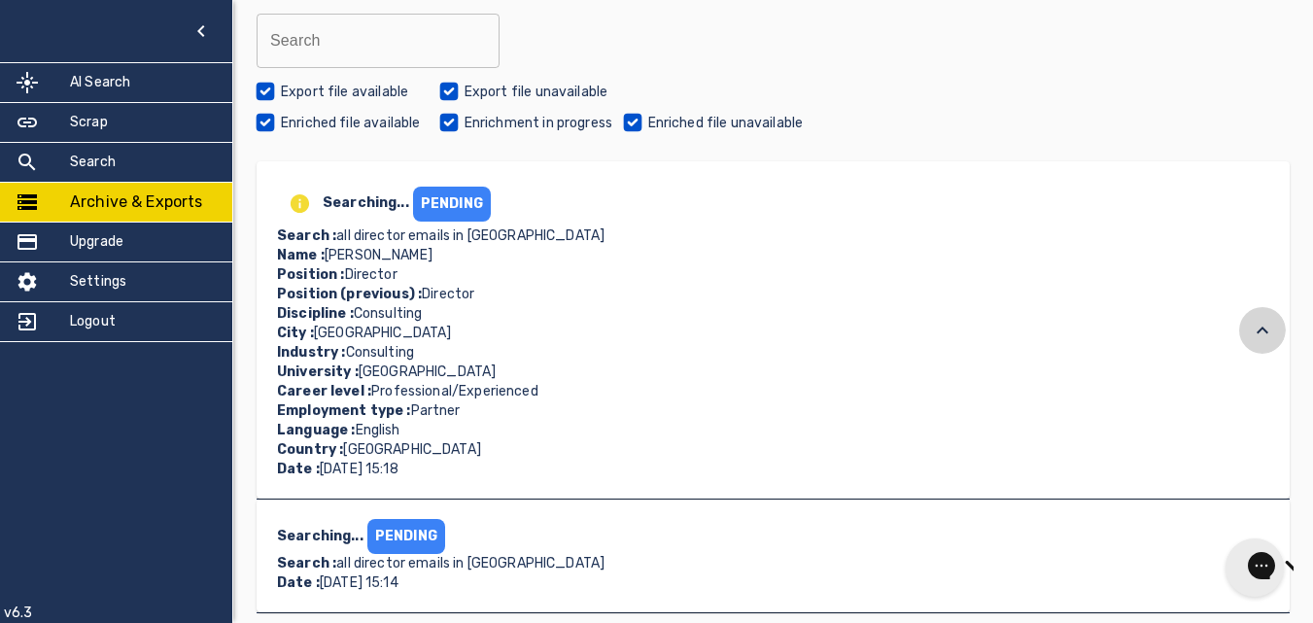
click at [1260, 330] on icon at bounding box center [1262, 330] width 23 height 23
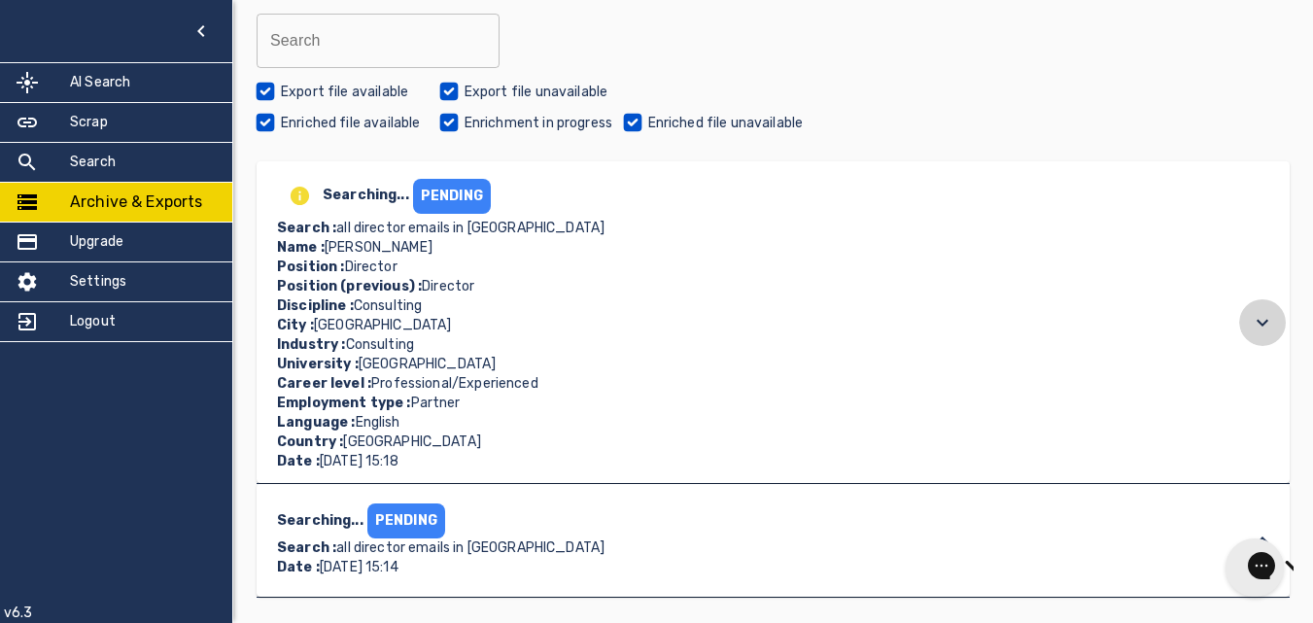
click at [1260, 330] on icon at bounding box center [1262, 322] width 23 height 23
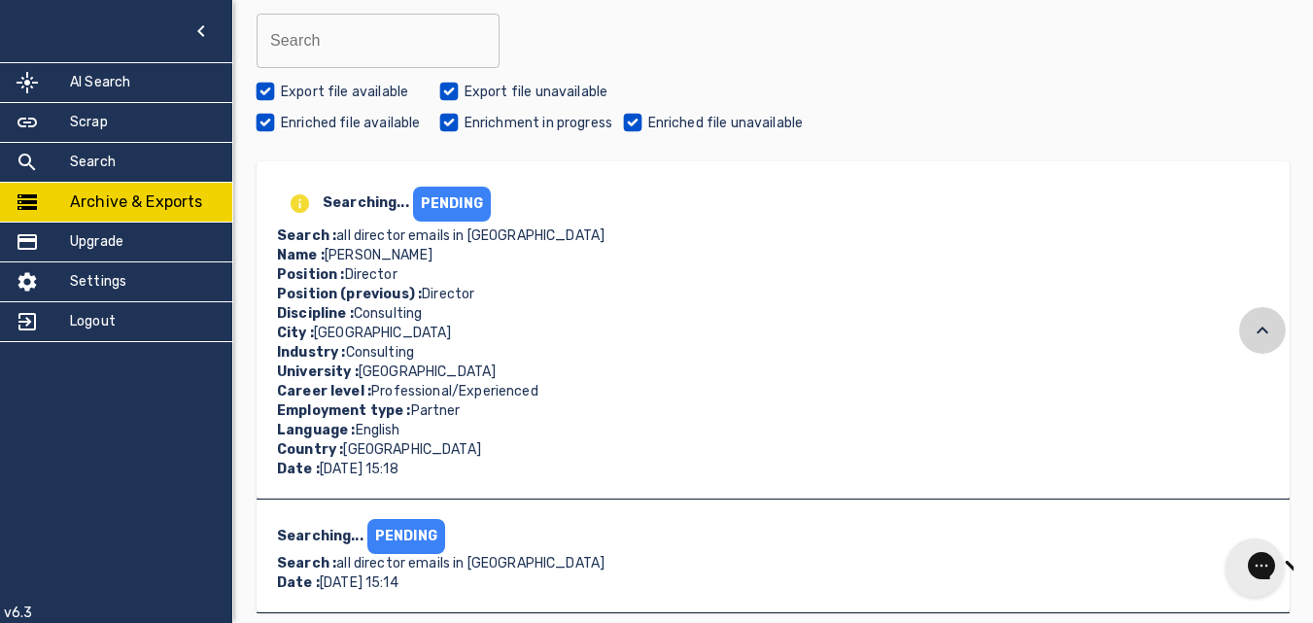
click at [1260, 330] on icon at bounding box center [1262, 330] width 23 height 23
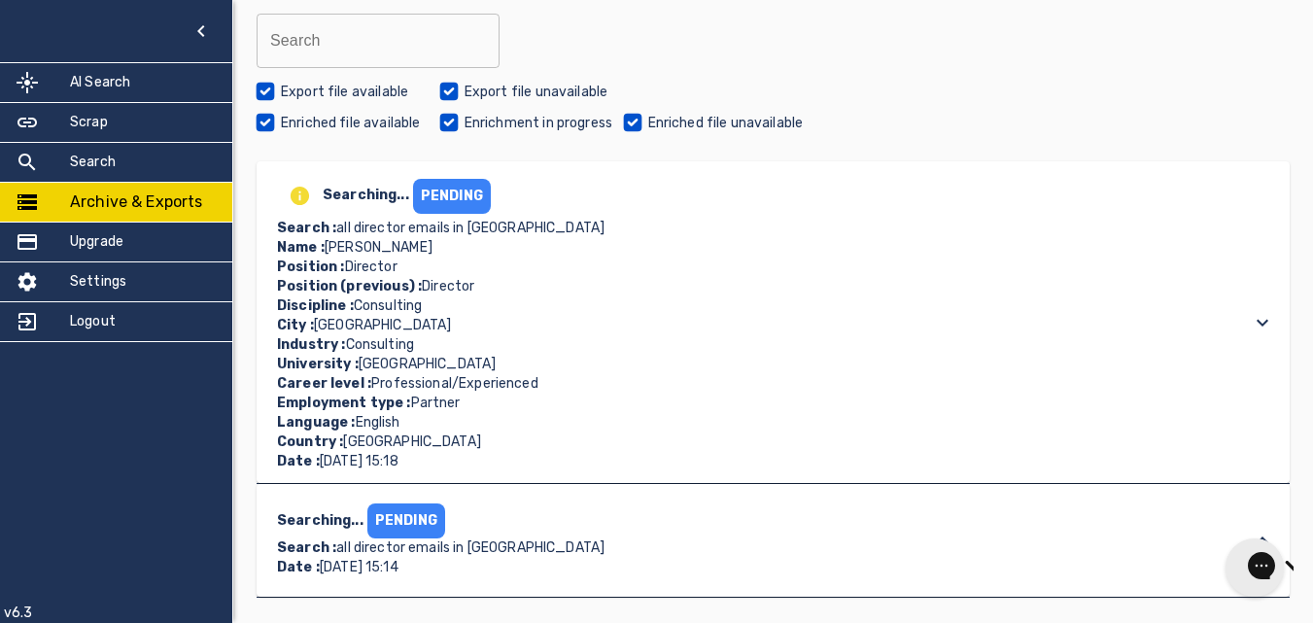
click at [1260, 330] on icon at bounding box center [1262, 322] width 23 height 23
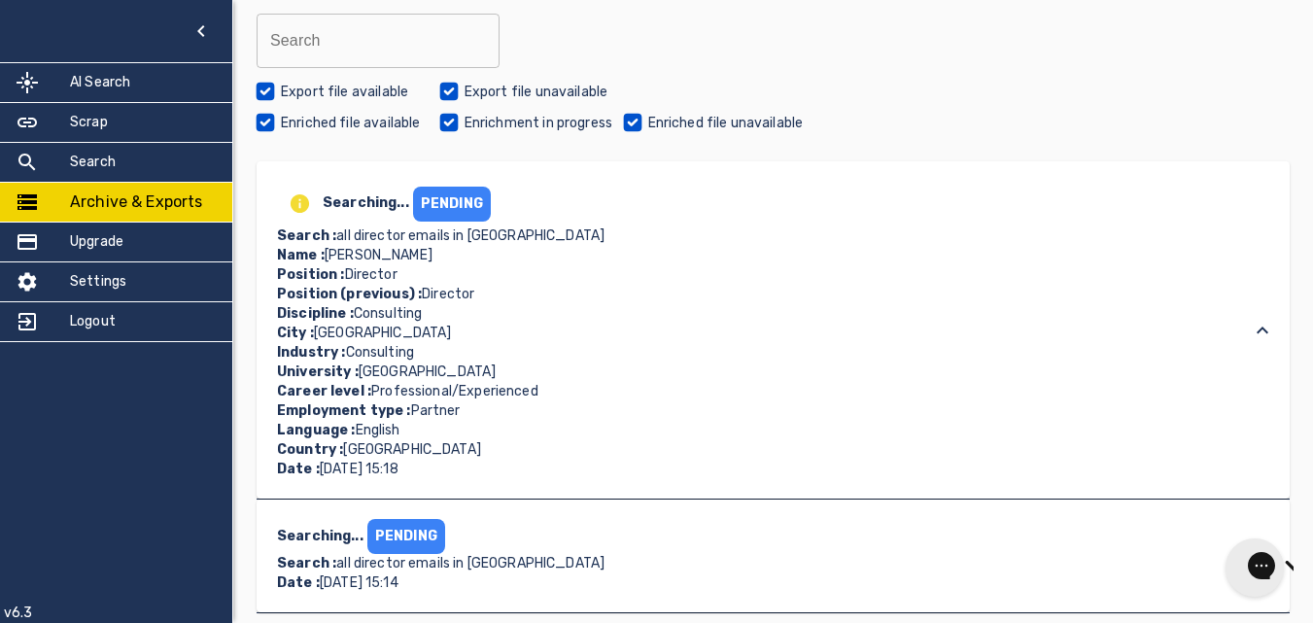
click at [1259, 329] on icon at bounding box center [1262, 330] width 23 height 23
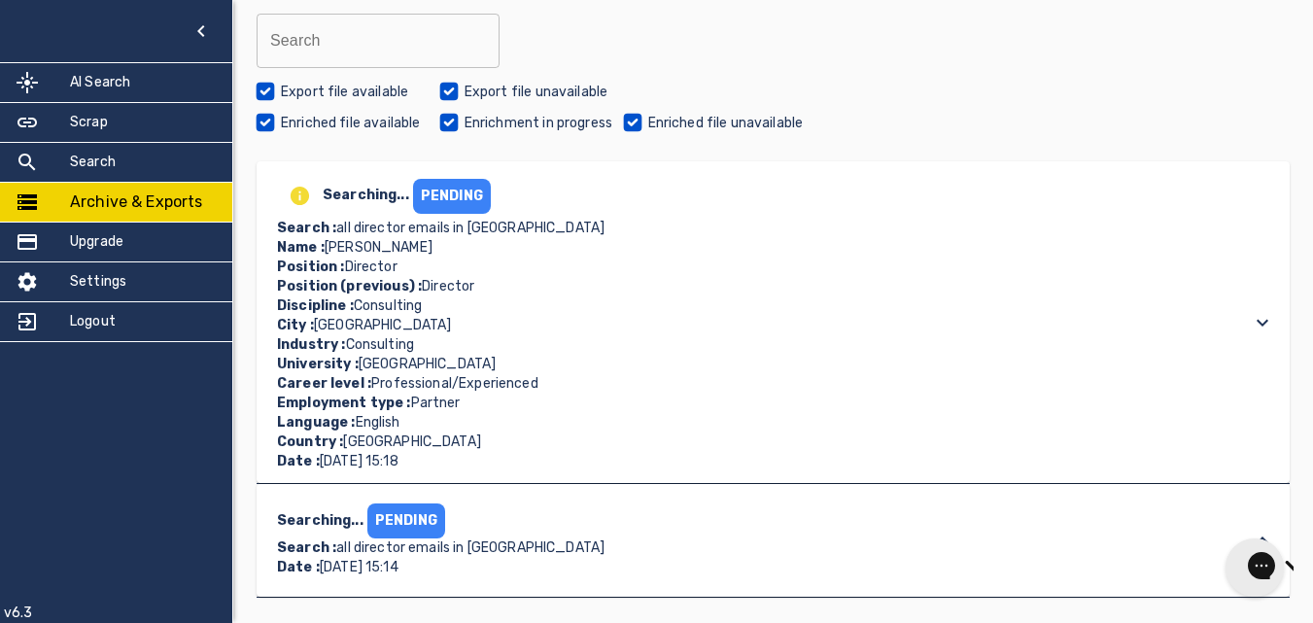
click at [1251, 315] on icon at bounding box center [1262, 322] width 23 height 23
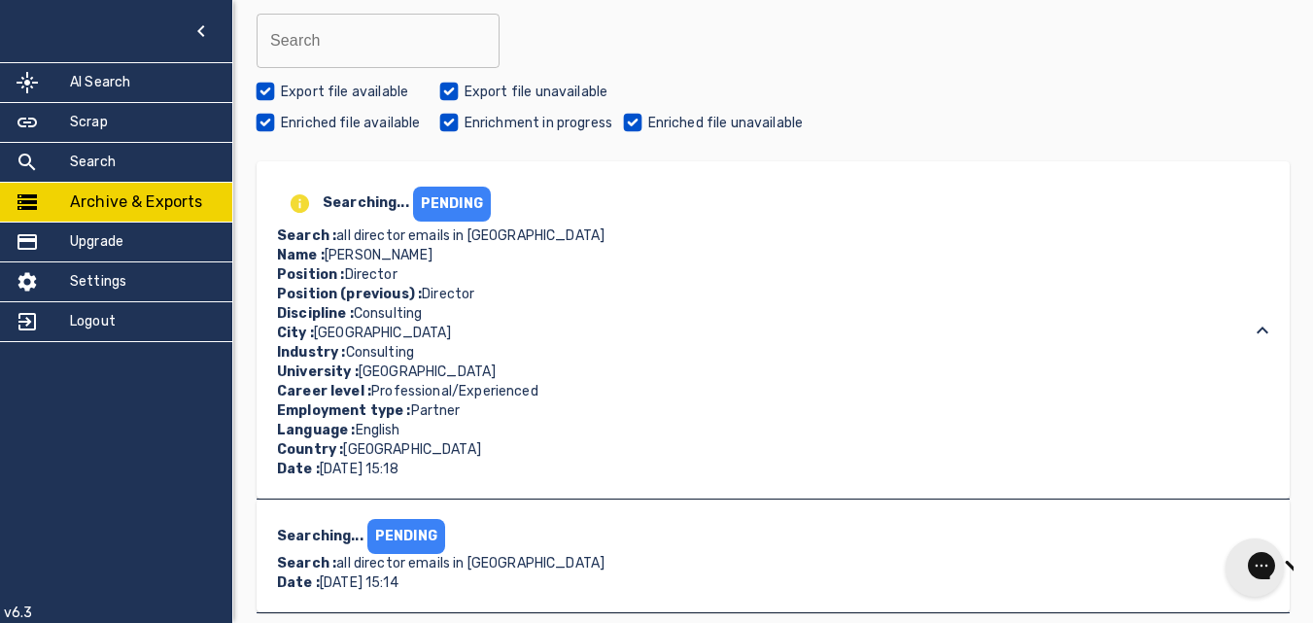
click at [1228, 311] on div "Searching... PENDING Search : all director emails in [GEOGRAPHIC_DATA] Name : […" at bounding box center [773, 329] width 1033 height 337
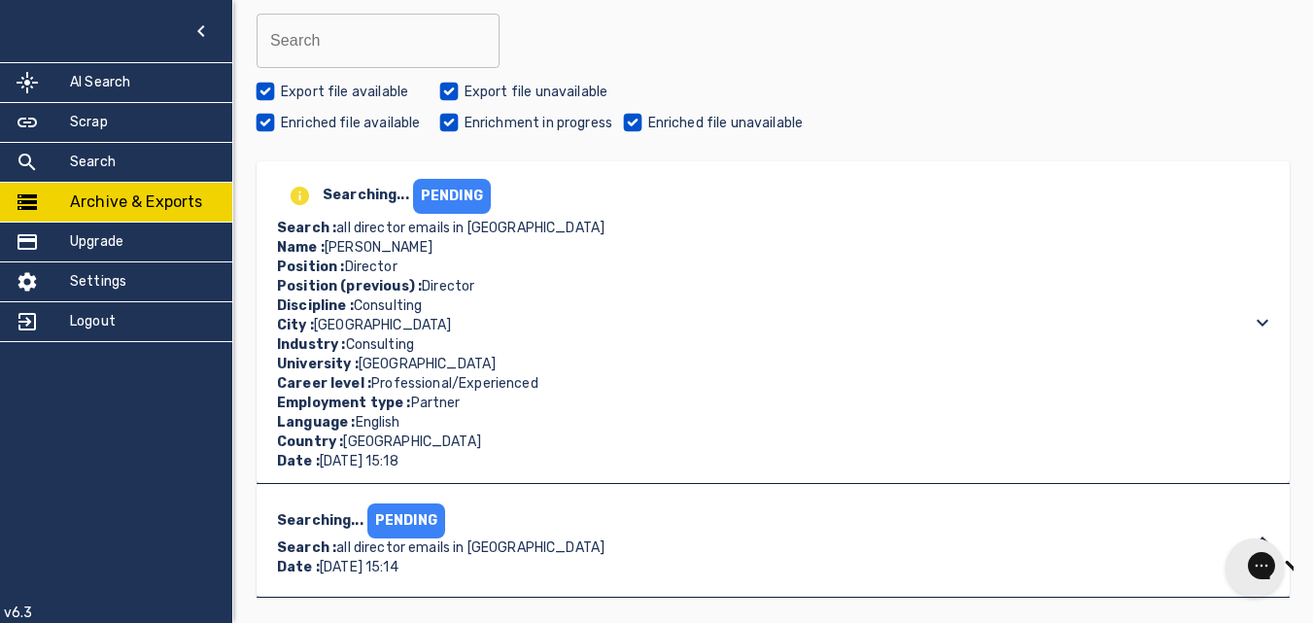
click at [1228, 311] on div "Searching... PENDING Search : all director emails in [GEOGRAPHIC_DATA] Name : […" at bounding box center [755, 322] width 967 height 298
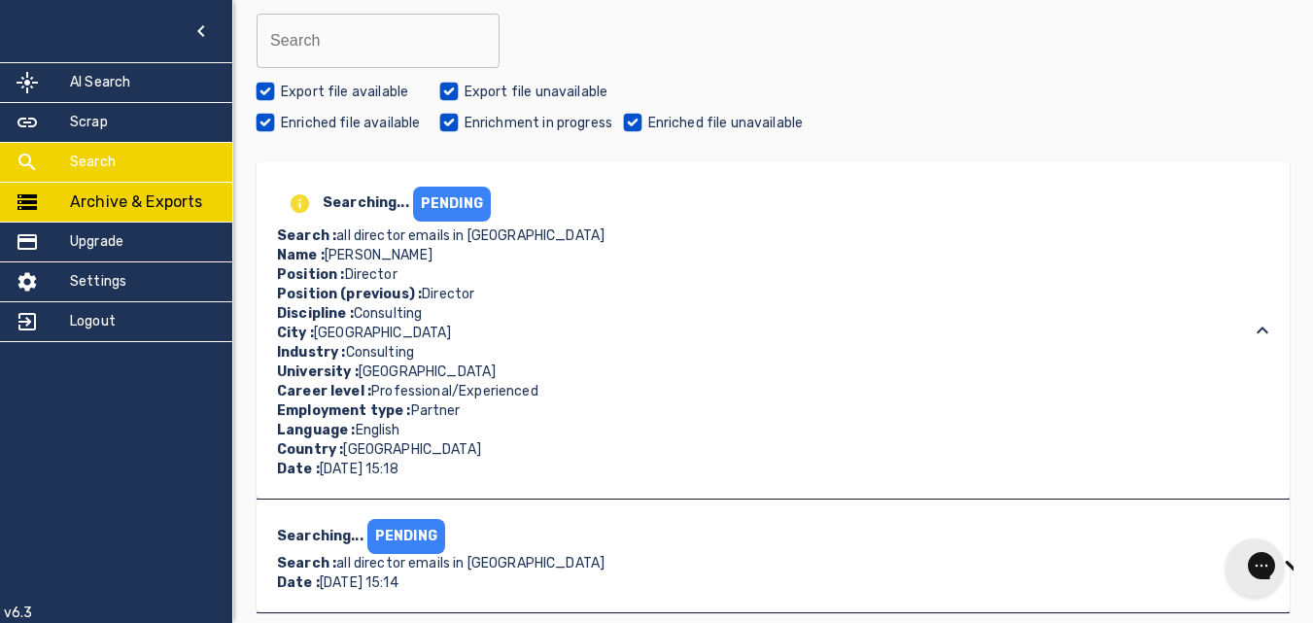
click at [191, 154] on div "Search" at bounding box center [116, 162] width 232 height 39
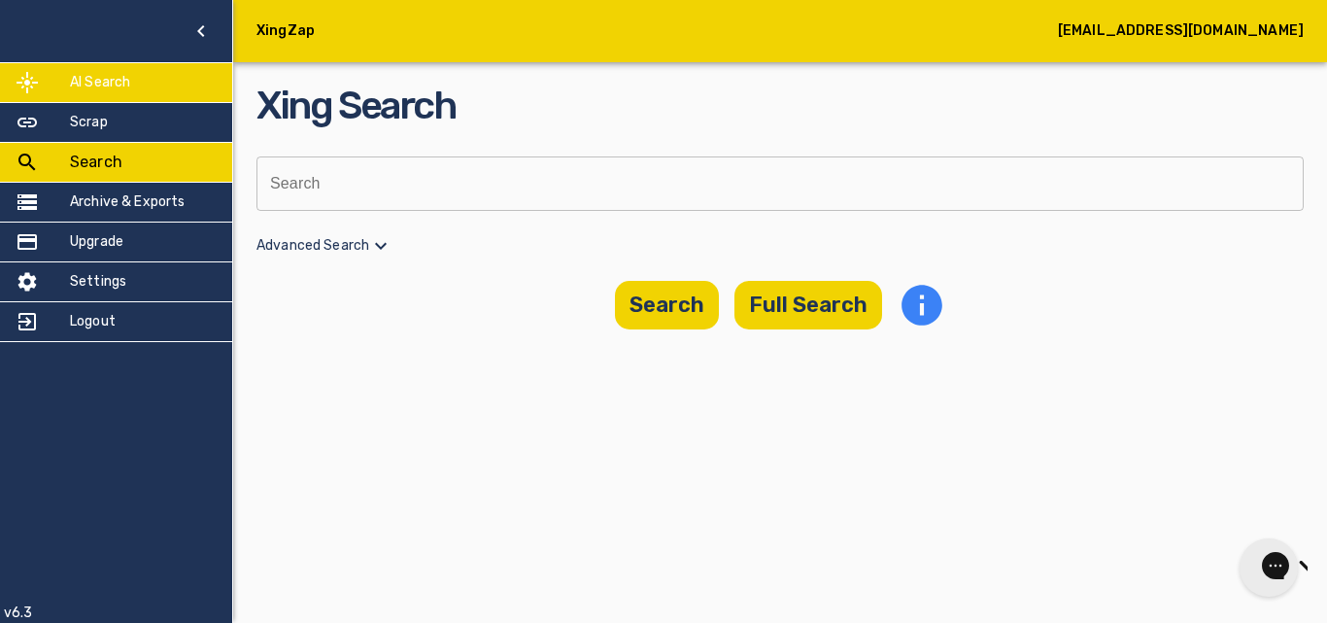
click at [169, 79] on div "AI Search" at bounding box center [116, 82] width 232 height 39
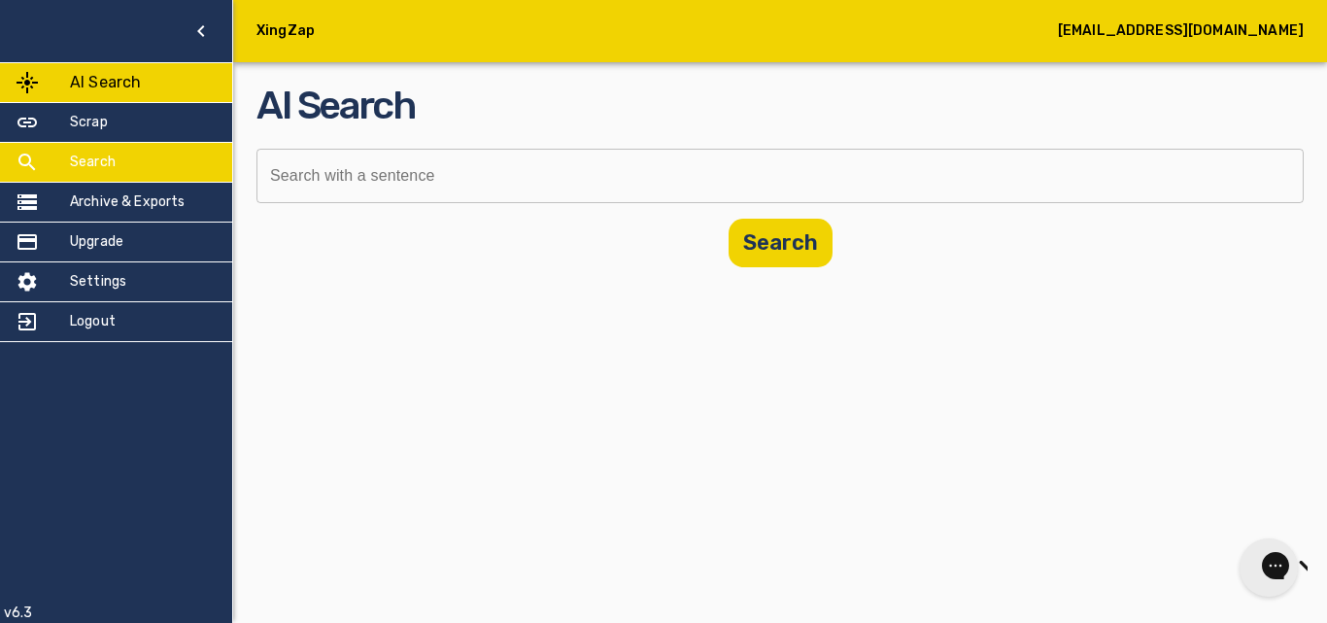
click at [163, 146] on div "Search" at bounding box center [116, 162] width 232 height 39
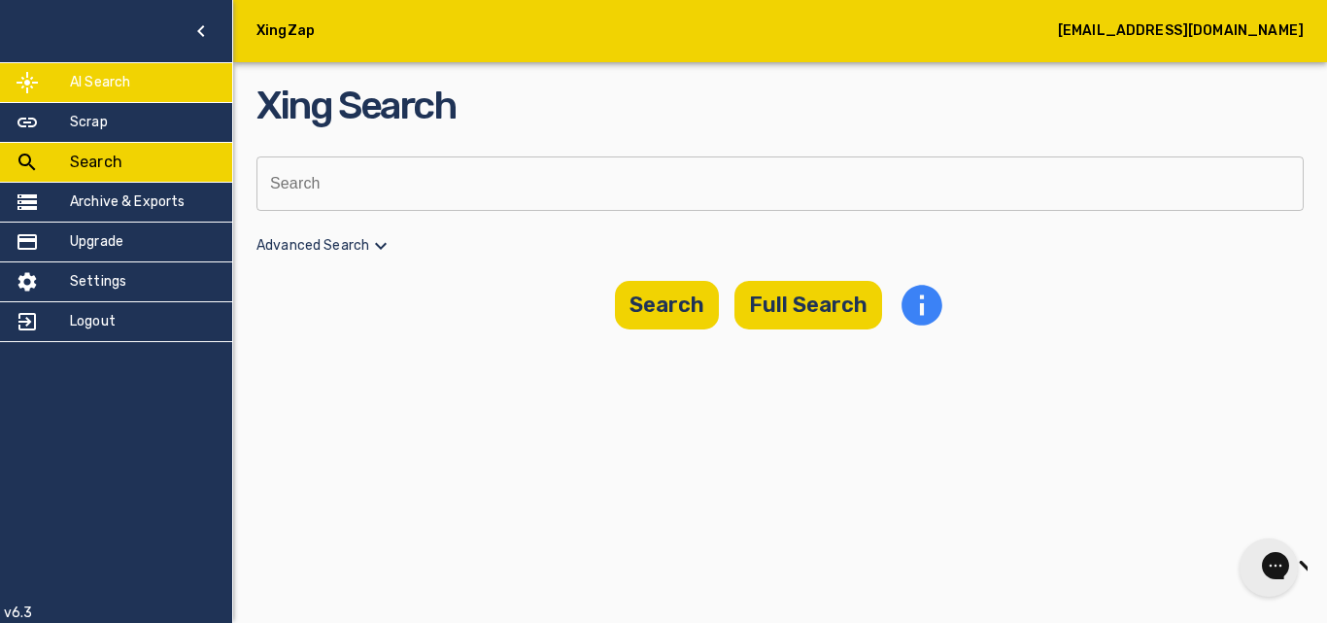
click at [133, 76] on div "AI Search" at bounding box center [116, 82] width 232 height 39
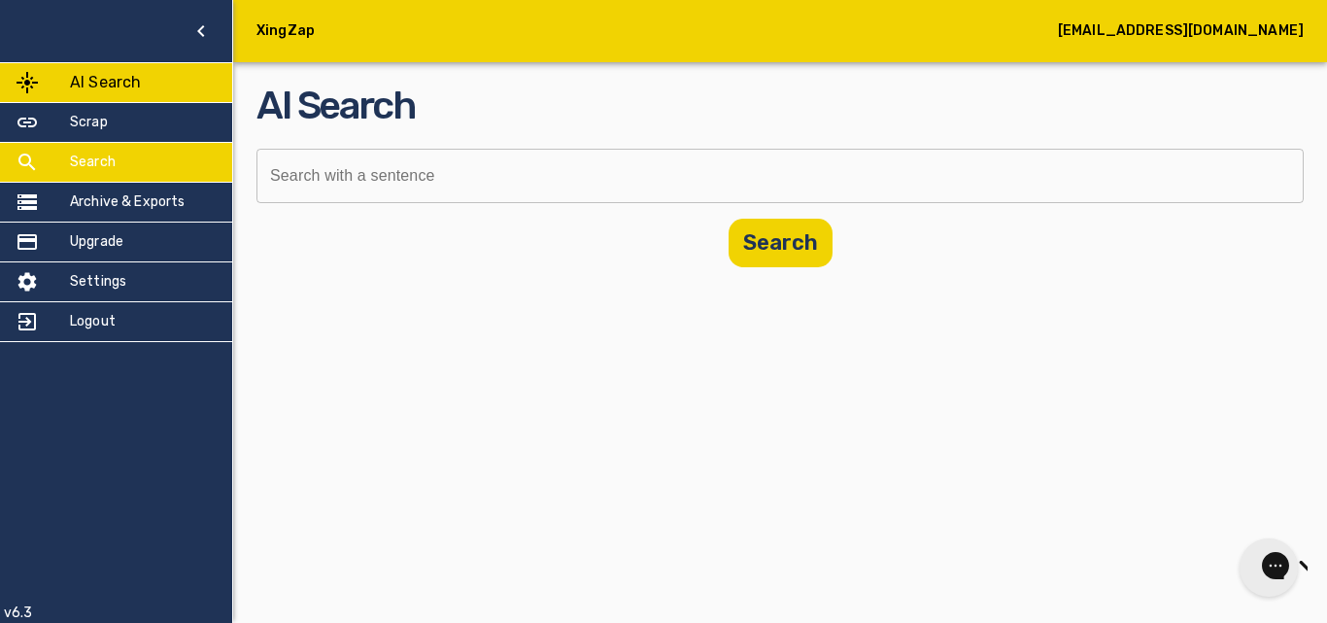
click at [126, 156] on div "Search" at bounding box center [116, 162] width 232 height 39
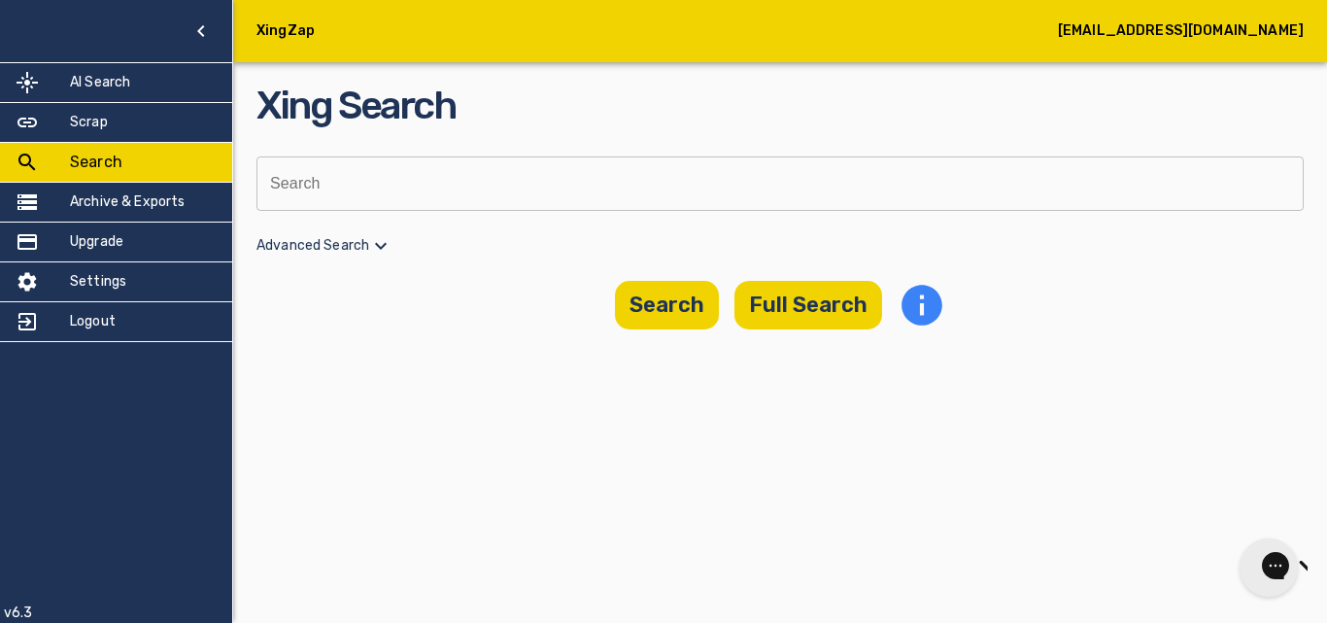
click at [359, 250] on p "Advanced Search" at bounding box center [780, 245] width 1047 height 23
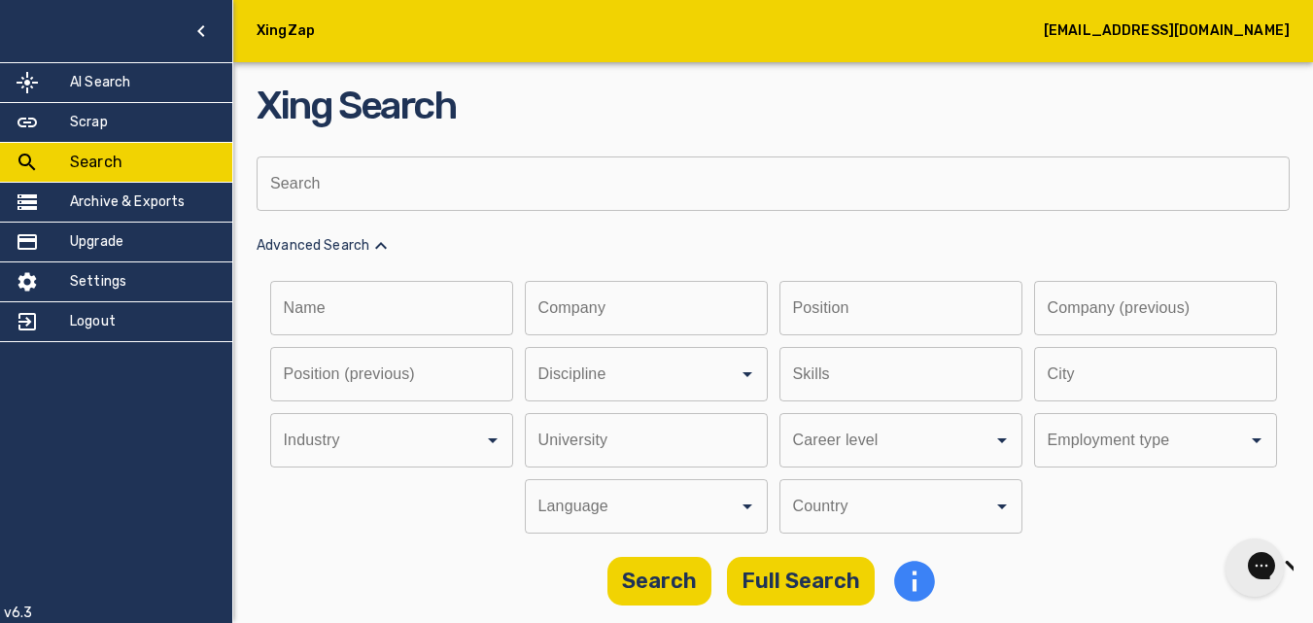
click at [359, 250] on p "Advanced Search" at bounding box center [773, 245] width 1033 height 23
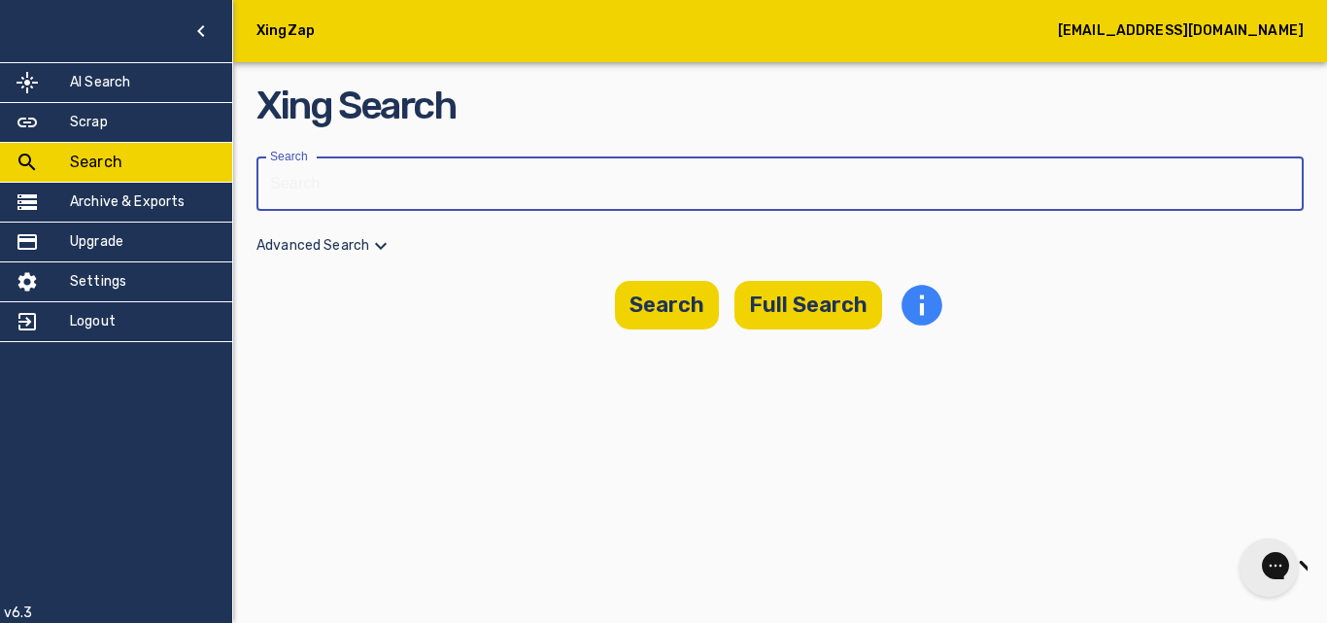
click at [378, 199] on input "text" at bounding box center [774, 183] width 1034 height 54
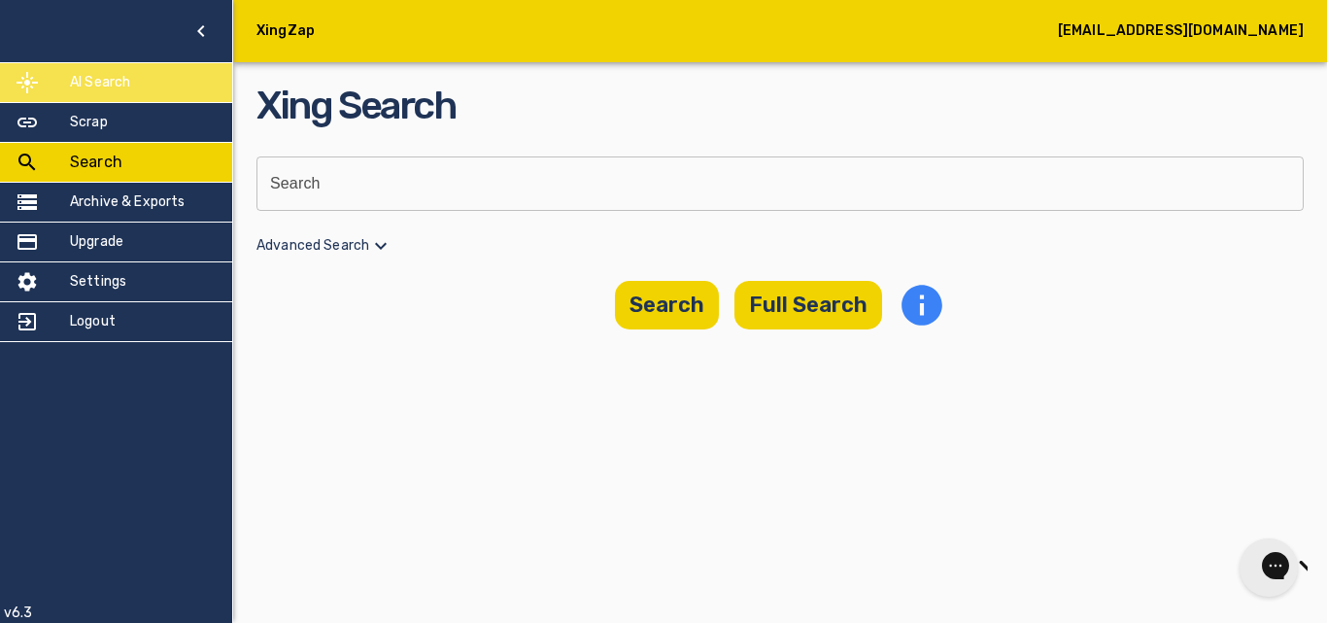
click at [136, 87] on div "AI Search" at bounding box center [116, 82] width 232 height 39
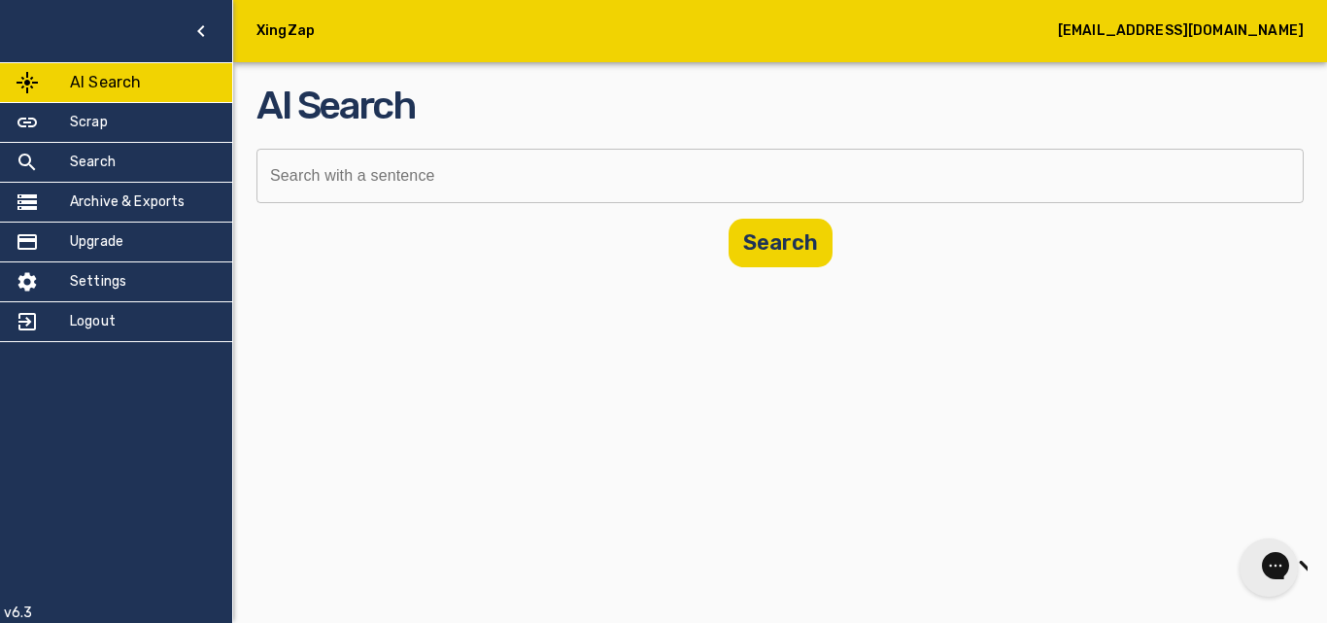
click at [466, 168] on input "text" at bounding box center [774, 176] width 1034 height 54
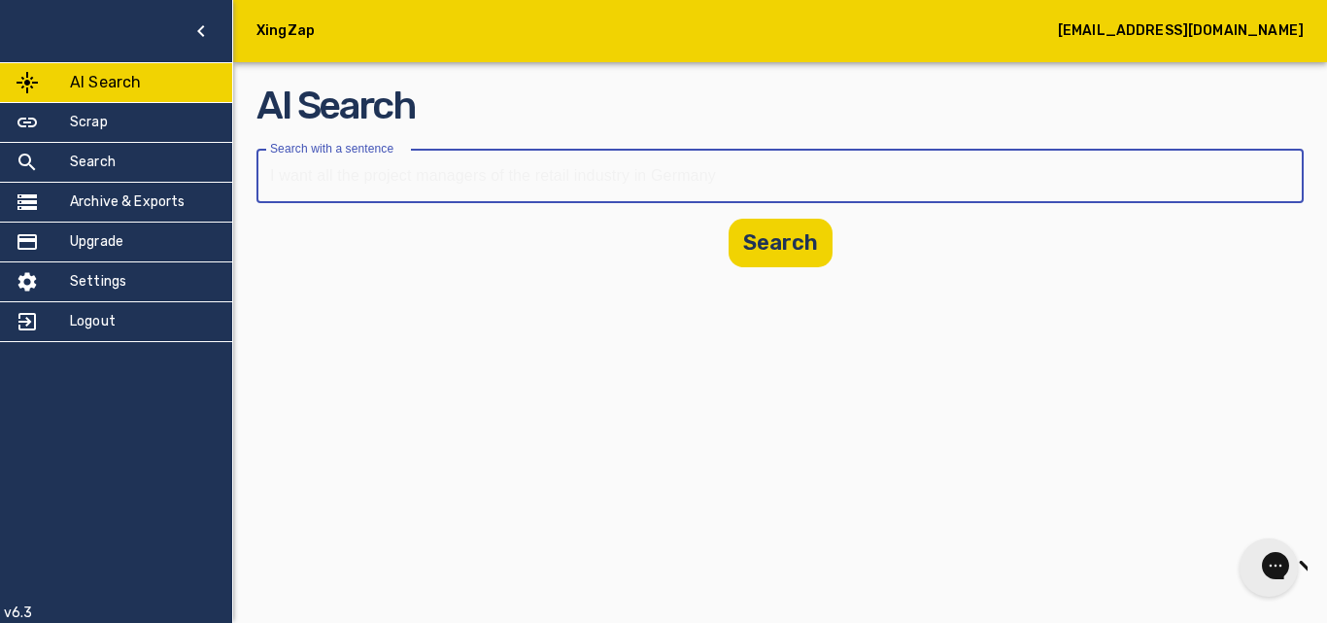
click at [467, 168] on input "text" at bounding box center [774, 176] width 1034 height 54
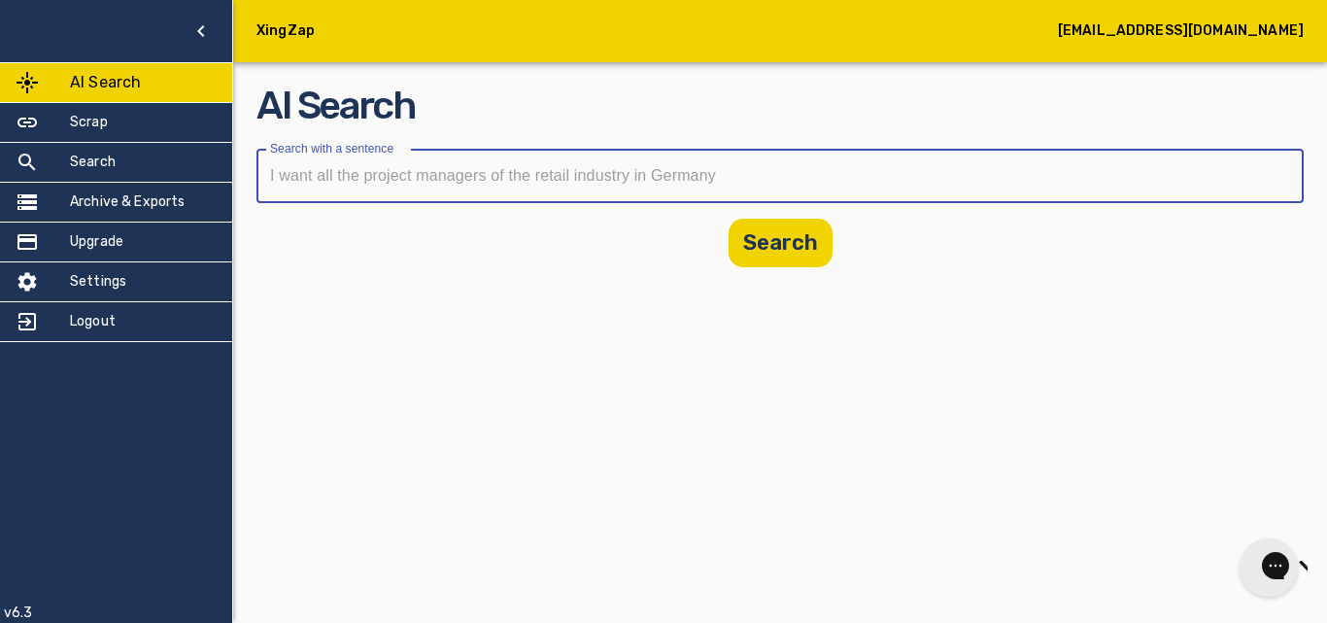
click at [467, 168] on input "text" at bounding box center [774, 176] width 1034 height 54
click at [1191, 40] on h5 "[EMAIL_ADDRESS][DOMAIN_NAME]" at bounding box center [1181, 30] width 246 height 19
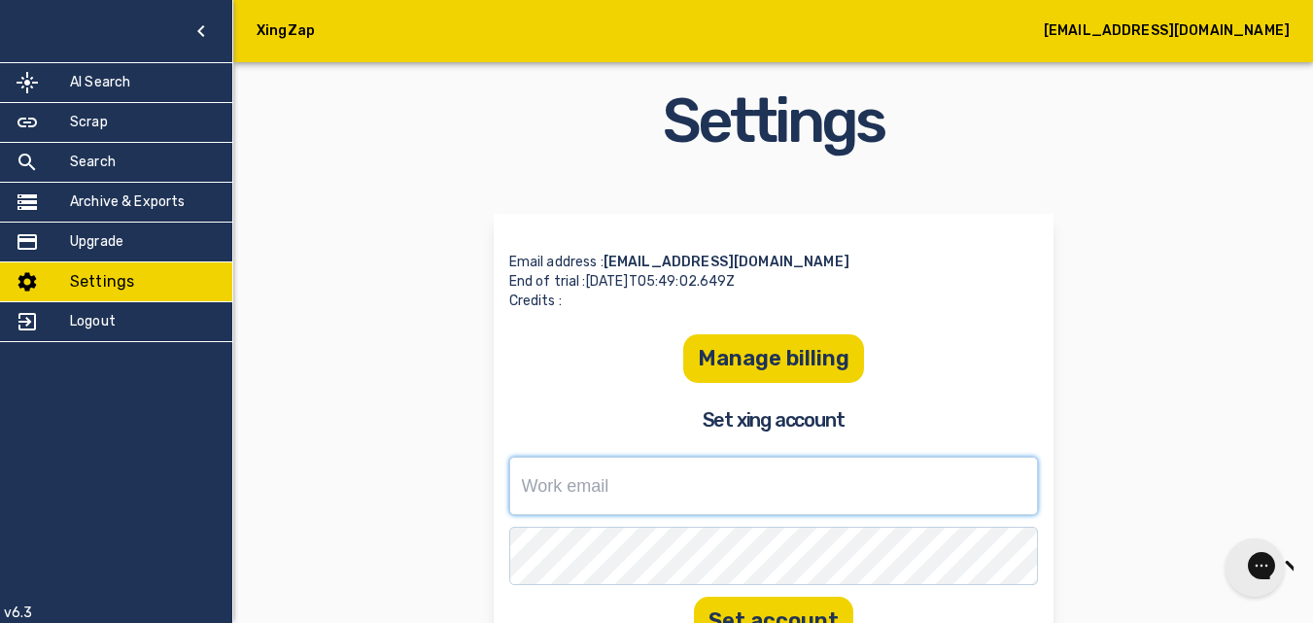
type input "[EMAIL_ADDRESS][DOMAIN_NAME]"
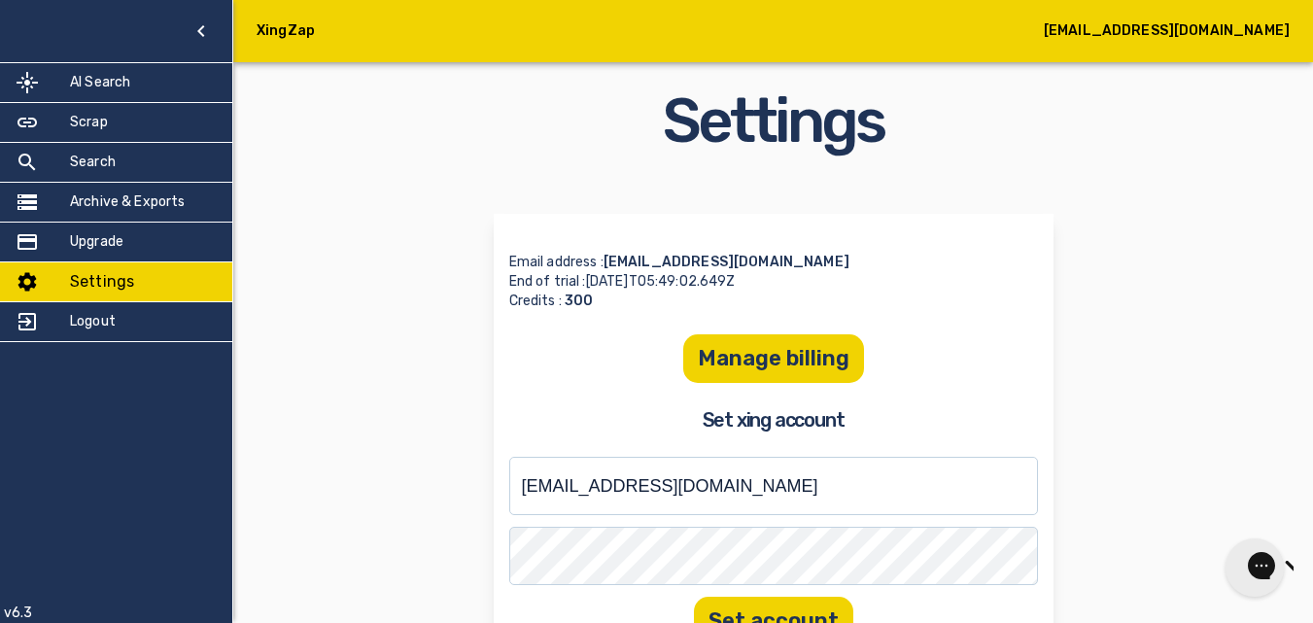
click at [1191, 40] on h5 "[EMAIL_ADDRESS][DOMAIN_NAME]" at bounding box center [1167, 30] width 246 height 19
click at [207, 32] on icon "button" at bounding box center [200, 30] width 23 height 23
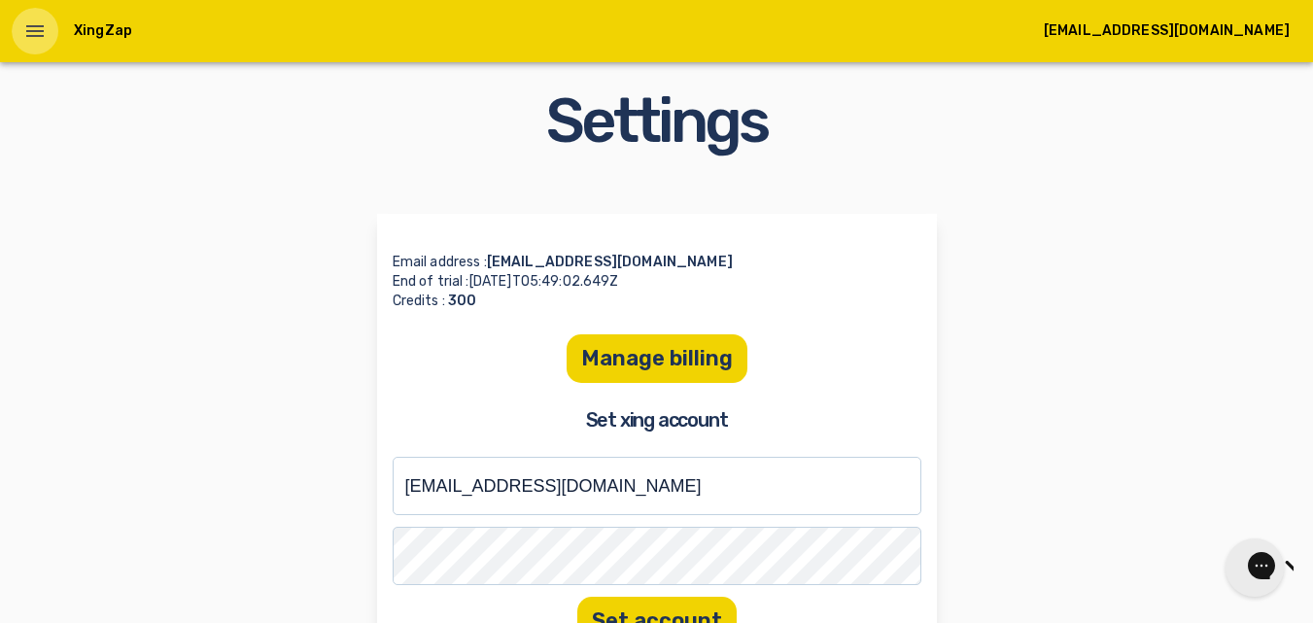
click at [27, 21] on icon "open drawer" at bounding box center [34, 30] width 23 height 23
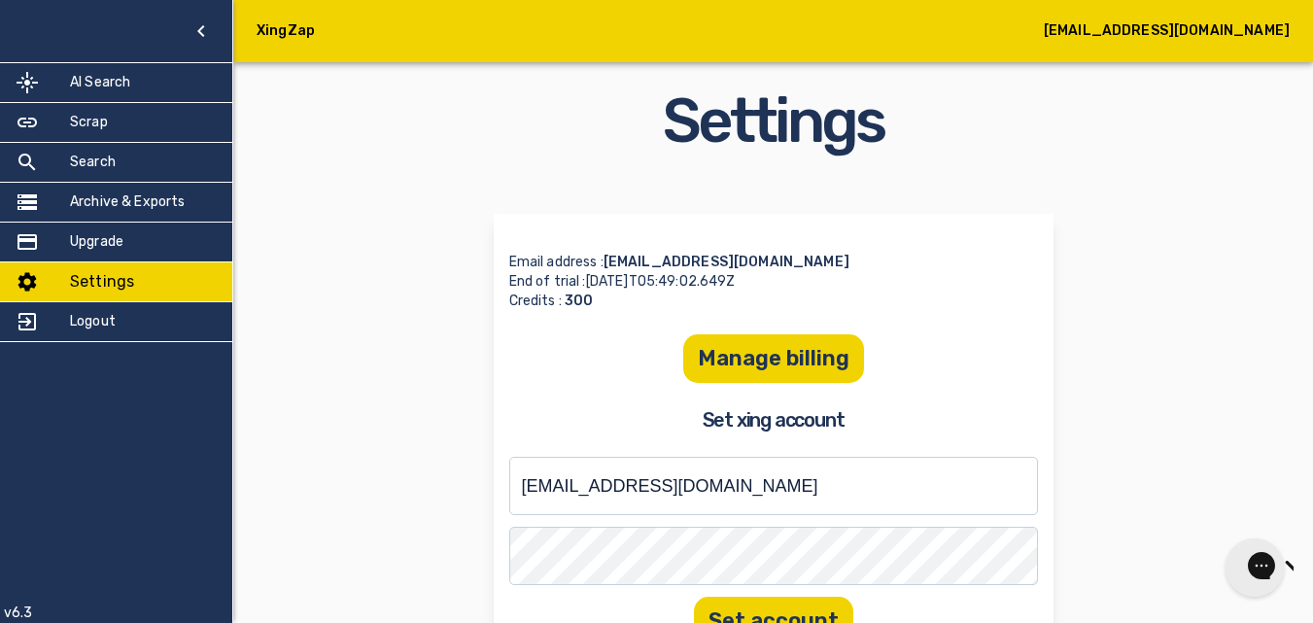
click at [280, 27] on h5 "XingZap" at bounding box center [286, 30] width 58 height 19
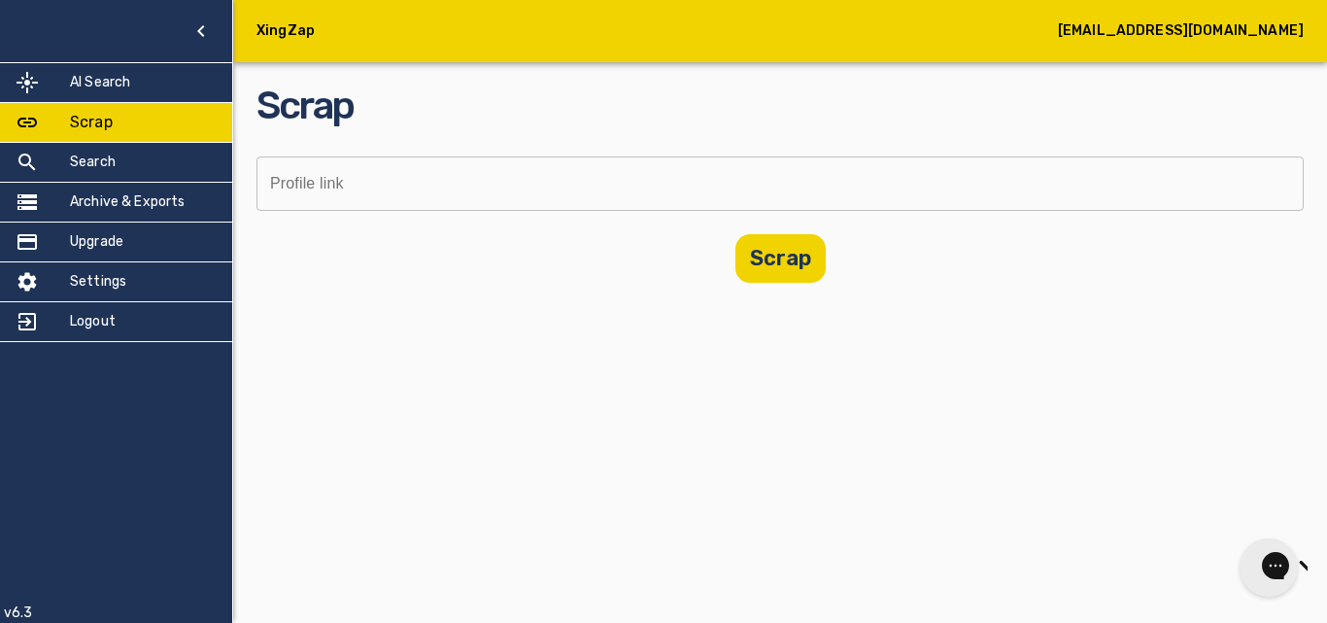
click at [162, 115] on div "Scrap" at bounding box center [116, 122] width 232 height 39
click at [162, 121] on div "Scrap" at bounding box center [116, 122] width 232 height 39
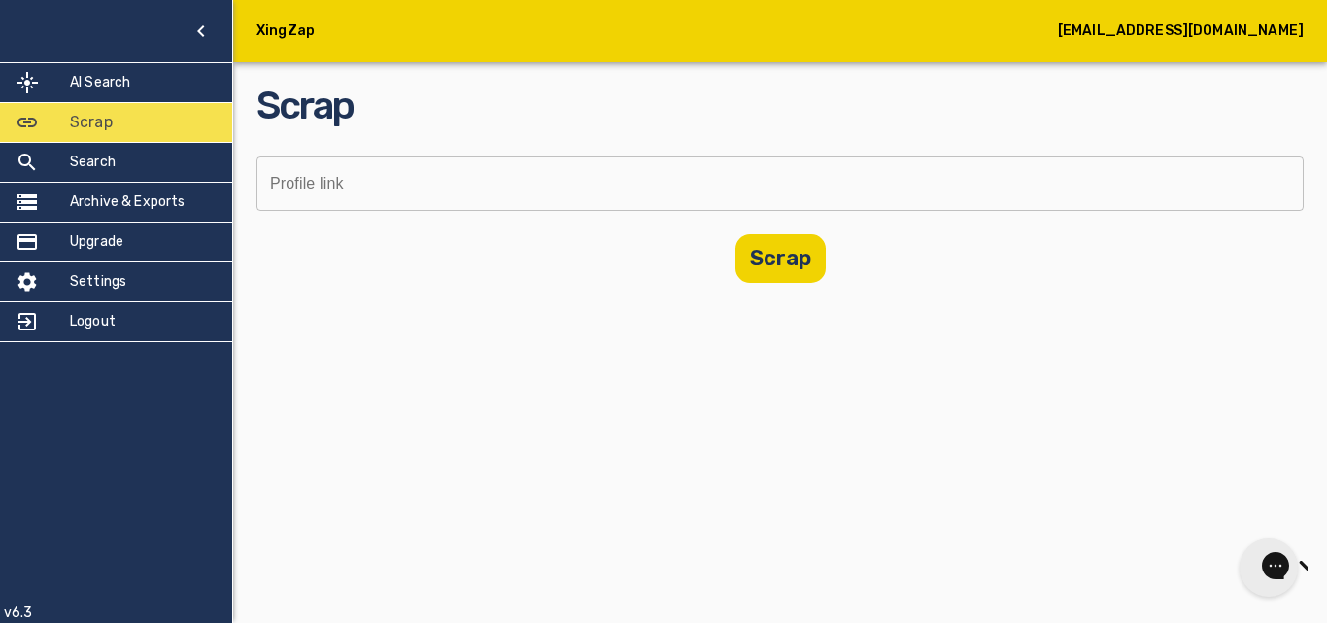
click at [39, 126] on div at bounding box center [43, 122] width 54 height 23
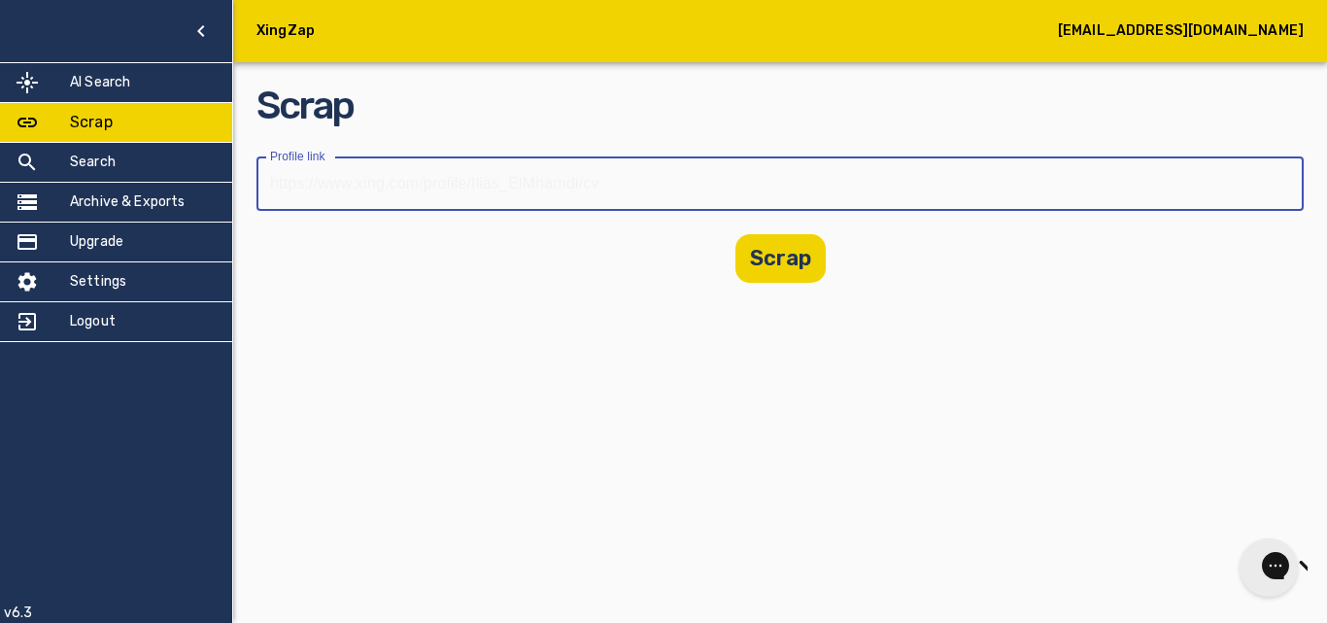
click at [407, 199] on input "text" at bounding box center [774, 183] width 1034 height 54
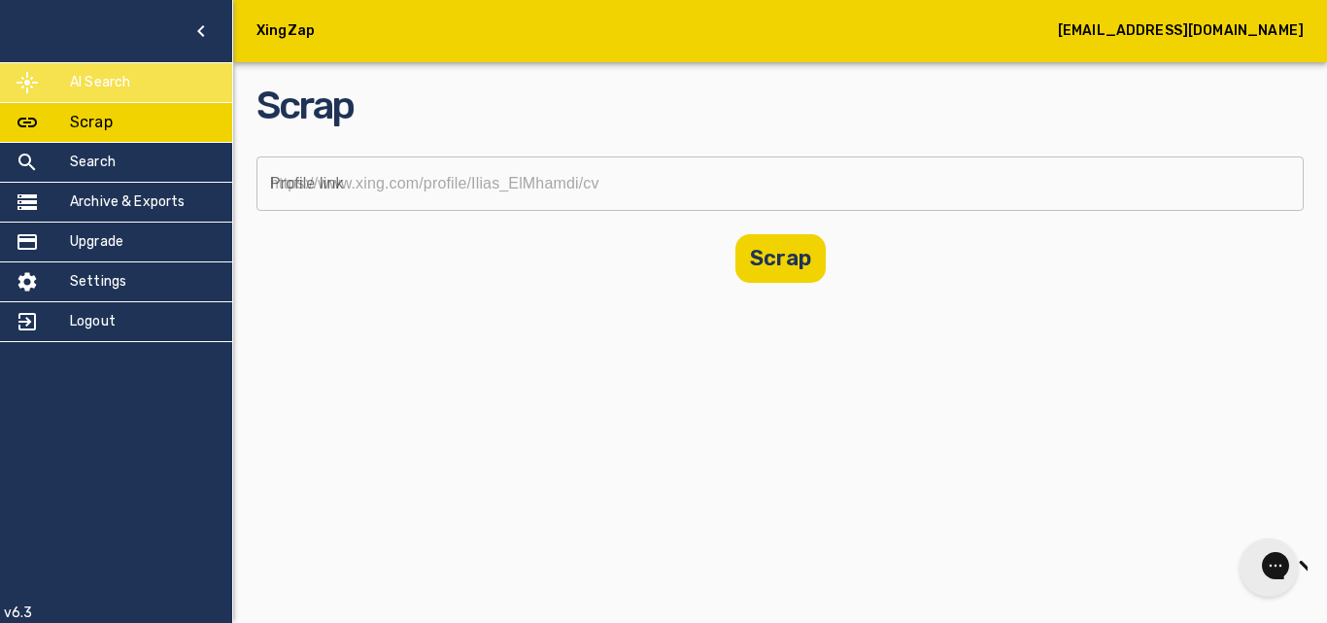
click at [170, 94] on div "AI Search" at bounding box center [116, 82] width 232 height 39
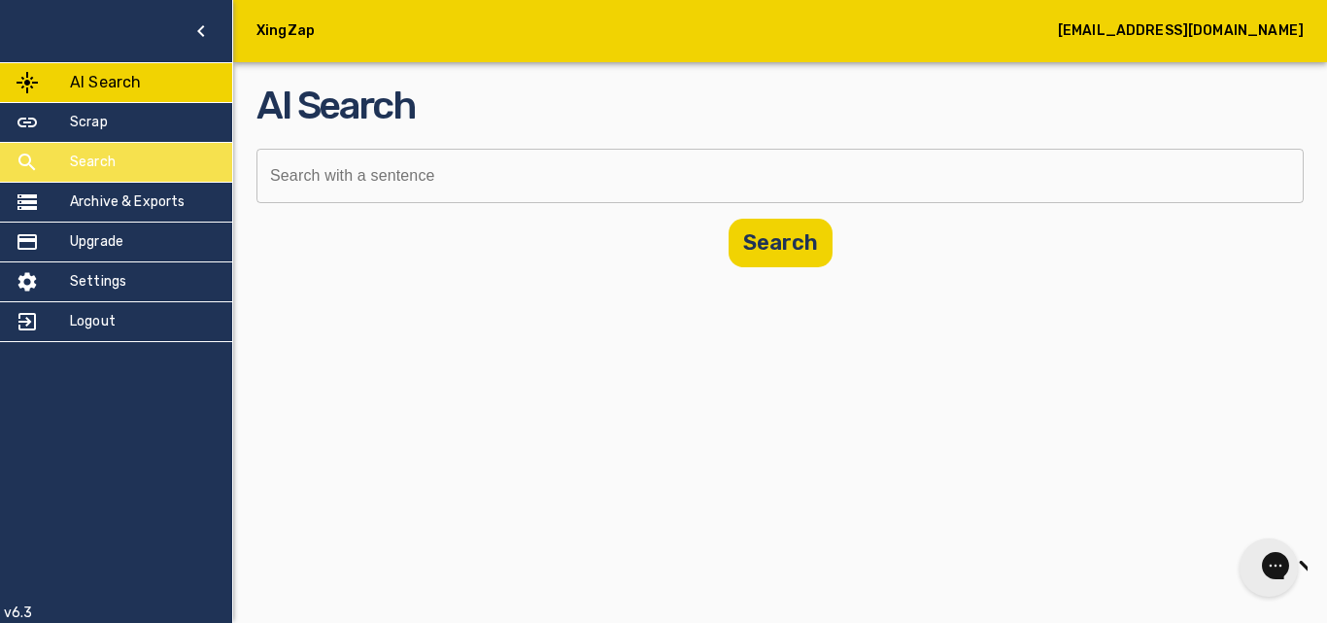
click at [158, 149] on div "Search" at bounding box center [116, 162] width 232 height 39
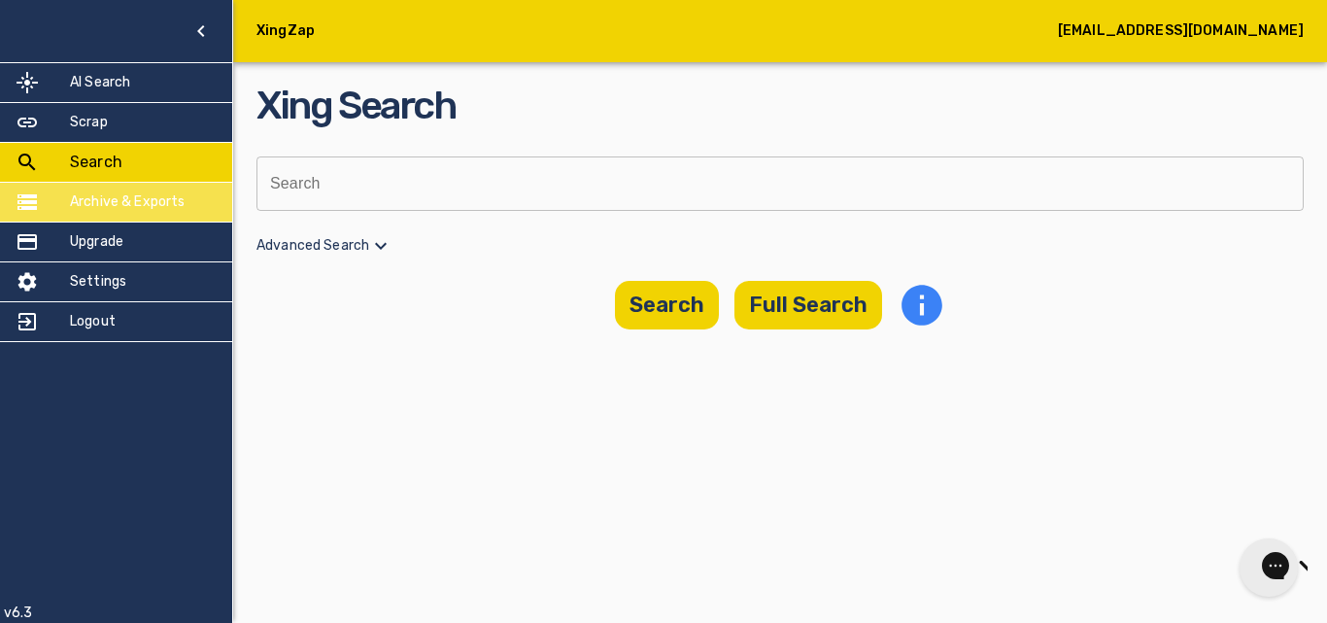
click at [166, 190] on div "Archive & Exports" at bounding box center [116, 202] width 232 height 39
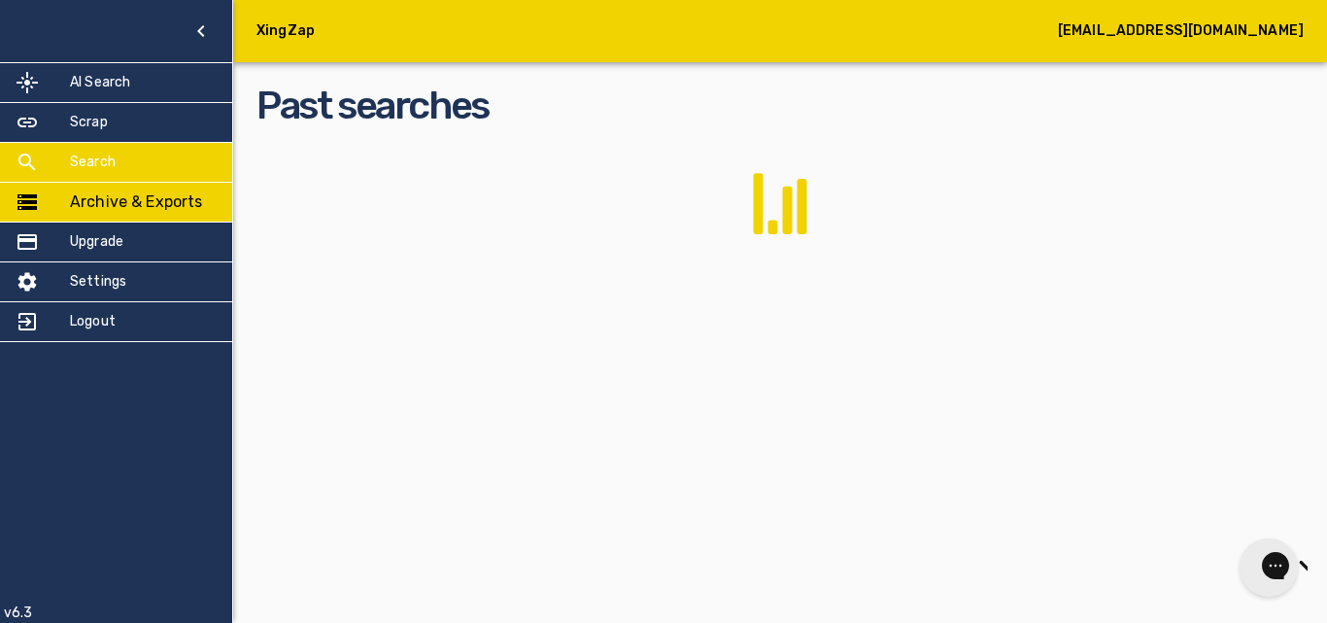
click at [140, 168] on div "Search" at bounding box center [116, 162] width 232 height 39
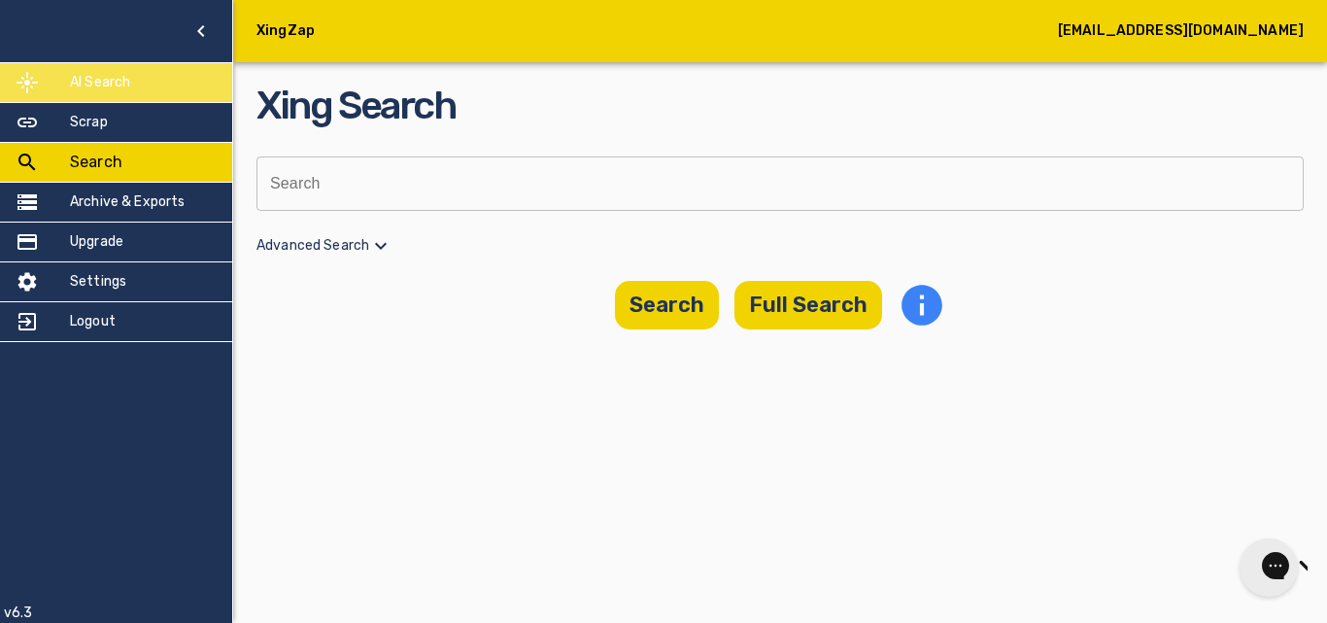
click at [156, 89] on div "AI Search" at bounding box center [116, 82] width 232 height 39
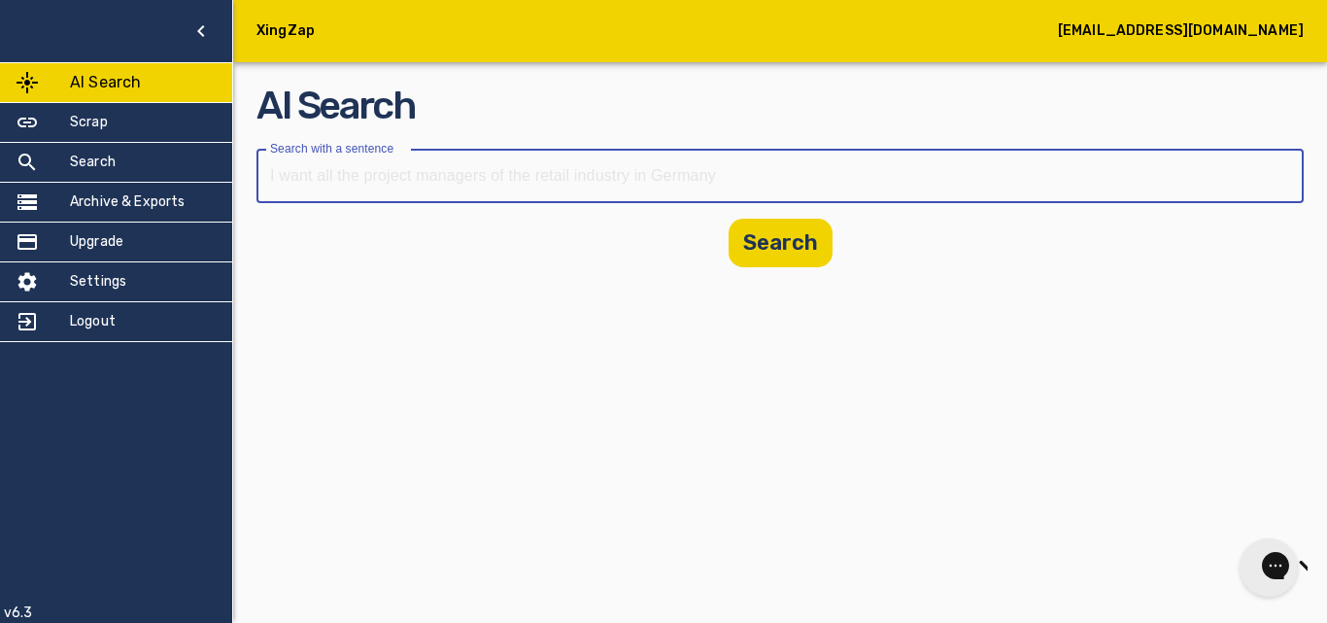
click at [452, 176] on input "text" at bounding box center [774, 176] width 1034 height 54
type input "n"
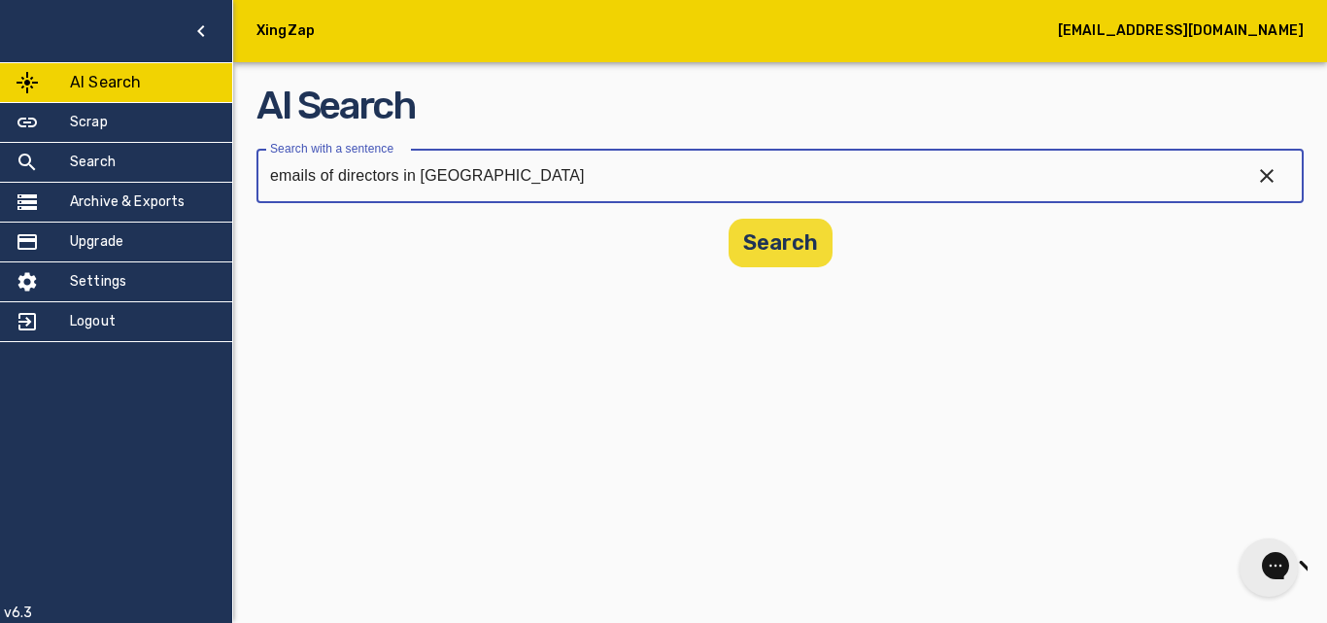
type input "emails of directors in [GEOGRAPHIC_DATA]"
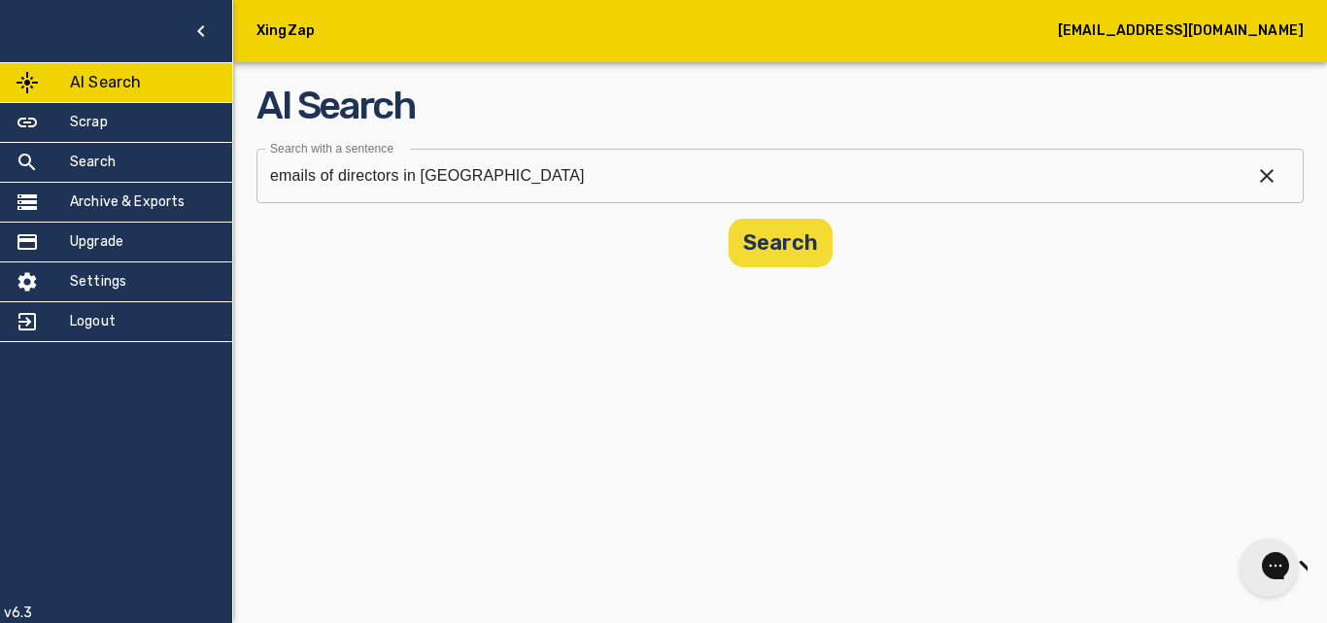
click at [814, 260] on button "Search" at bounding box center [781, 243] width 104 height 49
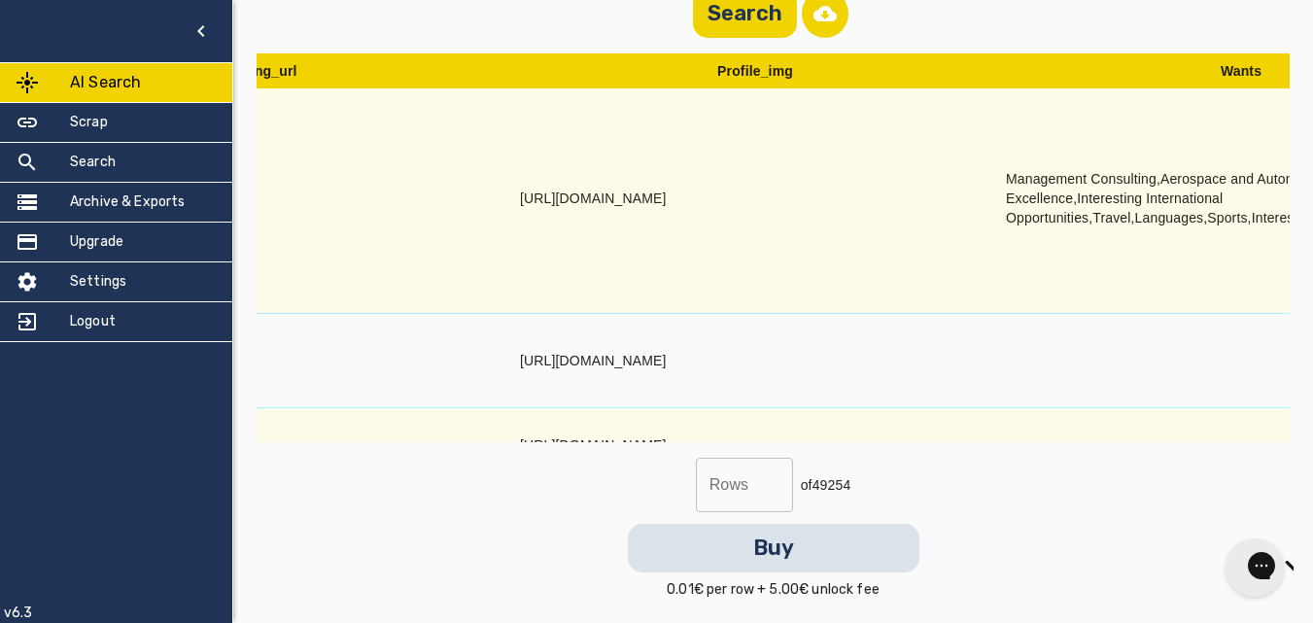
scroll to position [0, 4603]
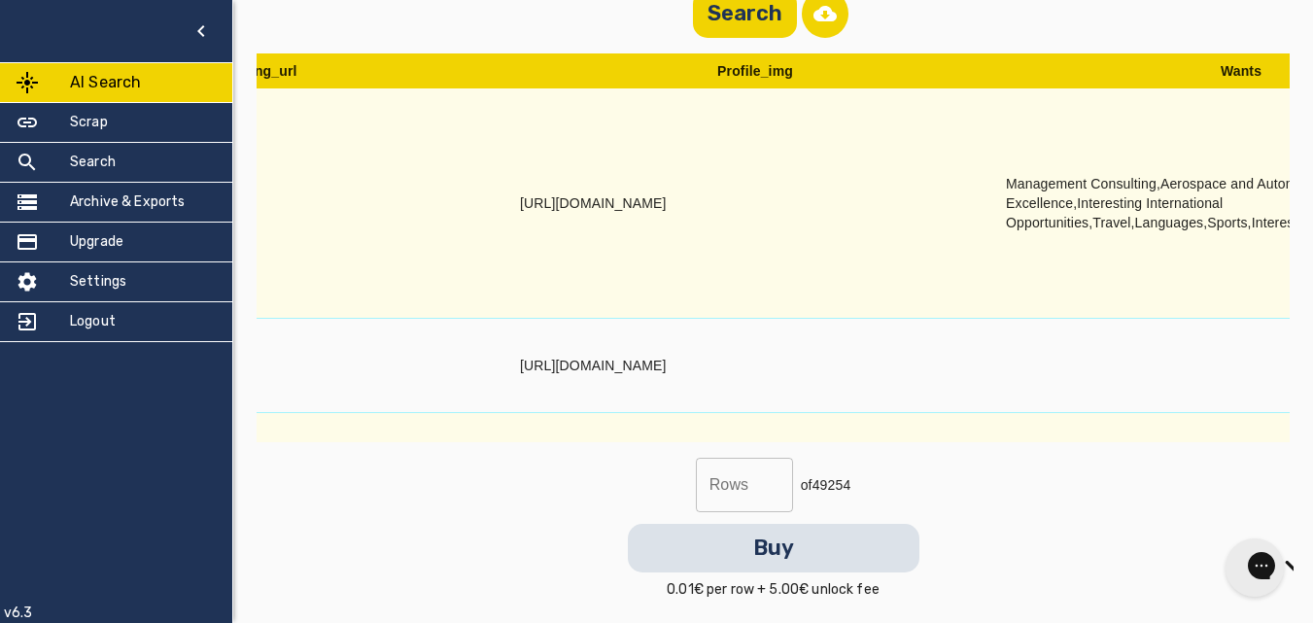
drag, startPoint x: 521, startPoint y: 204, endPoint x: 648, endPoint y: 233, distance: 130.6
click at [648, 233] on td "[URL][DOMAIN_NAME]" at bounding box center [755, 203] width 486 height 230
copy td "[DOMAIN_NAME][URL]"
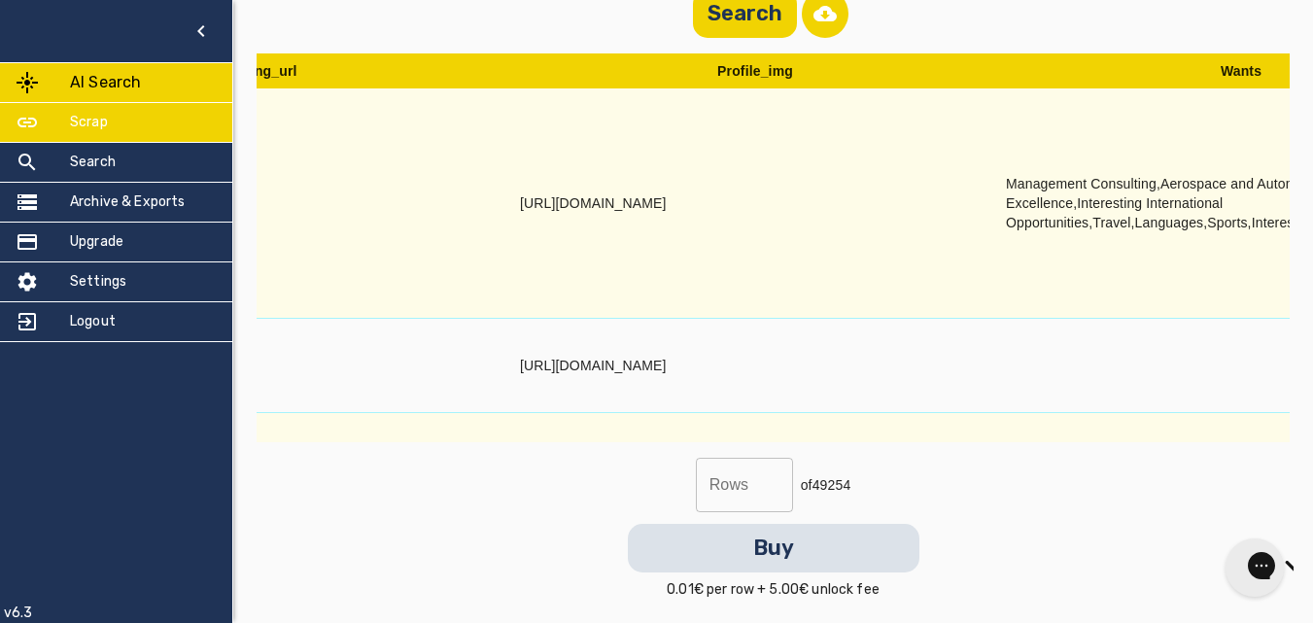
click at [145, 128] on div "Scrap" at bounding box center [116, 122] width 232 height 39
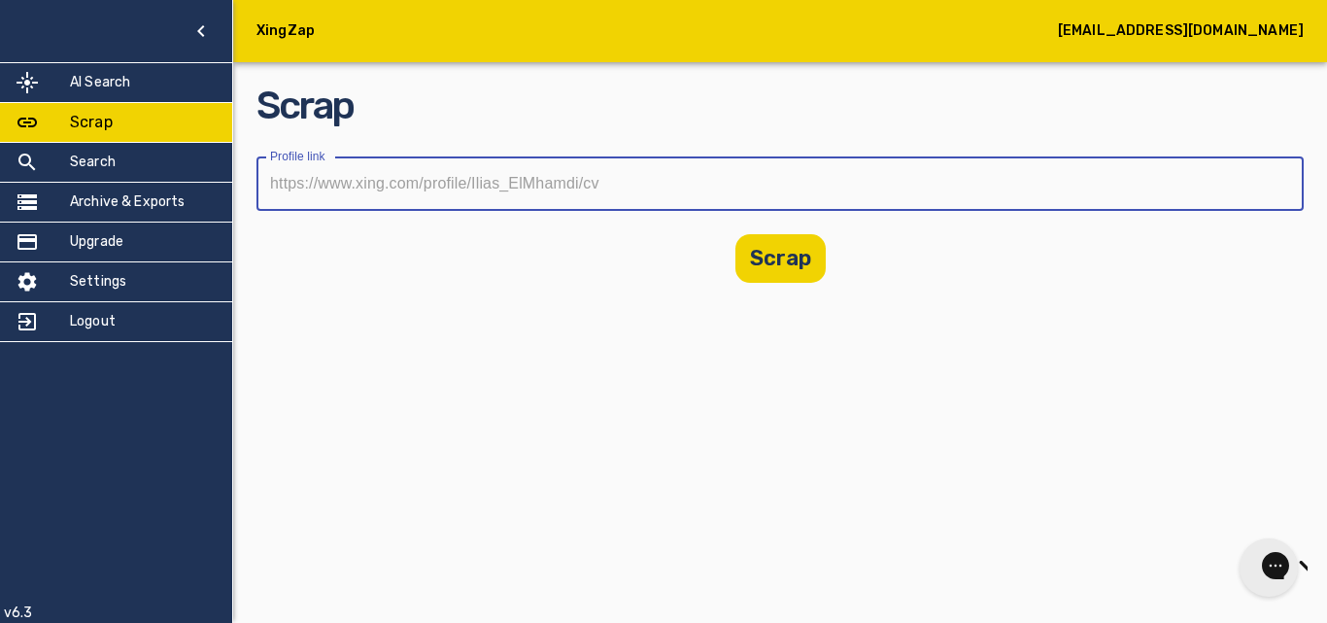
click at [398, 158] on input "text" at bounding box center [774, 183] width 1034 height 54
paste input "[DOMAIN_NAME][URL]"
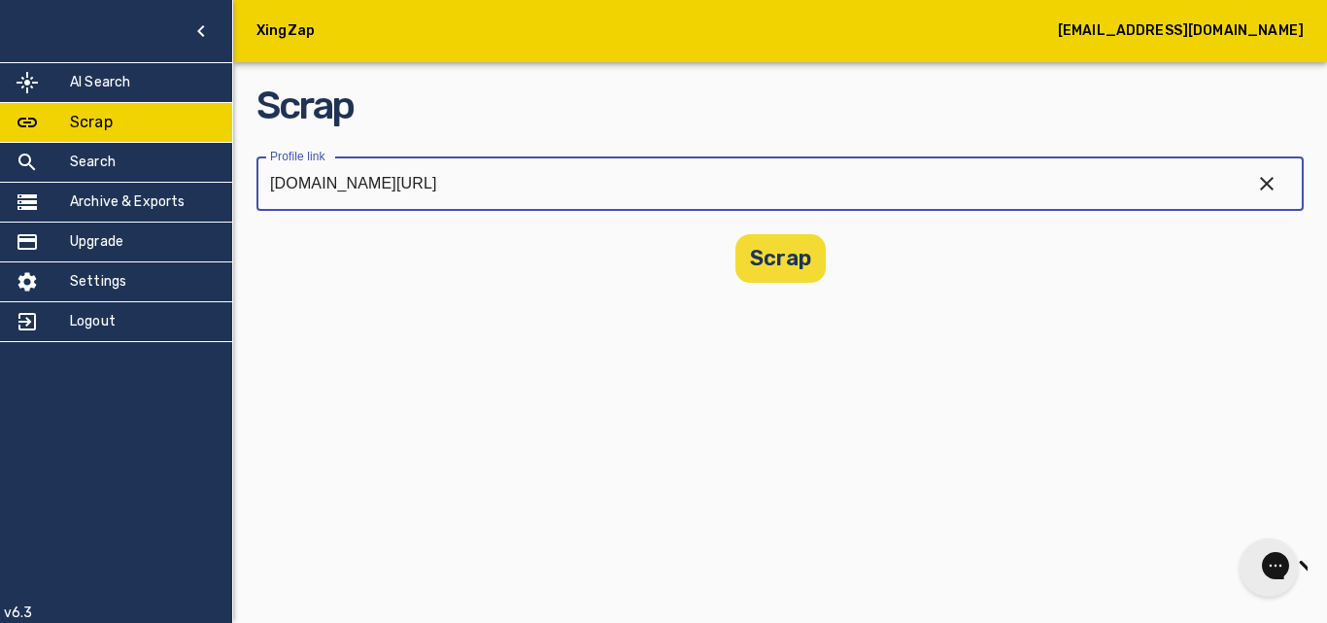
type input "[DOMAIN_NAME][URL]"
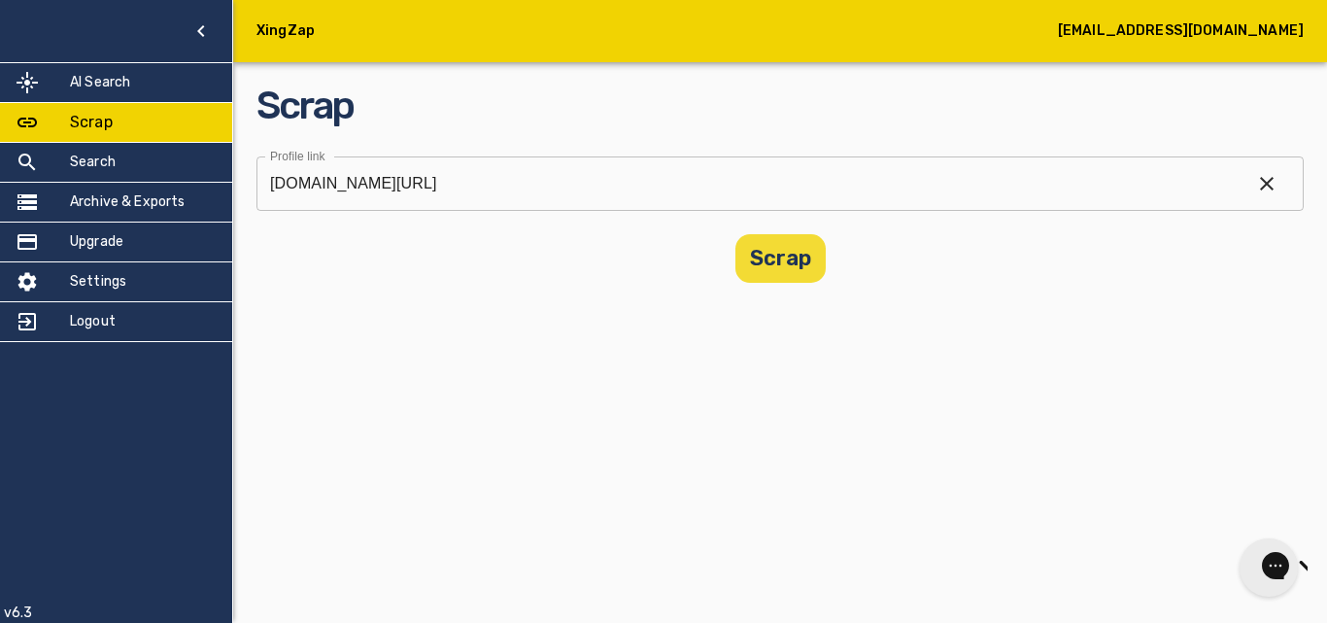
click at [790, 258] on button "Scrap" at bounding box center [781, 258] width 90 height 49
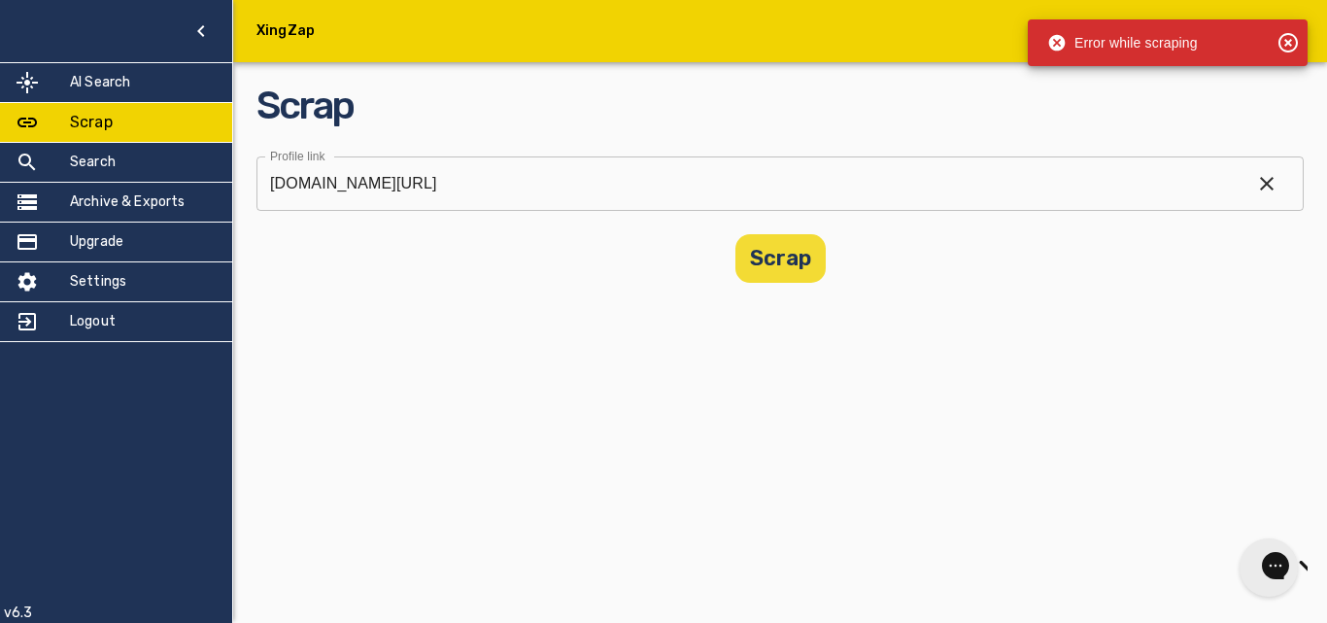
click at [789, 257] on button "Scrap" at bounding box center [781, 258] width 90 height 49
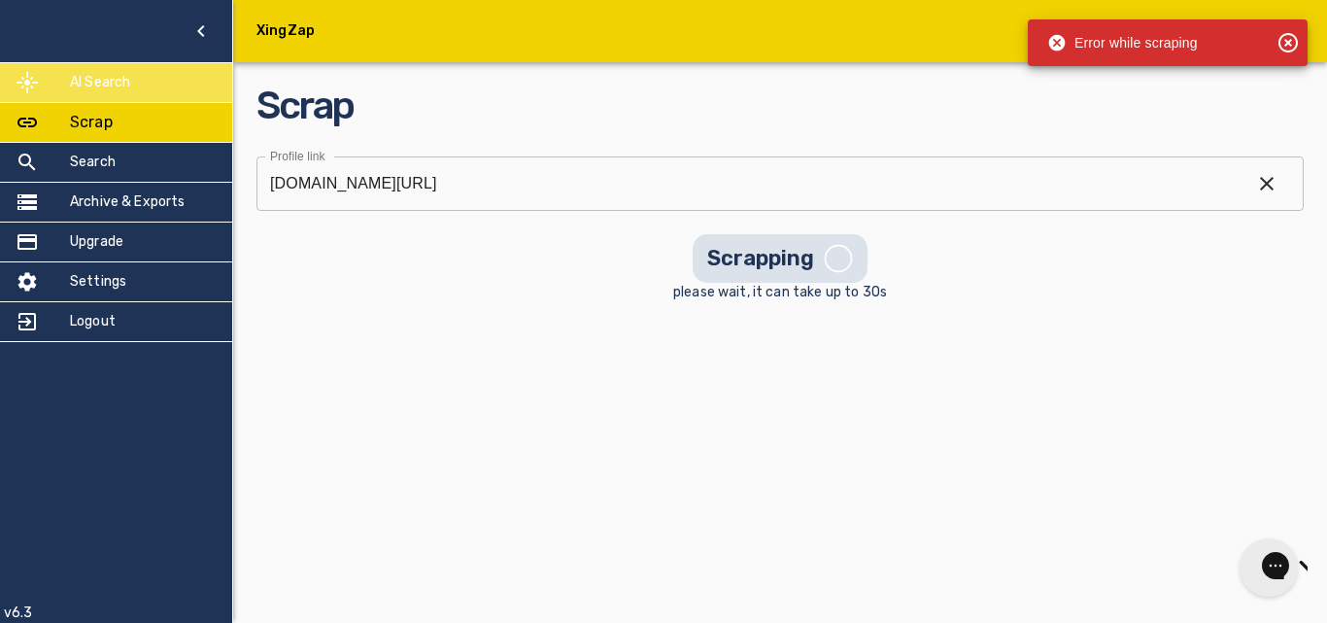
click at [120, 95] on div "AI Search" at bounding box center [116, 82] width 232 height 39
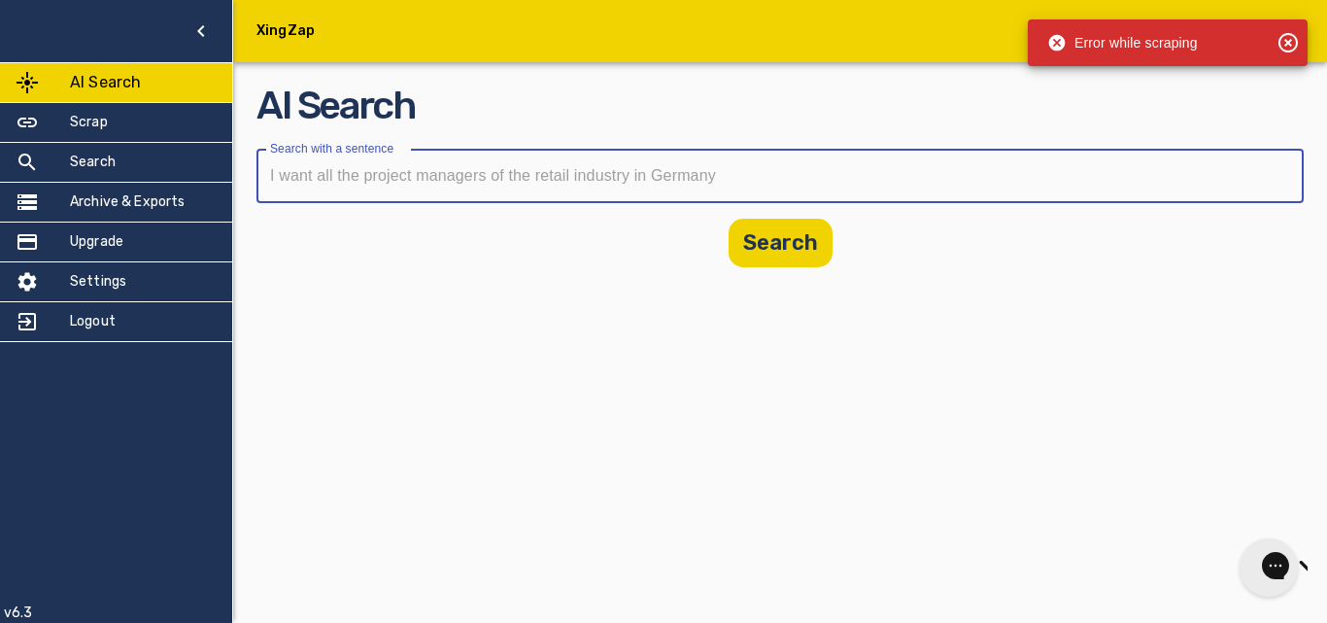
click at [505, 178] on input "text" at bounding box center [774, 176] width 1034 height 54
click at [1285, 39] on icon at bounding box center [1288, 42] width 23 height 23
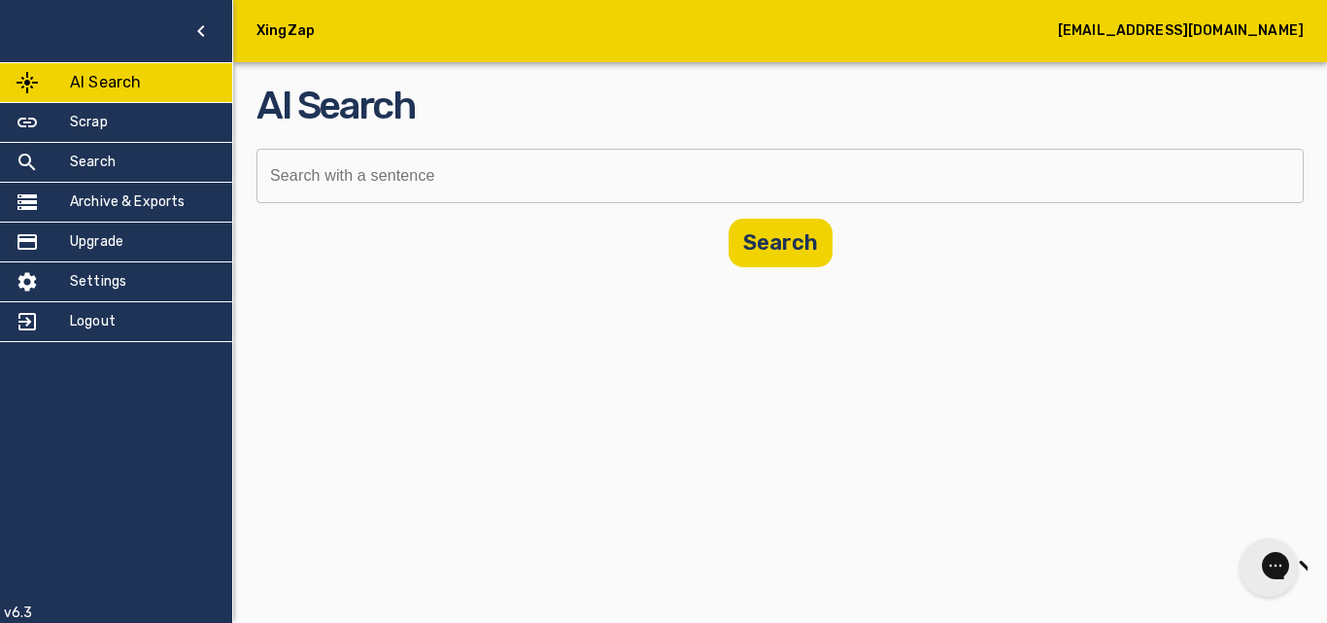
click at [951, 155] on input "text" at bounding box center [774, 176] width 1034 height 54
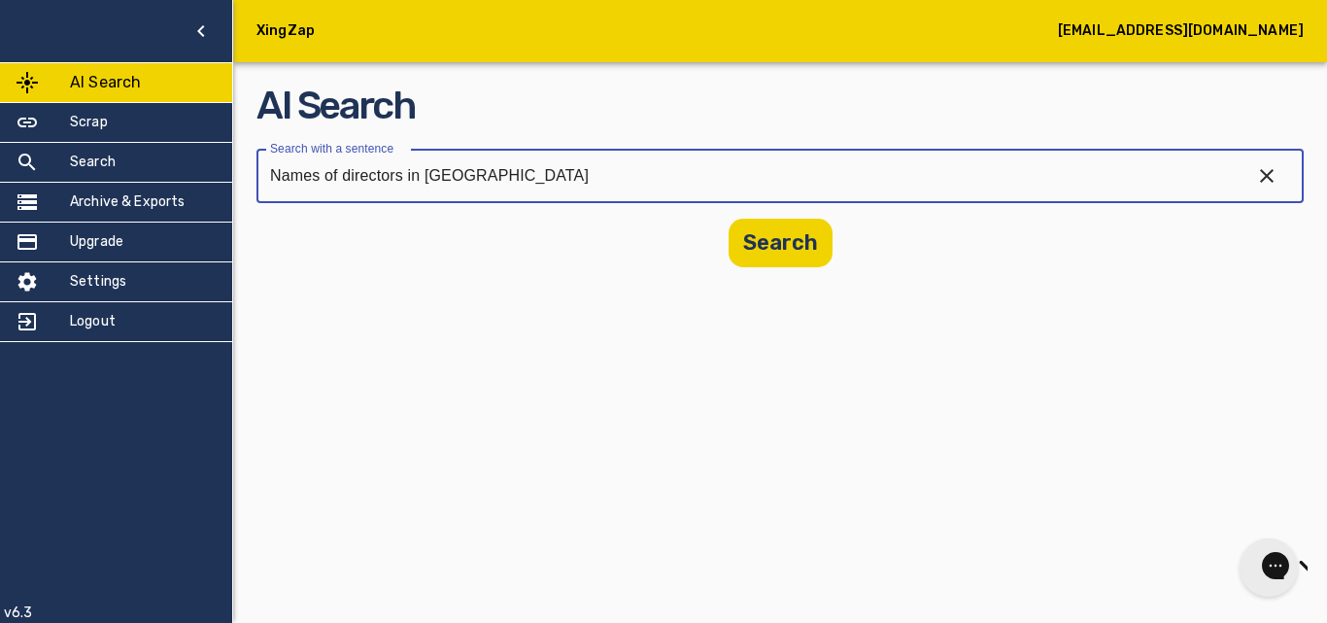
click at [437, 180] on input "Names of directors in [GEOGRAPHIC_DATA]" at bounding box center [746, 176] width 979 height 54
click at [526, 174] on input "Names of directors in [GEOGRAPHIC_DATA]" at bounding box center [746, 176] width 979 height 54
type input "Names of directors in [GEOGRAPHIC_DATA] and thier emails"
click at [732, 245] on button "Search" at bounding box center [781, 243] width 104 height 49
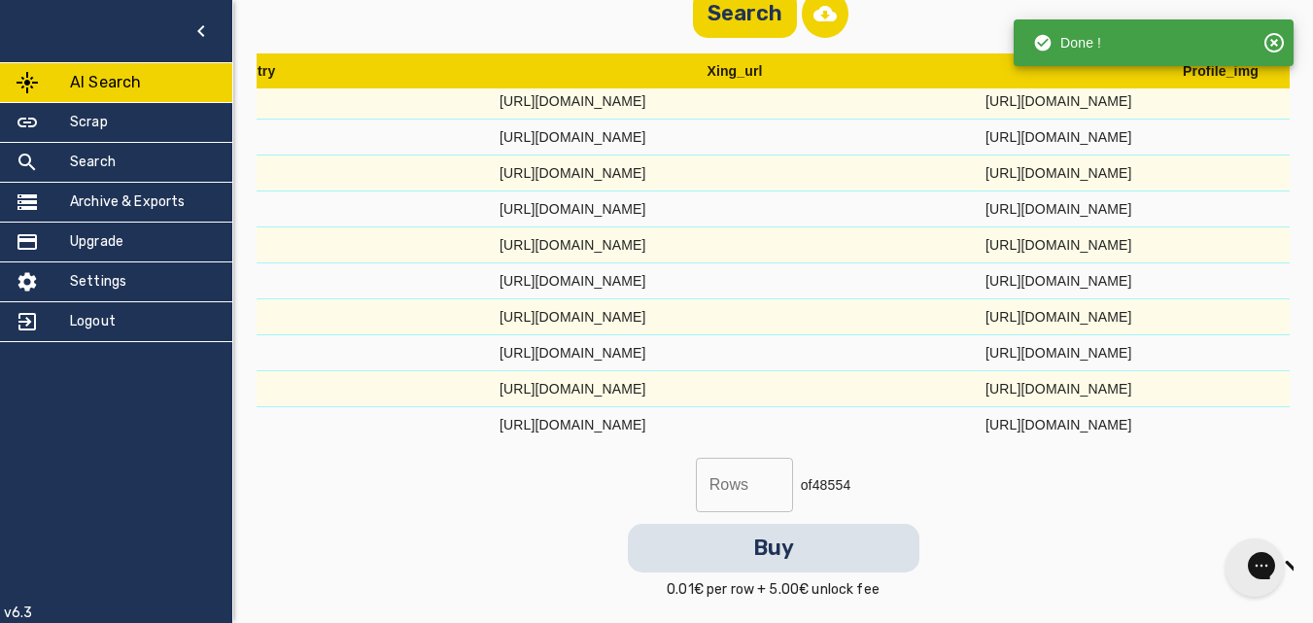
scroll to position [389, 3009]
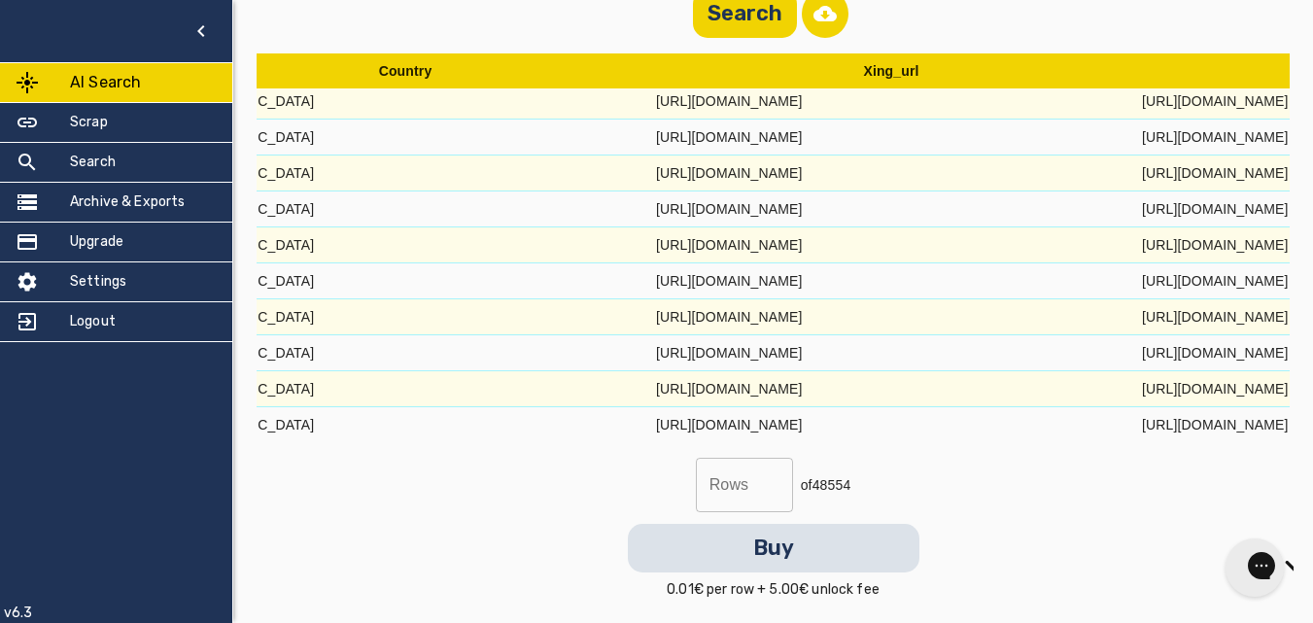
drag, startPoint x: 637, startPoint y: 384, endPoint x: 973, endPoint y: 398, distance: 335.5
copy tr "[URL][DOMAIN_NAME]"
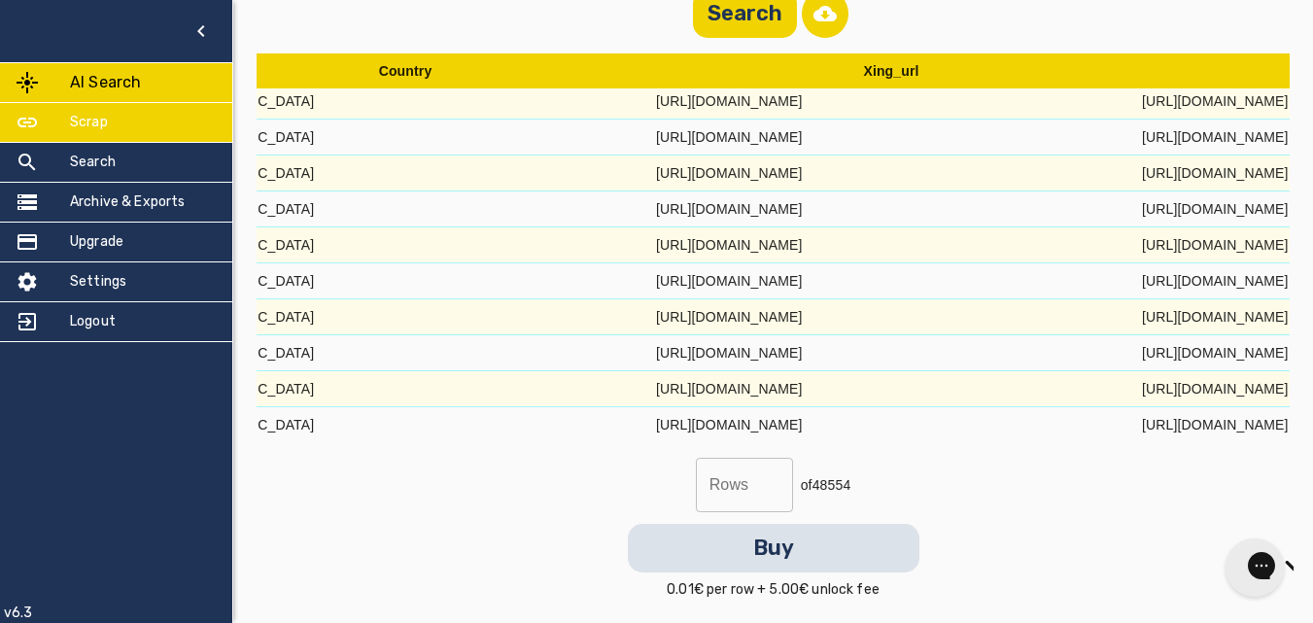
click at [147, 114] on div "Scrap" at bounding box center [116, 122] width 232 height 39
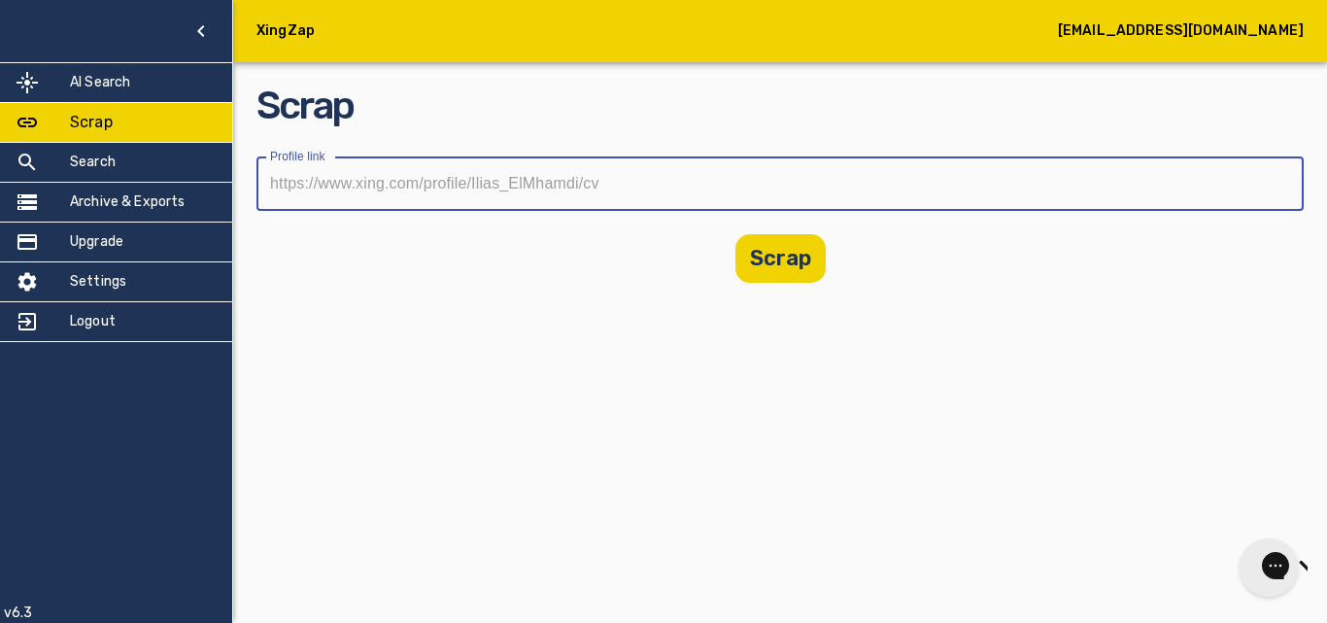
click at [572, 189] on input "text" at bounding box center [774, 183] width 1034 height 54
paste input "[URL][DOMAIN_NAME]"
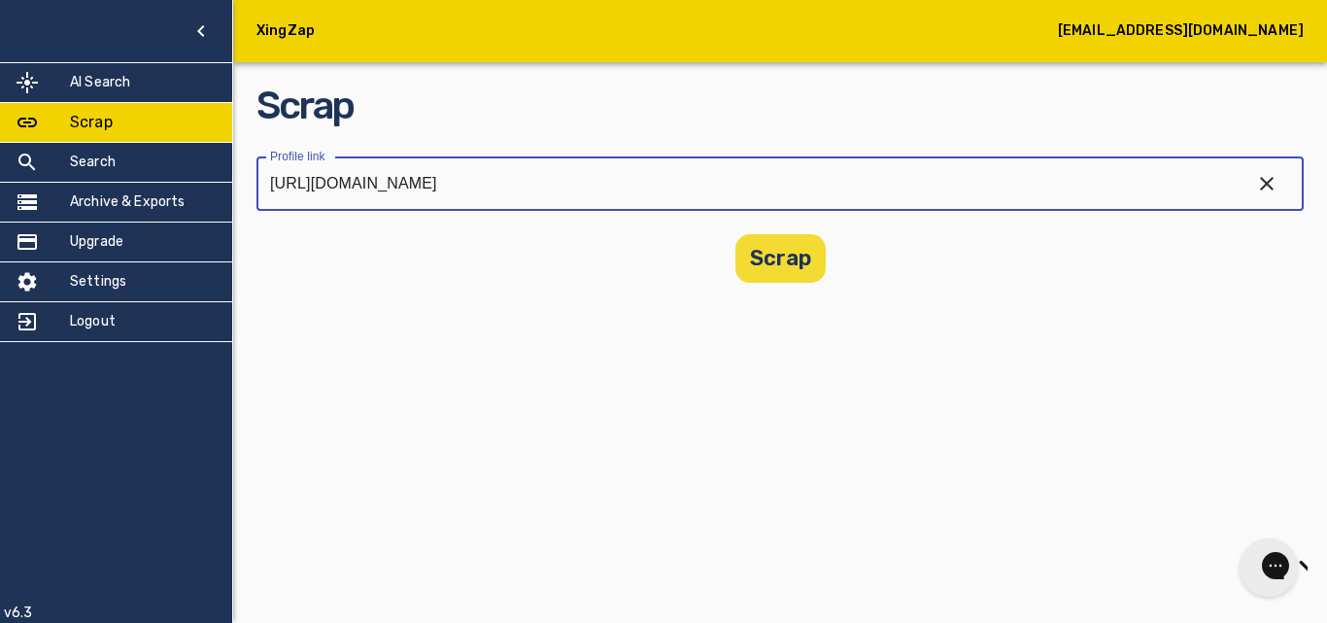
type input "[URL][DOMAIN_NAME]"
click at [780, 267] on button "Scrap" at bounding box center [781, 258] width 90 height 49
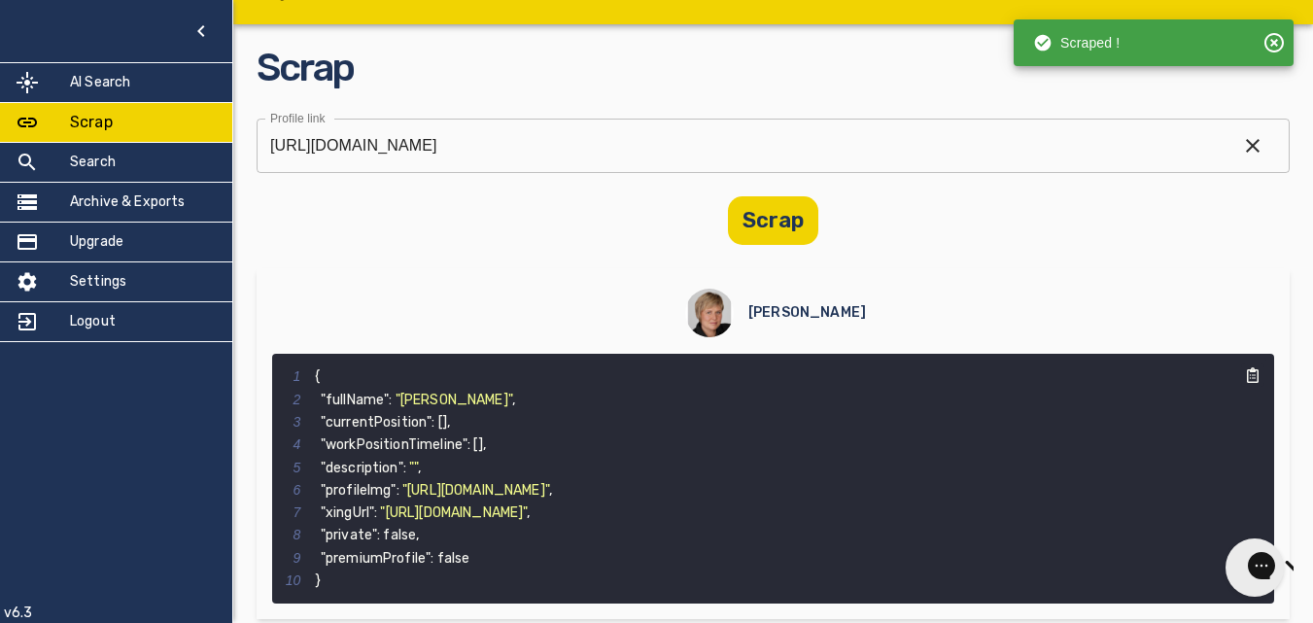
scroll to position [57, 0]
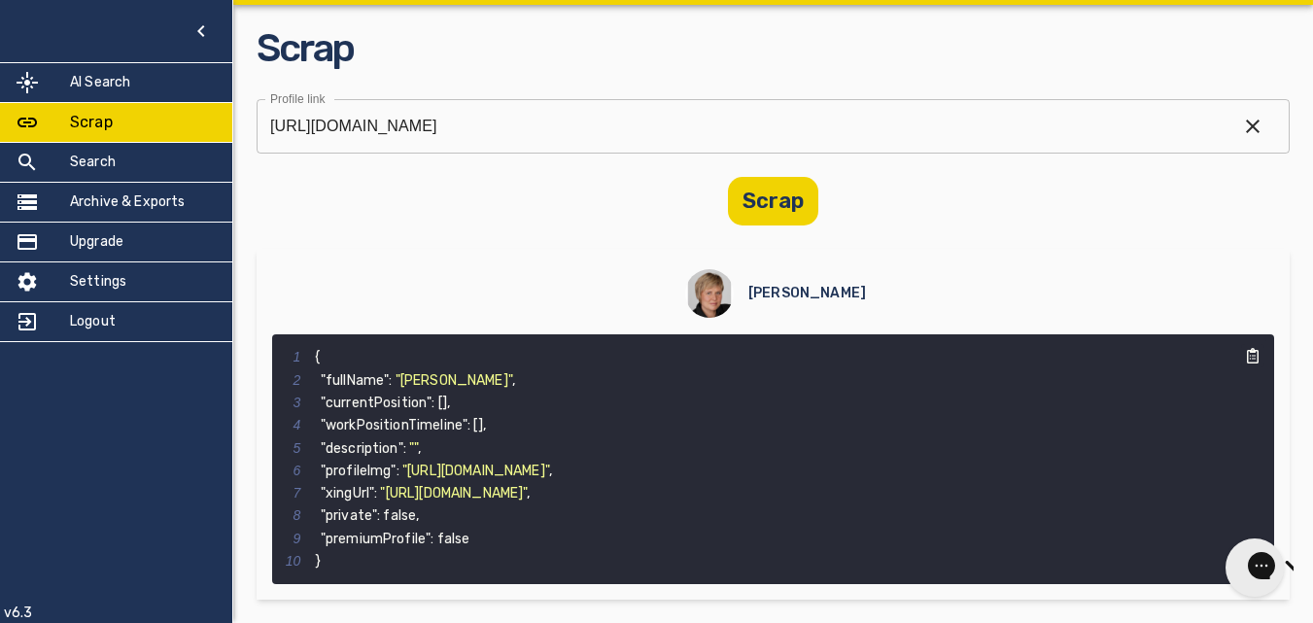
click at [1247, 352] on icon "button" at bounding box center [1253, 356] width 12 height 16
click at [1247, 355] on icon "button" at bounding box center [1253, 356] width 12 height 16
click at [309, 550] on span "10" at bounding box center [299, 561] width 31 height 22
click at [416, 552] on code "1 { 2 "fullName" : "[PERSON_NAME]" , 3 "currentPosition" : [ ] , 4 "workPositio…" at bounding box center [418, 459] width 284 height 242
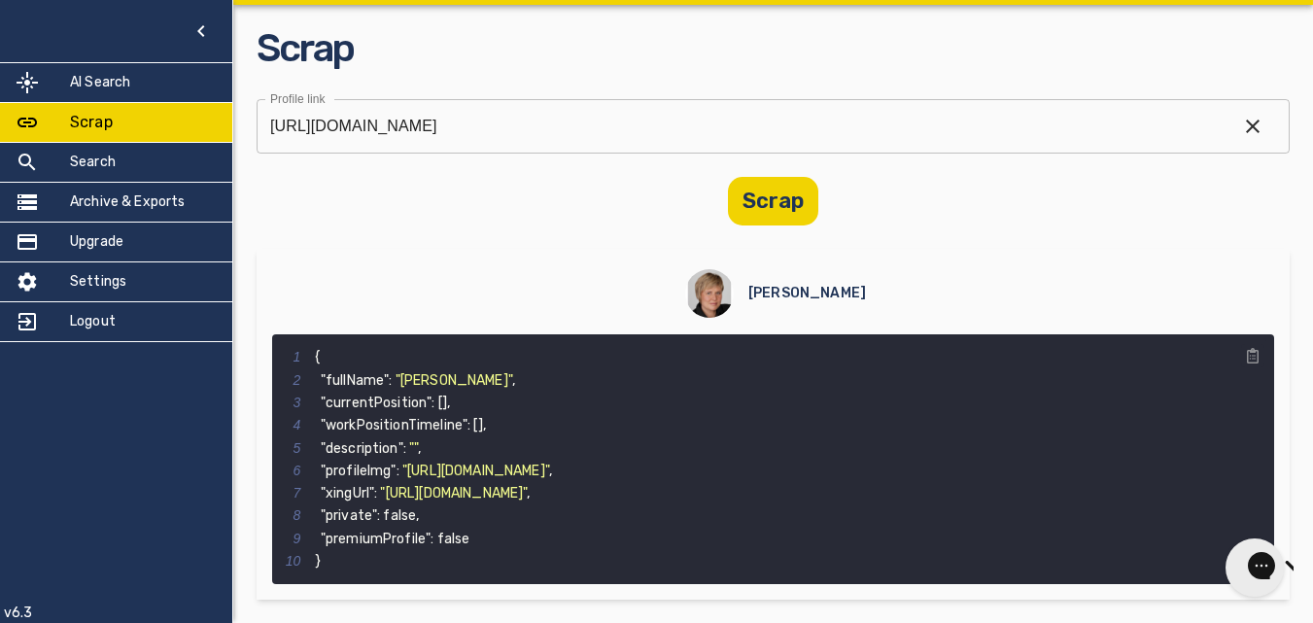
click at [416, 552] on code "1 { 2 "fullName" : "[PERSON_NAME]" , 3 "currentPosition" : [ ] , 4 "workPositio…" at bounding box center [418, 459] width 284 height 242
click at [348, 358] on code "1 { 2 "fullName" : "[PERSON_NAME]" , 3 "currentPosition" : [ ] , 4 "workPositio…" at bounding box center [418, 459] width 284 height 242
click at [728, 291] on img at bounding box center [709, 293] width 49 height 49
click at [823, 291] on h5 "[PERSON_NAME]" at bounding box center [807, 293] width 118 height 19
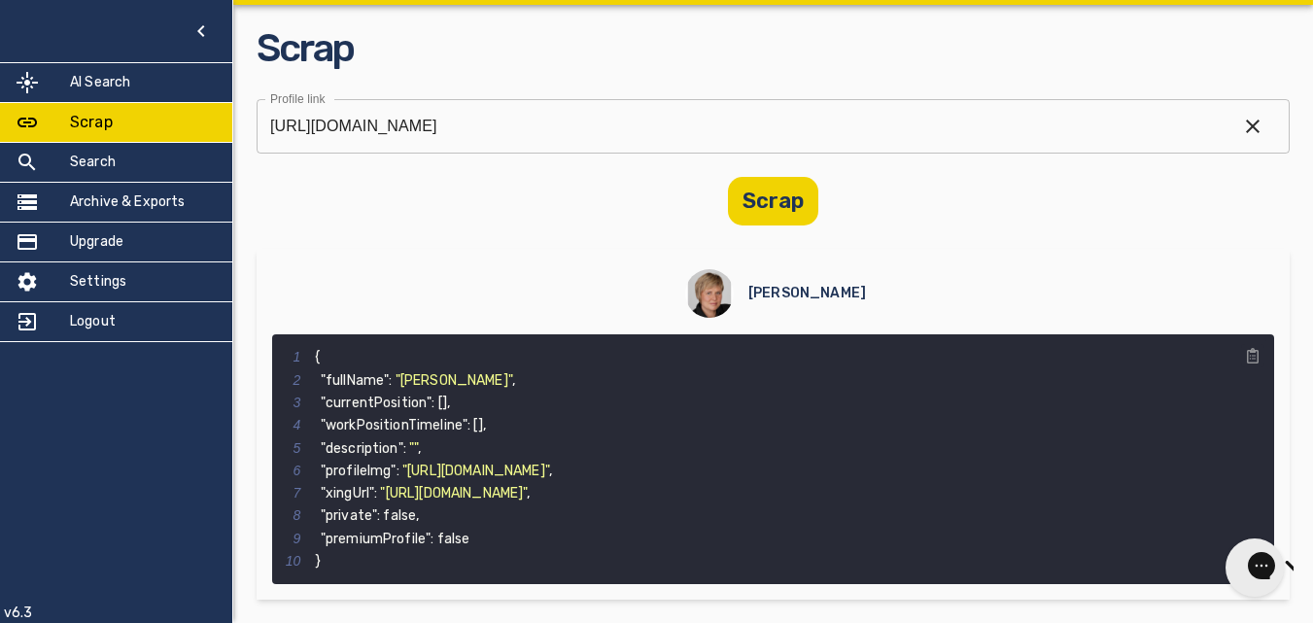
click at [823, 291] on h5 "[PERSON_NAME]" at bounding box center [807, 293] width 118 height 19
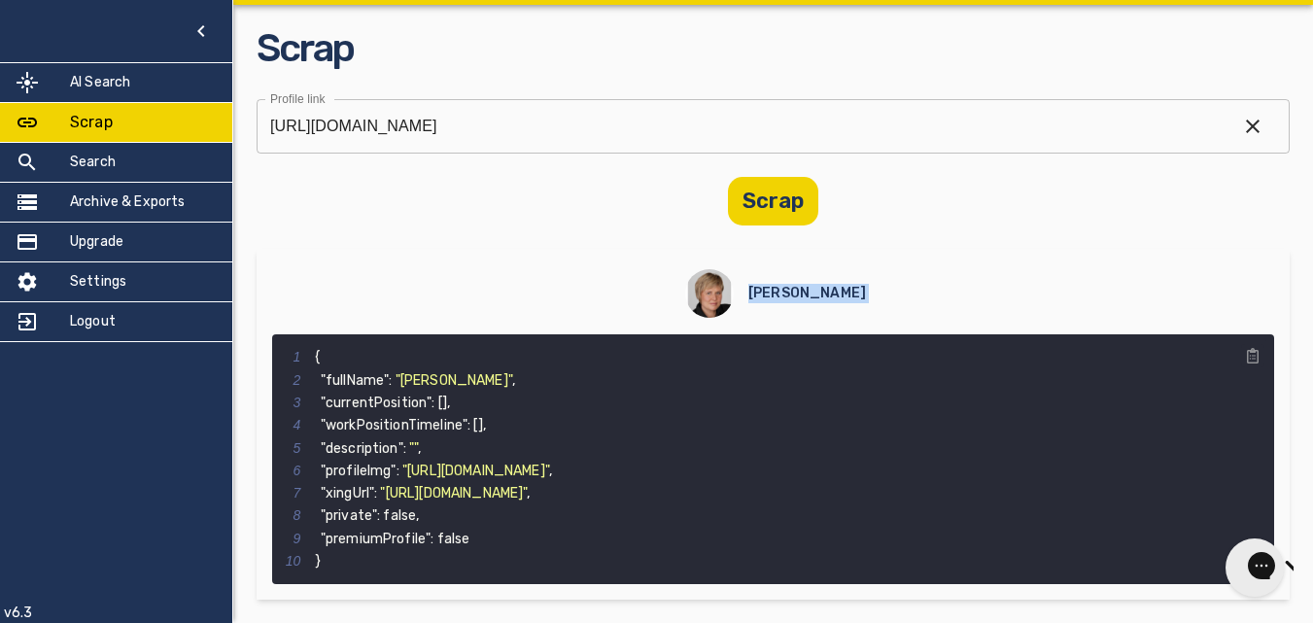
click at [823, 291] on h5 "[PERSON_NAME]" at bounding box center [807, 293] width 118 height 19
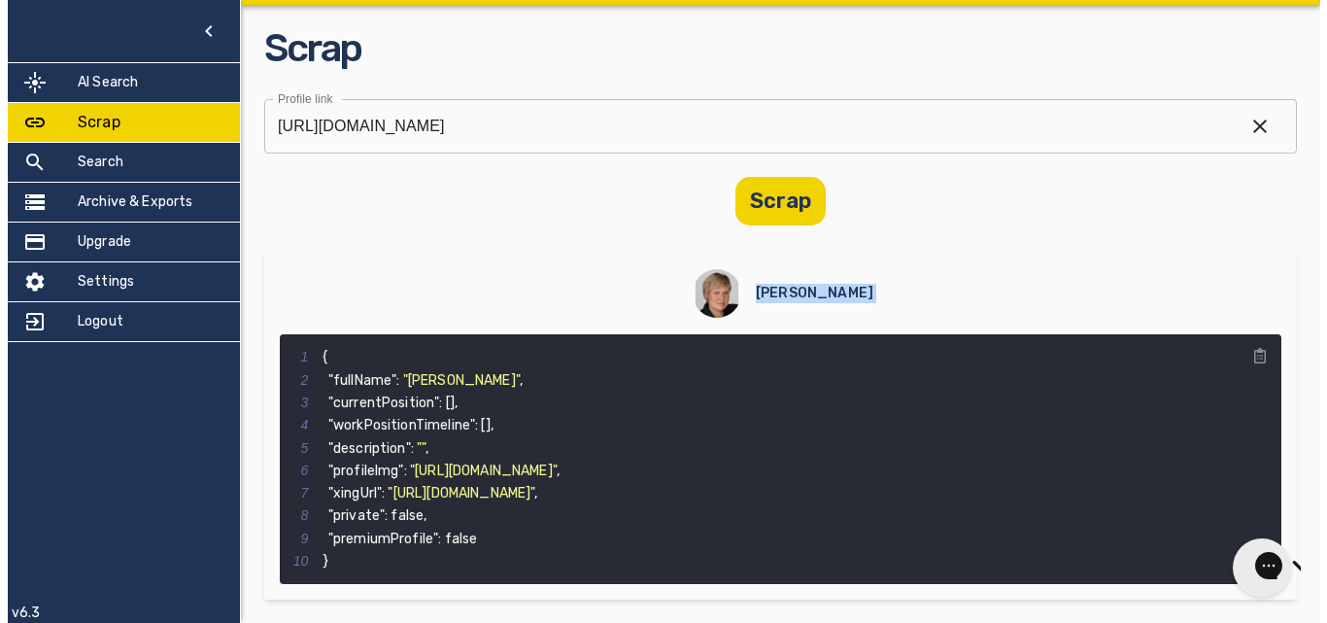
scroll to position [0, 0]
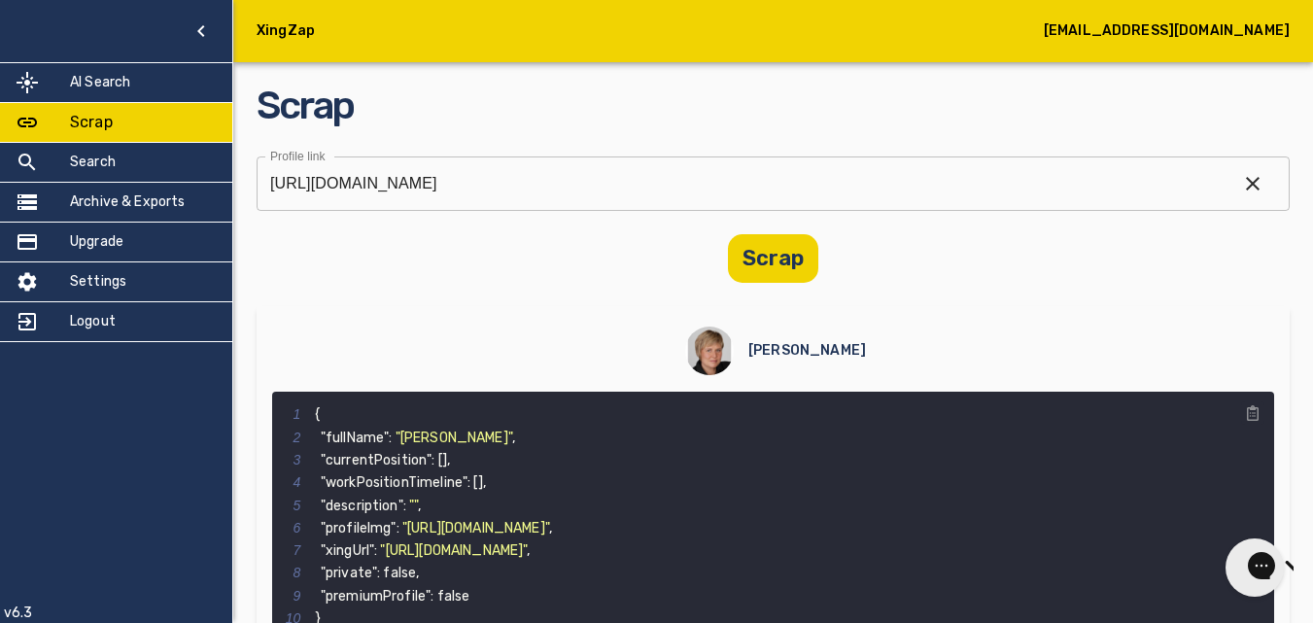
click at [1036, 258] on div "Scrap" at bounding box center [773, 258] width 1033 height 49
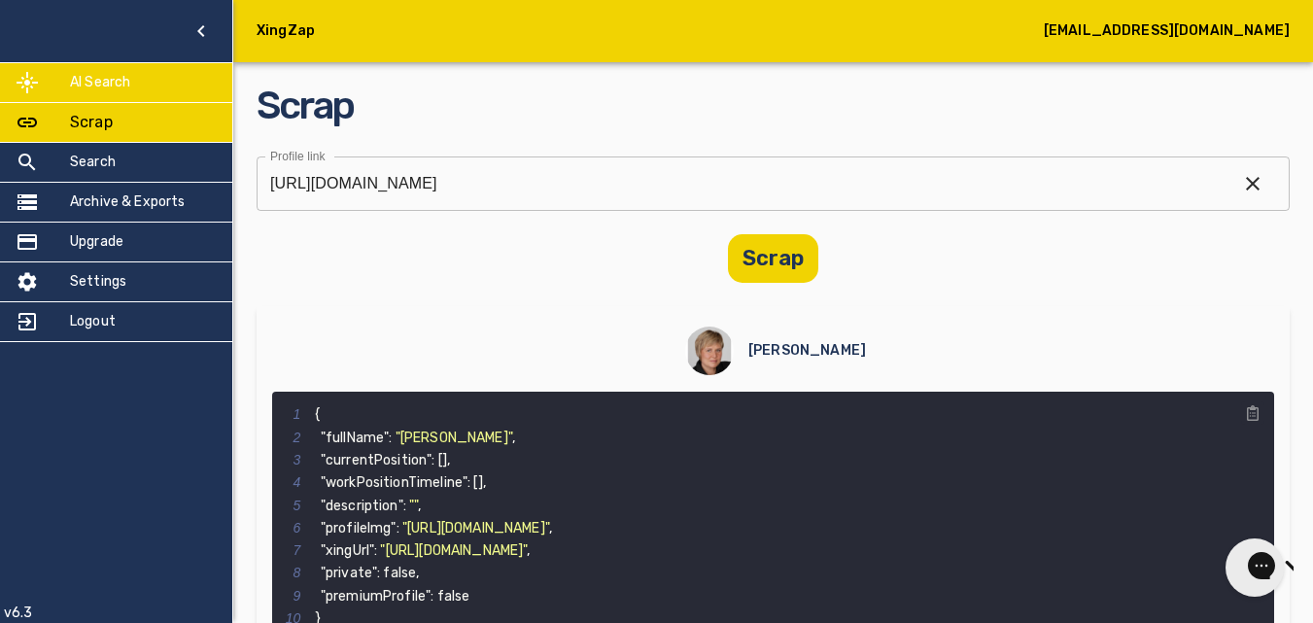
click at [151, 70] on div "AI Search" at bounding box center [116, 82] width 232 height 39
